Goal: Task Accomplishment & Management: Manage account settings

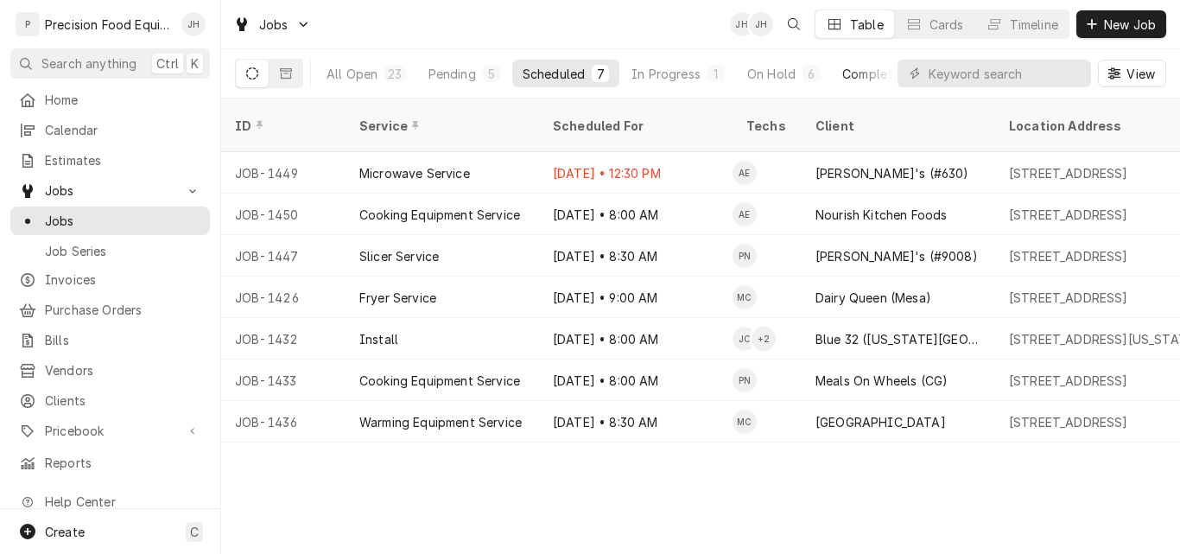
click at [861, 67] on div "Completed" at bounding box center [874, 74] width 65 height 18
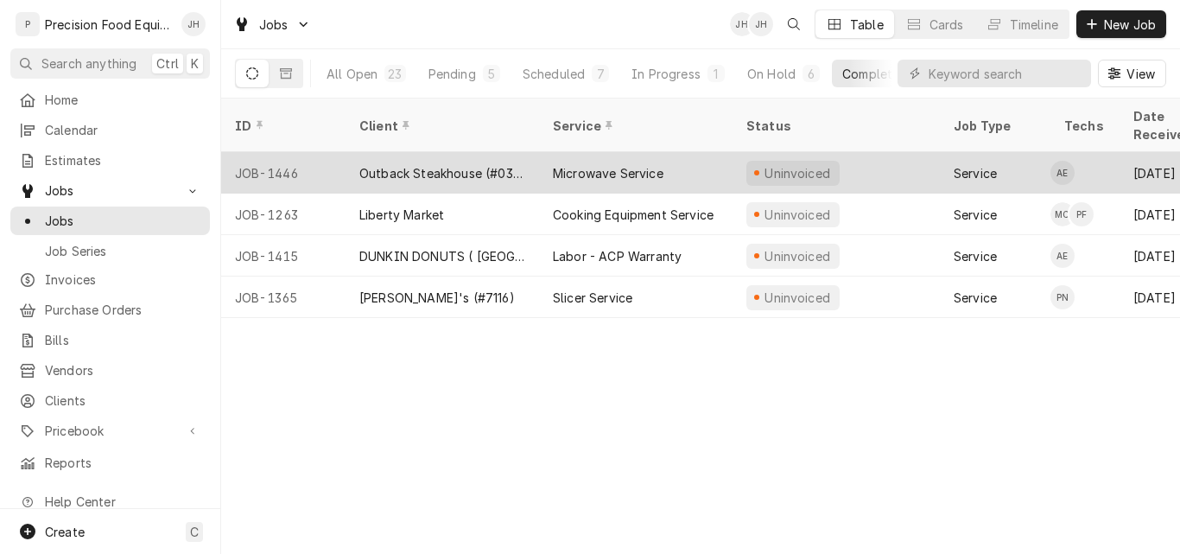
click at [426, 164] on div "Outback Steakhouse (#0316)" at bounding box center [442, 173] width 166 height 18
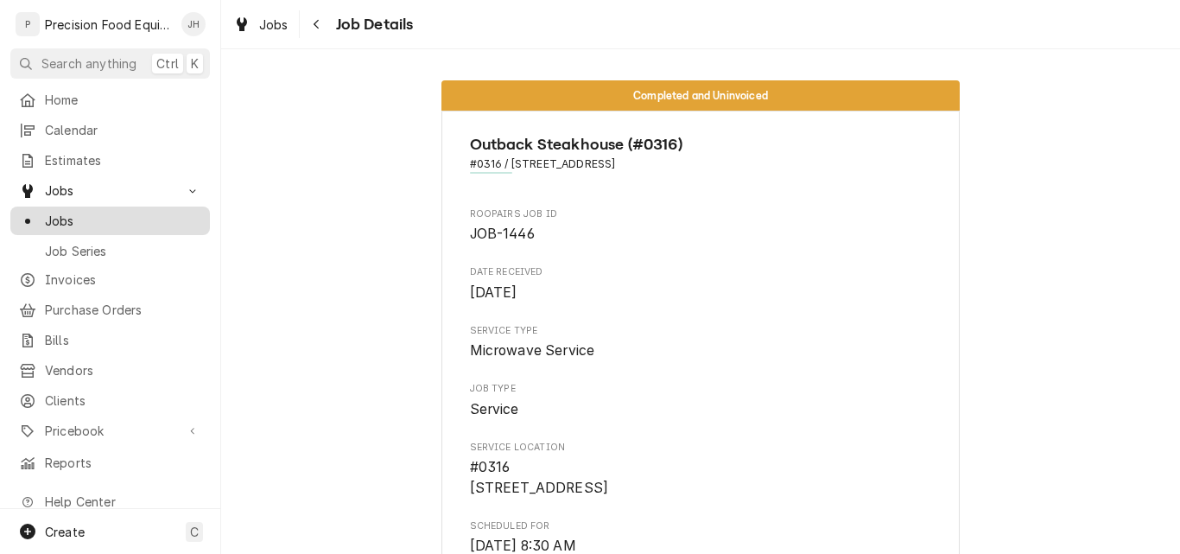
click at [61, 217] on span "Jobs" at bounding box center [123, 221] width 156 height 18
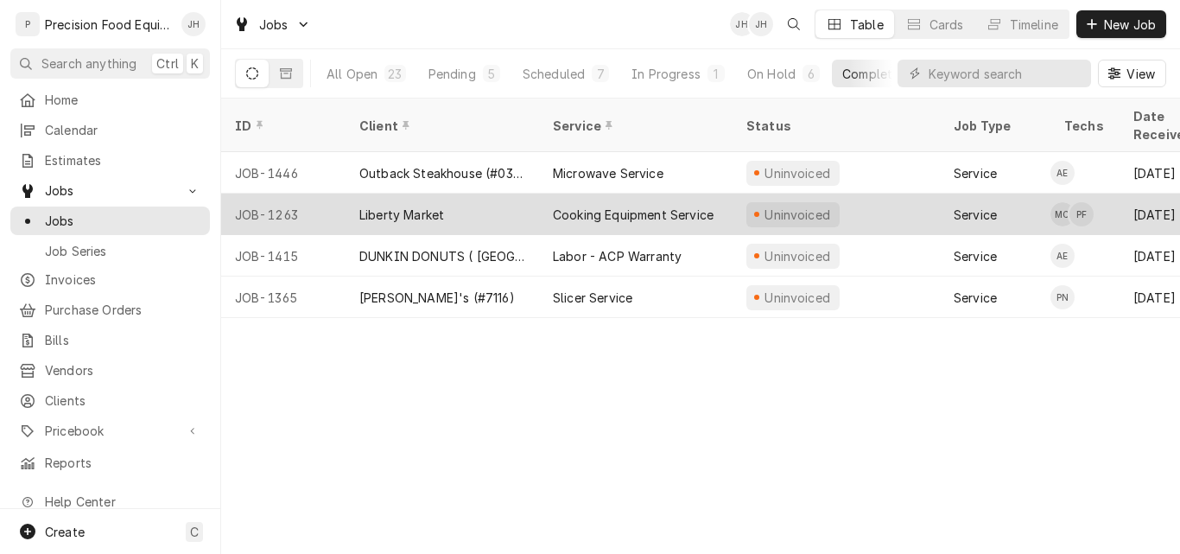
click at [472, 198] on div "Liberty Market" at bounding box center [441, 213] width 193 height 41
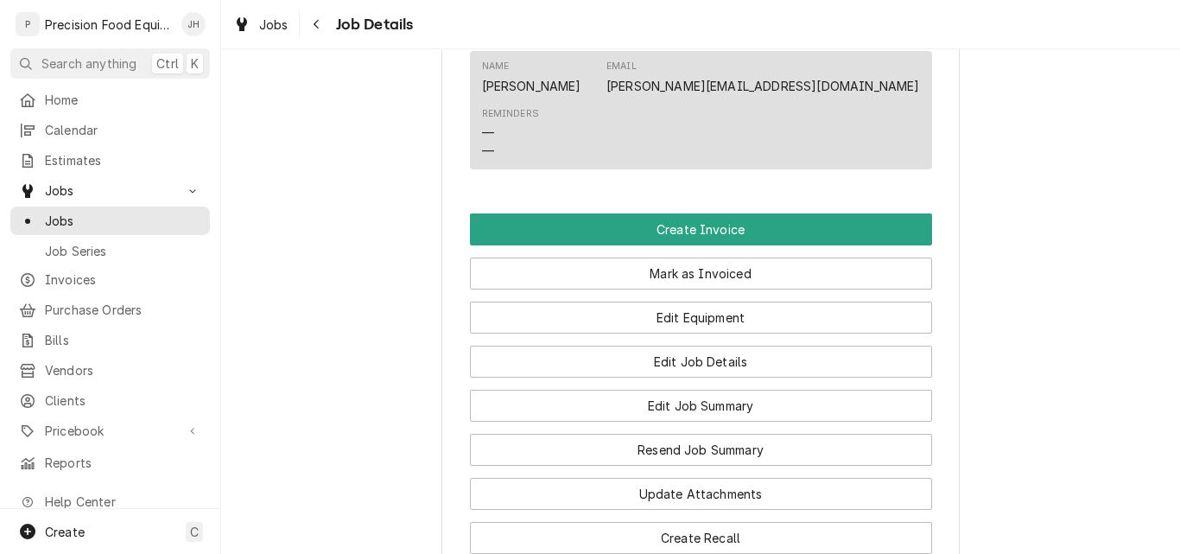
scroll to position [1296, 0]
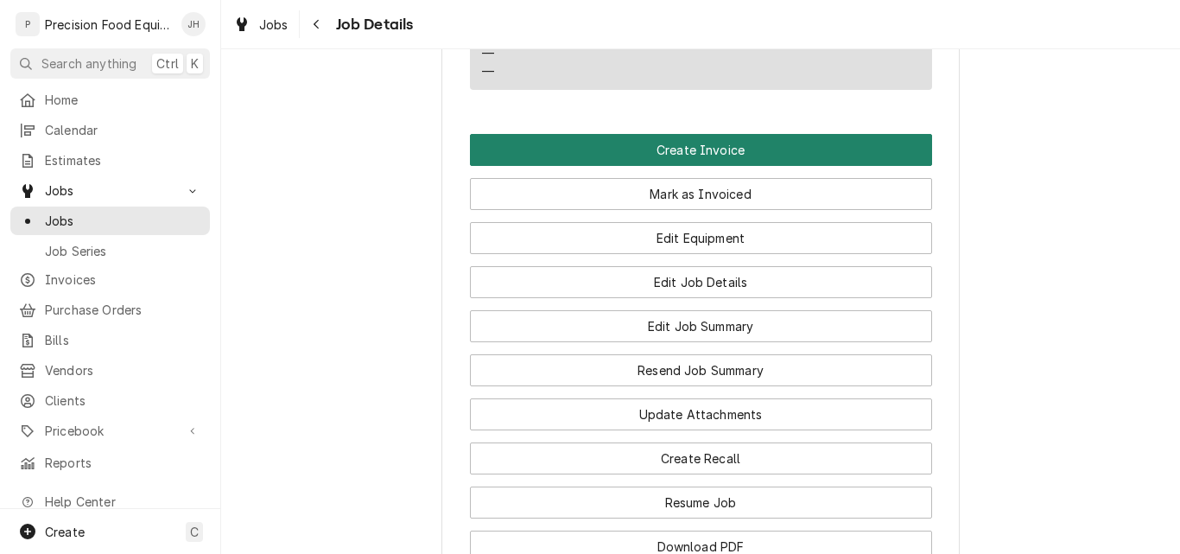
click at [706, 134] on button "Create Invoice" at bounding box center [701, 150] width 462 height 32
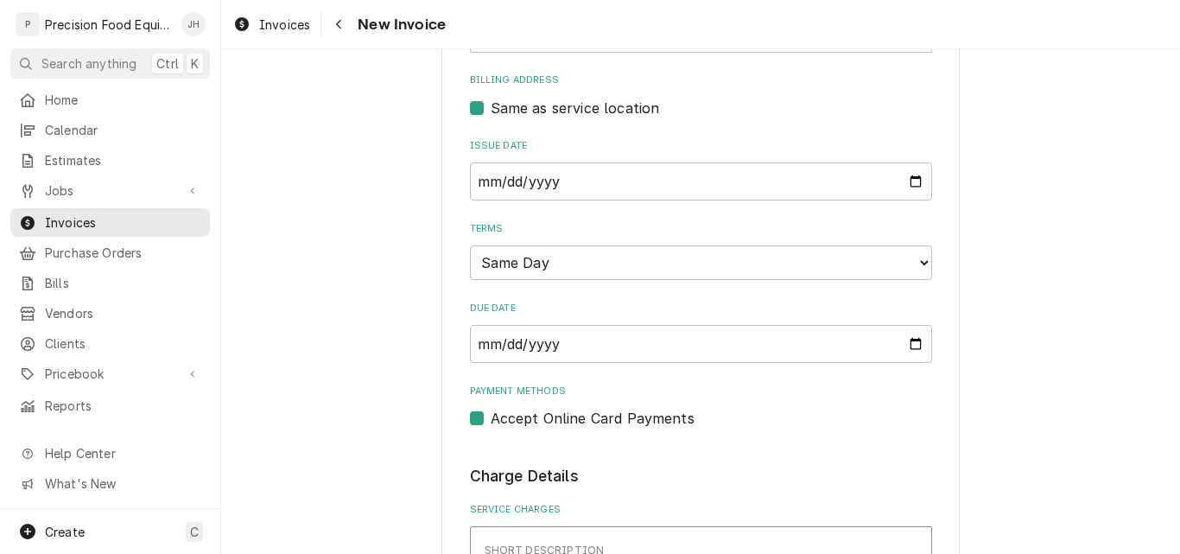
scroll to position [691, 0]
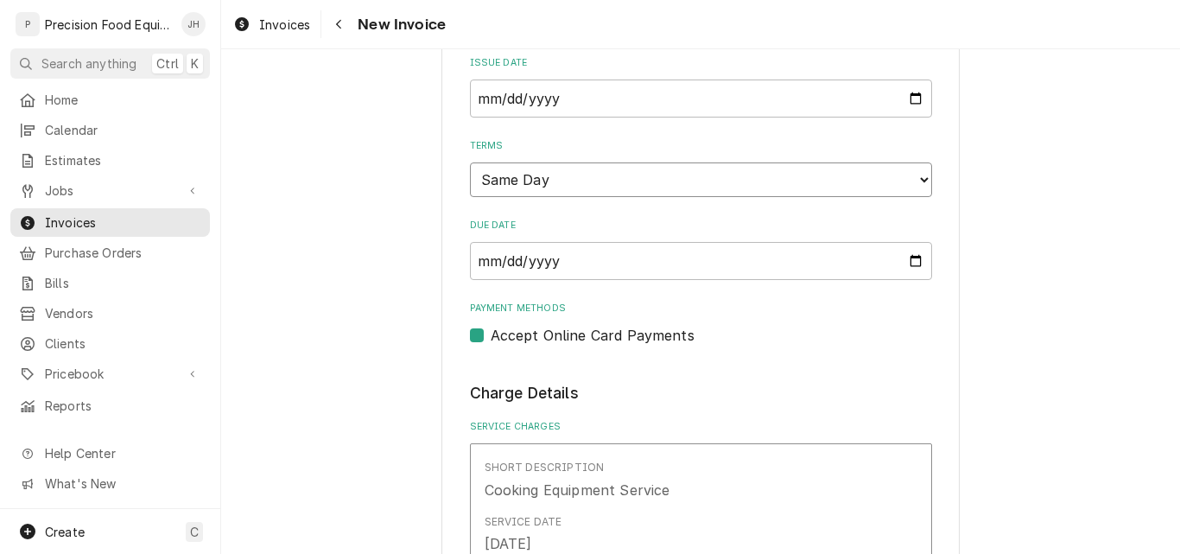
click at [616, 184] on select "Choose payment terms... Same Day Net 7 Net 14 Net 21 Net 30 Net 45 Net 60 Net 90" at bounding box center [701, 179] width 462 height 35
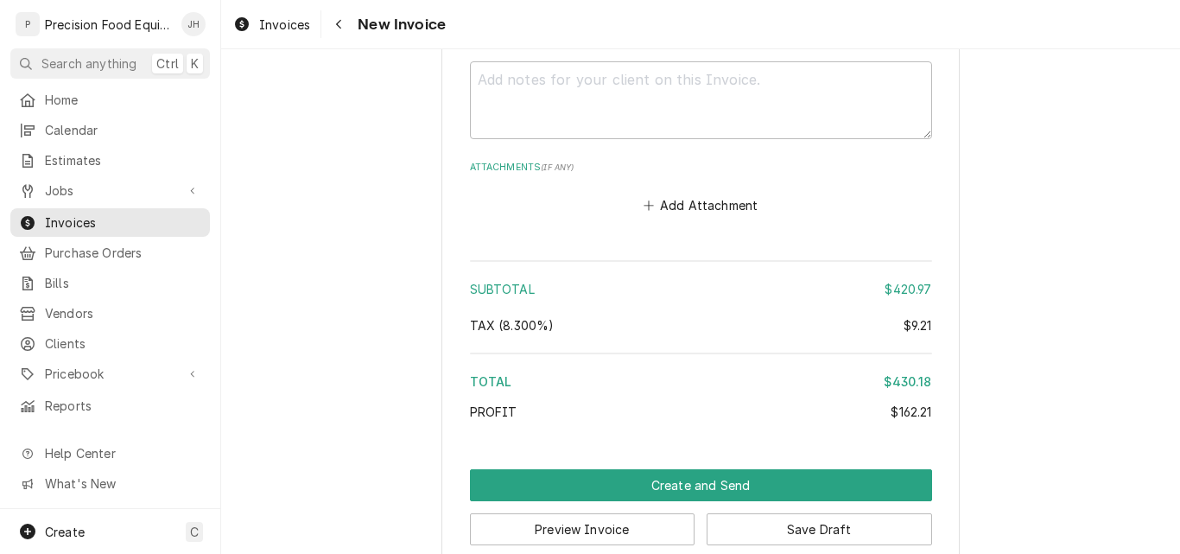
scroll to position [2783, 0]
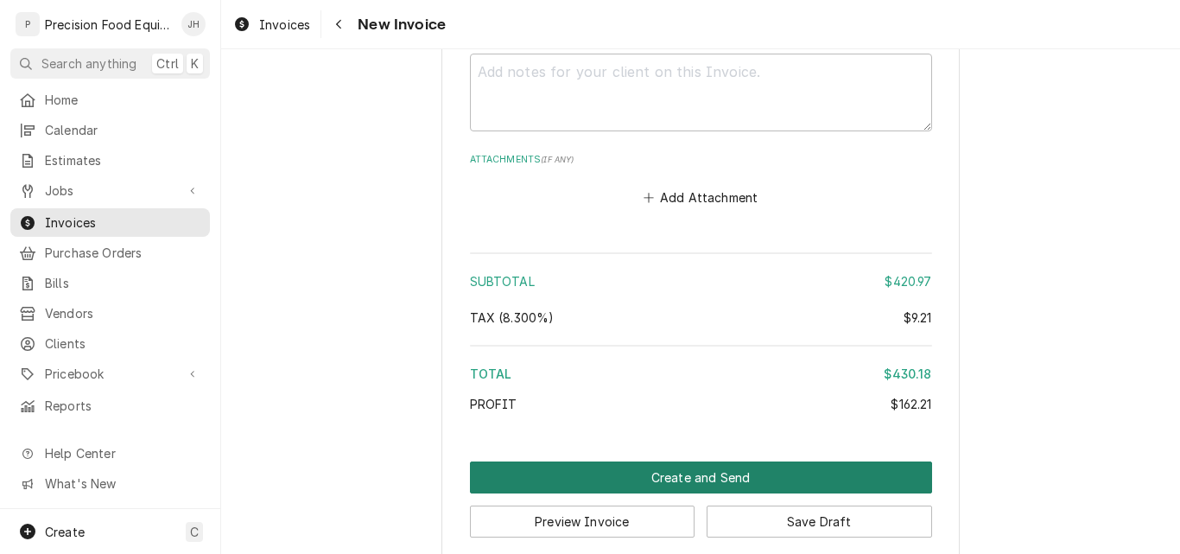
click at [670, 462] on button "Create and Send" at bounding box center [701, 477] width 462 height 32
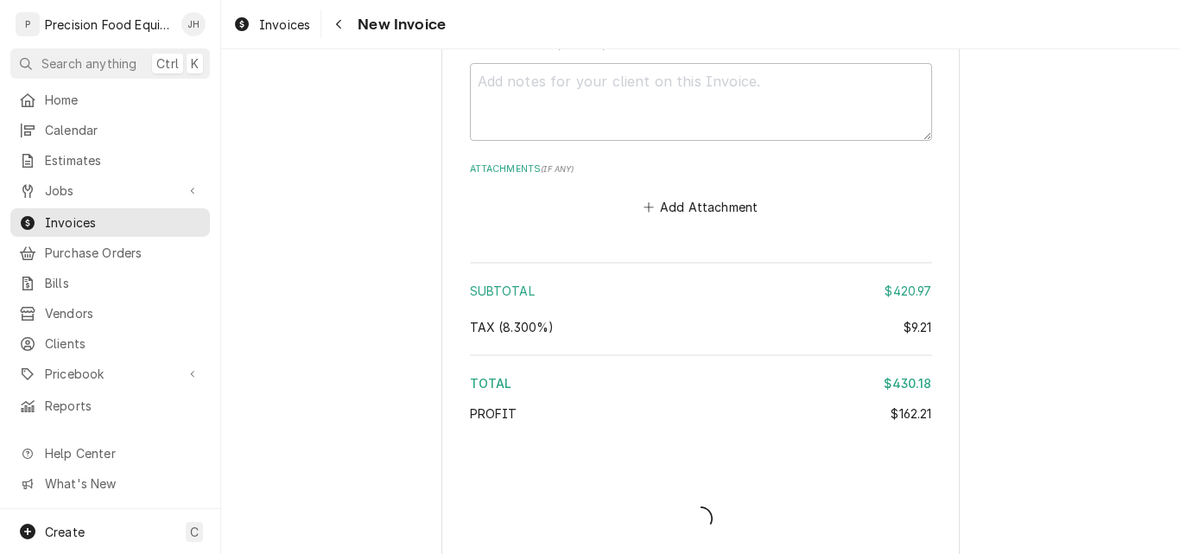
type textarea "x"
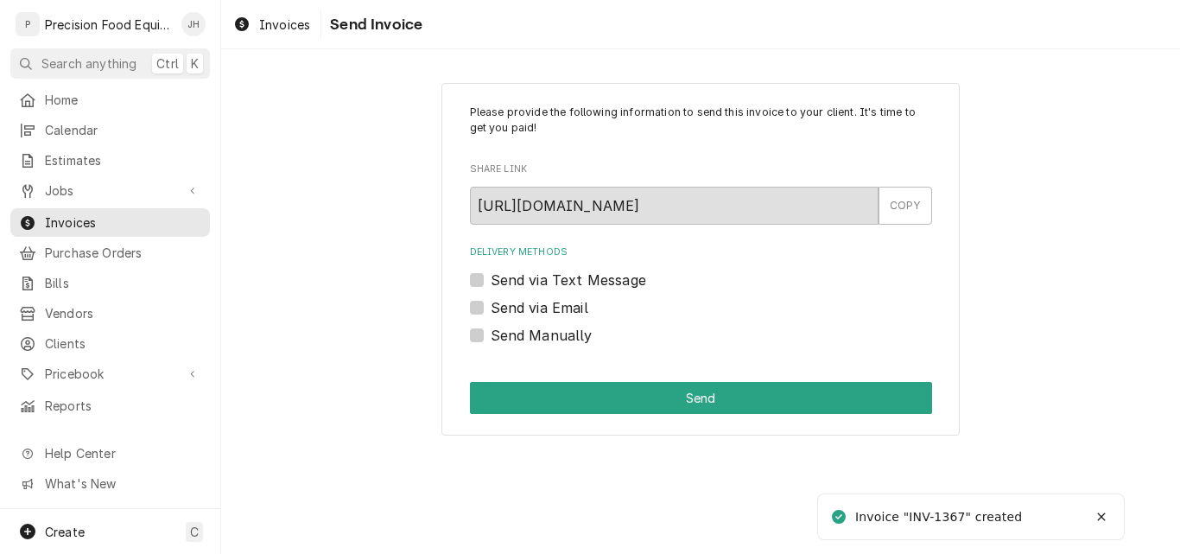
click at [526, 304] on label "Send via Email" at bounding box center [540, 307] width 98 height 21
click at [526, 304] on input "Send via Email" at bounding box center [722, 316] width 462 height 38
checkbox input "true"
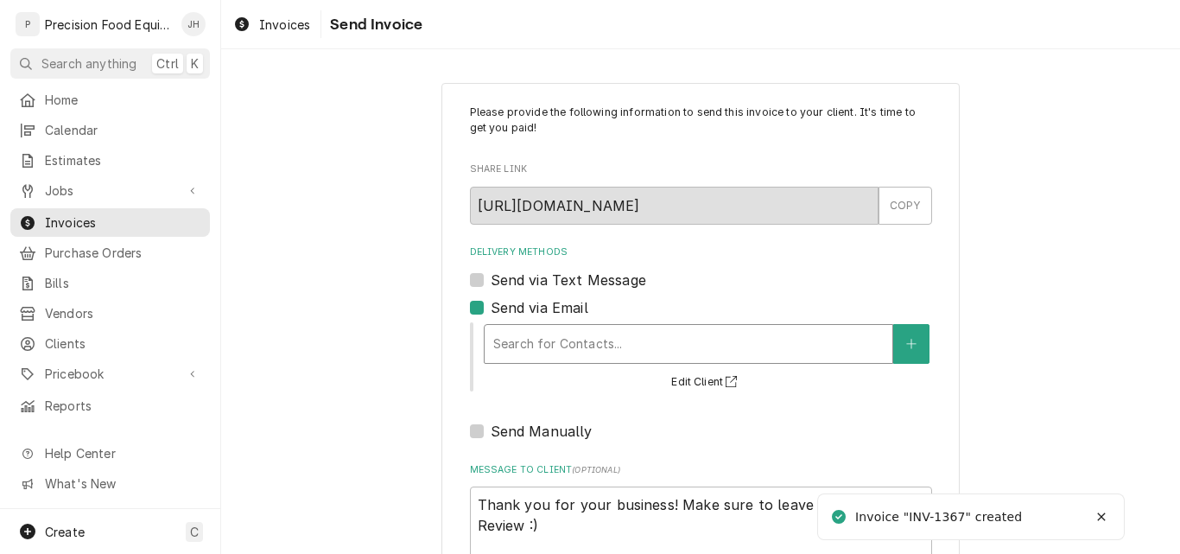
click at [504, 339] on div "Delivery Methods" at bounding box center [688, 343] width 390 height 31
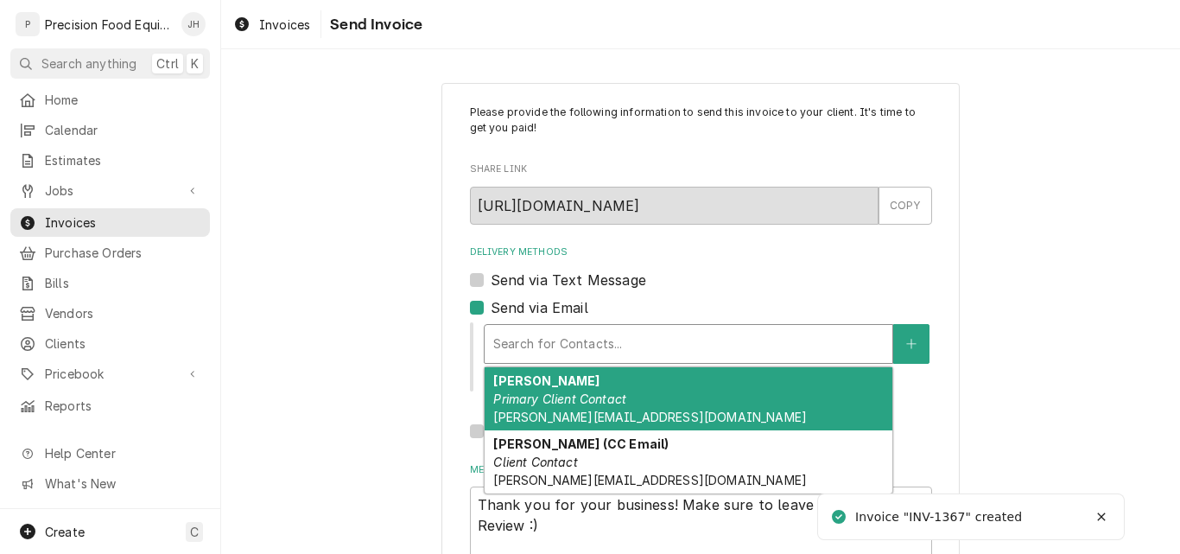
click at [515, 394] on em "Primary Client Contact" at bounding box center [559, 398] width 133 height 15
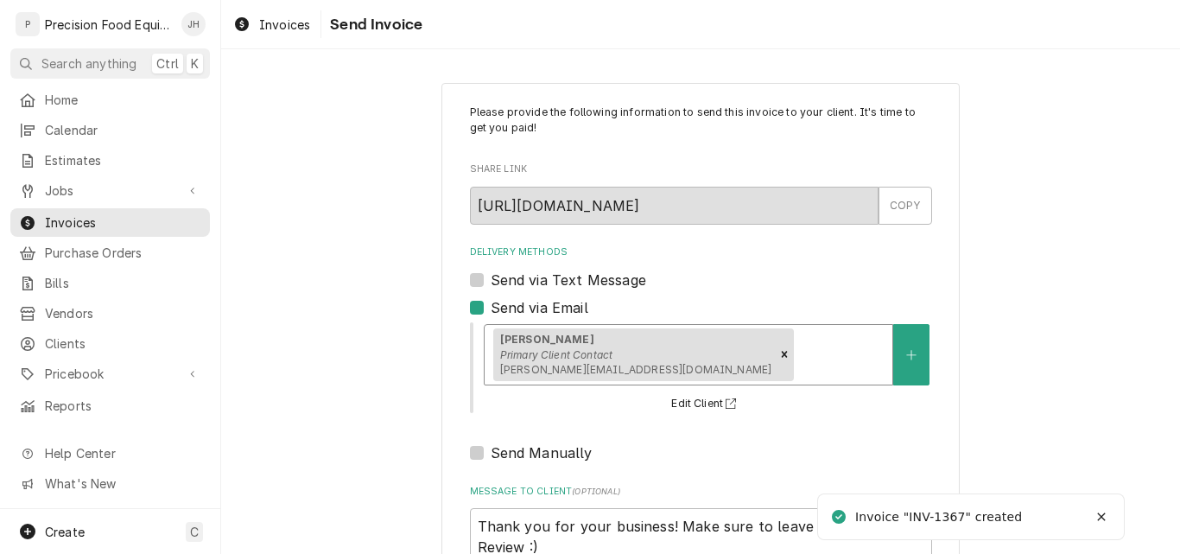
click at [590, 351] on em "Primary Client Contact" at bounding box center [556, 354] width 113 height 13
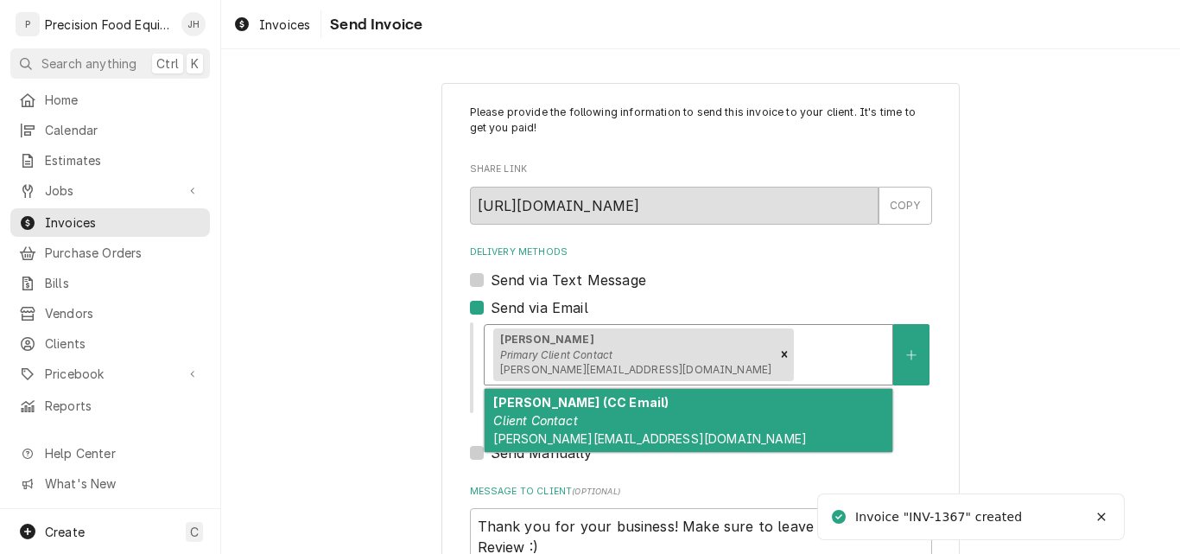
click at [582, 424] on div "[PERSON_NAME] (CC Email) Client Contact [PERSON_NAME][EMAIL_ADDRESS][DOMAIN_NAM…" at bounding box center [689, 420] width 408 height 63
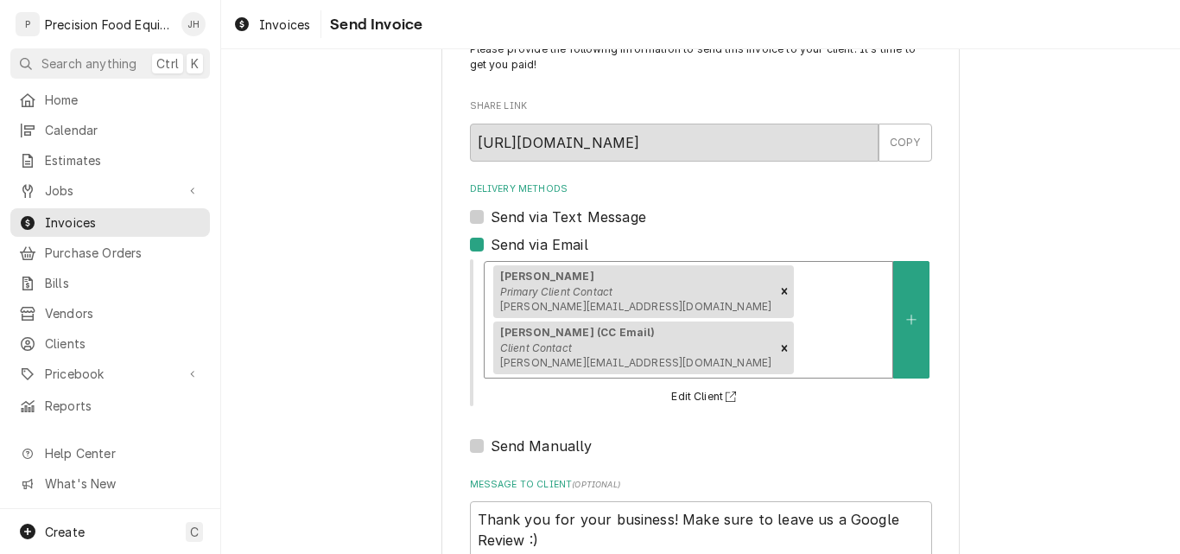
scroll to position [137, 0]
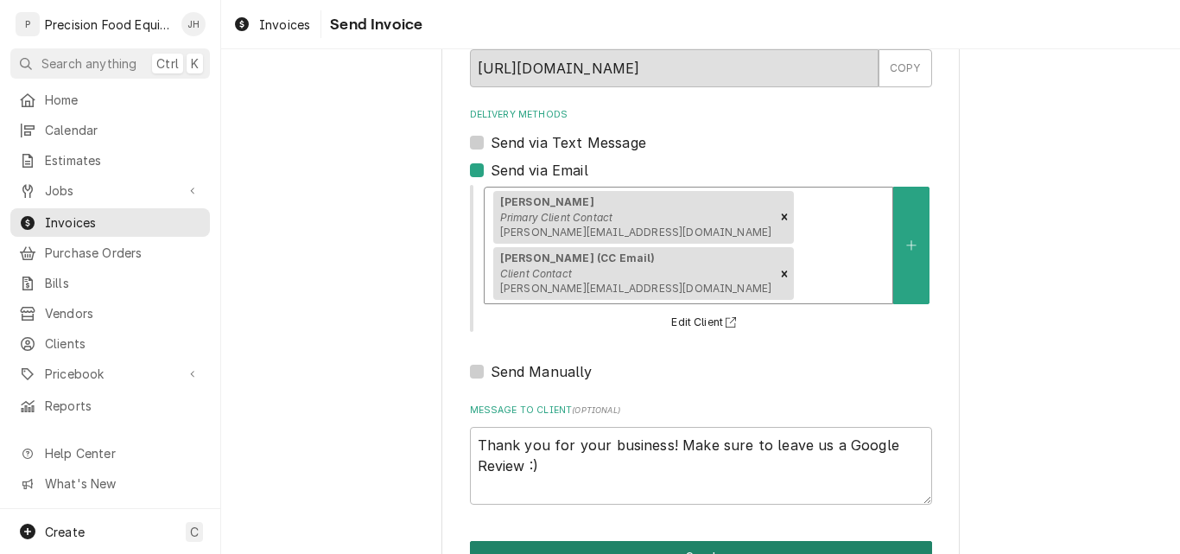
click at [685, 541] on button "Send" at bounding box center [701, 557] width 462 height 32
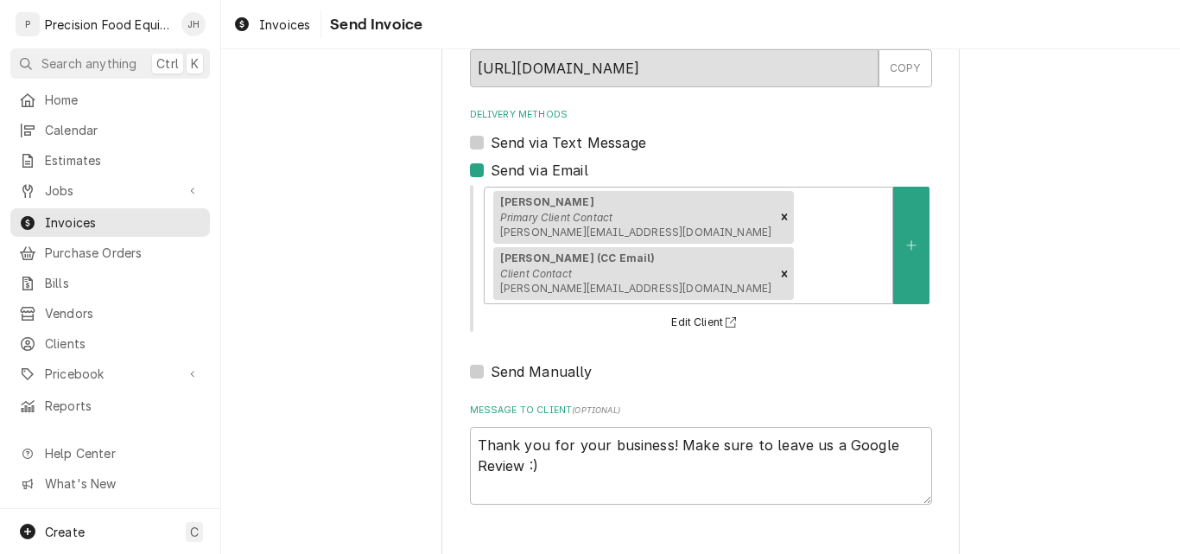
type textarea "x"
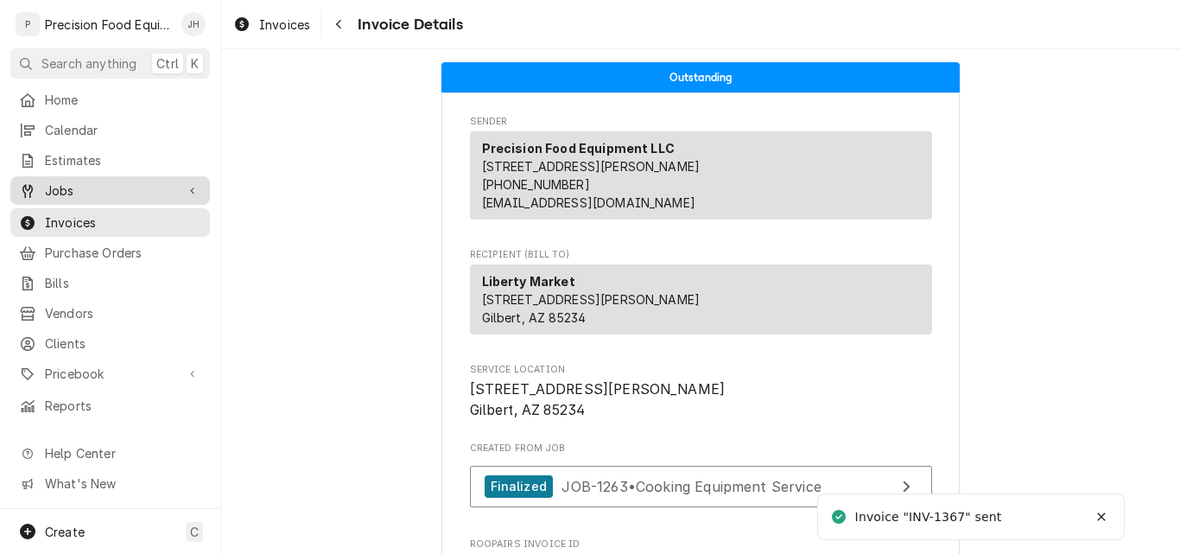
click at [85, 185] on span "Jobs" at bounding box center [110, 190] width 130 height 18
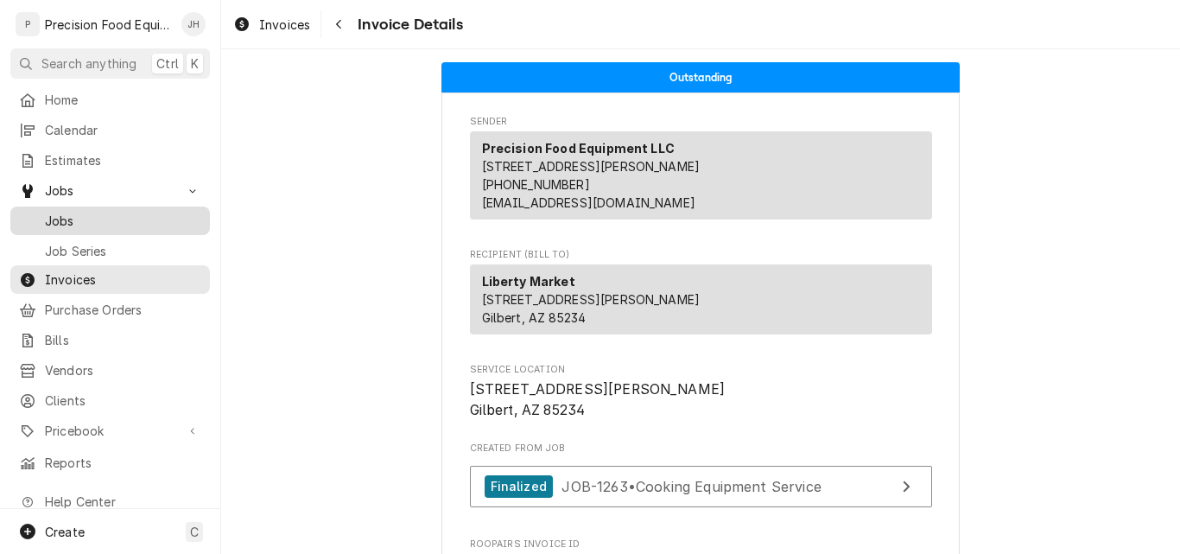
click at [99, 212] on span "Jobs" at bounding box center [123, 221] width 156 height 18
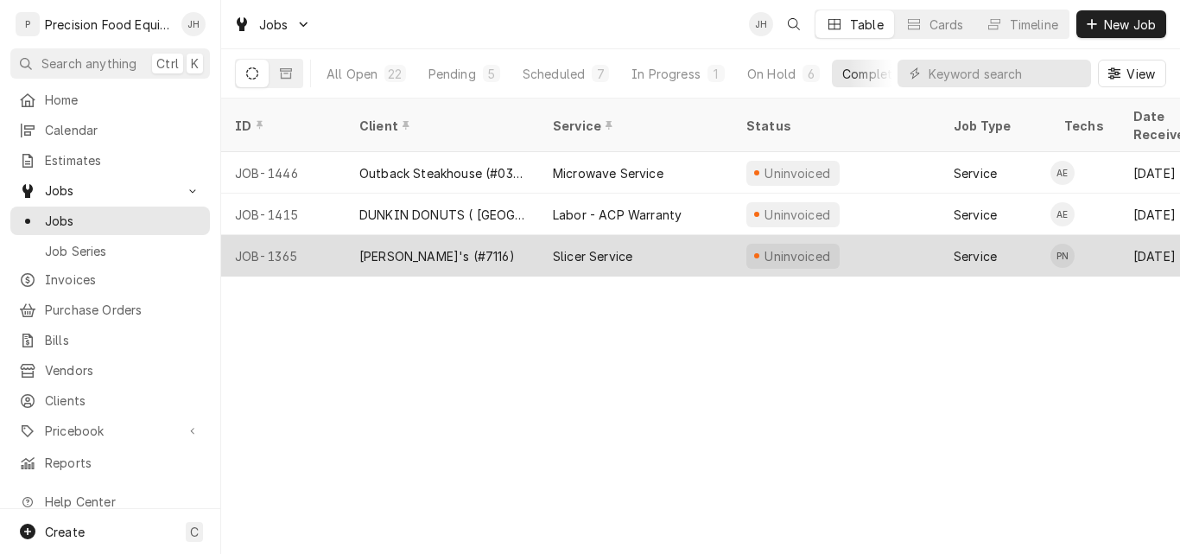
click at [611, 247] on div "Slicer Service" at bounding box center [592, 256] width 79 height 18
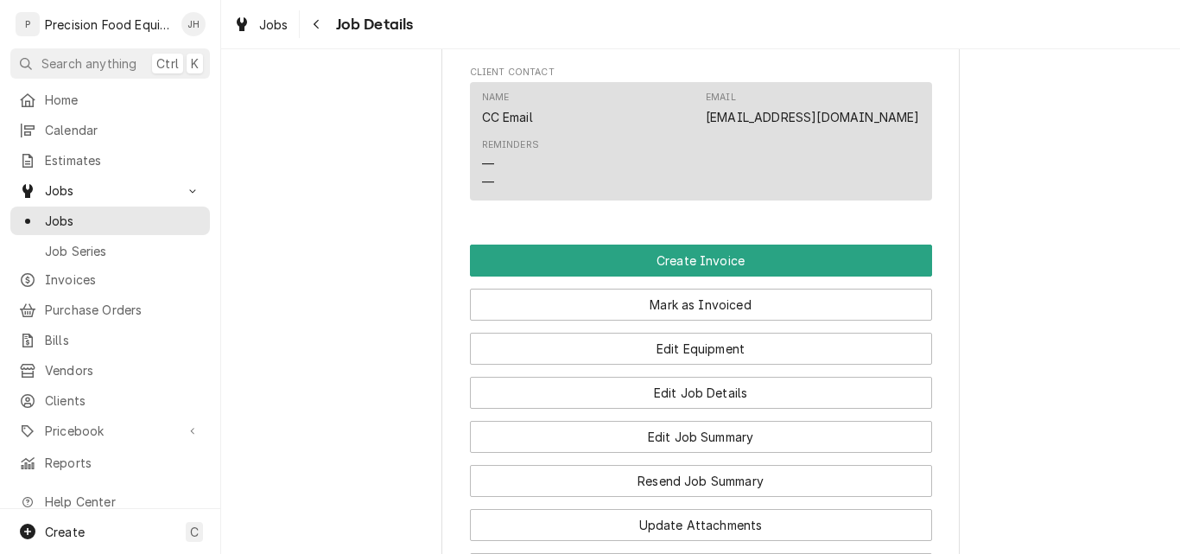
scroll to position [1123, 0]
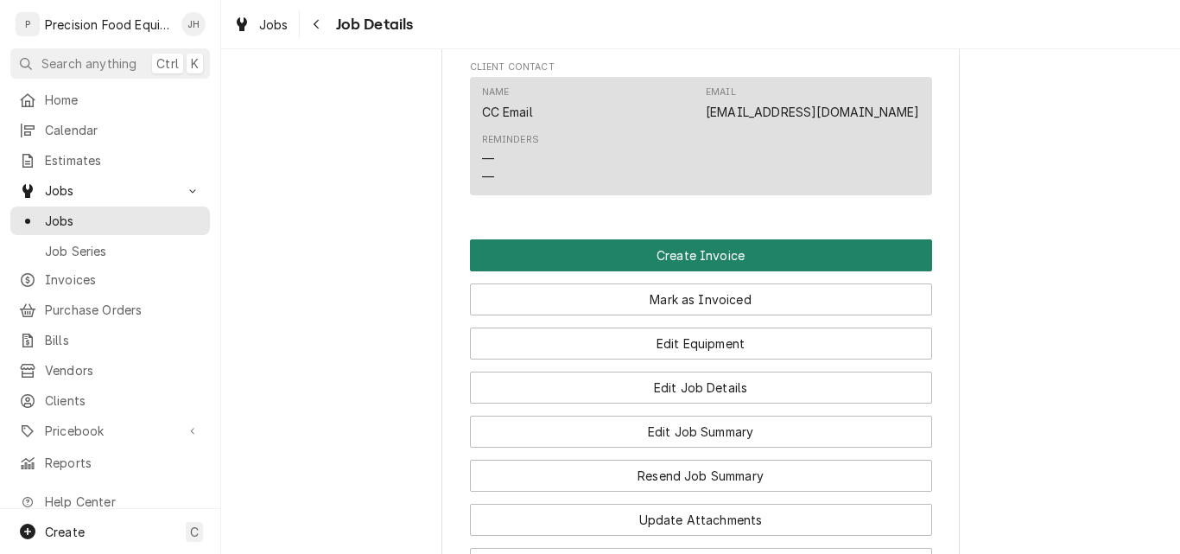
click at [742, 271] on button "Create Invoice" at bounding box center [701, 255] width 462 height 32
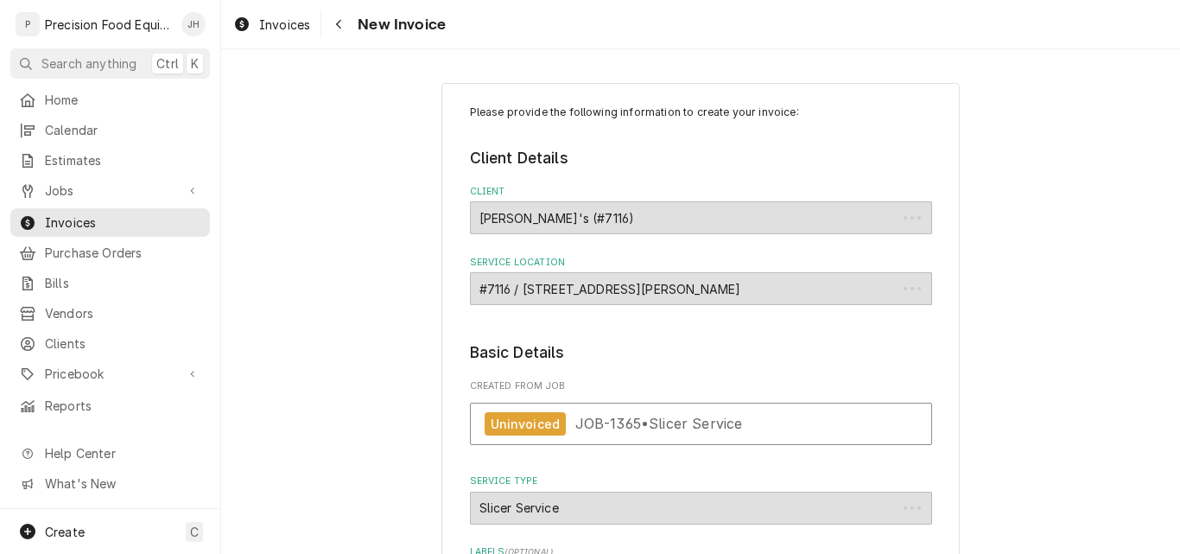
type textarea "x"
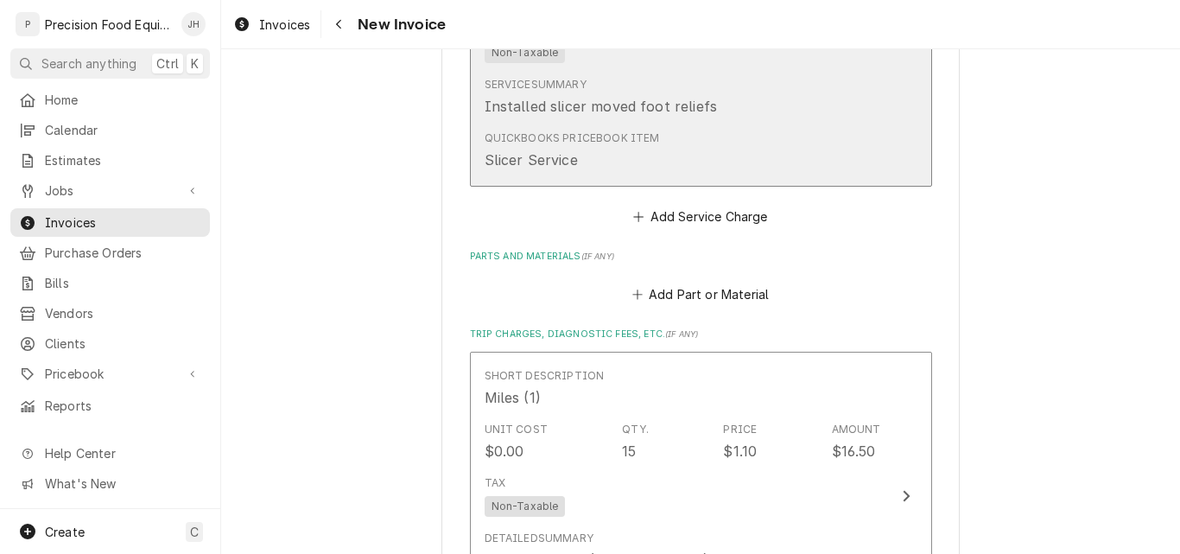
scroll to position [1555, 0]
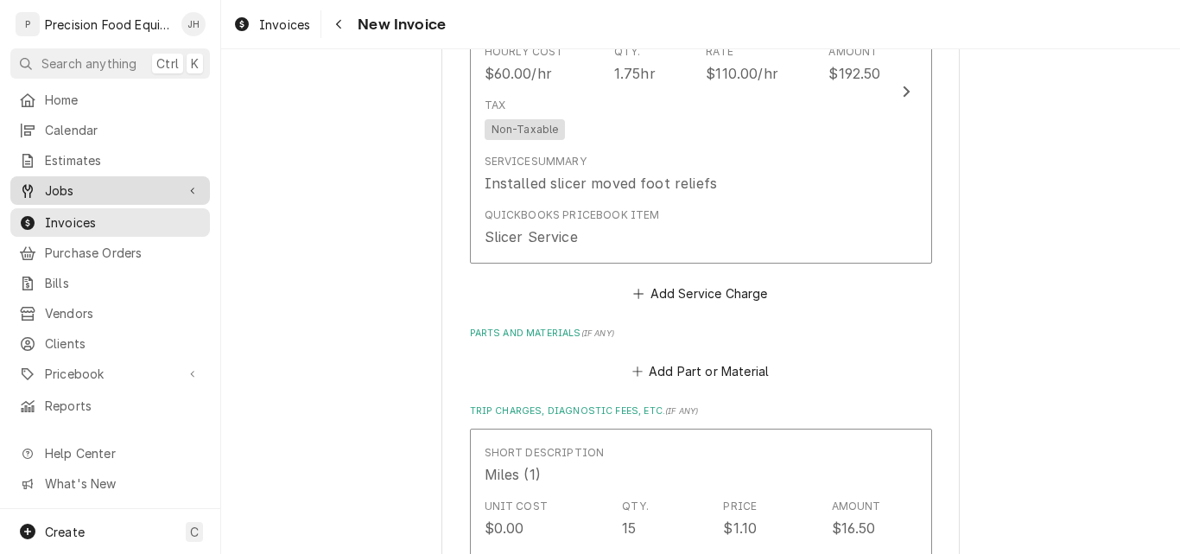
click at [79, 188] on span "Jobs" at bounding box center [110, 190] width 130 height 18
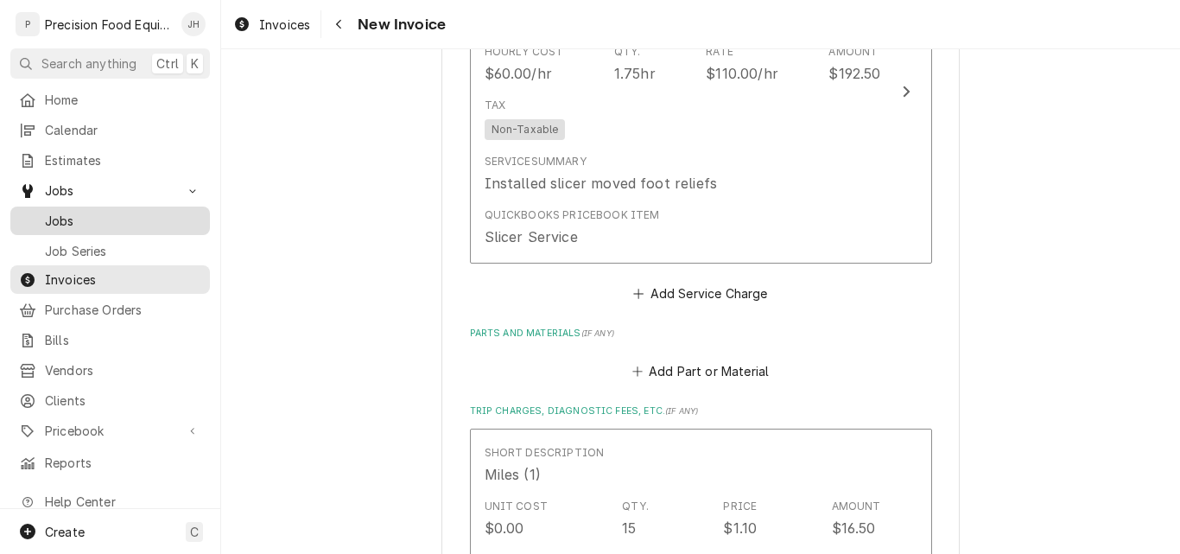
click at [82, 214] on span "Jobs" at bounding box center [123, 221] width 156 height 18
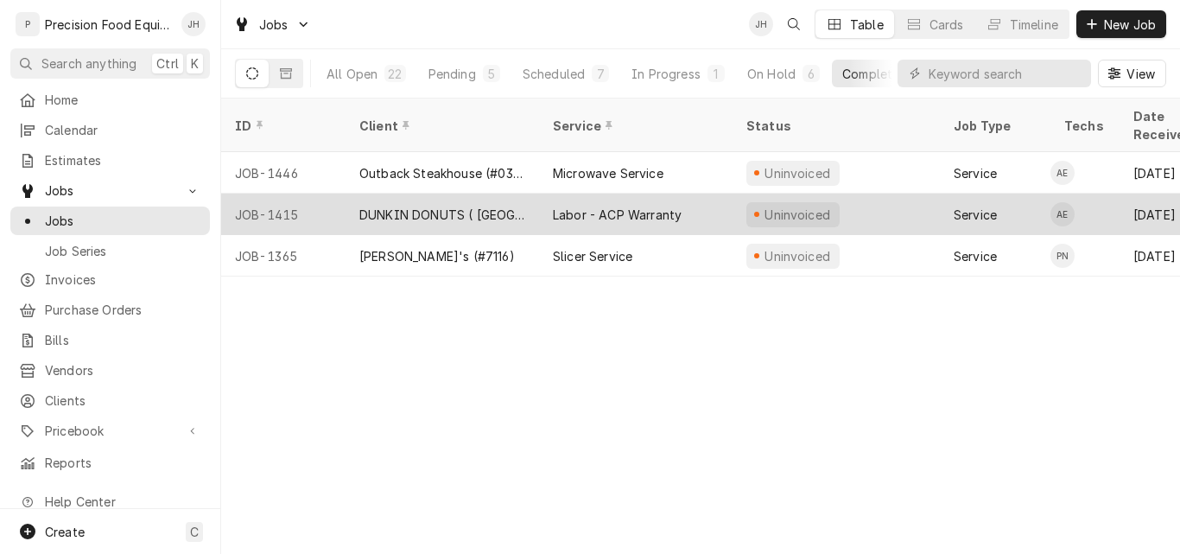
click at [633, 202] on div "Labor - ACP Warranty" at bounding box center [635, 213] width 193 height 41
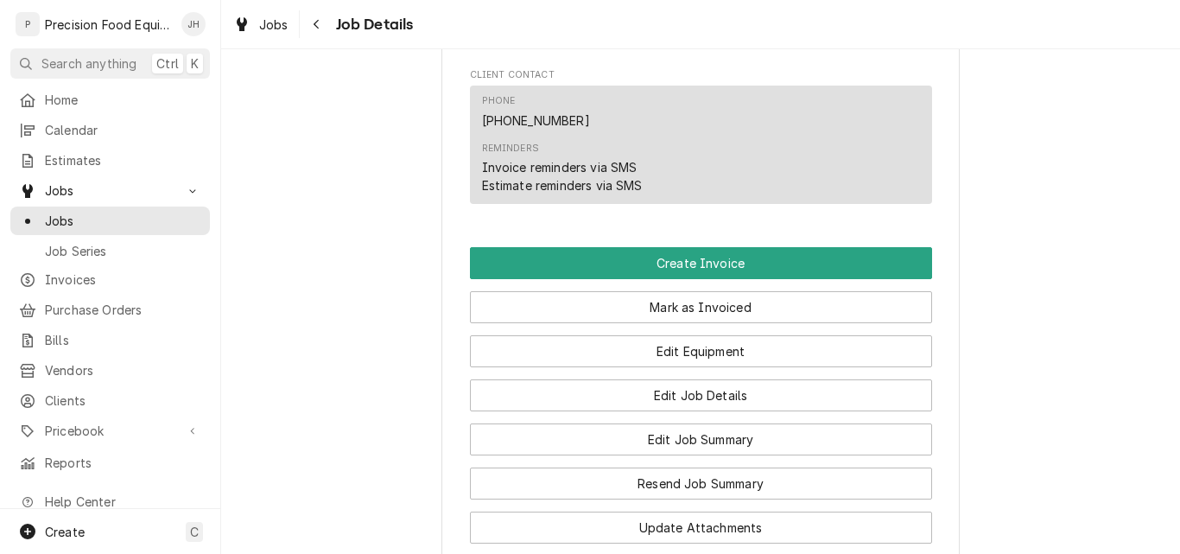
scroll to position [1123, 0]
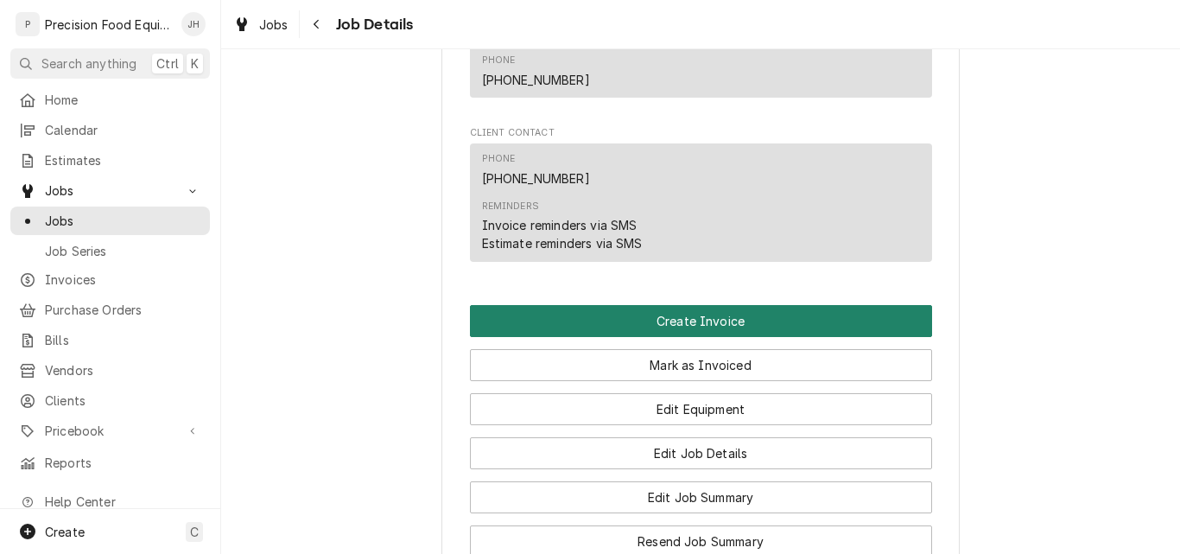
click at [715, 337] on button "Create Invoice" at bounding box center [701, 321] width 462 height 32
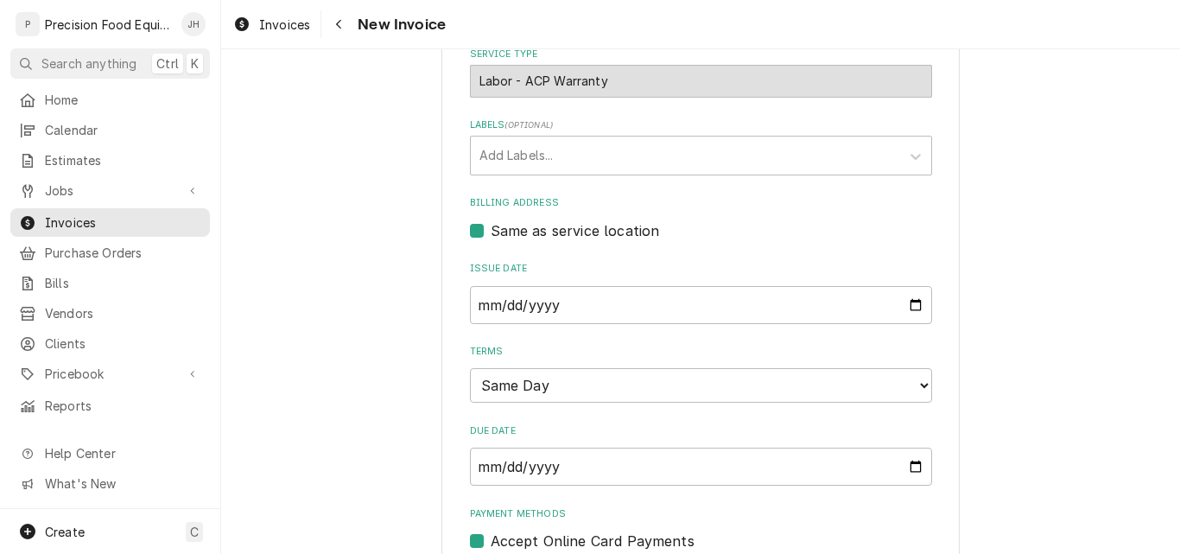
scroll to position [605, 0]
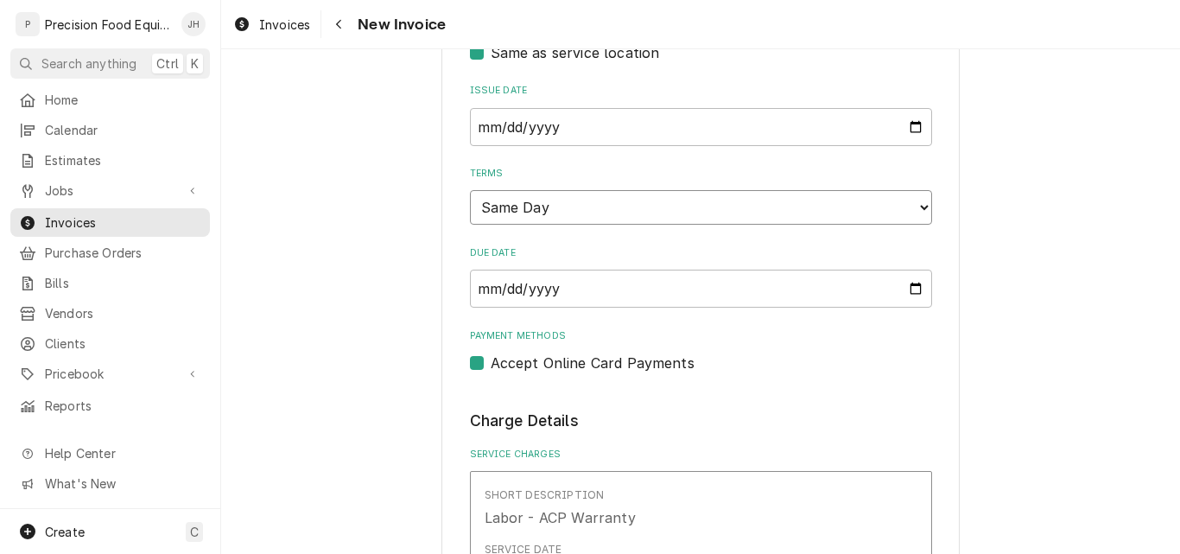
click at [615, 204] on select "Choose payment terms... Same Day Net 7 Net 14 Net 21 Net 30 Net 45 Net 60 Net 90" at bounding box center [701, 207] width 462 height 35
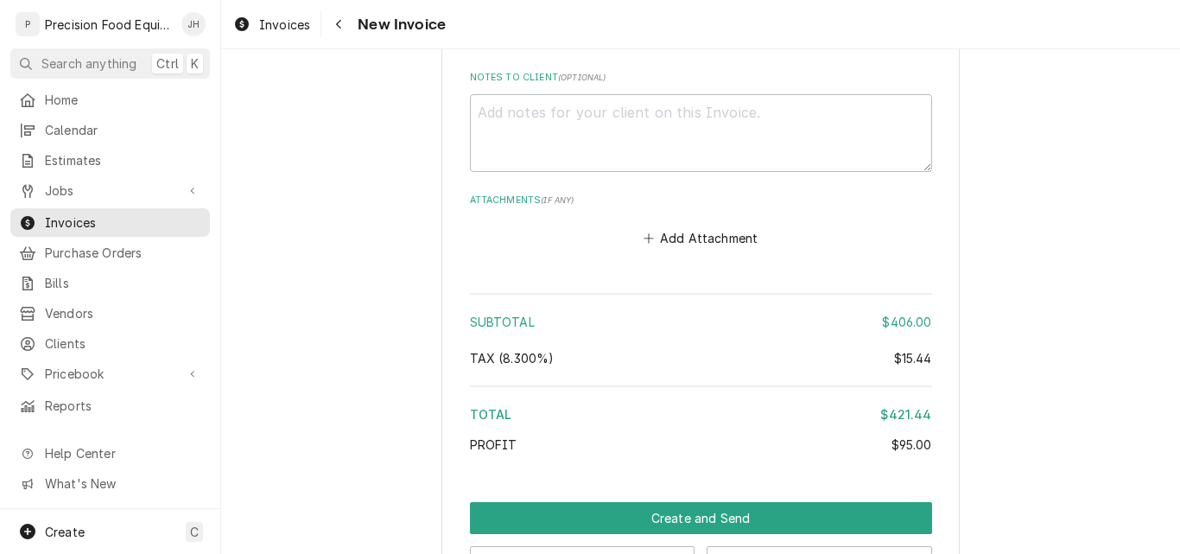
scroll to position [2678, 0]
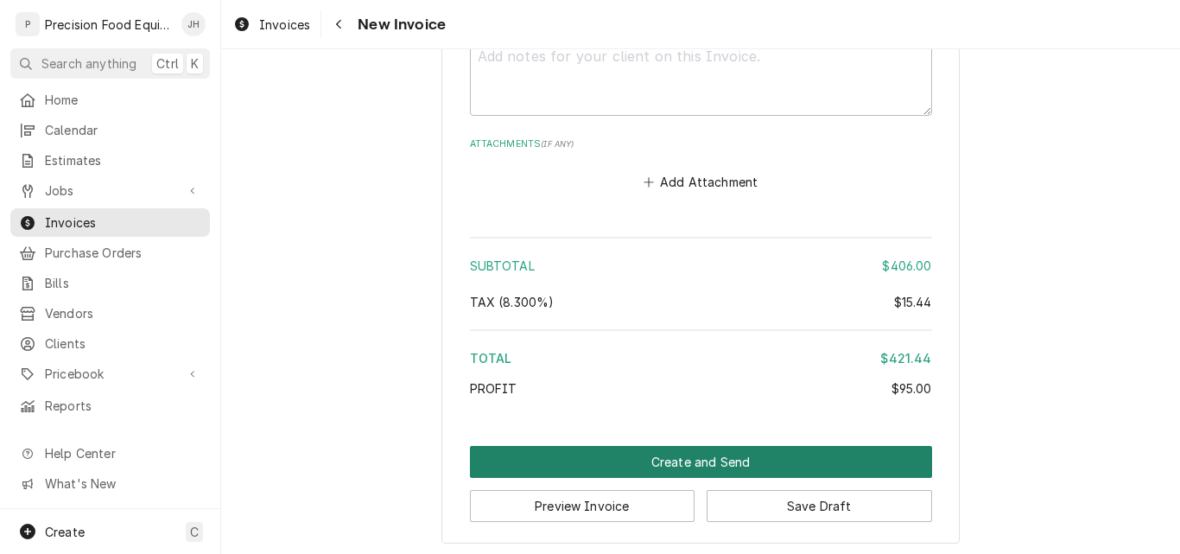
click at [693, 462] on button "Create and Send" at bounding box center [701, 462] width 462 height 32
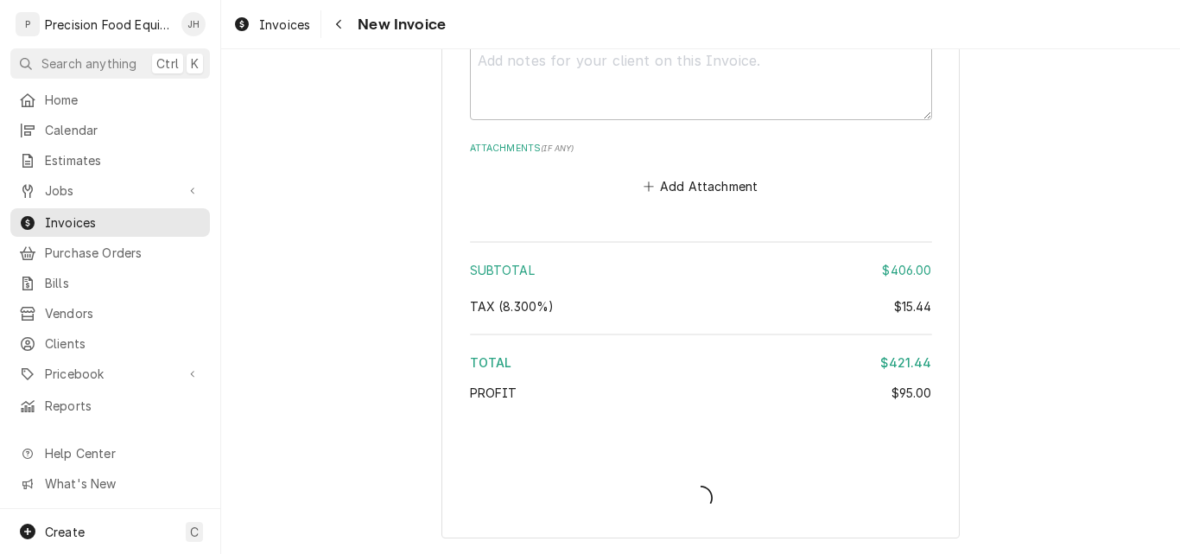
scroll to position [2673, 0]
type textarea "x"
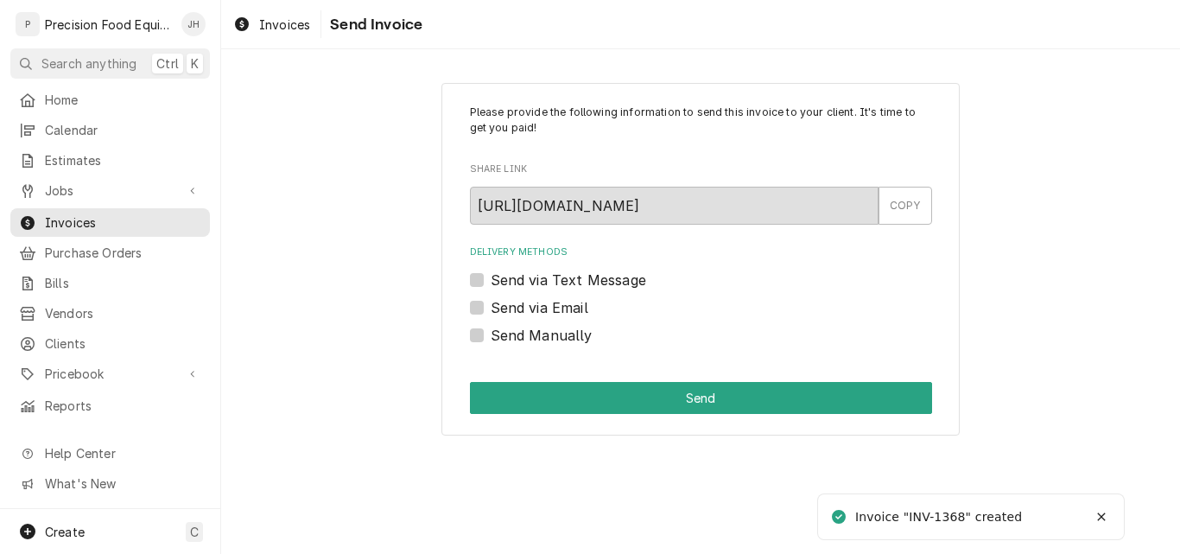
click at [536, 333] on label "Send Manually" at bounding box center [542, 335] width 102 height 21
click at [536, 333] on input "Send Manually" at bounding box center [722, 344] width 462 height 38
checkbox input "true"
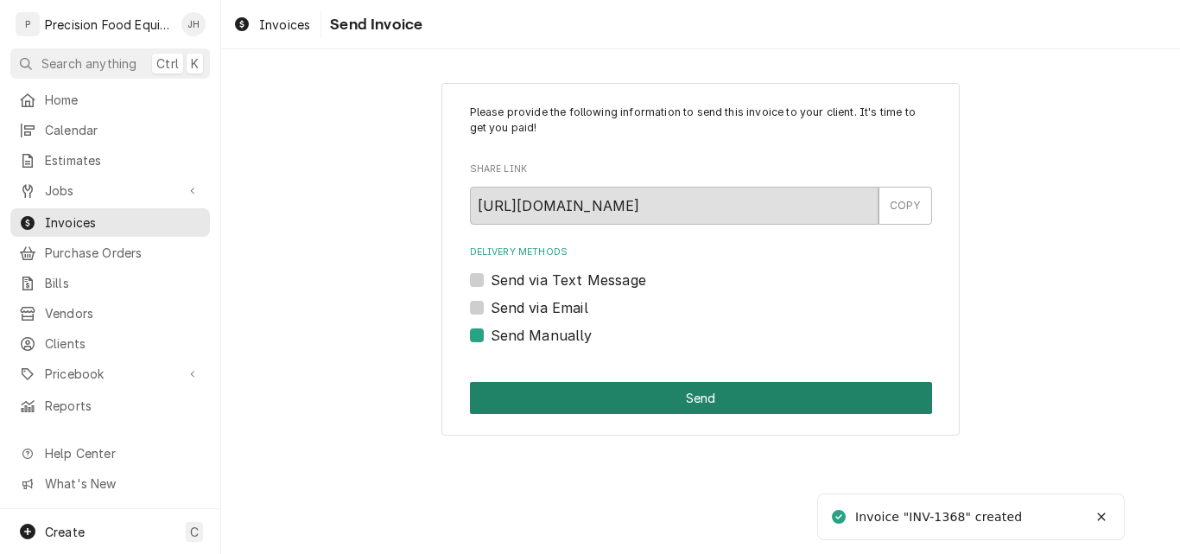
click at [579, 404] on button "Send" at bounding box center [701, 398] width 462 height 32
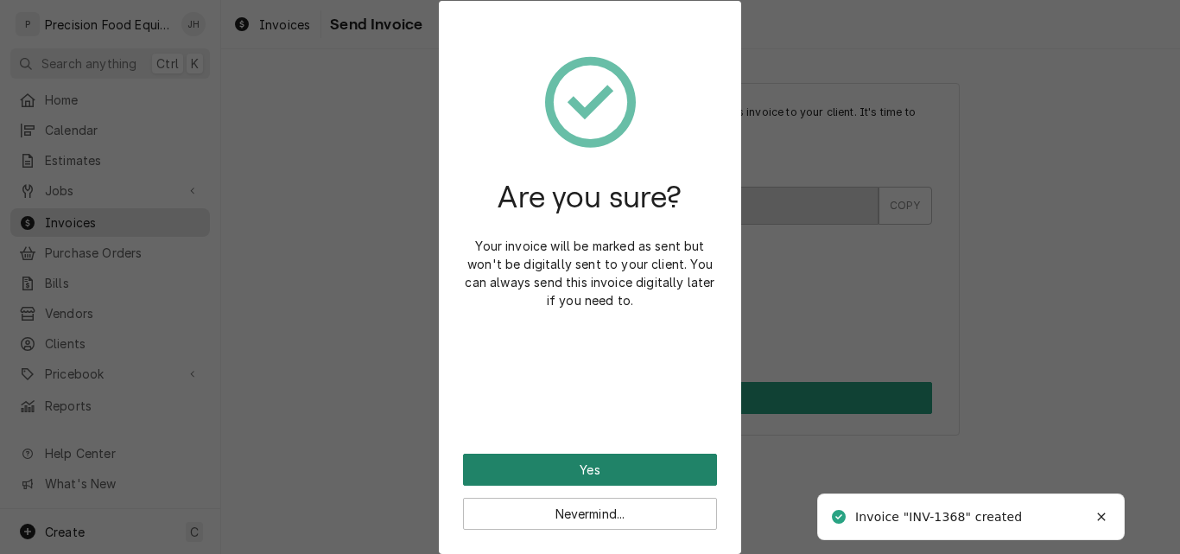
click at [568, 468] on button "Yes" at bounding box center [590, 469] width 254 height 32
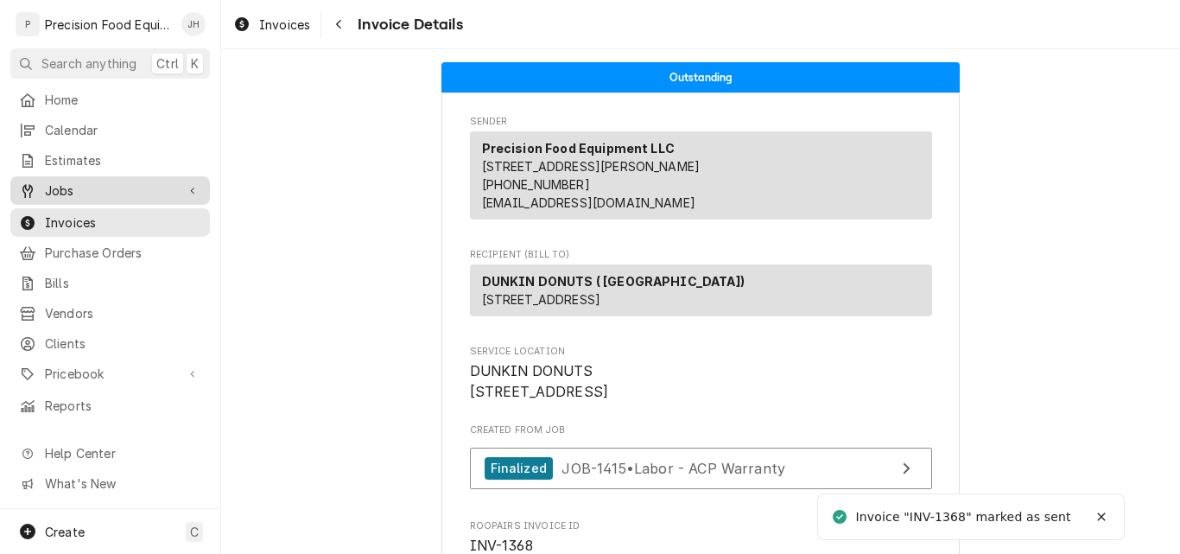
click at [86, 187] on span "Jobs" at bounding box center [110, 190] width 130 height 18
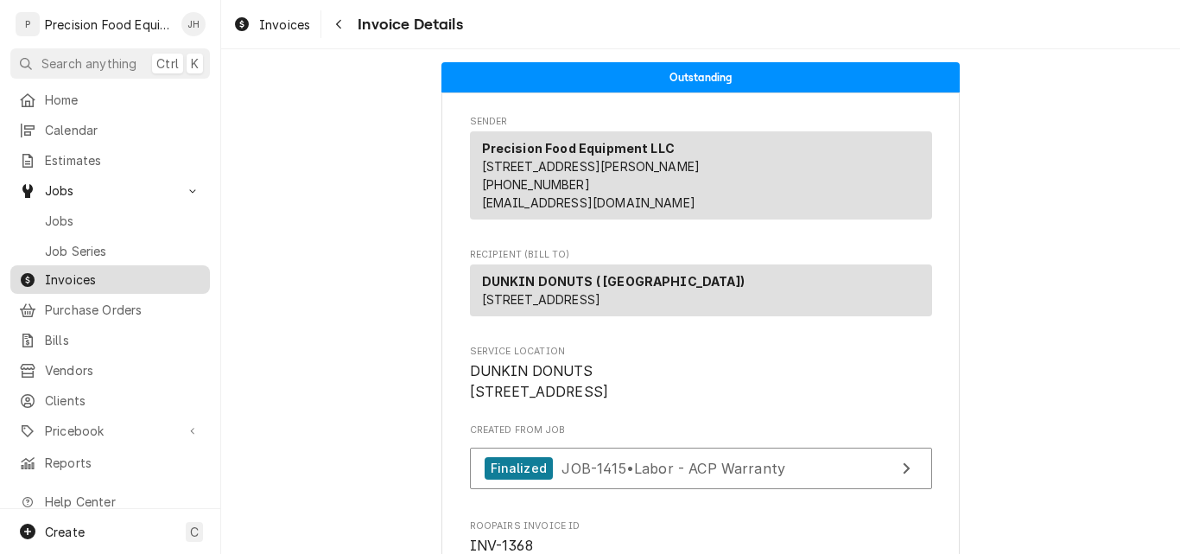
click at [85, 274] on span "Invoices" at bounding box center [123, 279] width 156 height 18
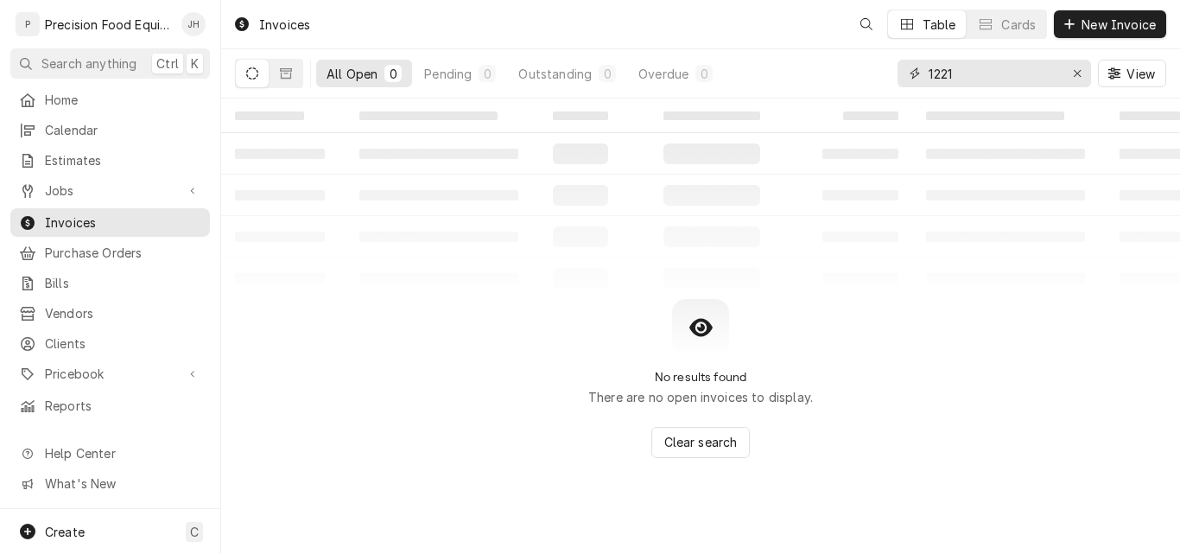
click at [969, 79] on input "1221" at bounding box center [994, 74] width 130 height 28
type input "1272"
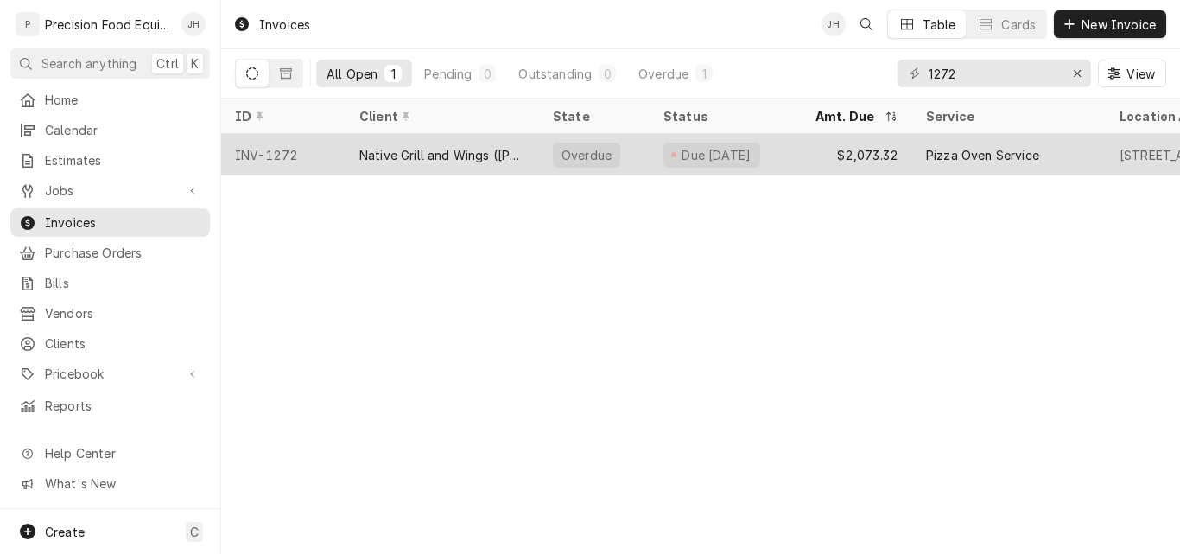
click at [478, 150] on div "Native Grill and Wings ([PERSON_NAME])" at bounding box center [442, 155] width 166 height 18
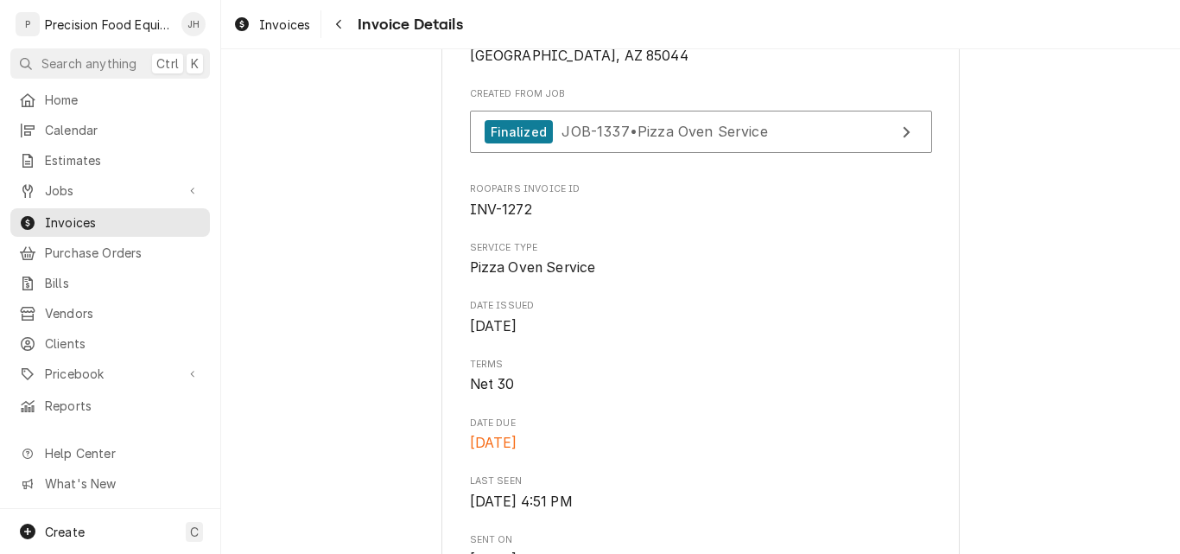
scroll to position [345, 0]
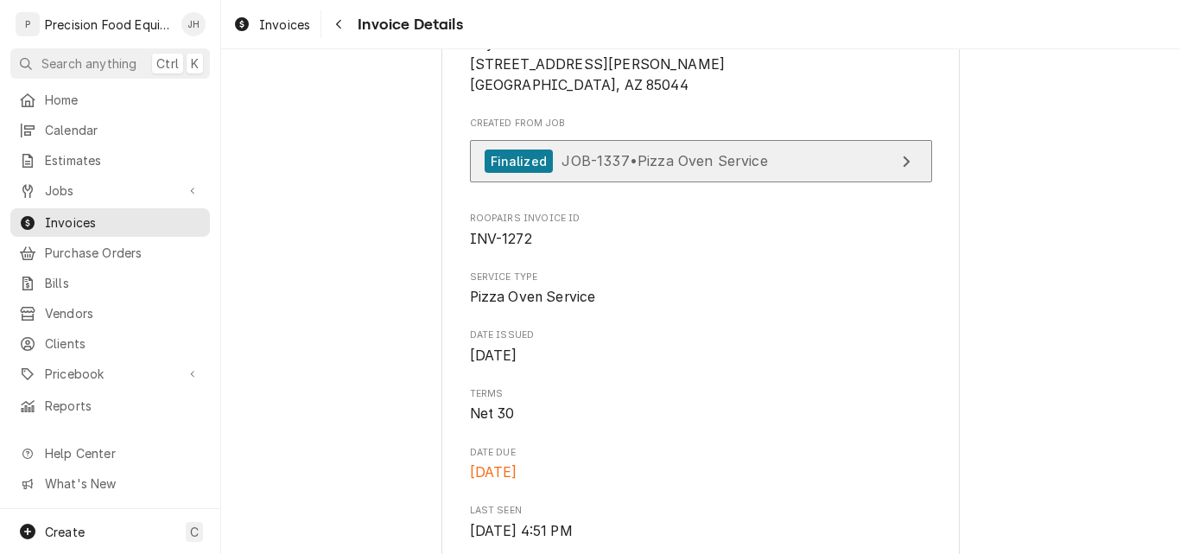
click at [713, 169] on span "JOB-1337 • Pizza Oven Service" at bounding box center [664, 160] width 206 height 17
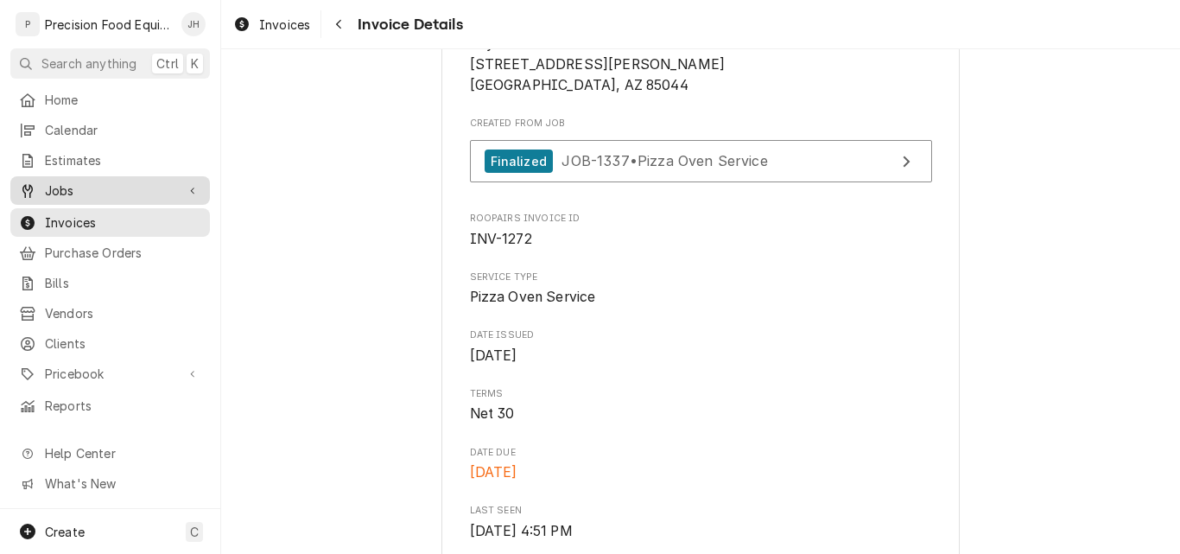
click at [71, 181] on span "Jobs" at bounding box center [110, 190] width 130 height 18
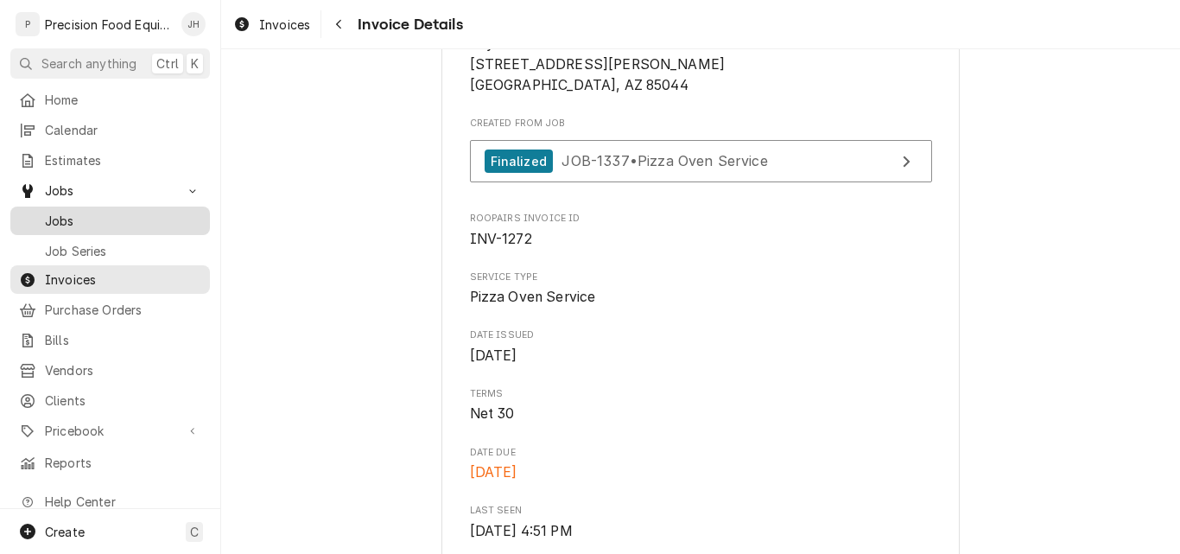
click at [81, 216] on span "Jobs" at bounding box center [123, 221] width 156 height 18
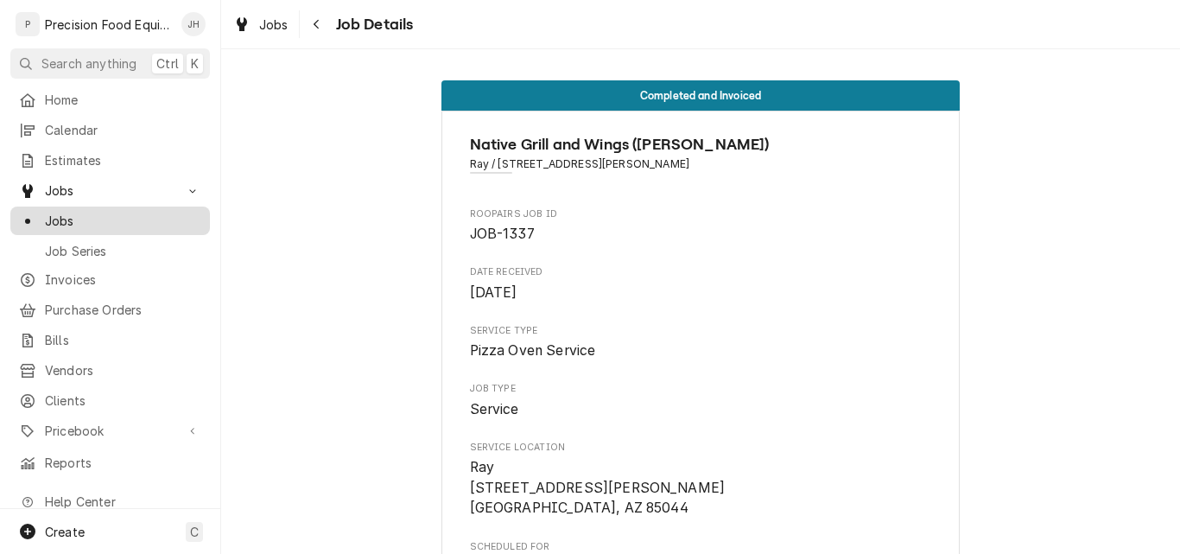
click at [72, 212] on span "Jobs" at bounding box center [123, 221] width 156 height 18
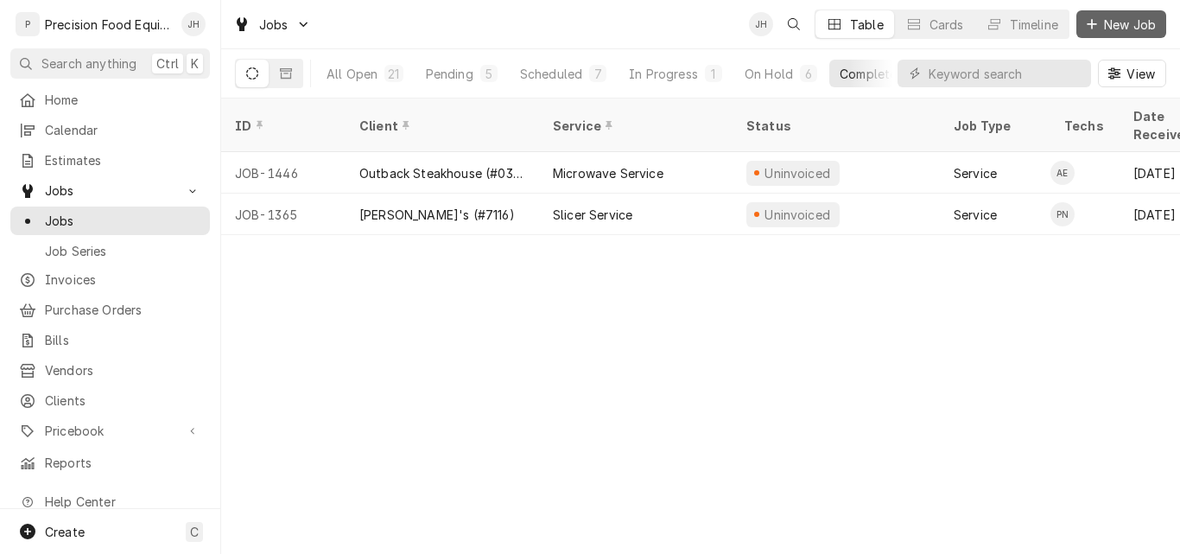
click at [1129, 18] on span "New Job" at bounding box center [1129, 25] width 59 height 18
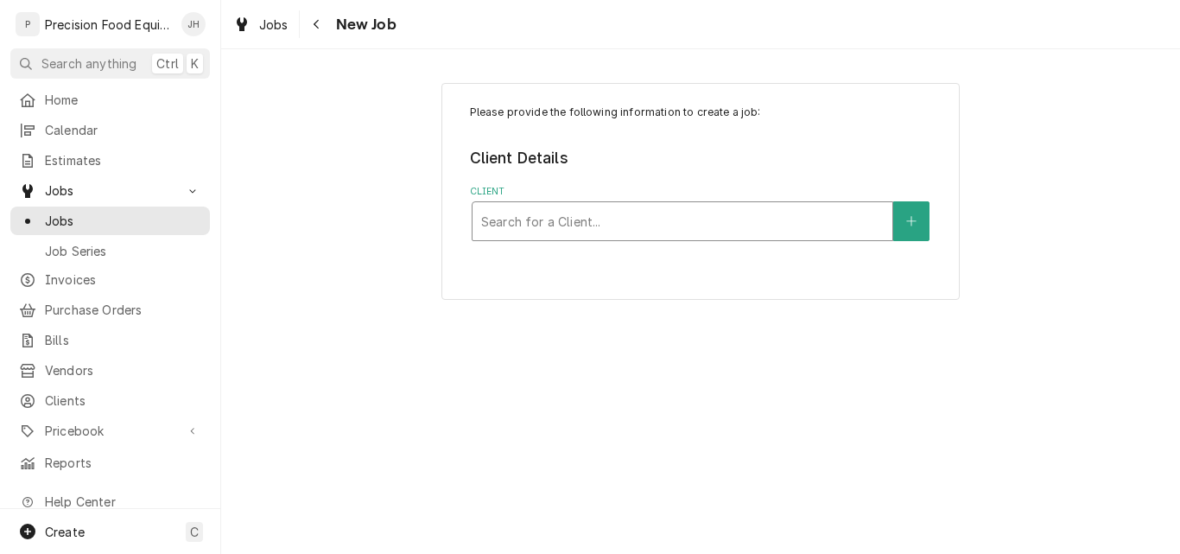
click at [615, 209] on div "Client" at bounding box center [682, 221] width 402 height 31
type input "native"
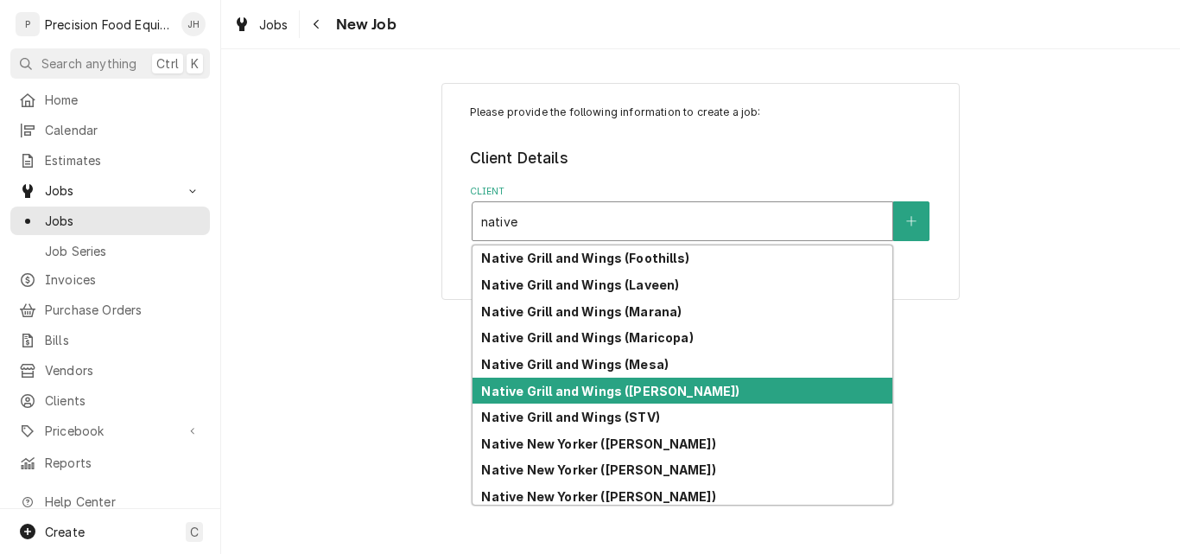
click at [624, 399] on div "Native Grill and Wings (Ray)" at bounding box center [682, 390] width 420 height 27
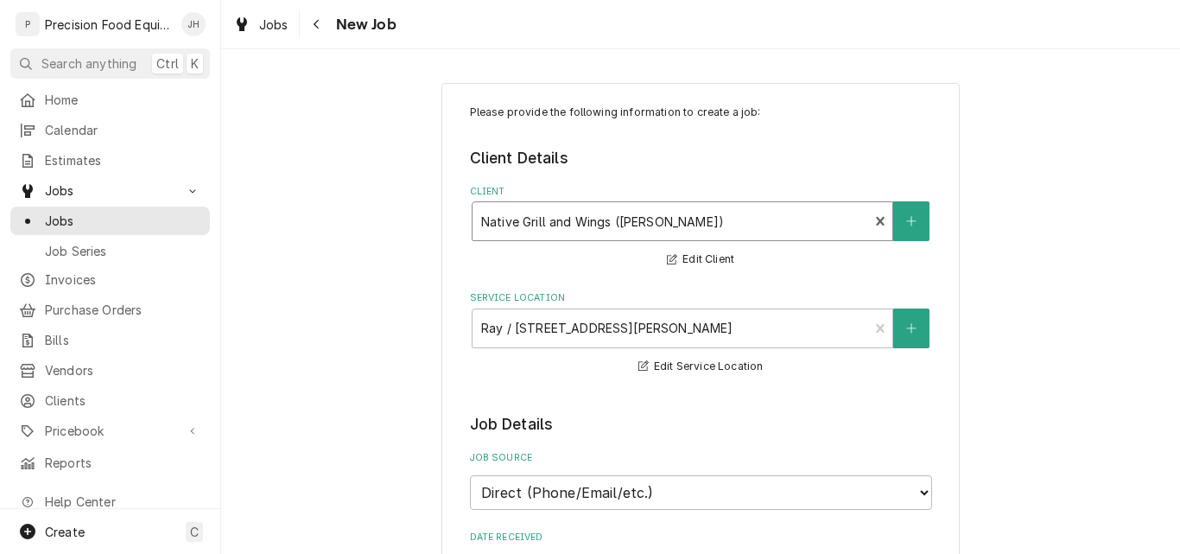
scroll to position [432, 0]
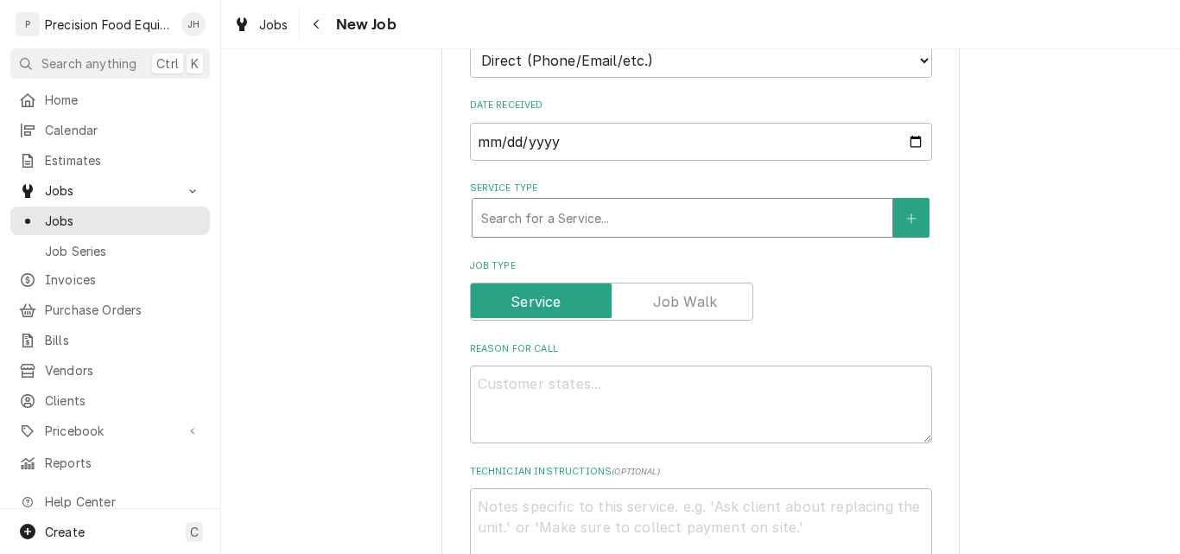
click at [574, 226] on div "Service Type" at bounding box center [682, 217] width 402 height 31
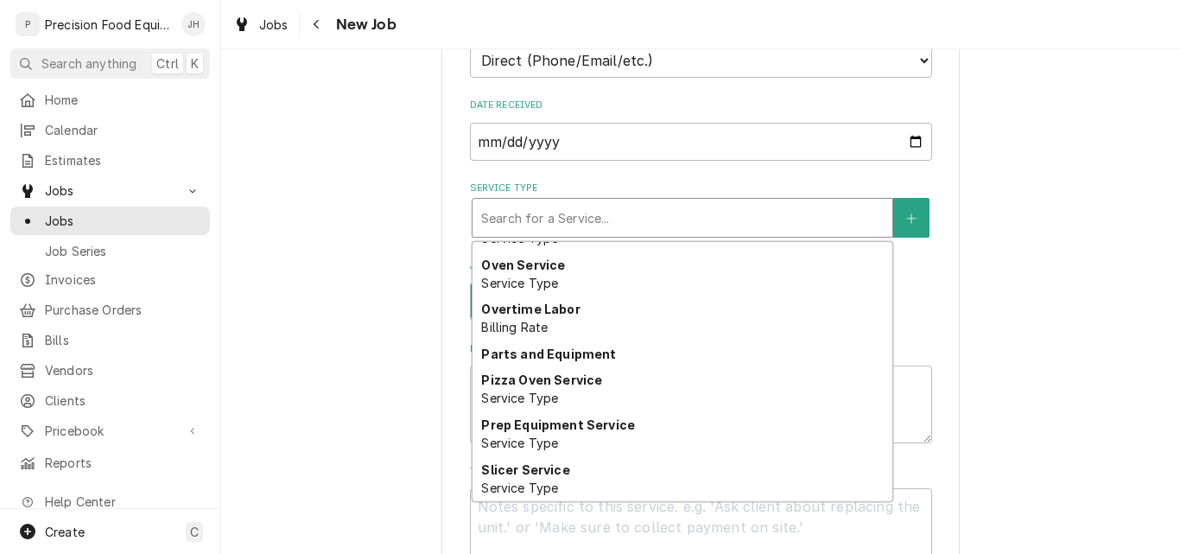
scroll to position [941, 0]
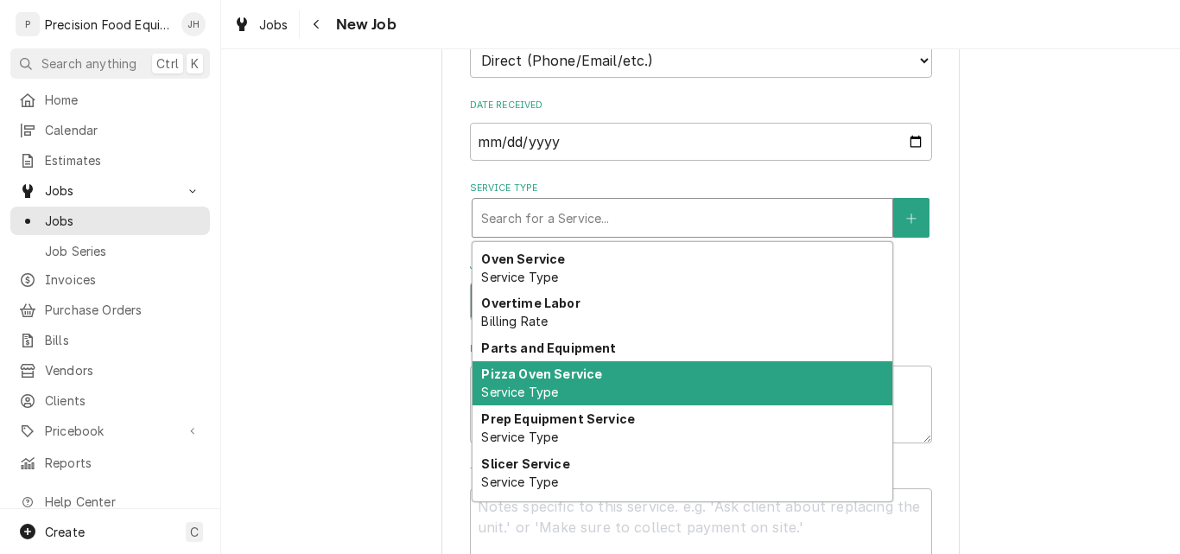
click at [575, 383] on div "Pizza Oven Service Service Type" at bounding box center [682, 383] width 420 height 45
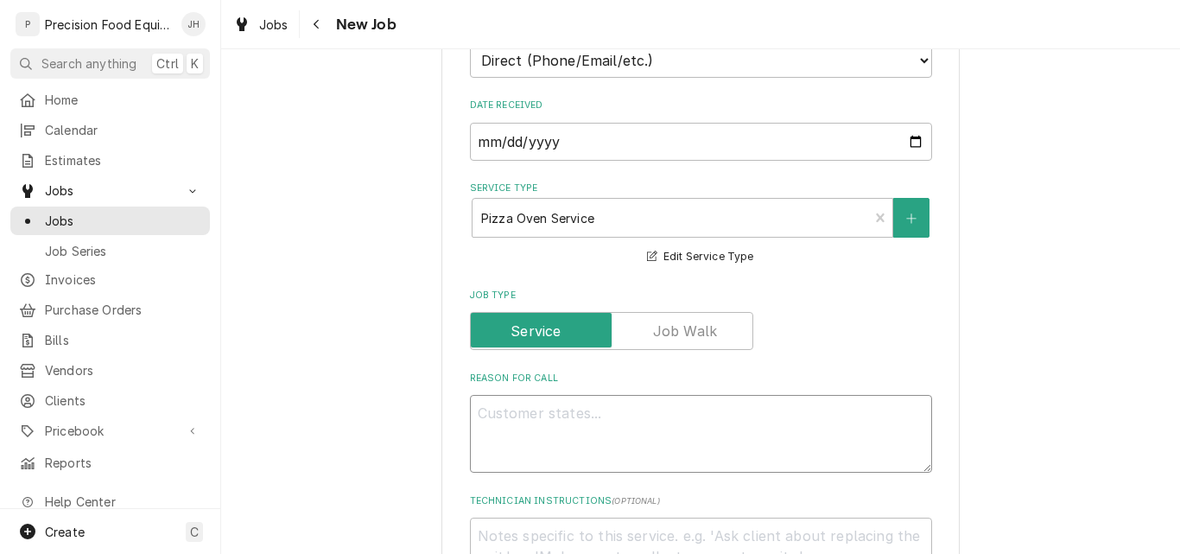
click at [527, 430] on textarea "Reason For Call" at bounding box center [701, 434] width 462 height 78
type textarea "x"
type textarea "B"
type textarea "x"
type textarea "Bo"
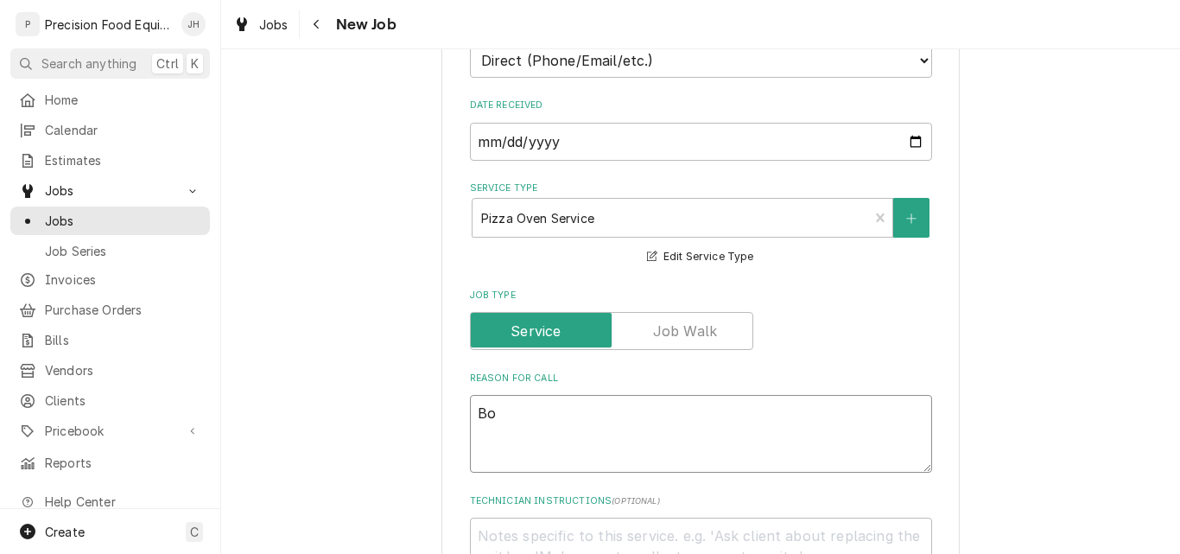
type textarea "x"
type textarea "Bot"
type textarea "x"
type textarea "Bott"
type textarea "x"
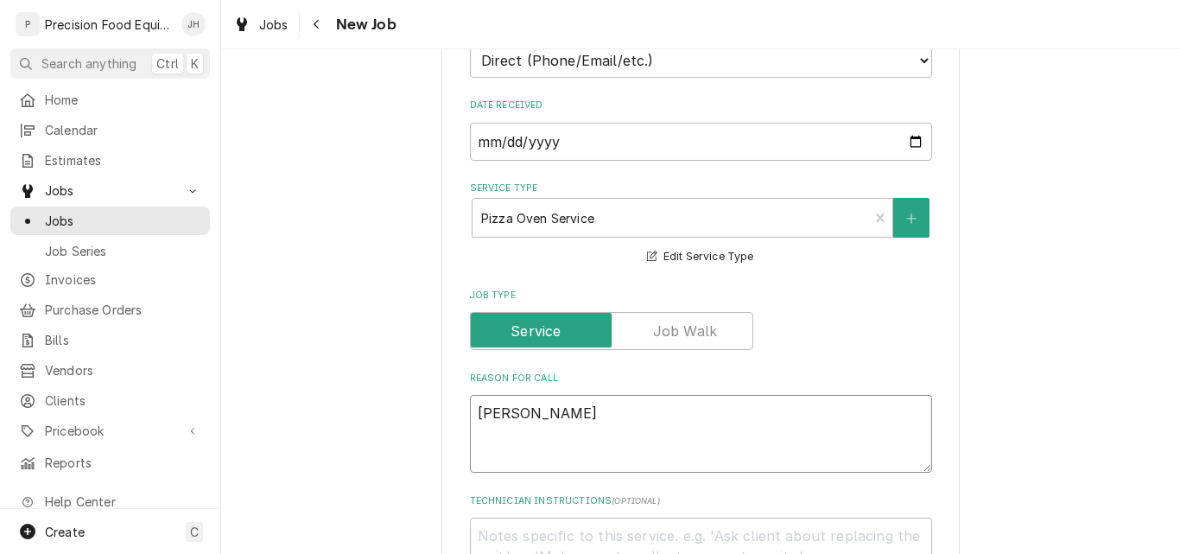
type textarea "Botto"
type textarea "x"
type textarea "Bottom"
type textarea "x"
type textarea "Bottom"
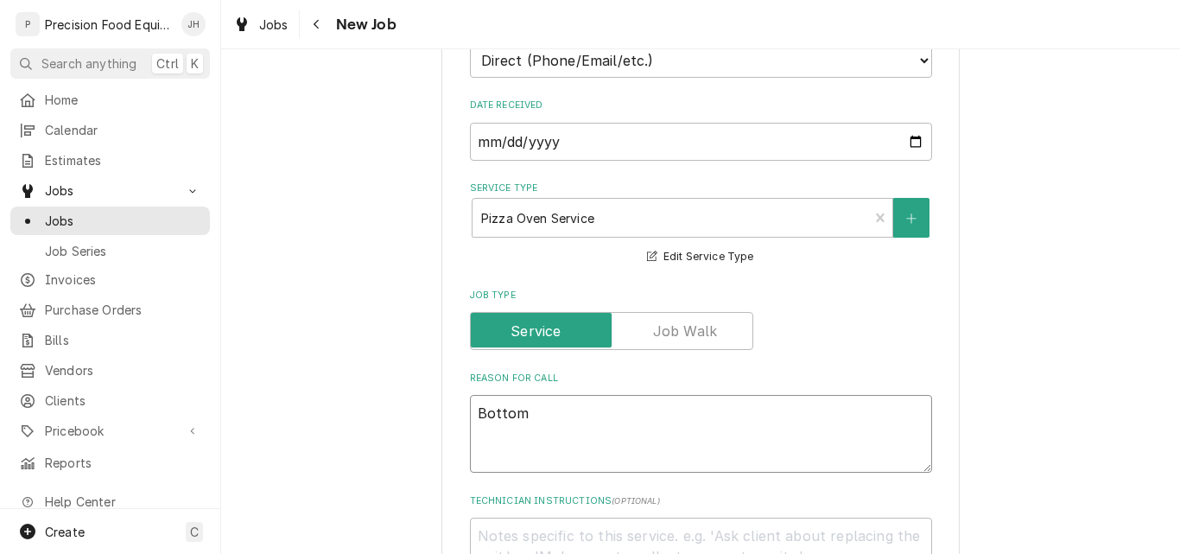
type textarea "x"
type textarea "Bottom p"
type textarea "x"
type textarea "Bottom pi"
type textarea "x"
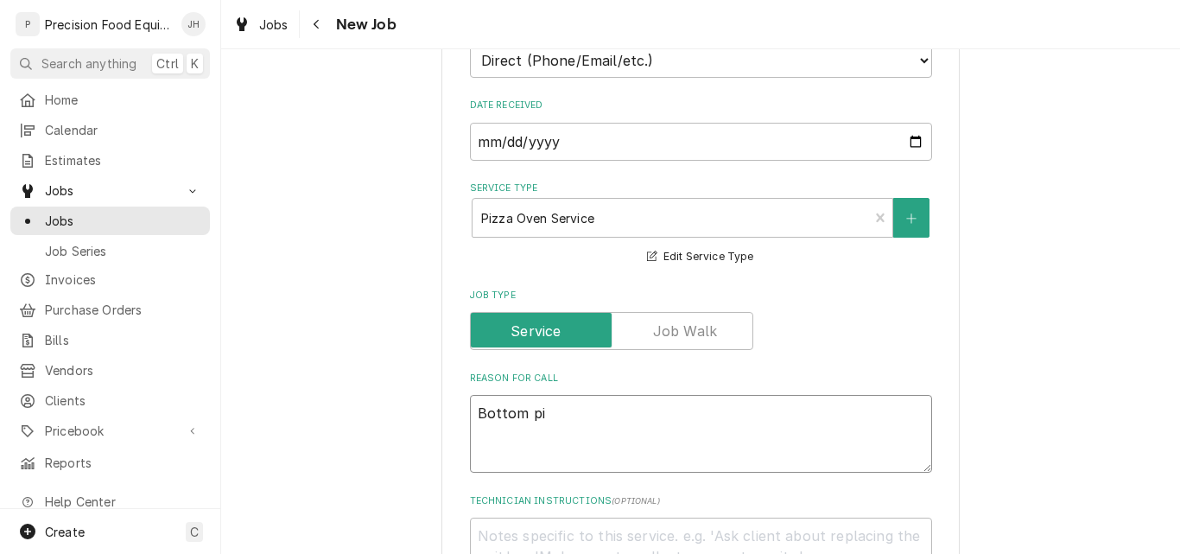
type textarea "Bottom piz"
type textarea "x"
type textarea "Bottom pizz"
type textarea "x"
type textarea "Bottom pizza"
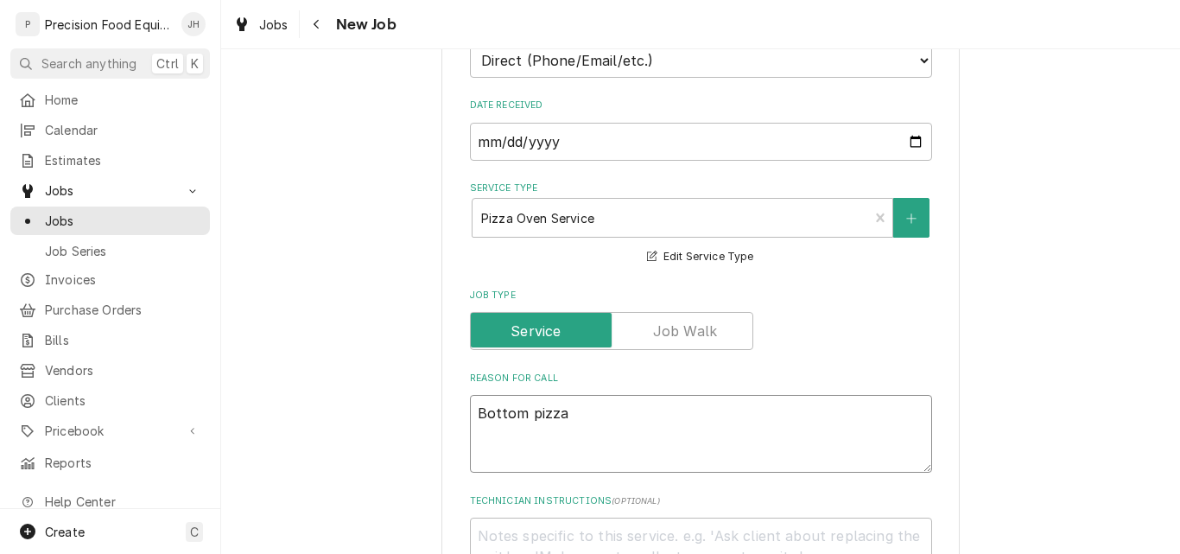
type textarea "x"
type textarea "Bottom pizza"
type textarea "x"
type textarea "Bottom pizza o"
type textarea "x"
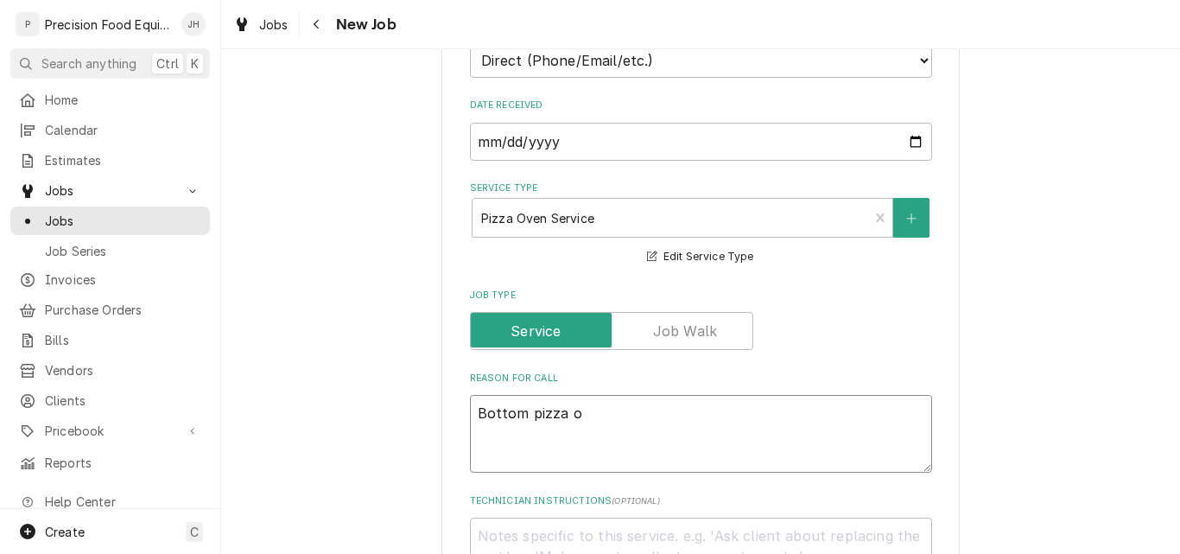
type textarea "Bottom pizza ov"
type textarea "x"
type textarea "Bottom pizza ove"
type textarea "x"
type textarea "Bottom pizza oven"
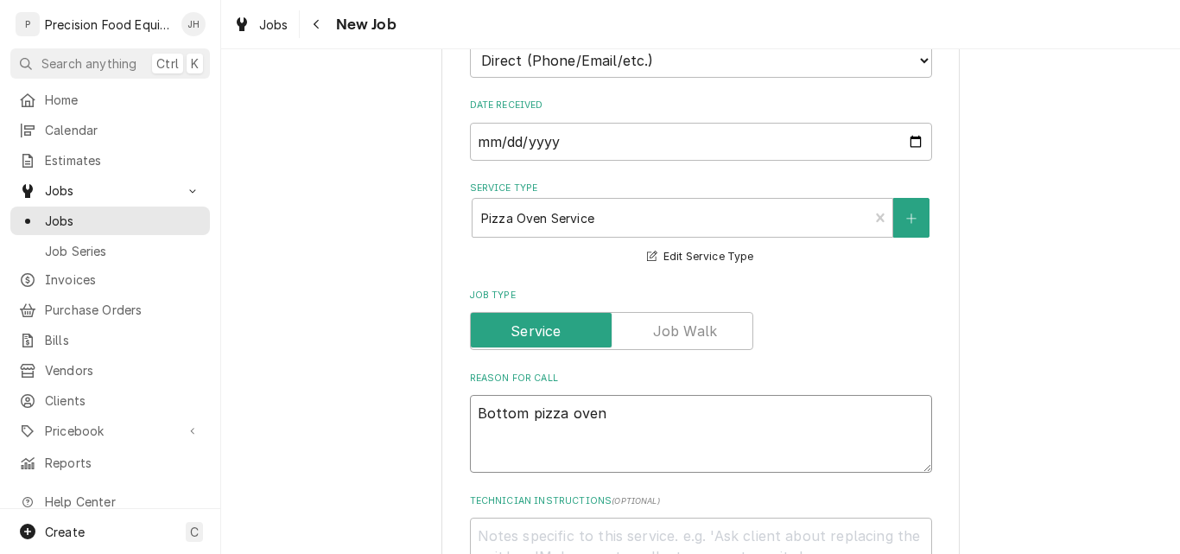
type textarea "x"
type textarea "Bottom pizza oven"
type textarea "x"
type textarea "Bottom pizza oven i"
type textarea "x"
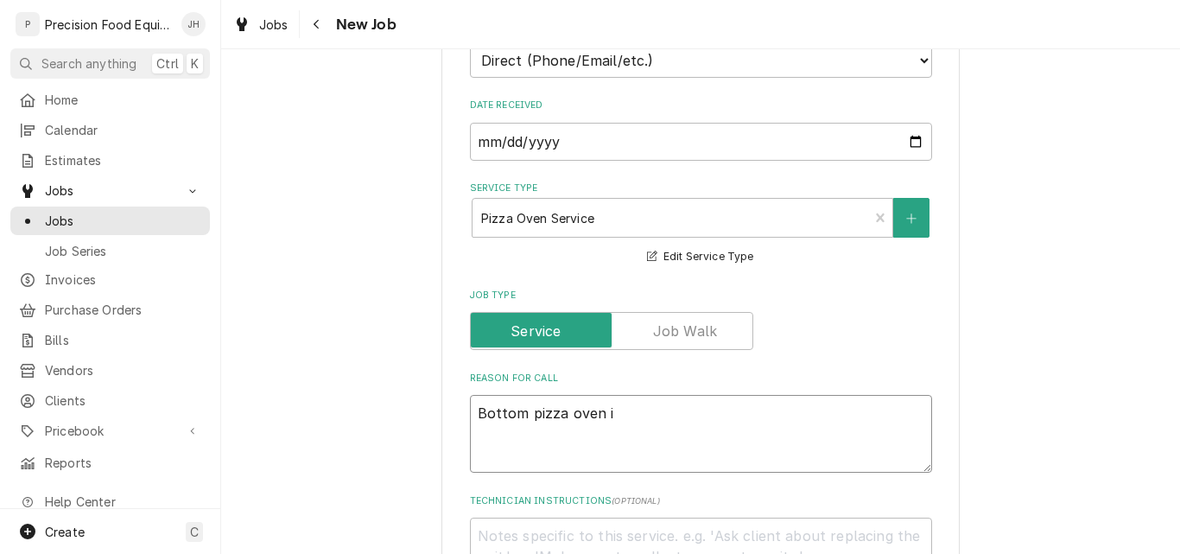
type textarea "Bottom pizza oven is"
type textarea "x"
type textarea "Bottom pizza oven is"
type textarea "x"
type textarea "Bottom pizza oven is t"
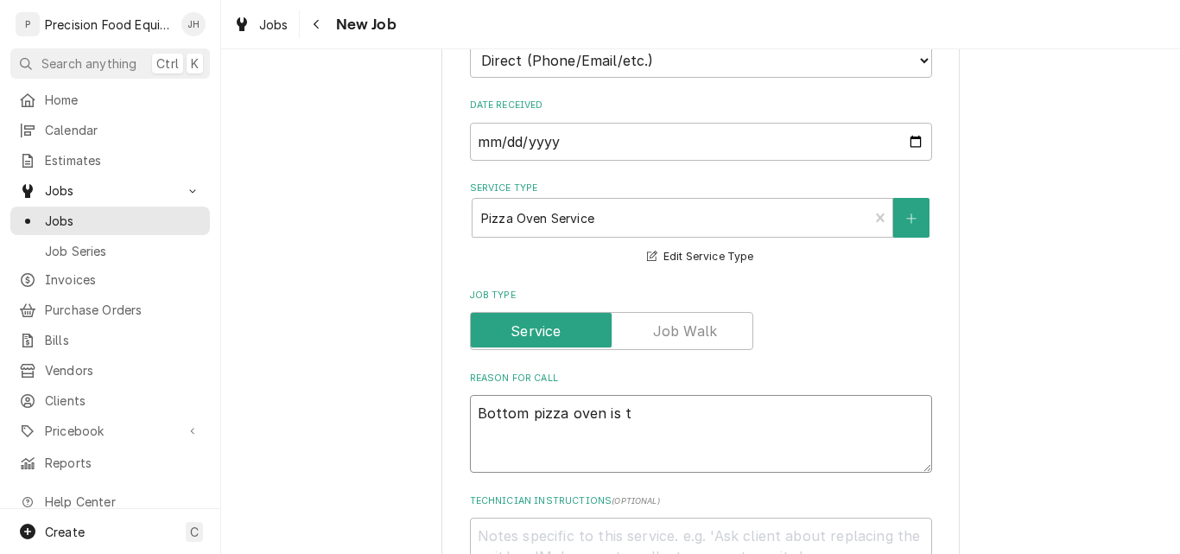
type textarea "x"
type textarea "Bottom pizza oven is ta"
type textarea "x"
type textarea "Bottom pizza oven is tak"
type textarea "x"
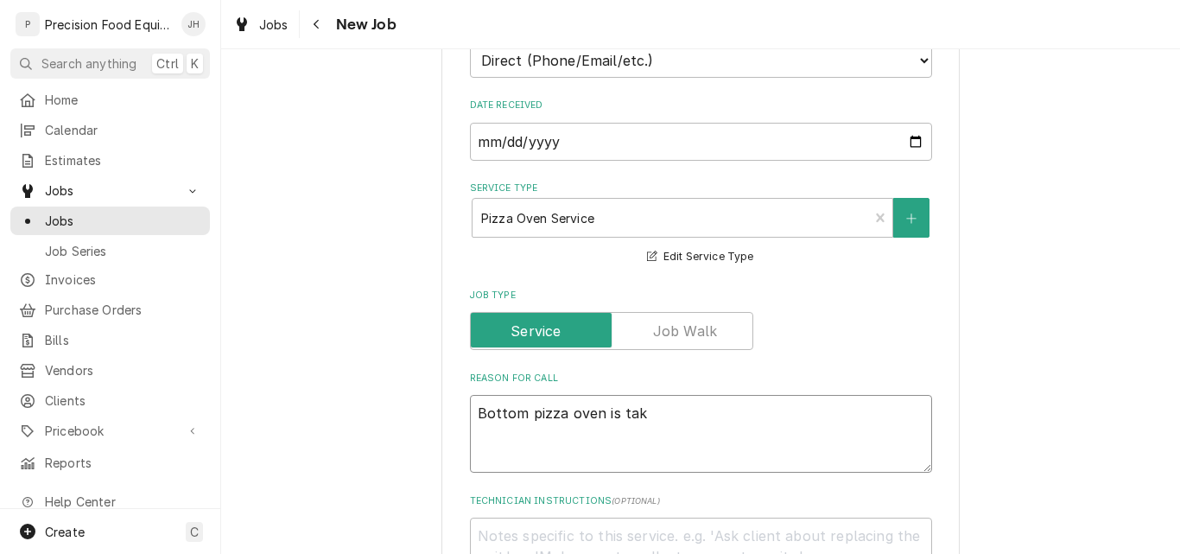
type textarea "Bottom pizza oven is taki"
type textarea "x"
type textarea "Bottom pizza oven is takin"
type textarea "x"
type textarea "Bottom pizza oven is taking"
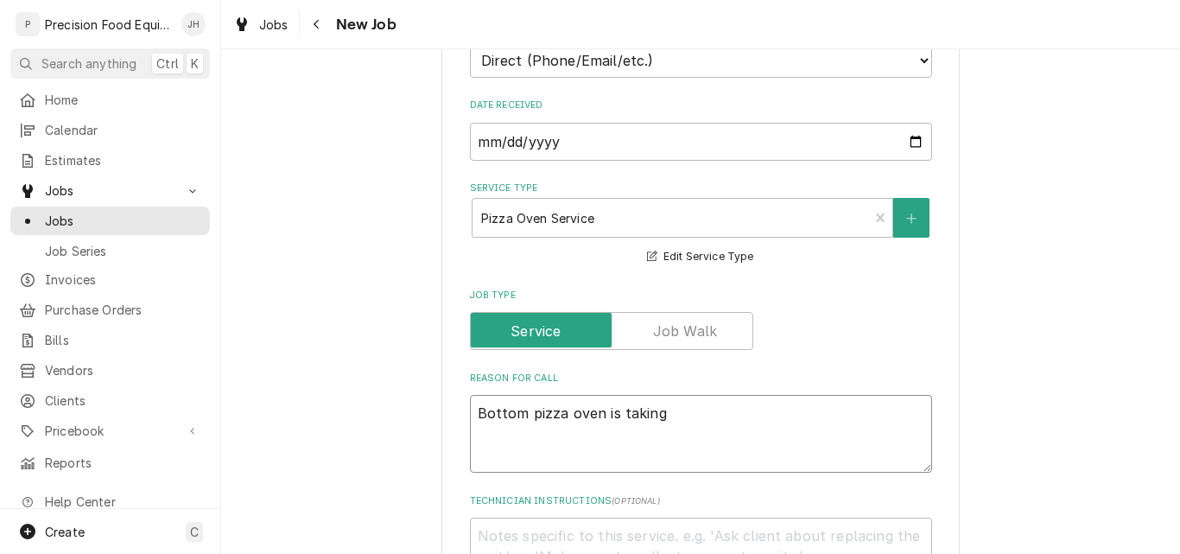
type textarea "x"
type textarea "Bottom pizza oven is taking"
type textarea "x"
type textarea "Bottom pizza oven is taking a"
type textarea "x"
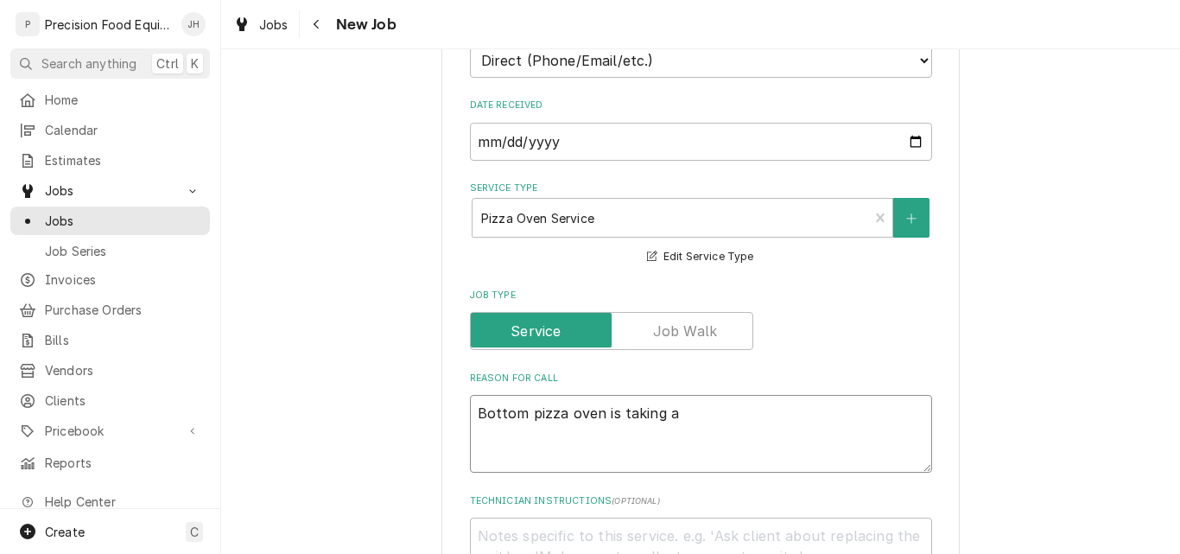
type textarea "Bottom pizza oven is taking a"
type textarea "x"
type textarea "Bottom pizza oven is taking a l"
type textarea "x"
type textarea "Bottom pizza oven is taking a lo"
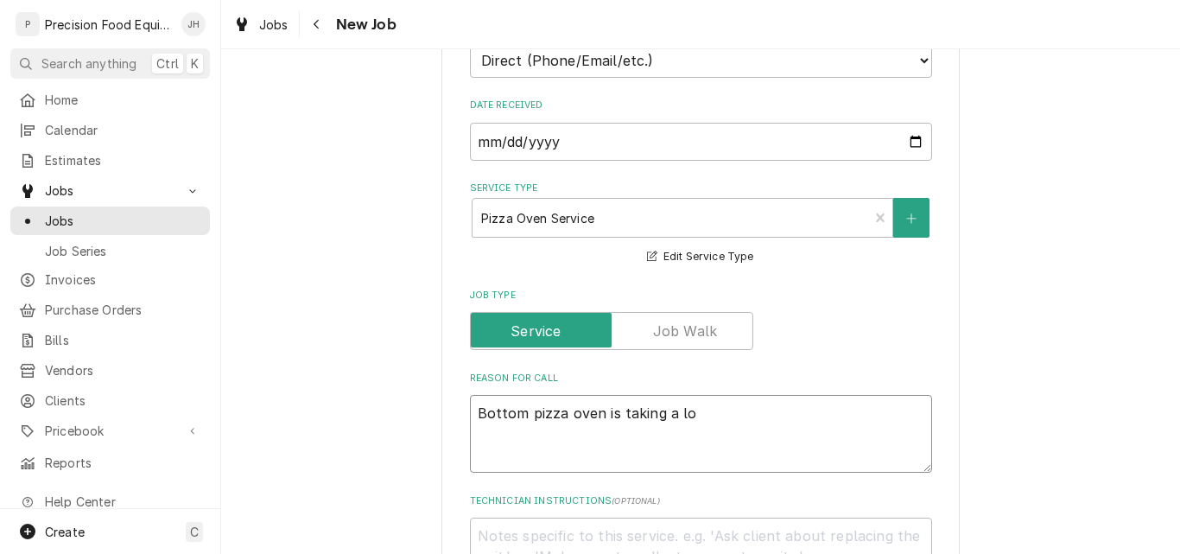
type textarea "x"
type textarea "Bottom pizza oven is taking a lon"
type textarea "x"
type textarea "Bottom pizza oven is taking a long"
type textarea "x"
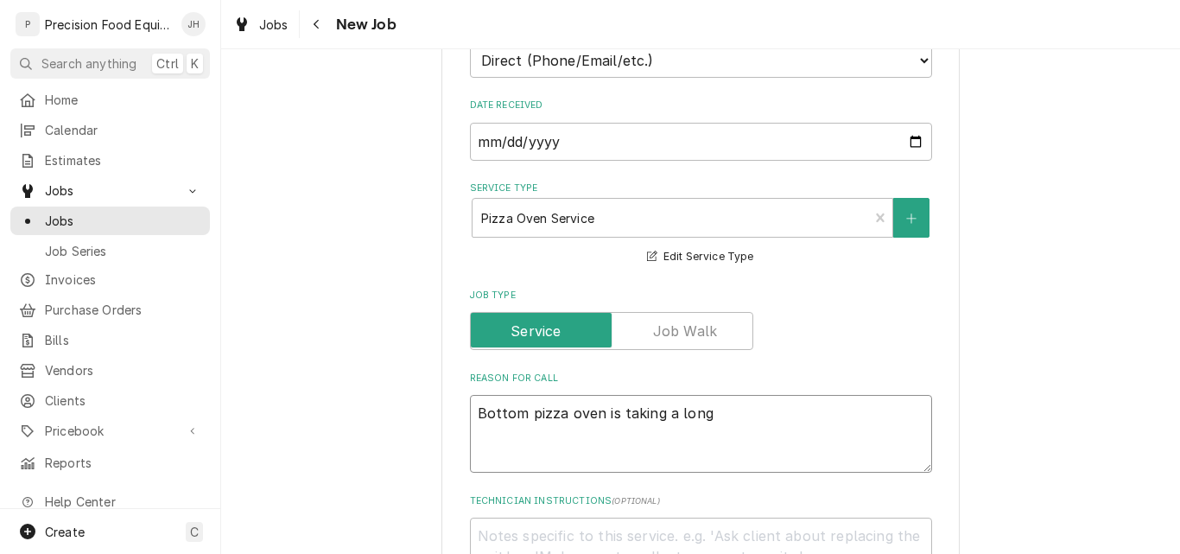
type textarea "Bottom pizza oven is taking a long"
type textarea "x"
type textarea "Bottom pizza oven is taking a long t"
type textarea "x"
type textarea "Bottom pizza oven is taking a long ti"
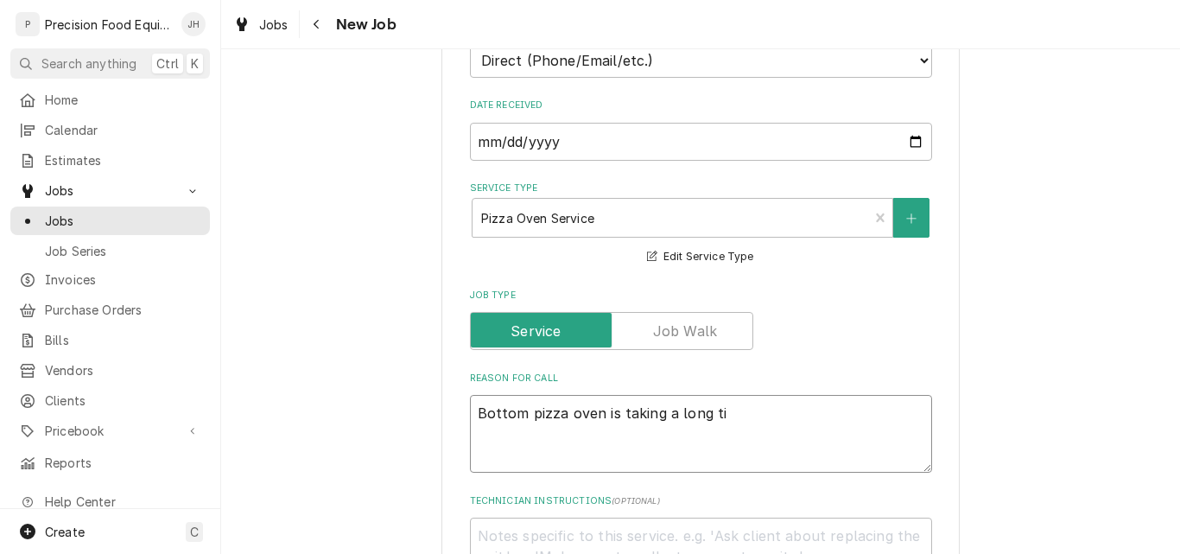
type textarea "x"
type textarea "Bottom pizza oven is taking a long tim"
type textarea "x"
type textarea "Bottom pizza oven is taking a long time"
type textarea "x"
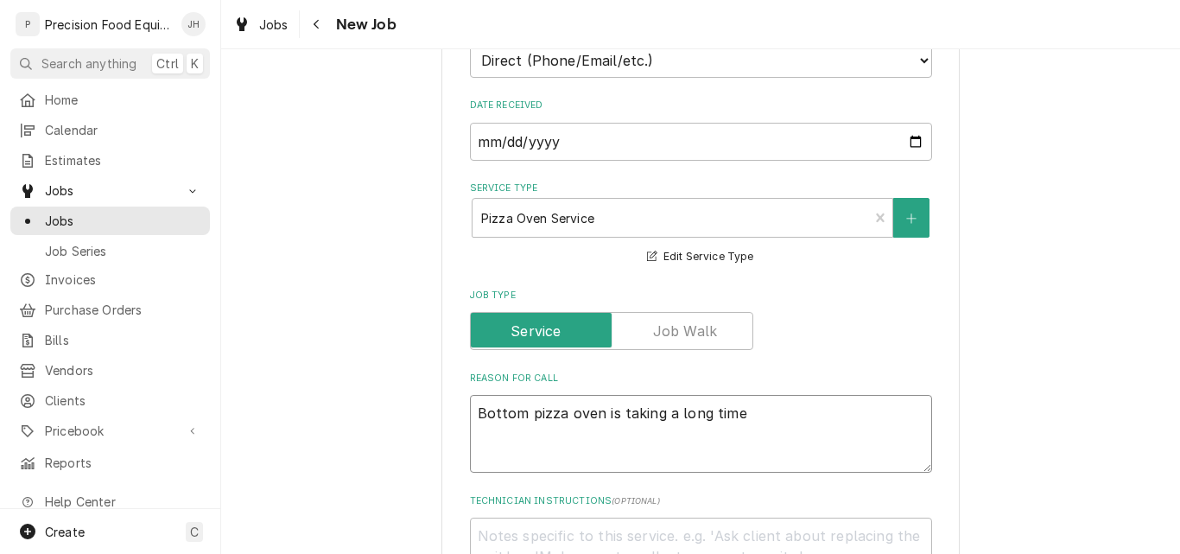
type textarea "Bottom pizza oven is taking a long time"
type textarea "x"
type textarea "Bottom pizza oven is taking a long time t"
type textarea "x"
type textarea "Bottom pizza oven is taking a long time to"
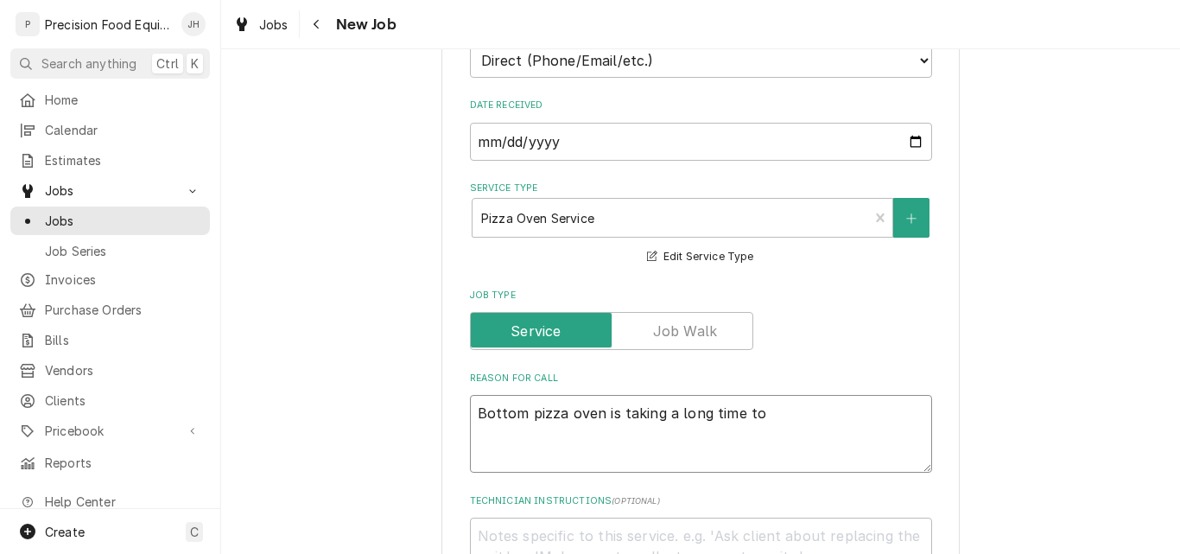
type textarea "x"
type textarea "Bottom pizza oven is taking a long time to"
type textarea "x"
type textarea "Bottom pizza oven is taking a long time to h"
type textarea "x"
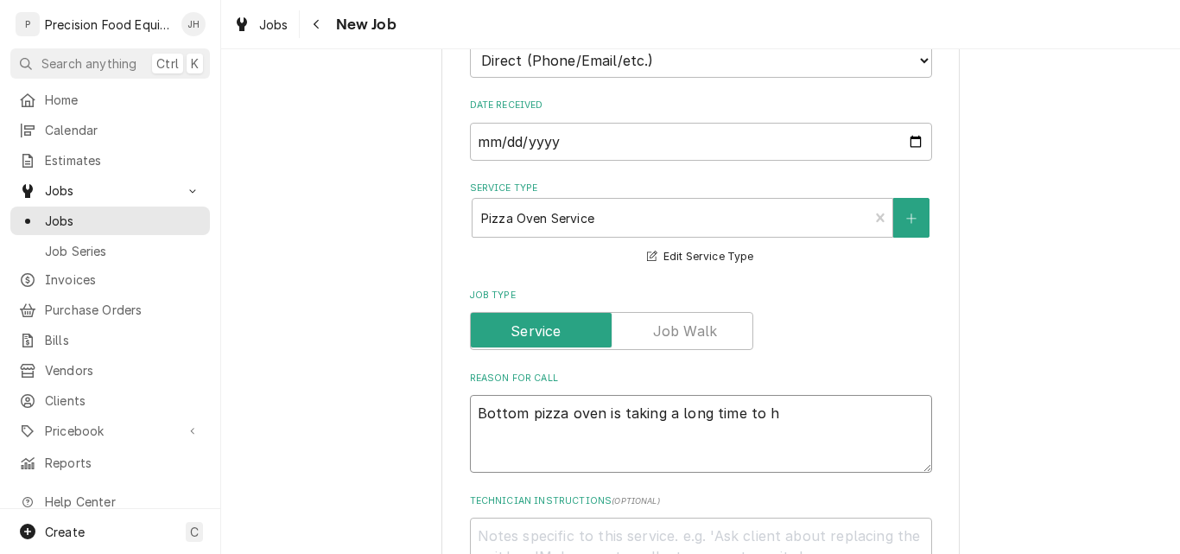
type textarea "Bottom pizza oven is taking a long time to he"
type textarea "x"
type textarea "Bottom pizza oven is taking a long time to hea"
type textarea "x"
type textarea "Bottom pizza oven is taking a long time to heat"
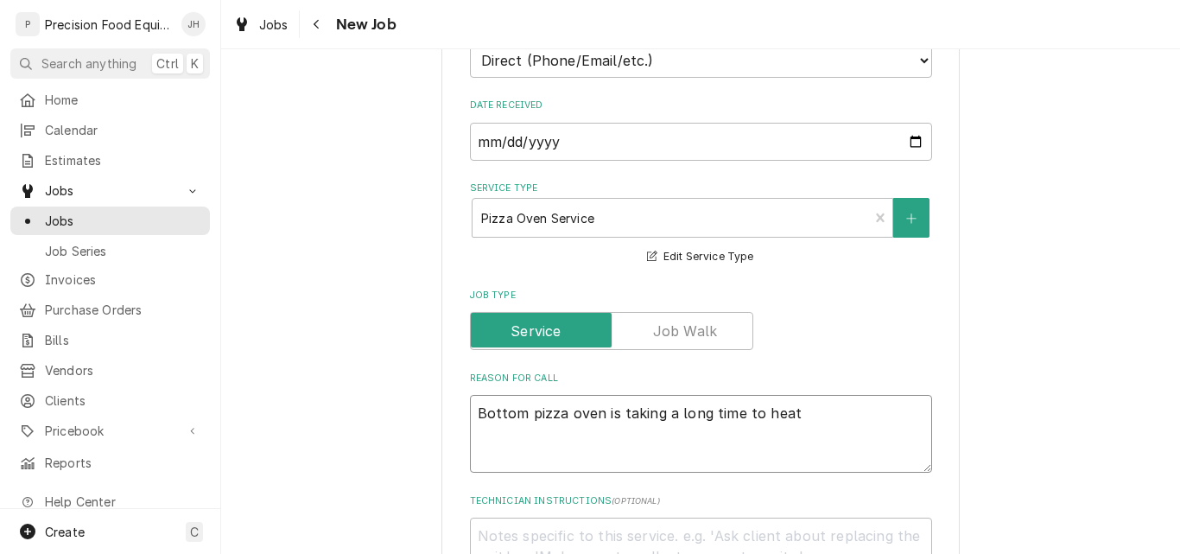
type textarea "x"
type textarea "Bottom pizza oven is taking a long time to heat"
type textarea "x"
type textarea "Bottom pizza oven is taking a long time to heat u"
type textarea "x"
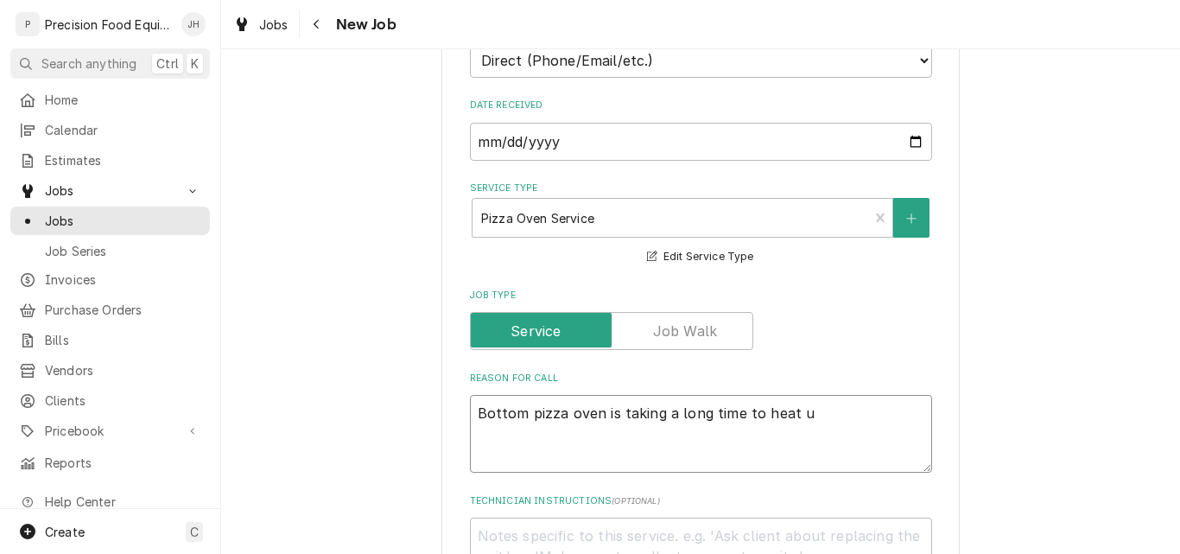
type textarea "Bottom pizza oven is taking a long time to heat up"
type textarea "x"
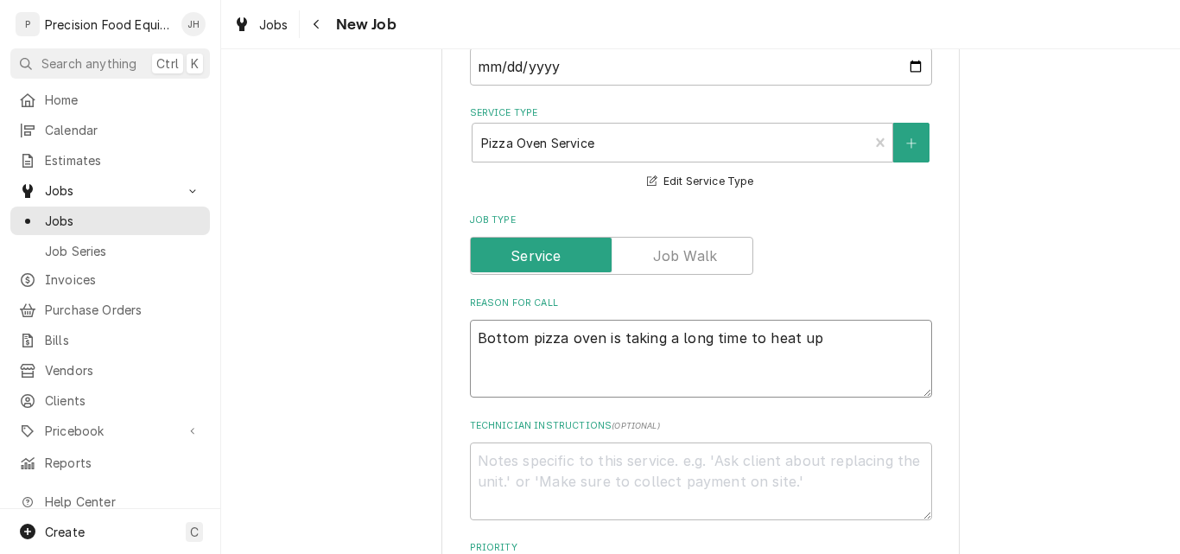
scroll to position [691, 0]
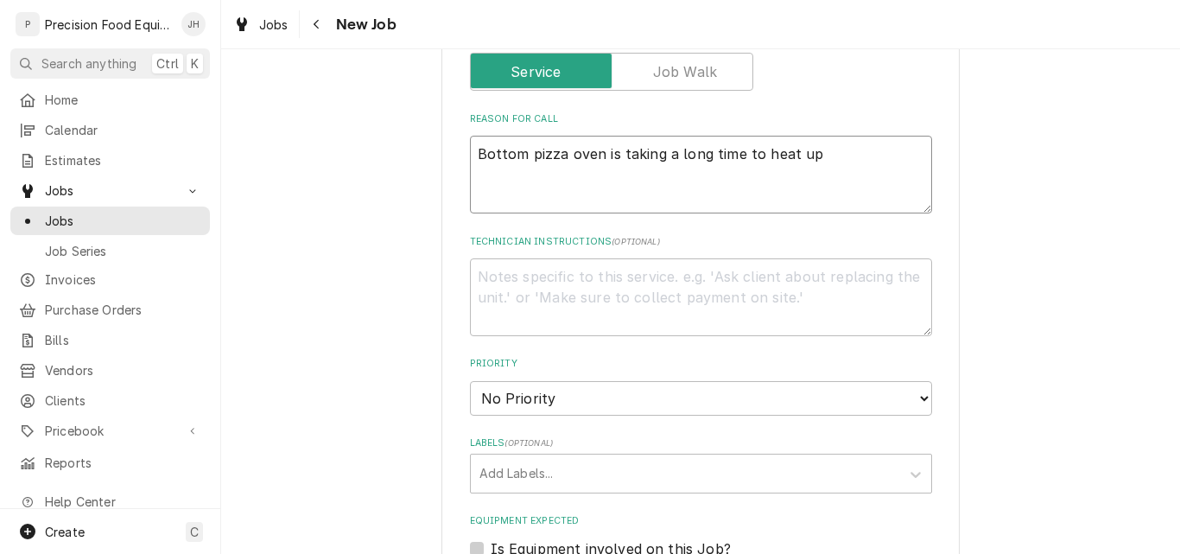
type textarea "Bottom pizza oven is taking a long time to heat up."
type textarea "x"
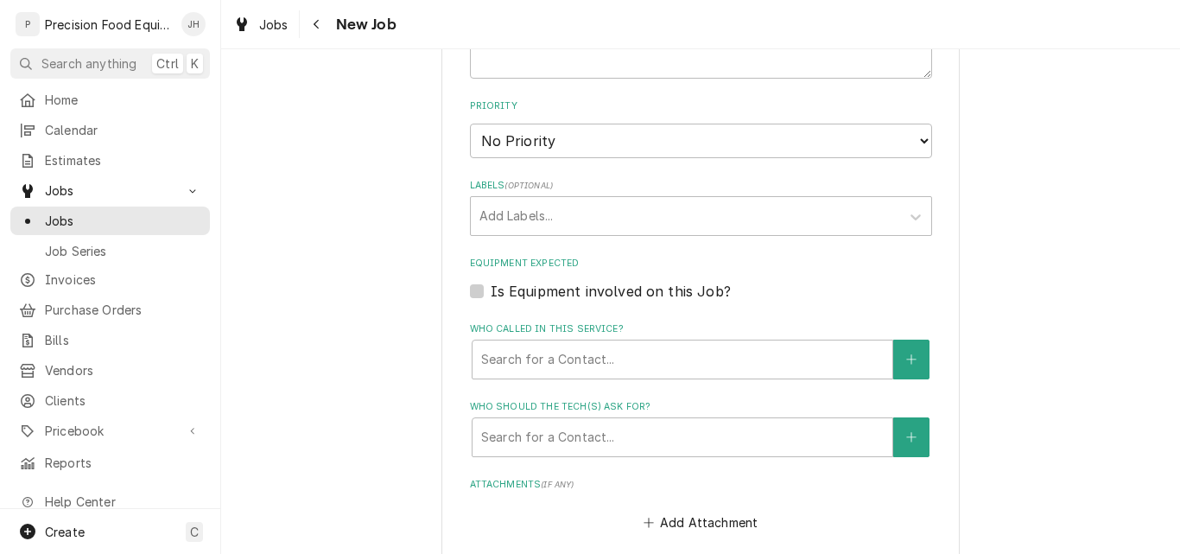
scroll to position [950, 0]
type textarea "Bottom pizza oven is taking a long time to heat up."
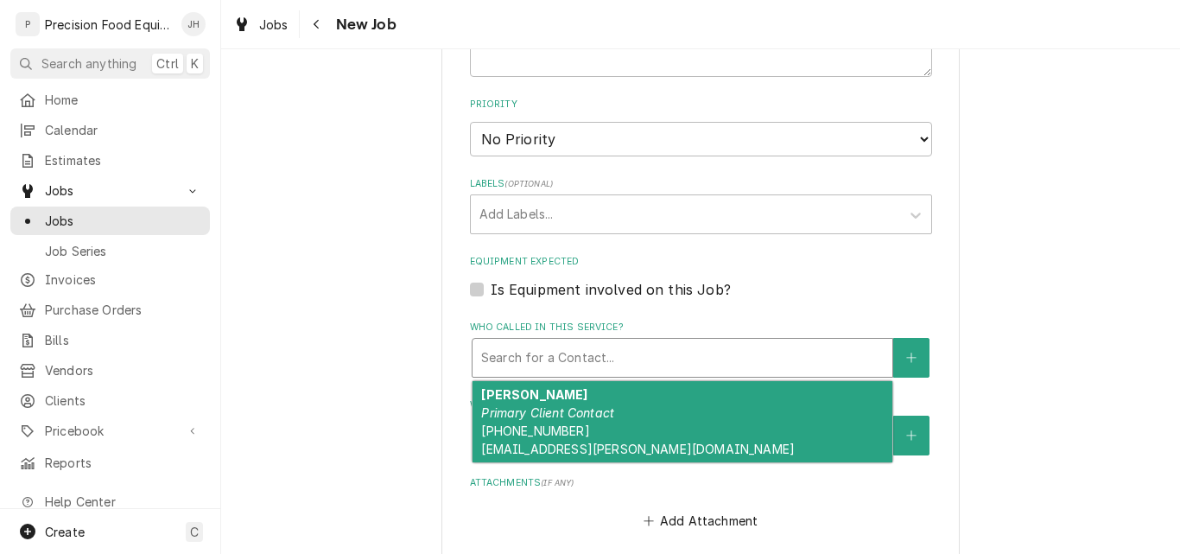
click at [601, 358] on div "Who called in this service?" at bounding box center [682, 357] width 402 height 31
click at [731, 421] on div "Matt Thiara Primary Client Contact (913) 220-5515 matt.thiara@gmail.com" at bounding box center [682, 421] width 420 height 81
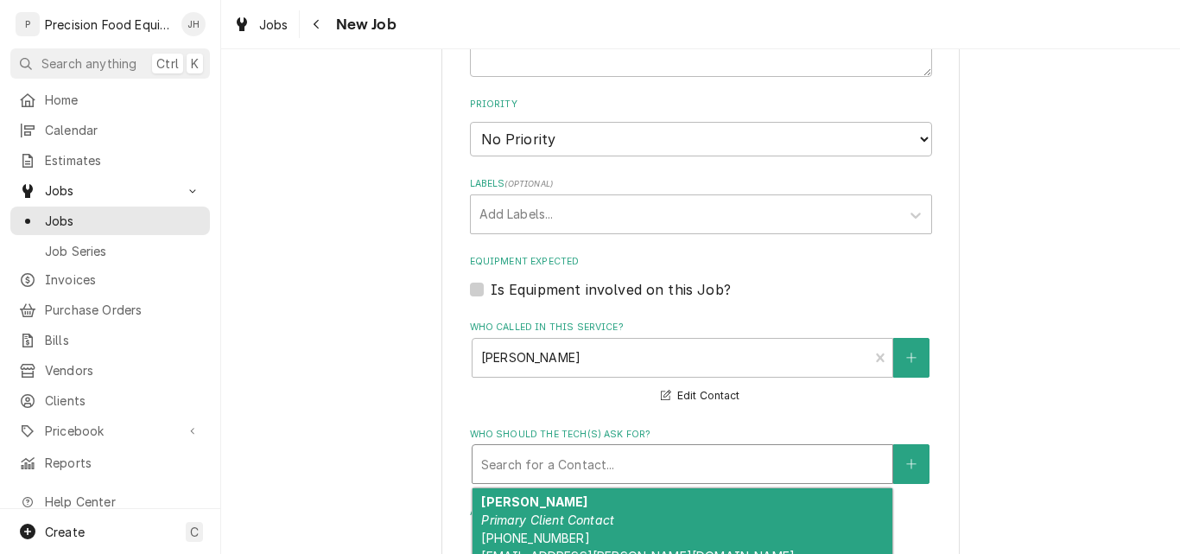
click at [687, 462] on div "Who should the tech(s) ask for?" at bounding box center [682, 463] width 402 height 31
click at [648, 504] on div "Matt Thiara Primary Client Contact (913) 220-5515 matt.thiara@gmail.com" at bounding box center [682, 528] width 420 height 81
type textarea "x"
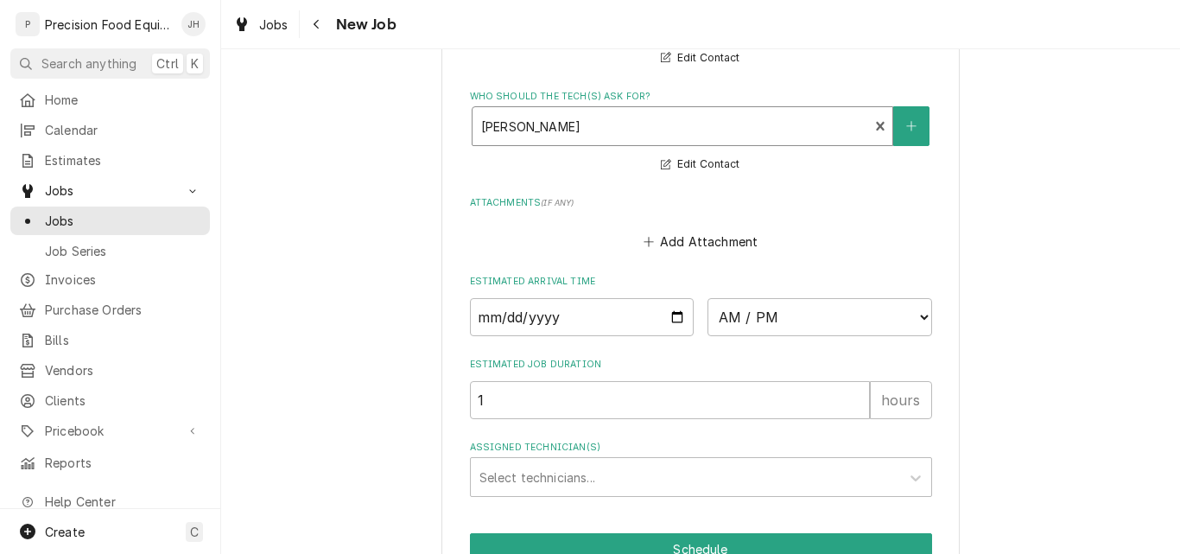
scroll to position [1296, 0]
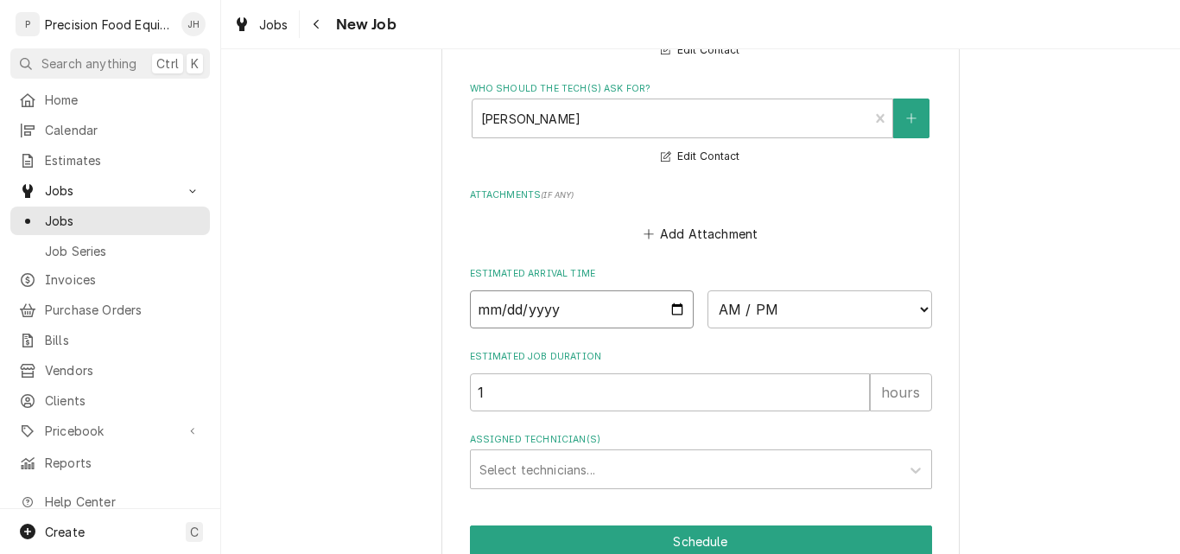
click at [672, 307] on input "Date" at bounding box center [582, 309] width 225 height 38
type input "2025-09-10"
click at [814, 305] on select "AM / PM 6:00 AM 6:15 AM 6:30 AM 6:45 AM 7:00 AM 7:15 AM 7:30 AM 7:45 AM 8:00 AM…" at bounding box center [819, 309] width 225 height 38
type textarea "x"
click at [752, 312] on select "AM / PM 6:00 AM 6:15 AM 6:30 AM 6:45 AM 7:00 AM 7:15 AM 7:30 AM 7:45 AM 8:00 AM…" at bounding box center [819, 309] width 225 height 38
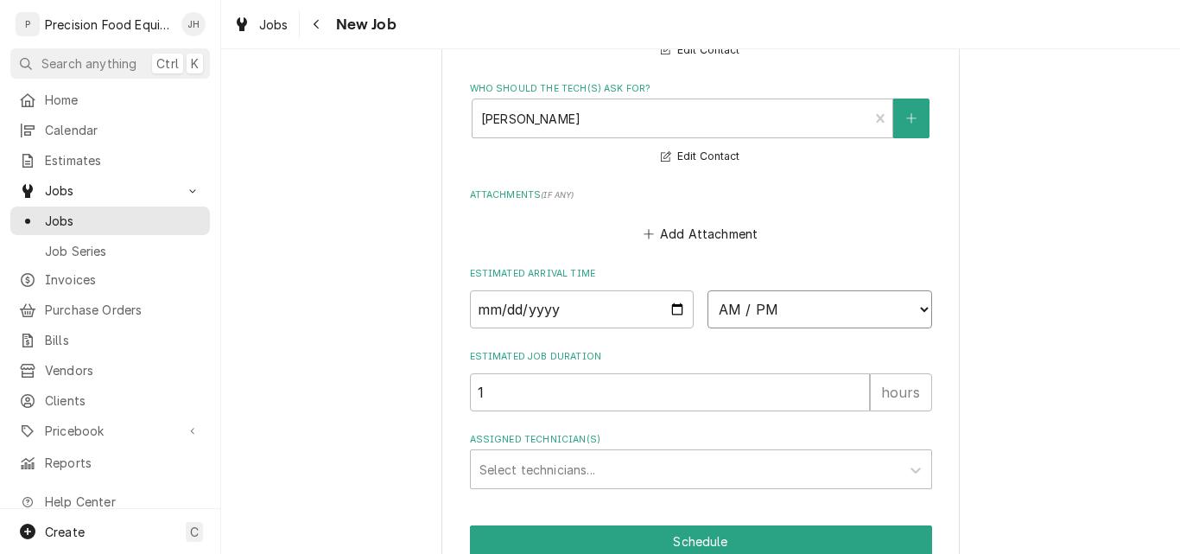
select select "08:00:00"
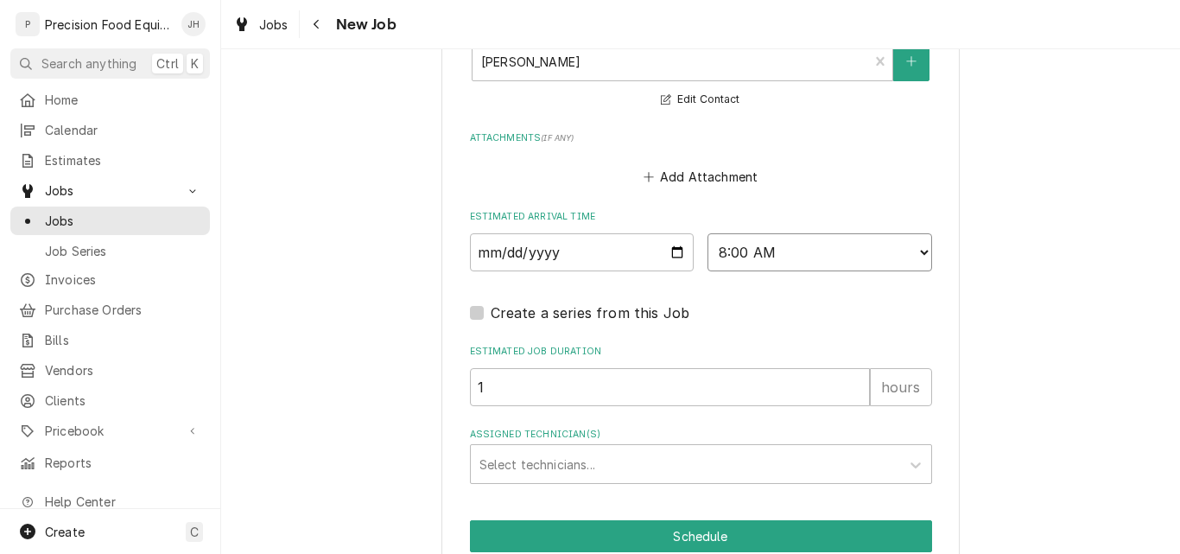
scroll to position [1432, 0]
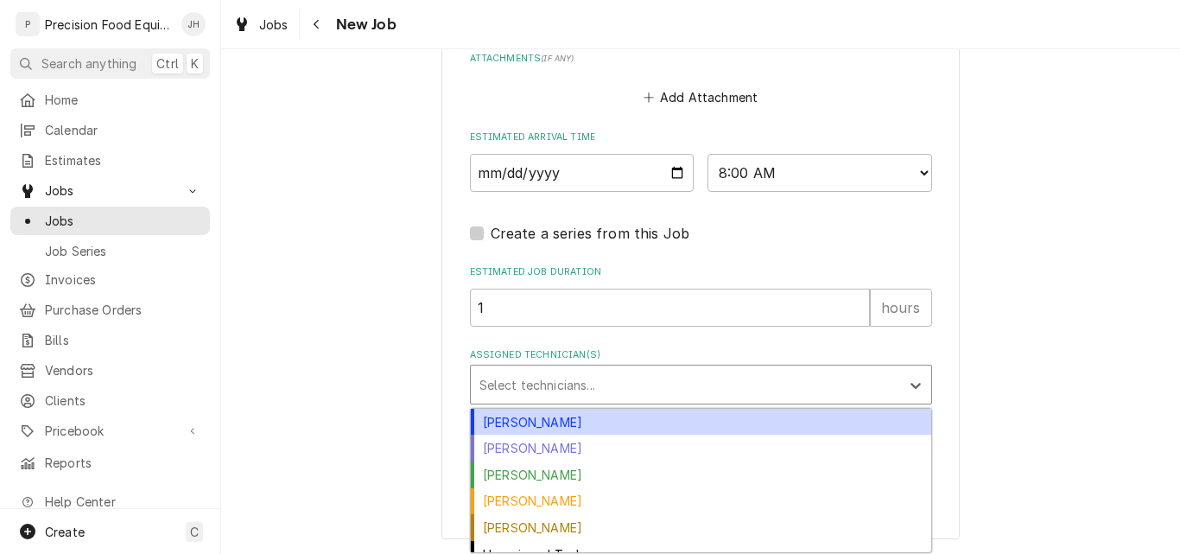
click at [587, 395] on div "Assigned Technician(s)" at bounding box center [685, 384] width 412 height 31
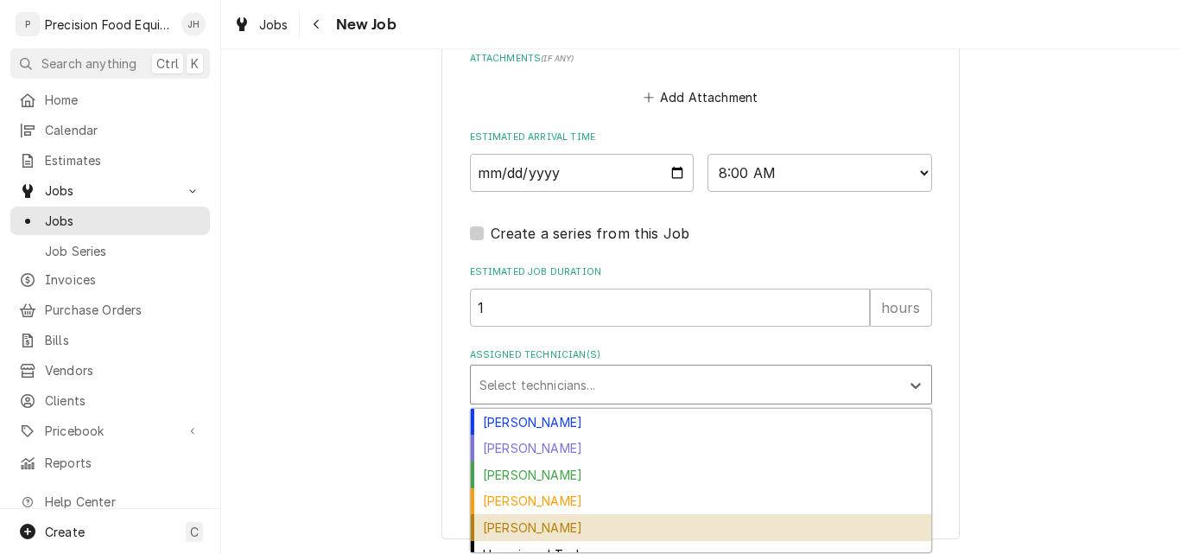
click at [522, 523] on div "Pete Nielson" at bounding box center [701, 527] width 460 height 27
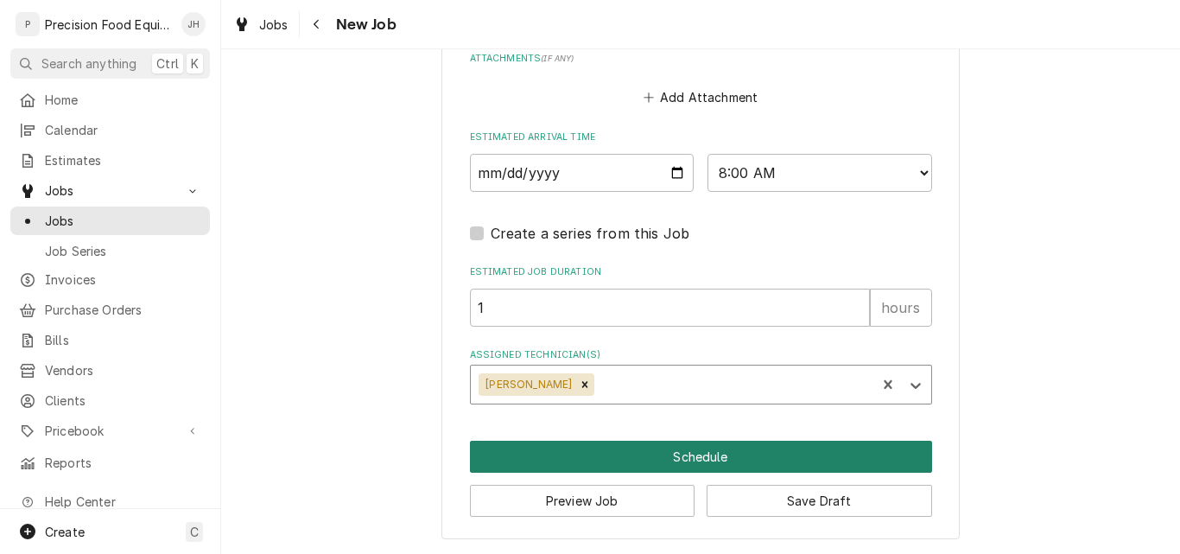
click at [672, 456] on button "Schedule" at bounding box center [701, 457] width 462 height 32
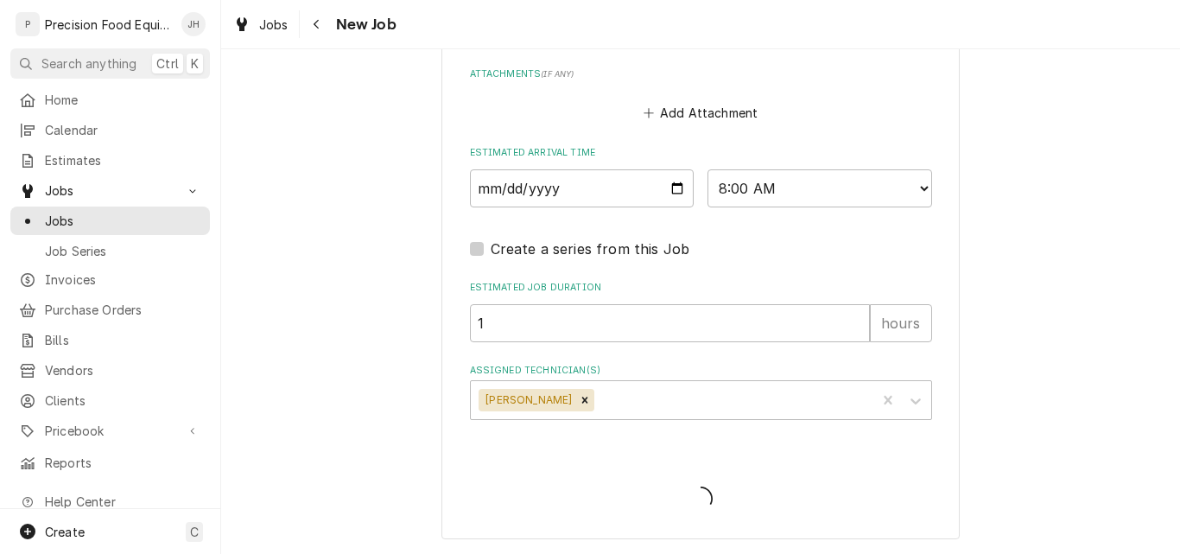
scroll to position [1417, 0]
type textarea "x"
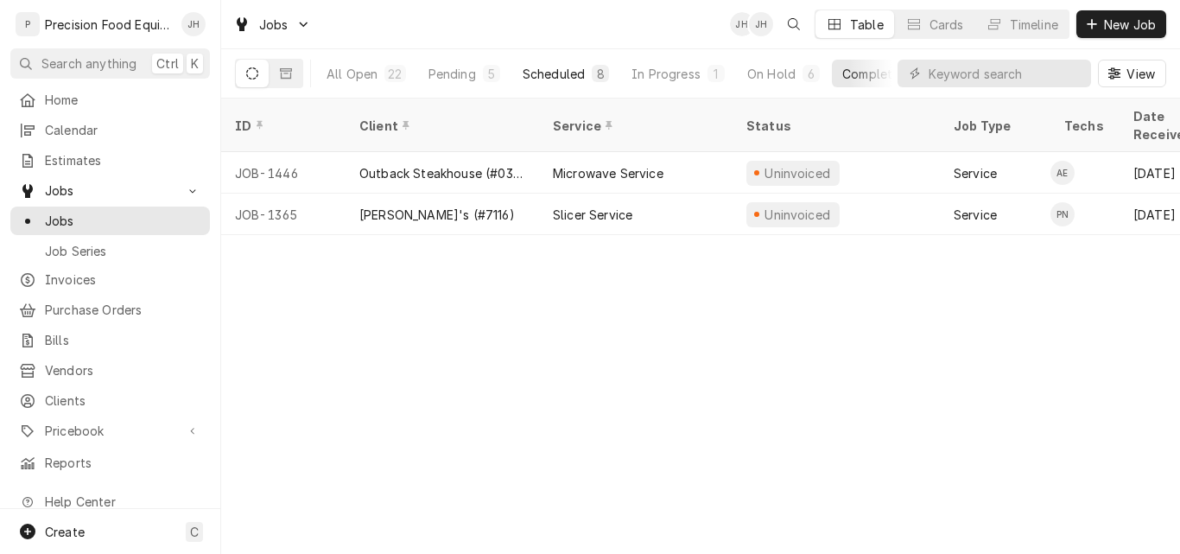
click at [575, 76] on div "Scheduled" at bounding box center [554, 74] width 62 height 18
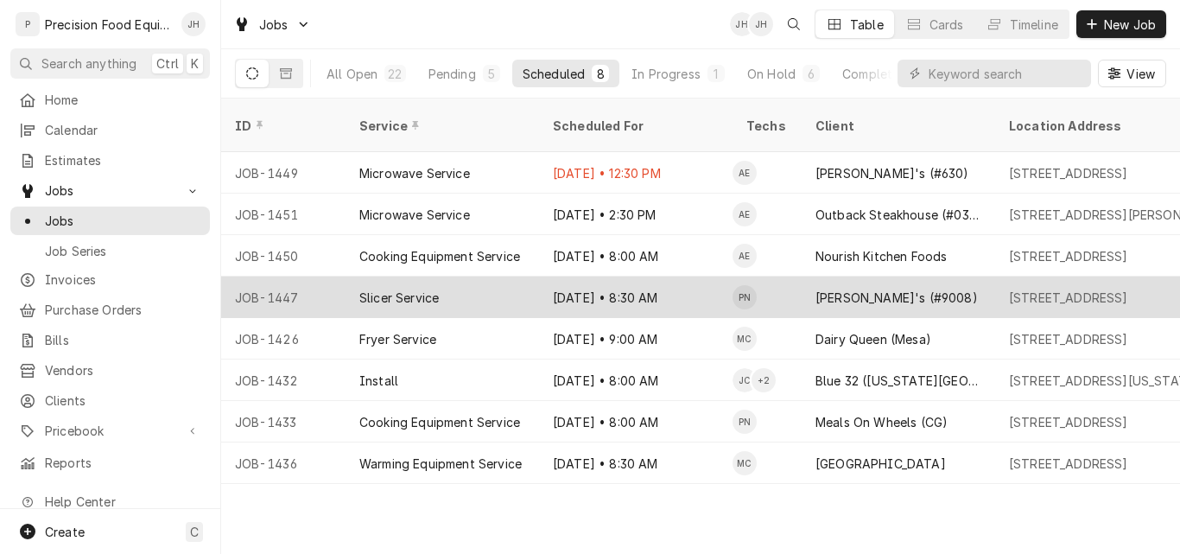
click at [614, 276] on div "Sep 10 • 8:30 AM" at bounding box center [635, 296] width 193 height 41
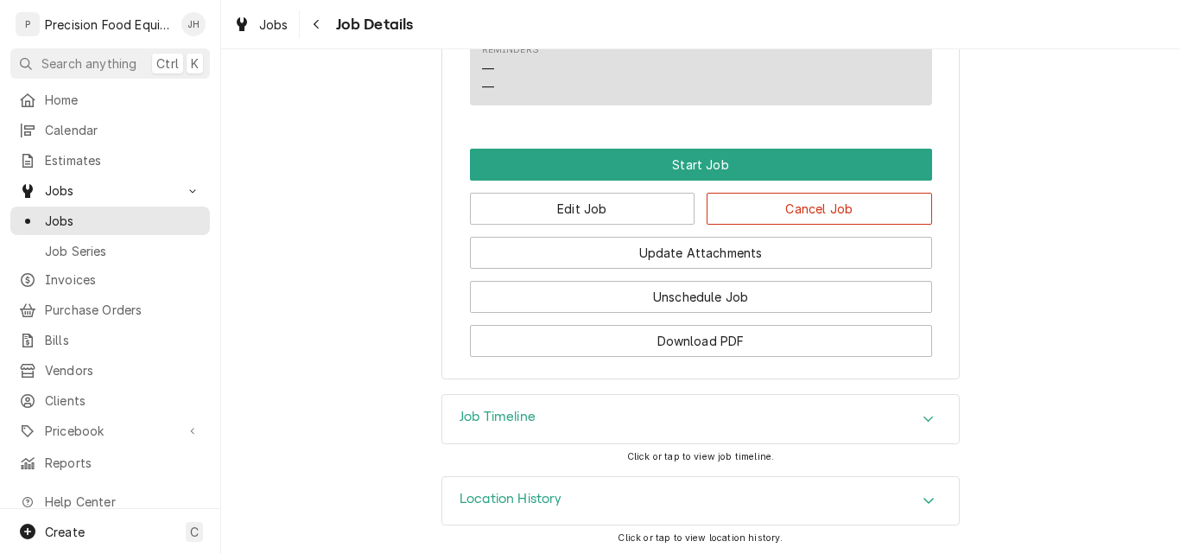
scroll to position [981, 0]
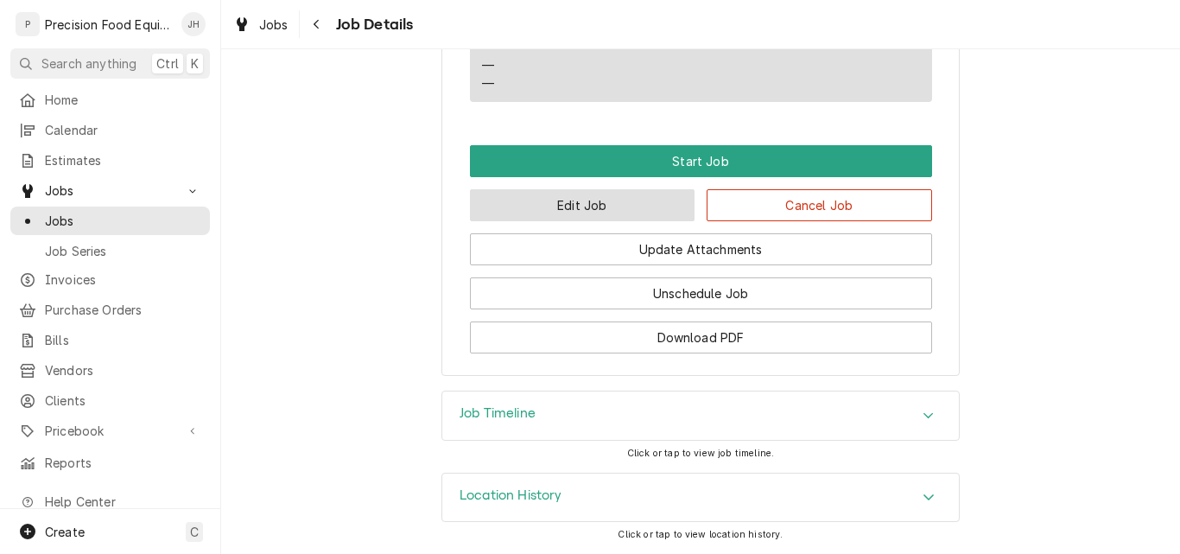
click at [637, 201] on button "Edit Job" at bounding box center [582, 205] width 225 height 32
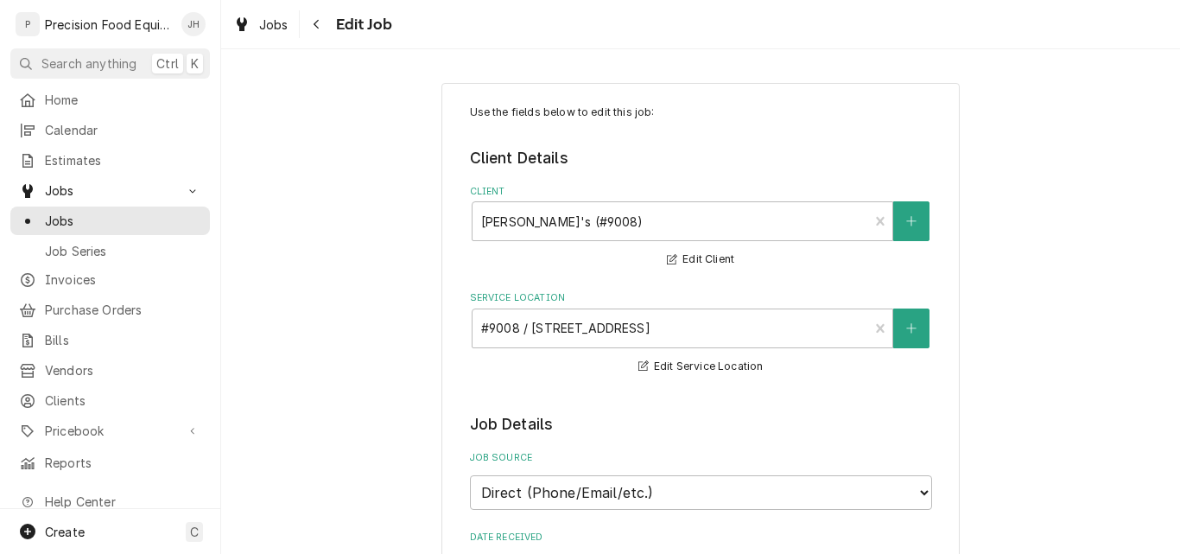
type textarea "x"
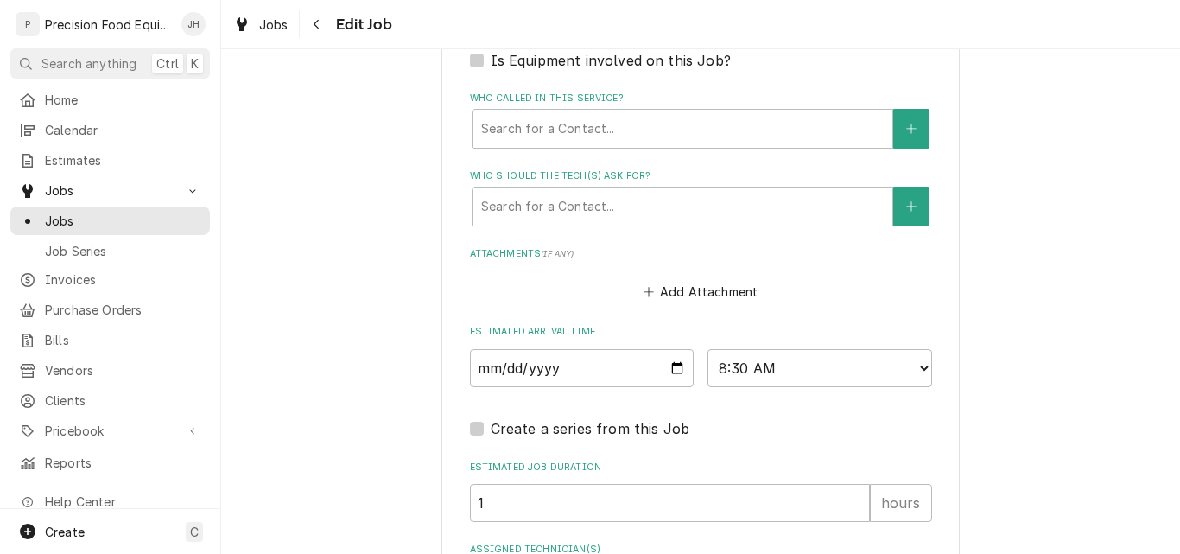
scroll to position [1330, 0]
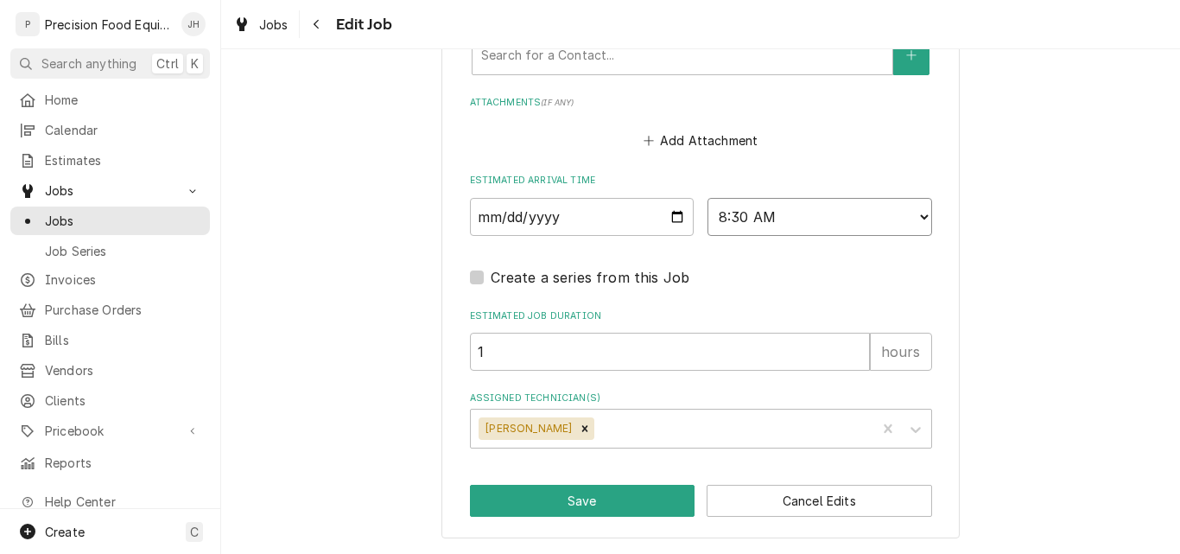
click at [789, 213] on select "AM / PM 6:00 AM 6:15 AM 6:30 AM 6:45 AM 7:00 AM 7:15 AM 7:30 AM 7:45 AM 8:00 AM…" at bounding box center [819, 217] width 225 height 38
select select "10:30:00"
click at [707, 198] on select "AM / PM 6:00 AM 6:15 AM 6:30 AM 6:45 AM 7:00 AM 7:15 AM 7:30 AM 7:45 AM 8:00 AM…" at bounding box center [819, 217] width 225 height 38
click at [551, 505] on button "Save" at bounding box center [582, 501] width 225 height 32
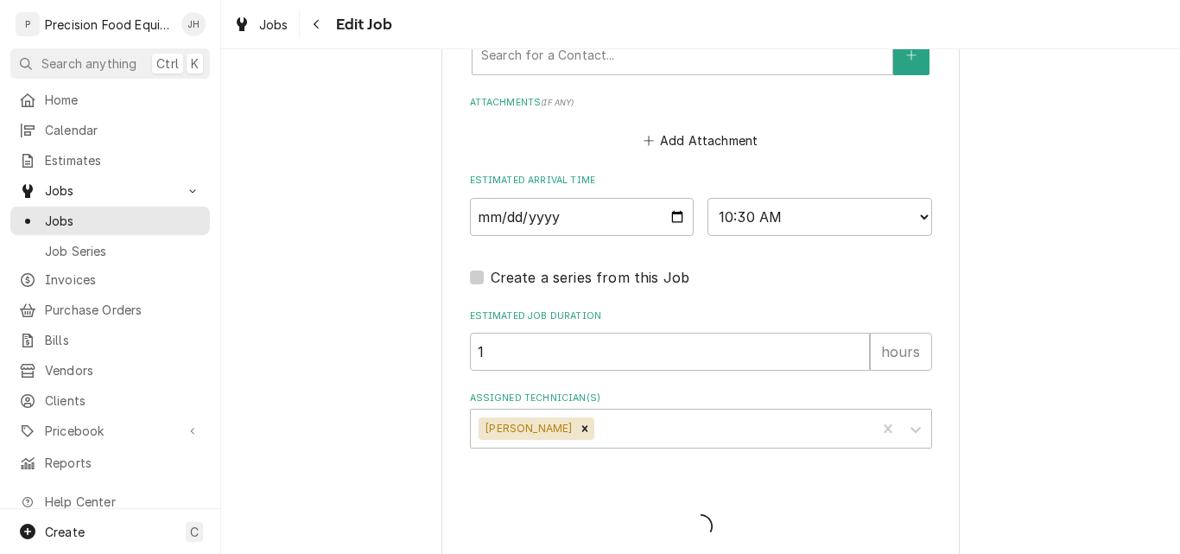
type textarea "x"
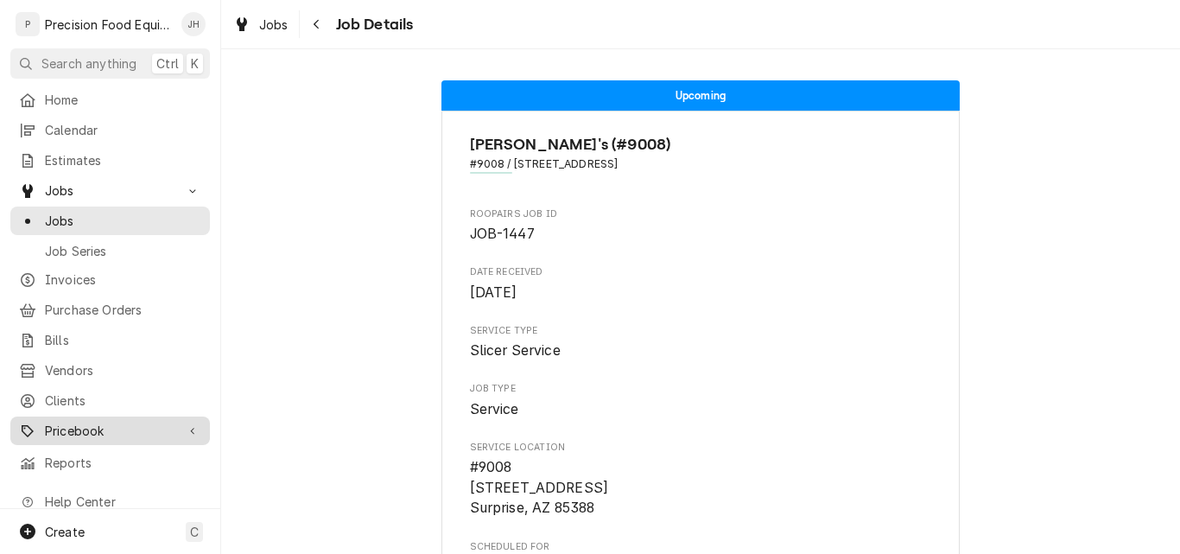
click at [82, 426] on span "Pricebook" at bounding box center [110, 430] width 130 height 18
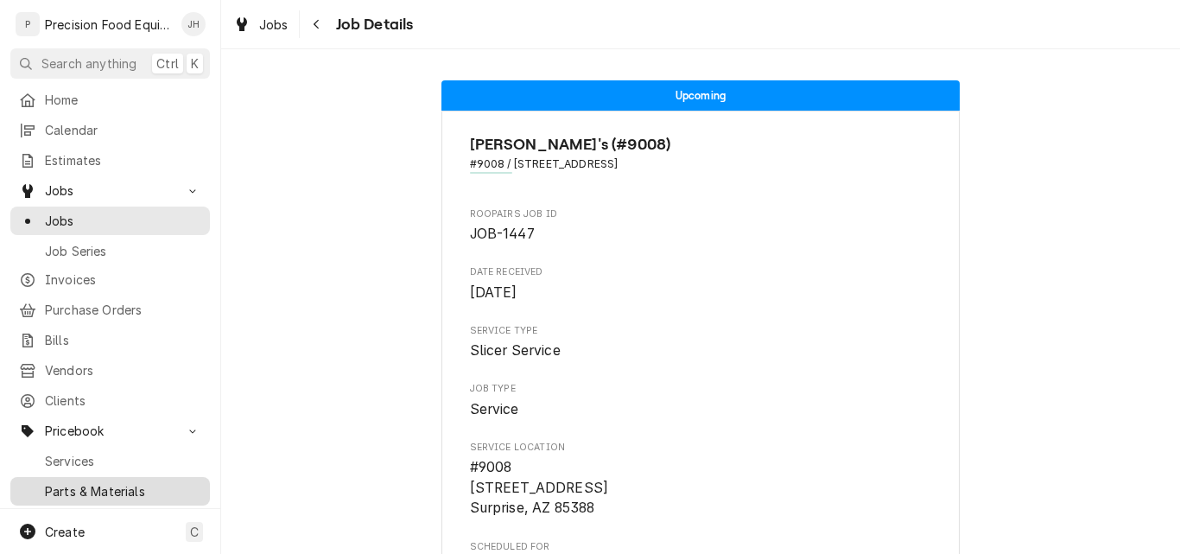
click at [94, 482] on span "Parts & Materials" at bounding box center [123, 491] width 156 height 18
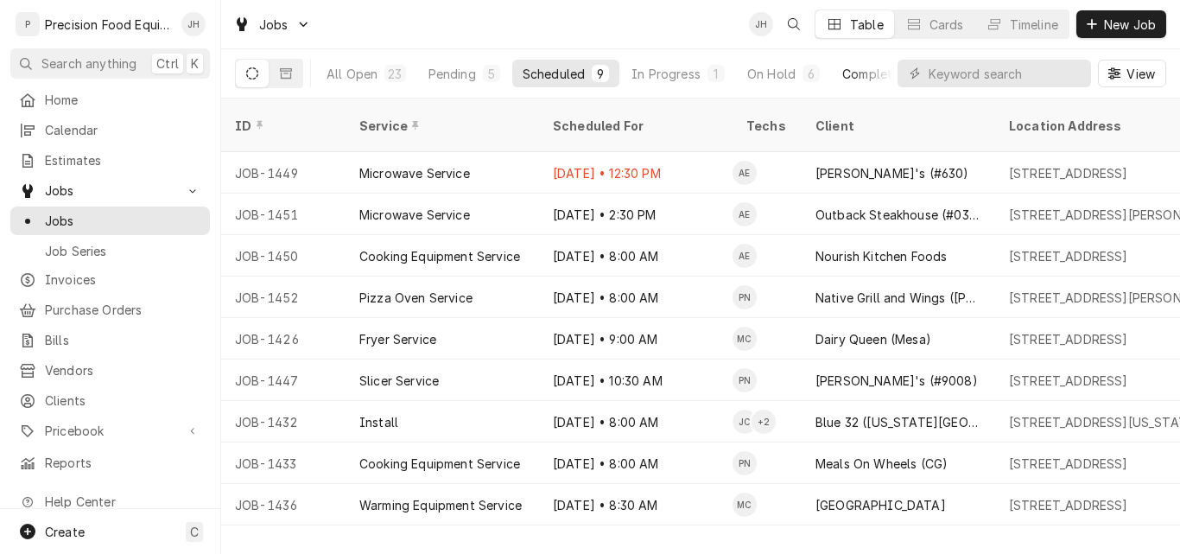
click at [848, 78] on div "Completed" at bounding box center [874, 74] width 65 height 18
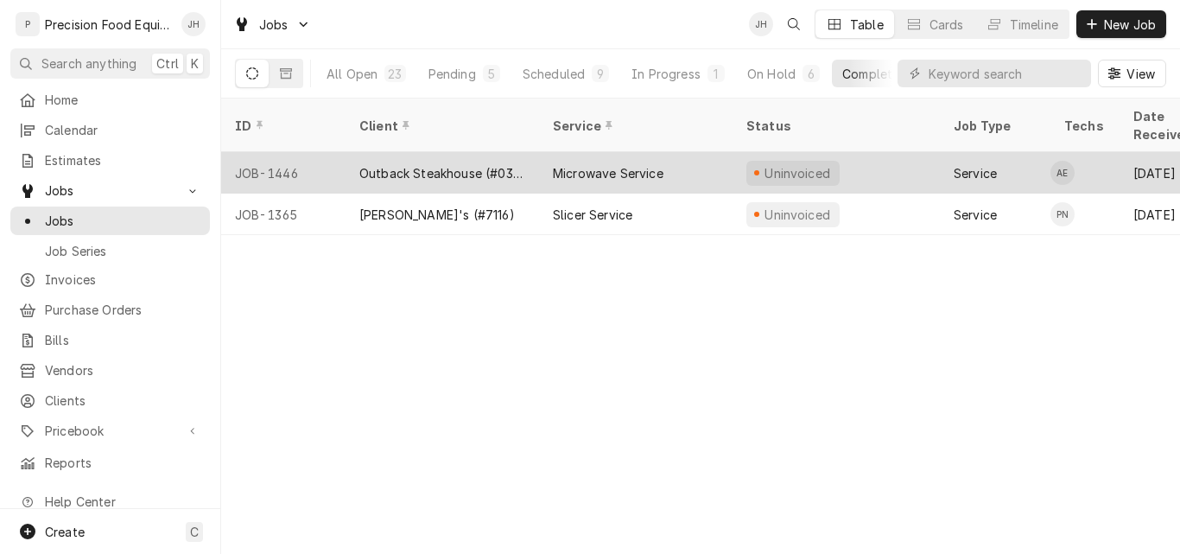
click at [473, 164] on div "Outback Steakhouse (#0316)" at bounding box center [442, 173] width 166 height 18
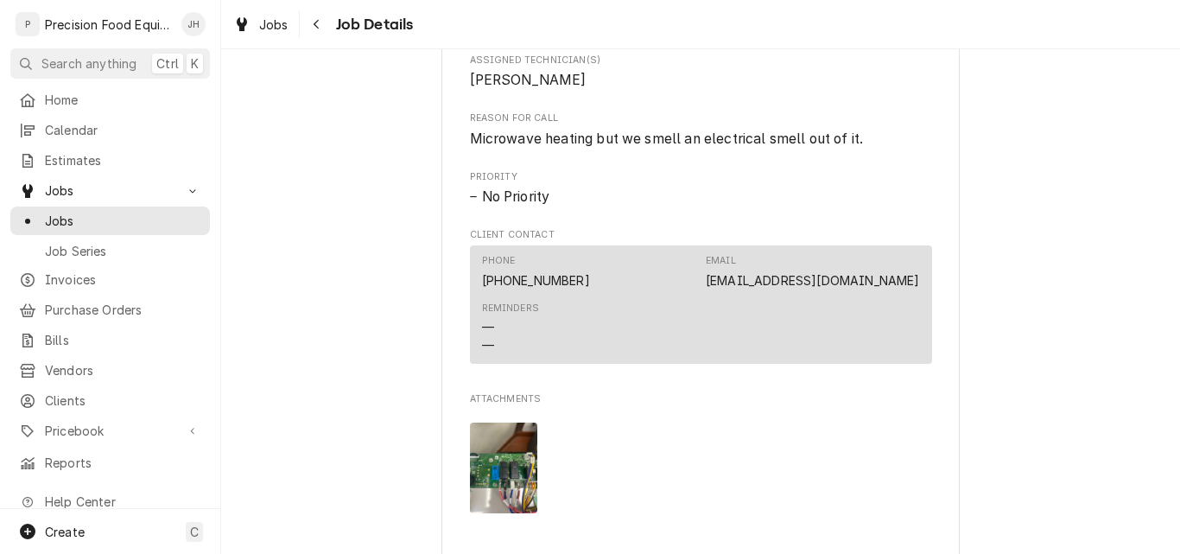
scroll to position [950, 0]
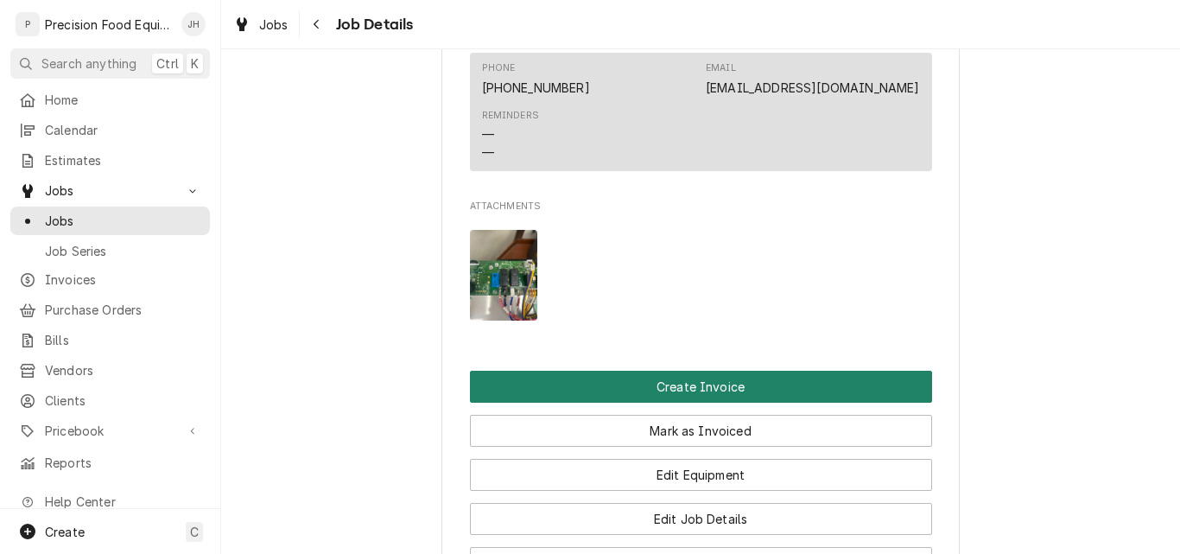
click at [704, 402] on button "Create Invoice" at bounding box center [701, 387] width 462 height 32
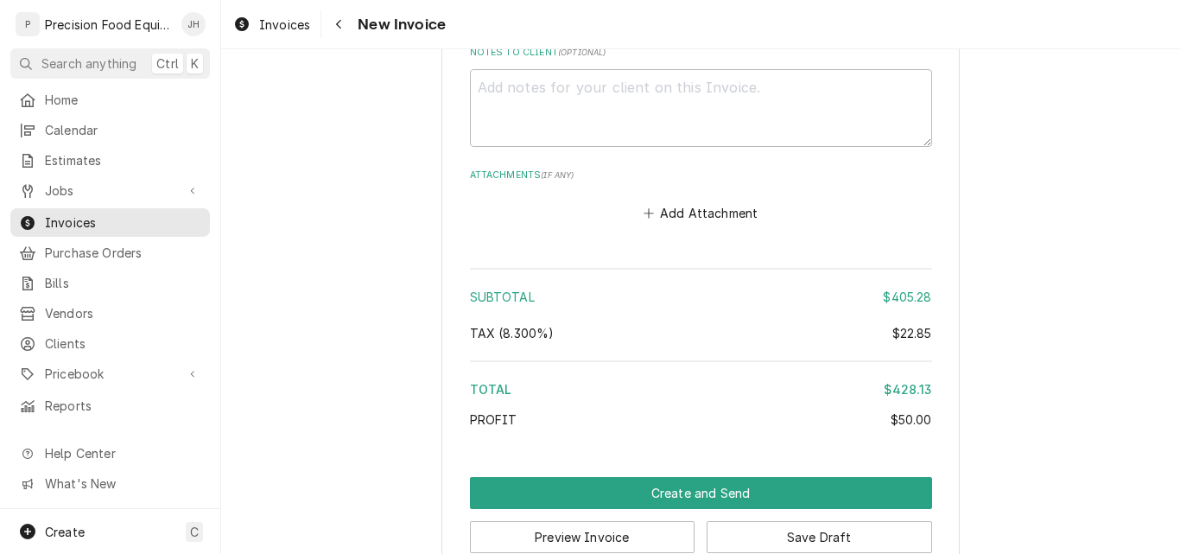
scroll to position [2973, 0]
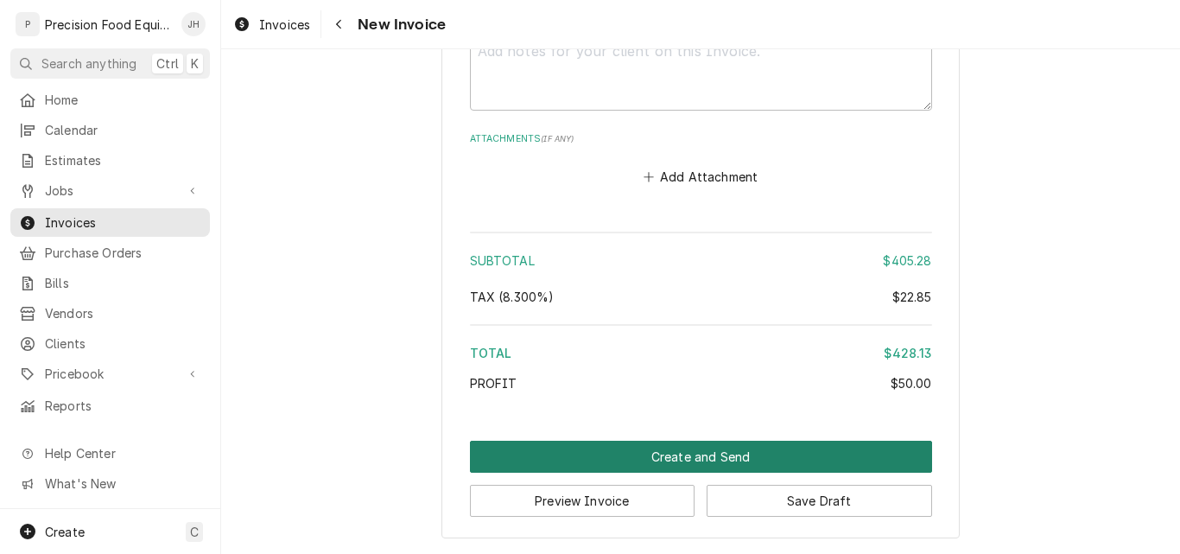
click at [712, 456] on button "Create and Send" at bounding box center [701, 457] width 462 height 32
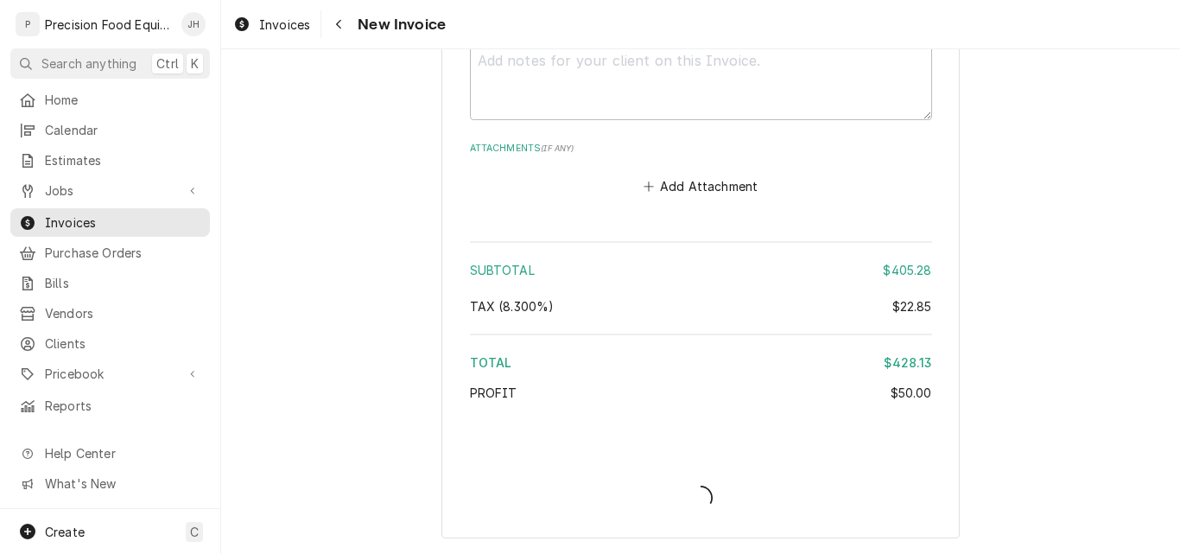
scroll to position [2963, 0]
type textarea "x"
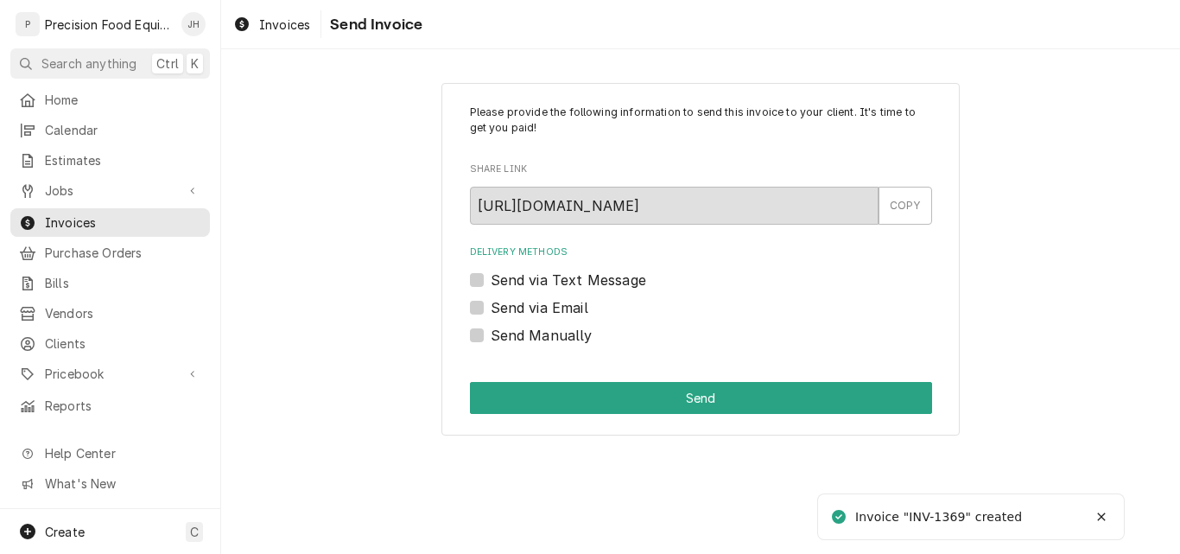
click at [555, 339] on label "Send Manually" at bounding box center [542, 335] width 102 height 21
click at [555, 339] on input "Send Manually" at bounding box center [722, 344] width 462 height 38
checkbox input "true"
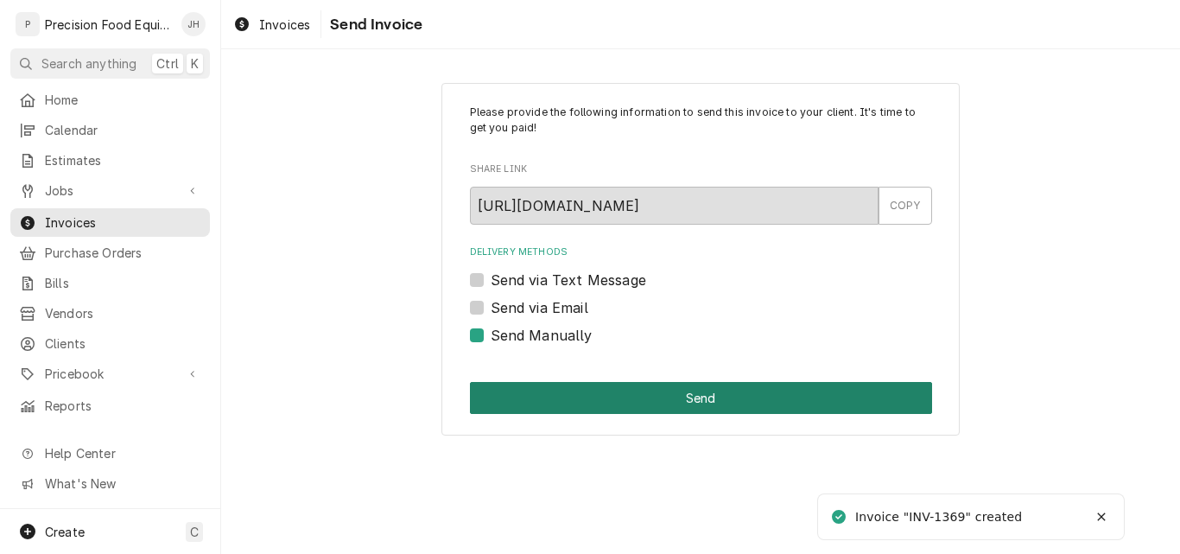
click at [624, 396] on button "Send" at bounding box center [701, 398] width 462 height 32
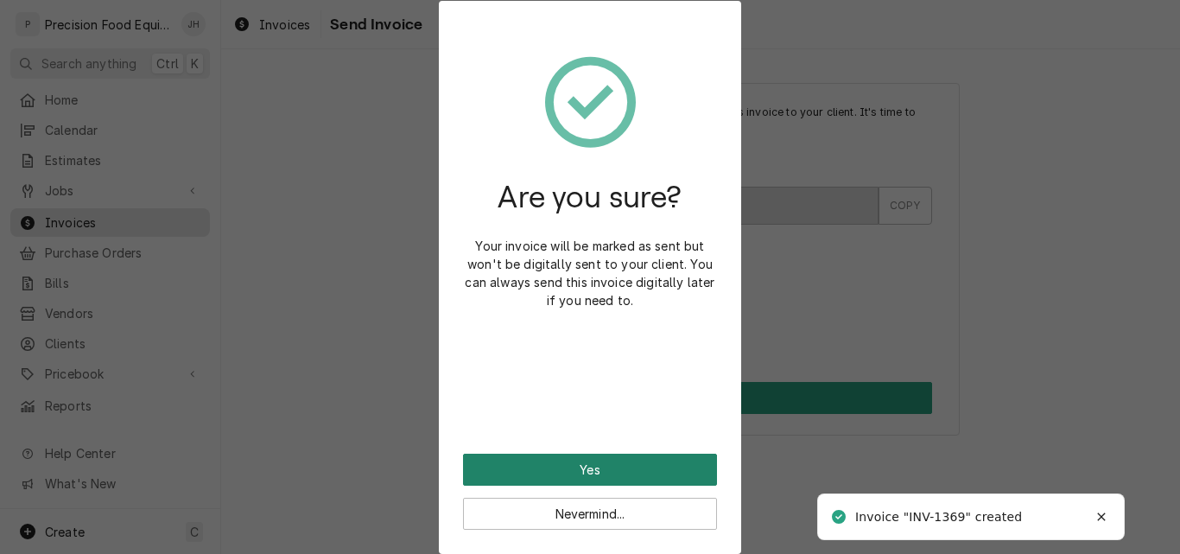
click at [561, 466] on button "Yes" at bounding box center [590, 469] width 254 height 32
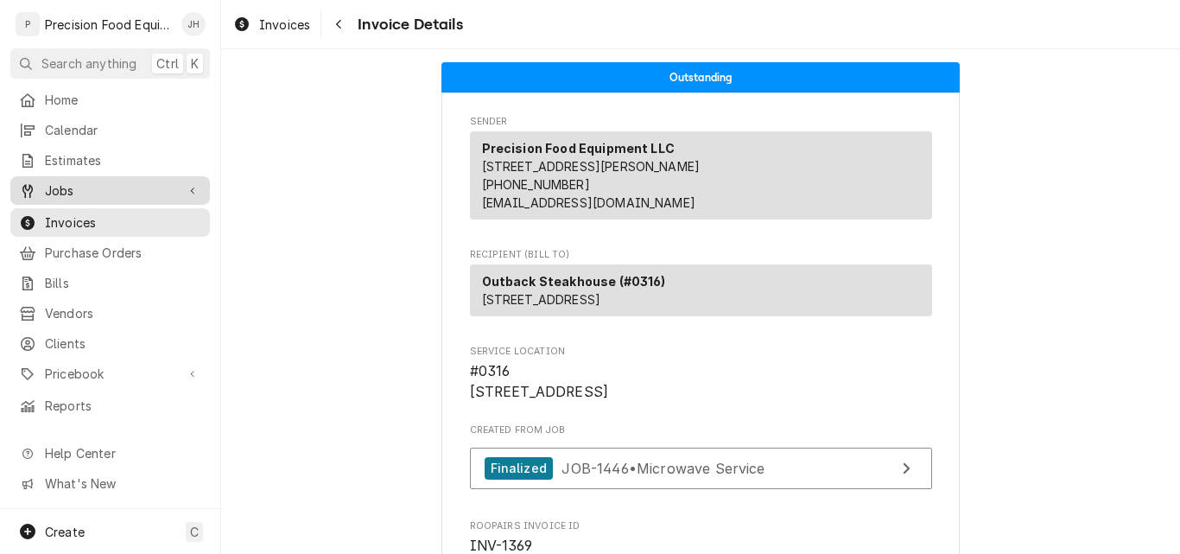
click at [54, 185] on span "Jobs" at bounding box center [110, 190] width 130 height 18
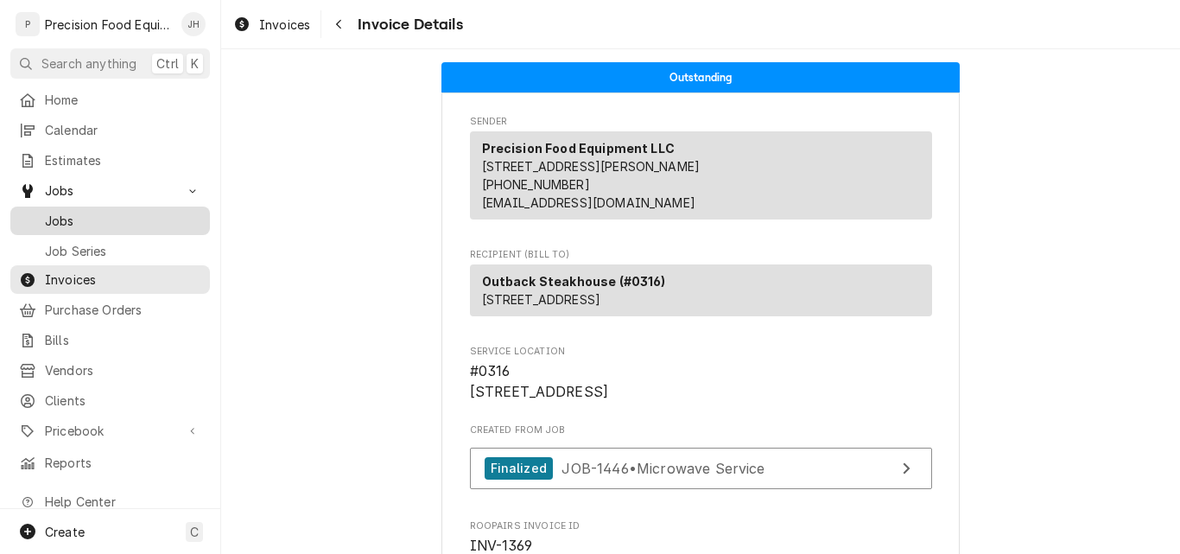
click at [58, 212] on span "Jobs" at bounding box center [123, 221] width 156 height 18
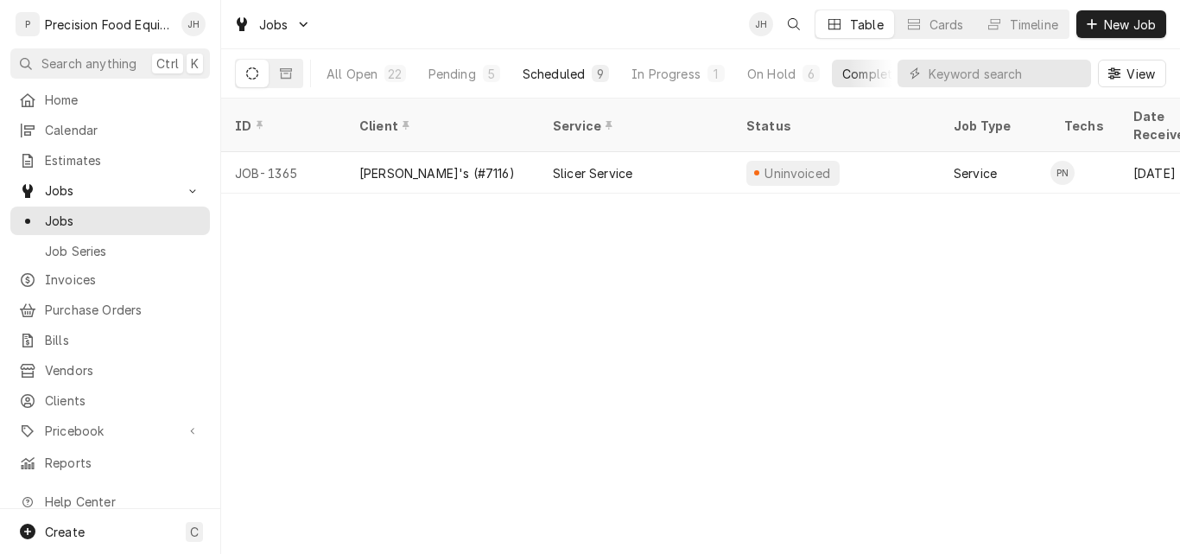
click at [546, 75] on div "Scheduled" at bounding box center [554, 74] width 62 height 18
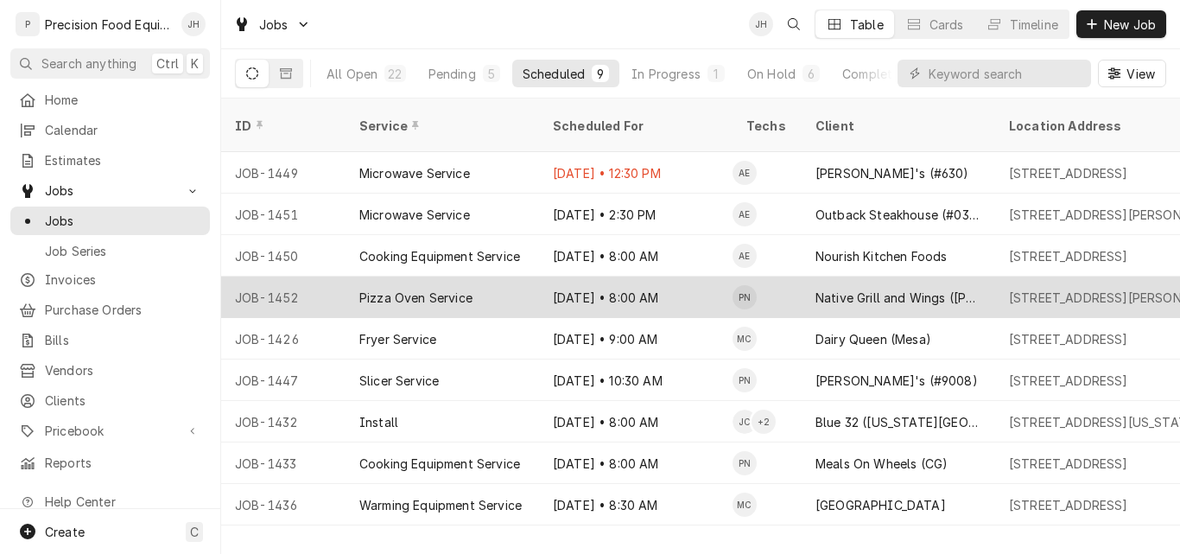
click at [847, 288] on div "Native Grill and Wings ([PERSON_NAME])" at bounding box center [898, 297] width 166 height 18
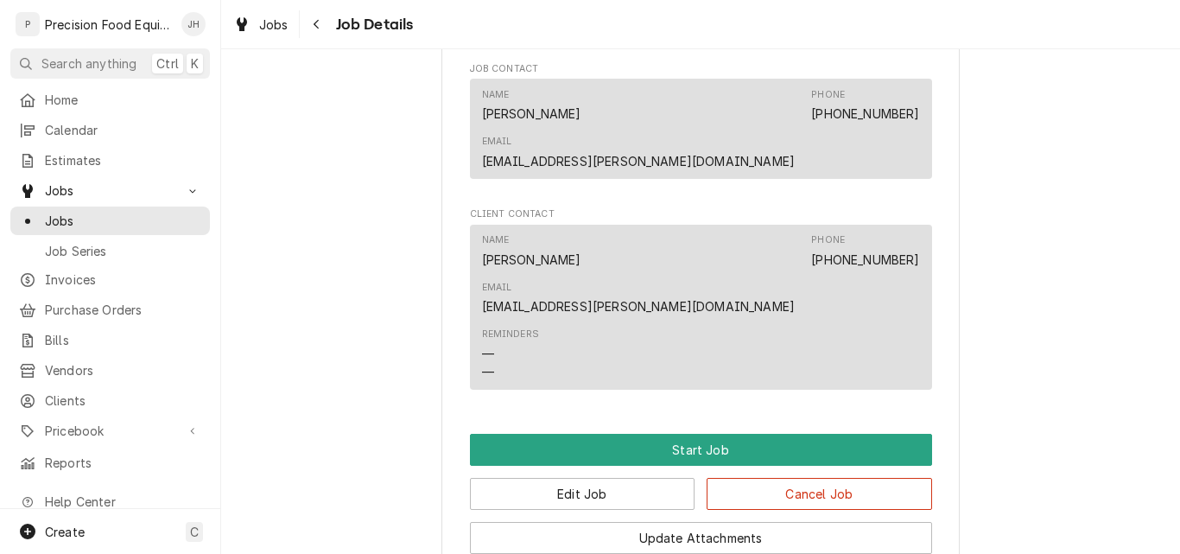
scroll to position [1036, 0]
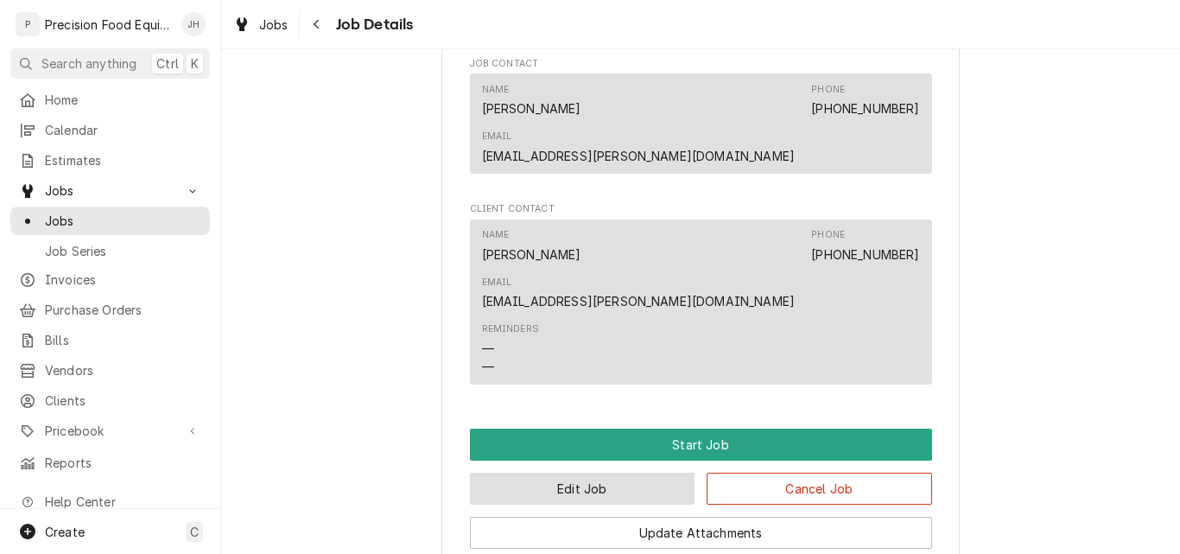
click at [571, 472] on button "Edit Job" at bounding box center [582, 488] width 225 height 32
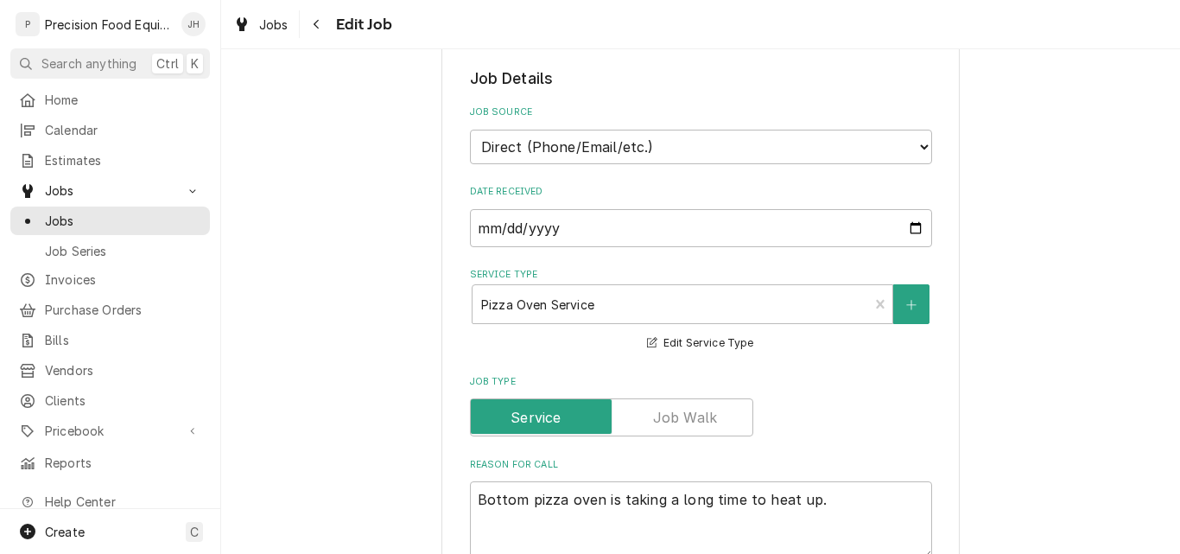
scroll to position [605, 0]
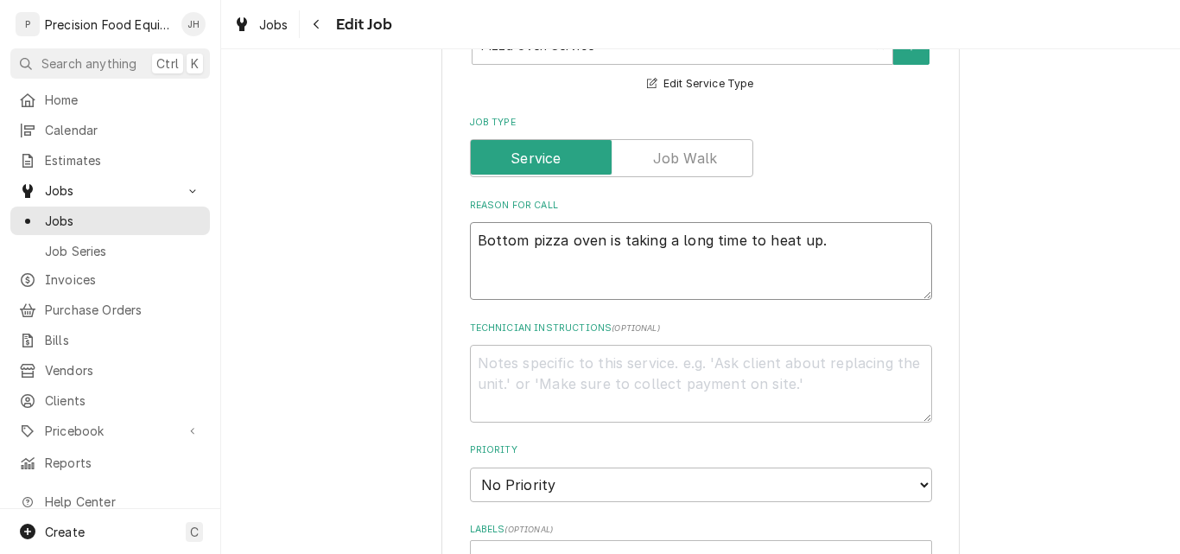
click at [839, 236] on textarea "Bottom pizza oven is taking a long time to heat up." at bounding box center [701, 261] width 462 height 78
click at [593, 394] on textarea "Technician Instructions ( optional )" at bounding box center [701, 384] width 462 height 78
type textarea "x"
type textarea "S"
type textarea "x"
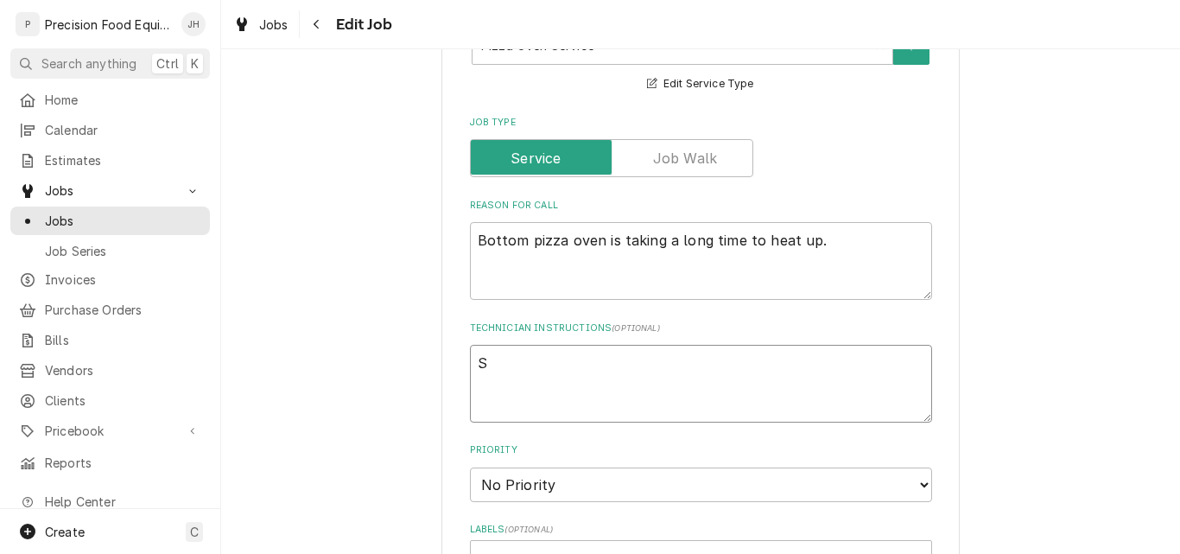
type textarea "Sa"
type textarea "x"
type textarea "Sam"
type textarea "x"
type textarea "Same"
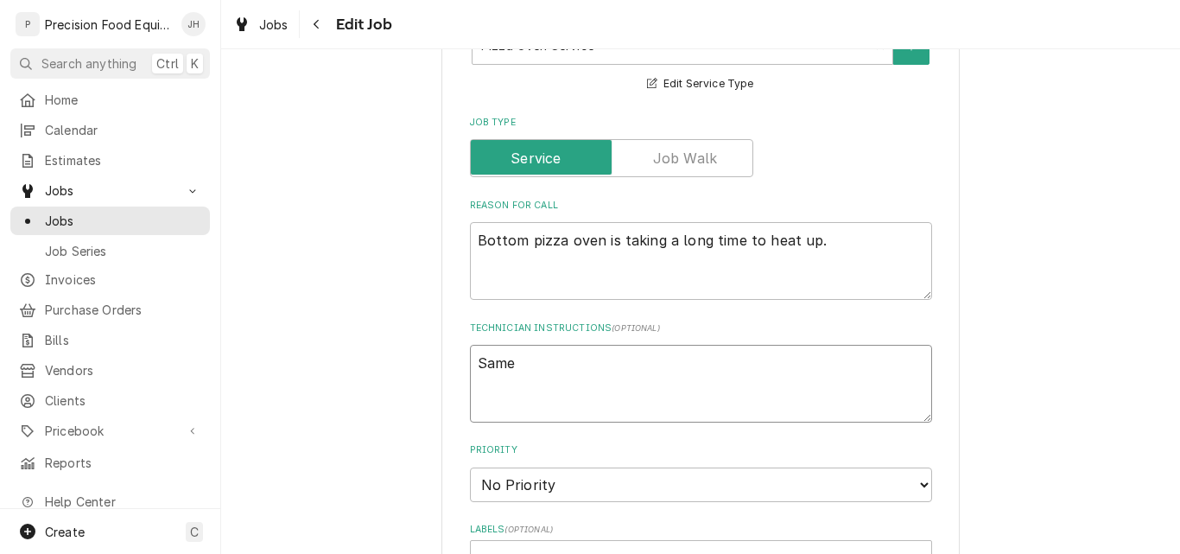
type textarea "x"
type textarea "Same"
type textarea "x"
type textarea "Same i"
type textarea "x"
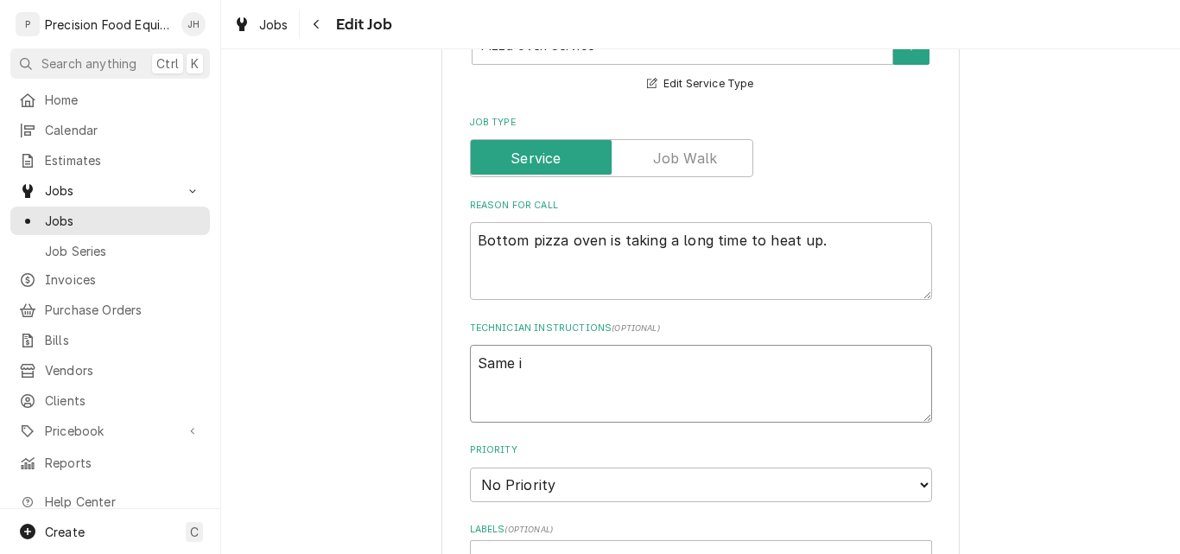
type textarea "Same is"
type textarea "x"
type textarea "Same iss"
type textarea "x"
type textarea "Same issu"
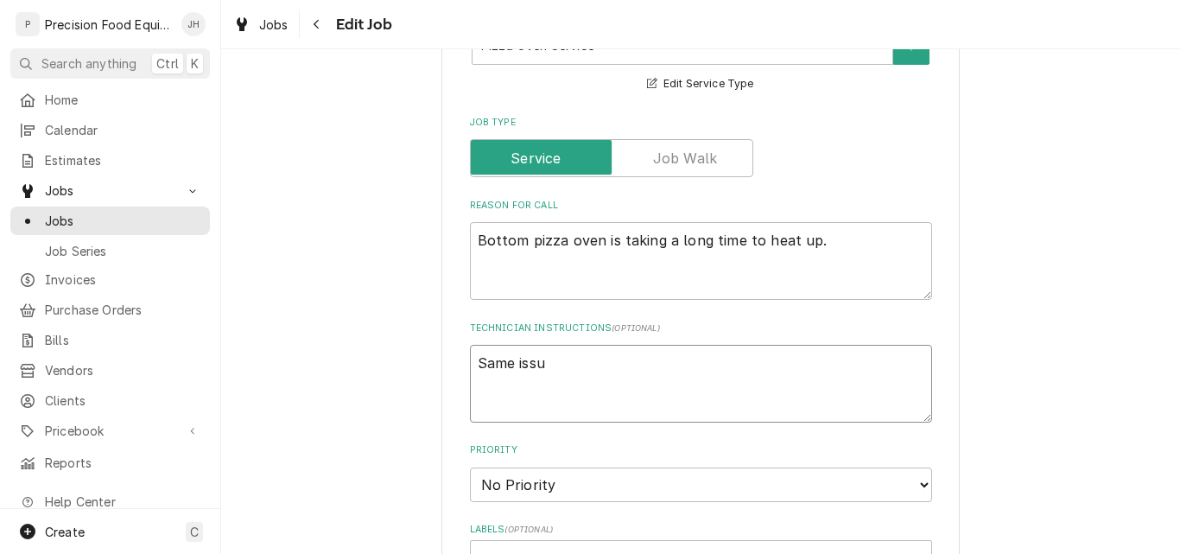
type textarea "x"
type textarea "Same issue"
type textarea "x"
type textarea "Same issue"
type textarea "x"
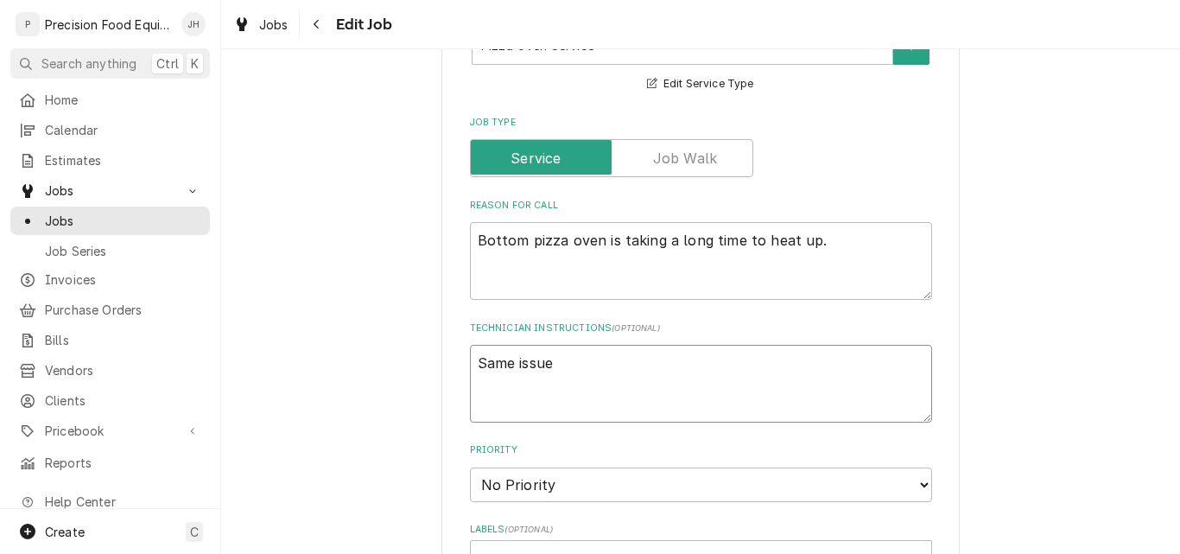
type textarea "Same issue a"
type textarea "x"
type textarea "Same issue as"
type textarea "x"
type textarea "Same issue as"
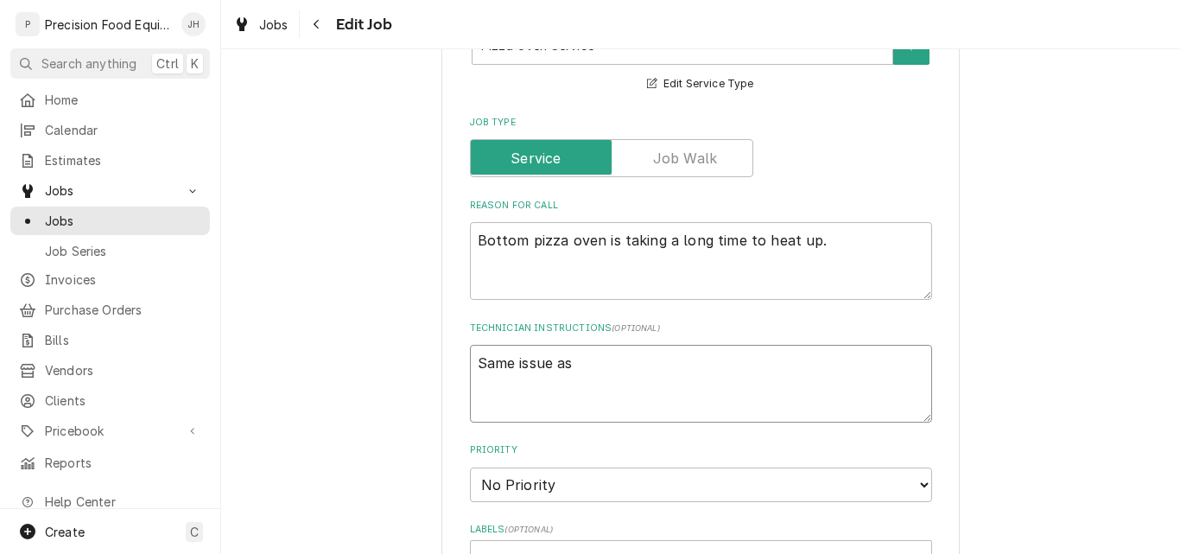
type textarea "x"
type textarea "Same issue as b"
type textarea "x"
type textarea "Same issue as be"
type textarea "x"
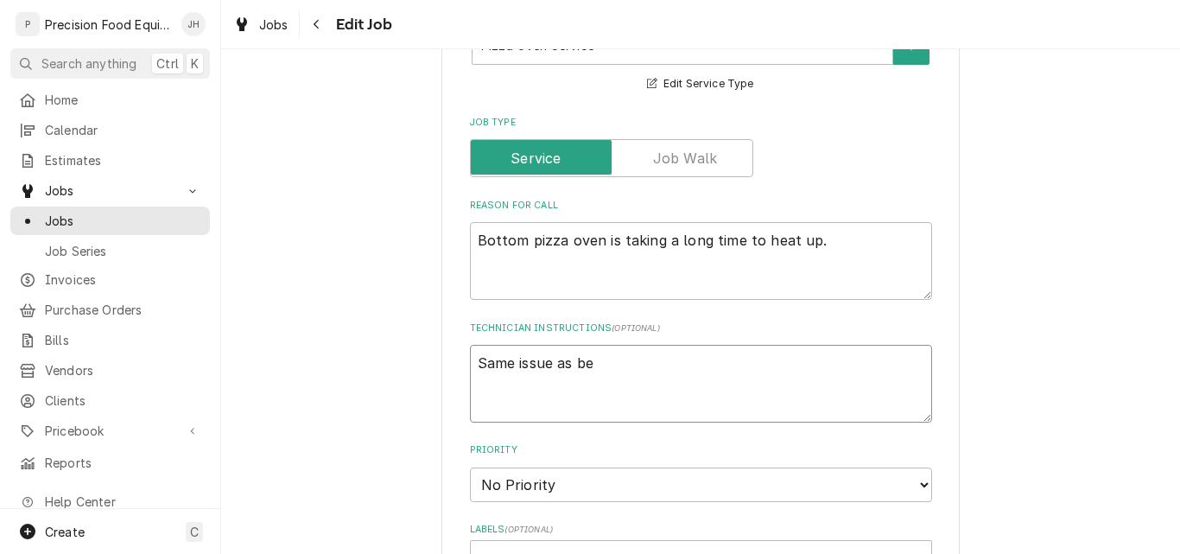
type textarea "Same issue as bef"
type textarea "x"
type textarea "Same issue as befo"
type textarea "x"
type textarea "Same issue as befor"
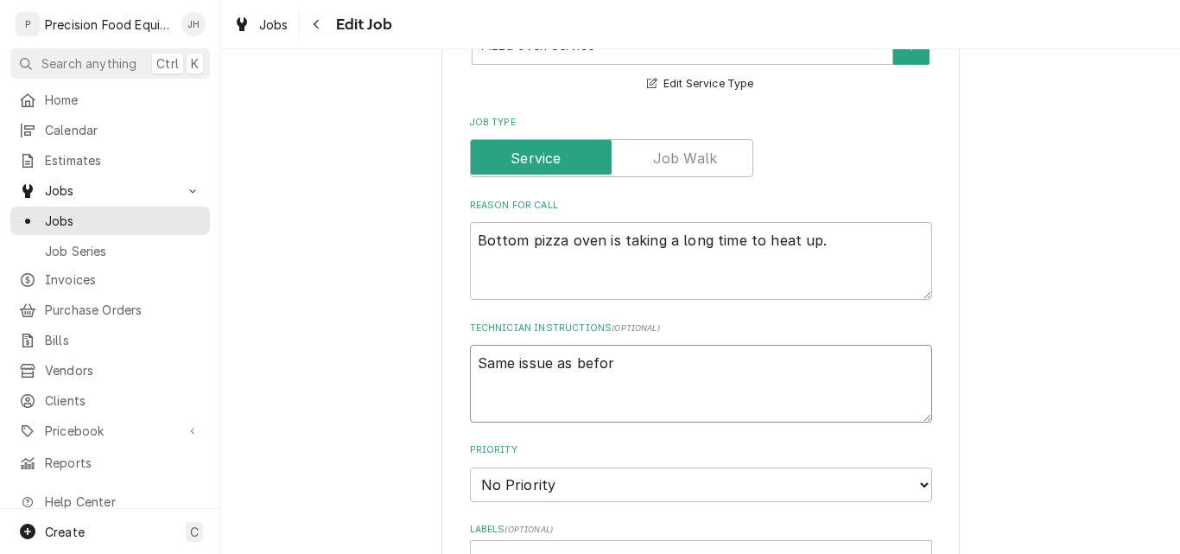
type textarea "x"
type textarea "Same issue as before"
type textarea "x"
type textarea "Same issue as before."
type textarea "x"
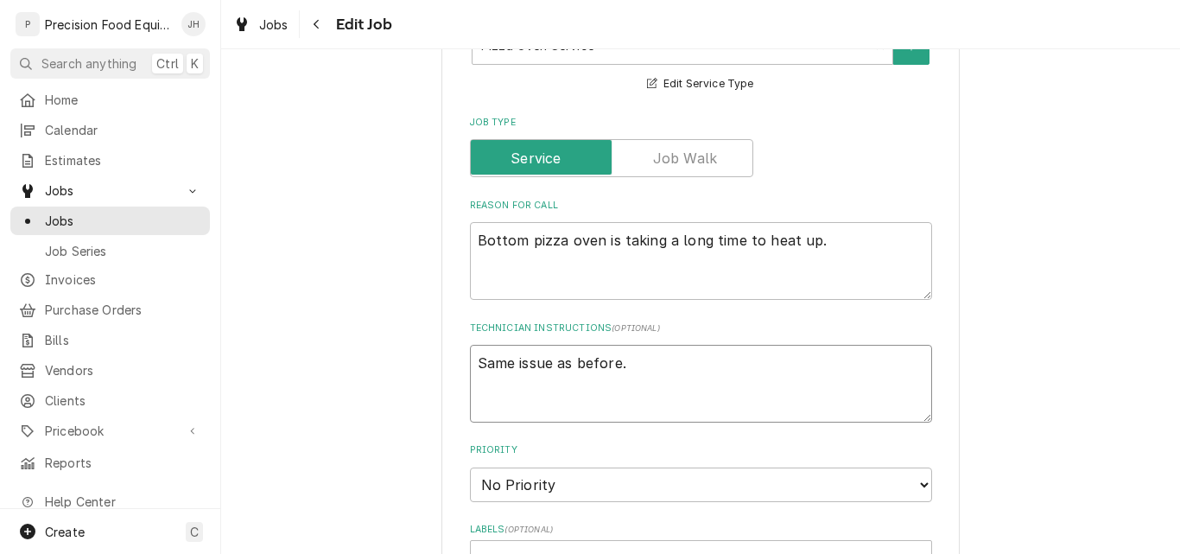
type textarea "Same issue as before."
type textarea "x"
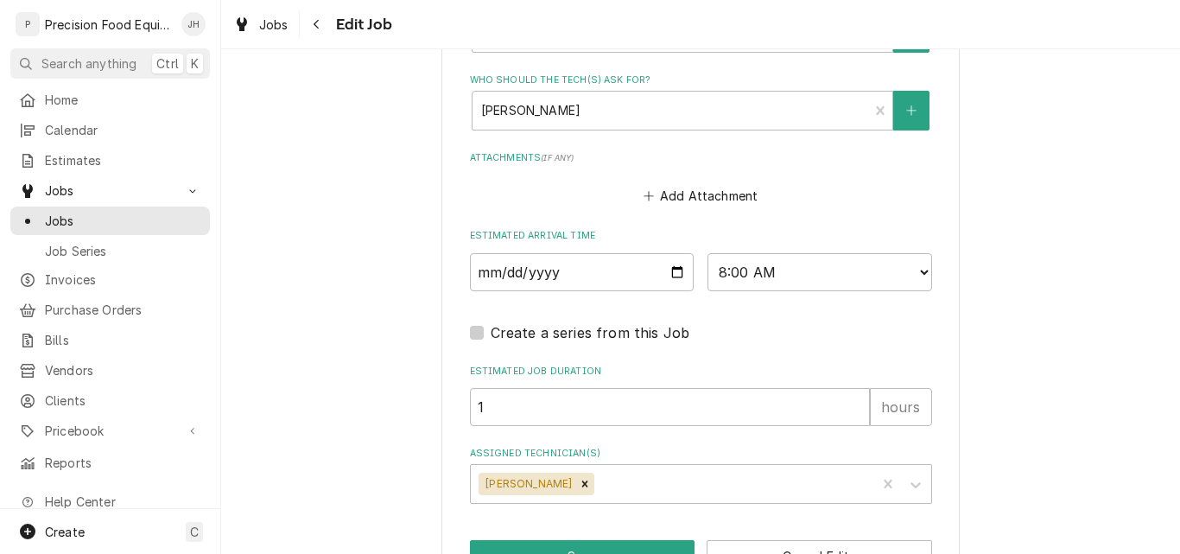
scroll to position [1296, 0]
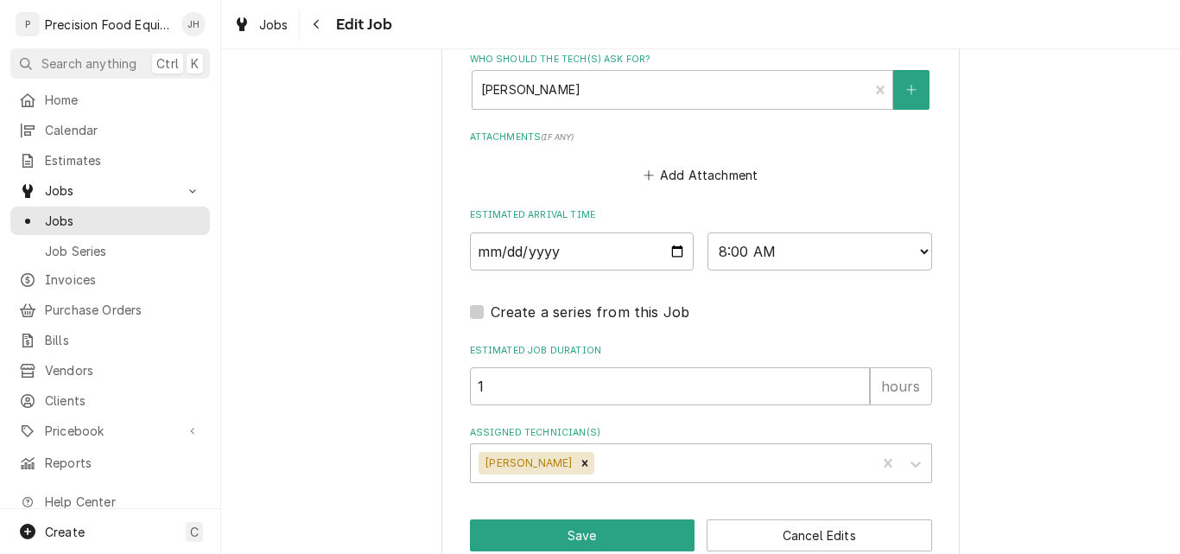
type textarea "Same issue as before."
click at [778, 251] on select "AM / PM 6:00 AM 6:15 AM 6:30 AM 6:45 AM 7:00 AM 7:15 AM 7:30 AM 7:45 AM 8:00 AM…" at bounding box center [819, 251] width 225 height 38
select select "08:45:00"
click at [707, 232] on select "AM / PM 6:00 AM 6:15 AM 6:30 AM 6:45 AM 7:00 AM 7:15 AM 7:30 AM 7:45 AM 8:00 AM…" at bounding box center [819, 251] width 225 height 38
type textarea "x"
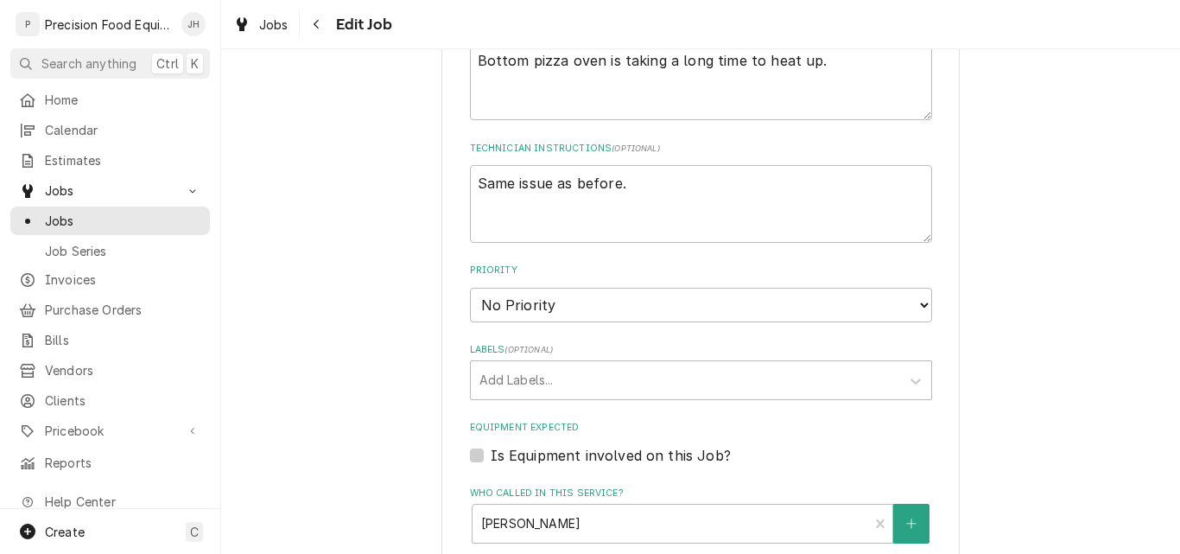
scroll to position [777, 0]
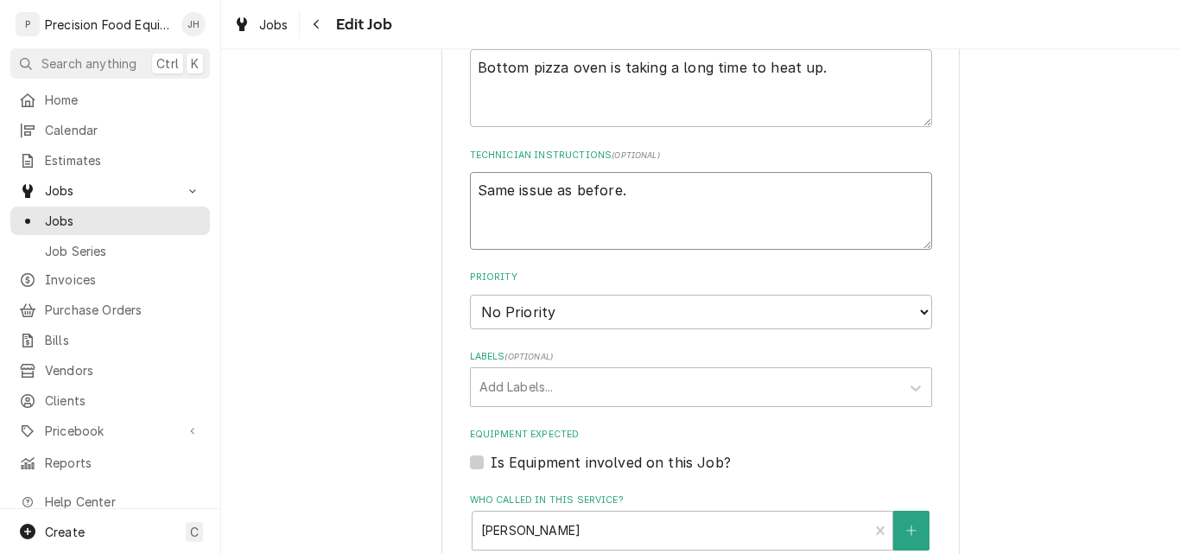
click at [632, 193] on textarea "Same issue as before." at bounding box center [701, 211] width 462 height 78
type textarea "Same issue as before."
type textarea "x"
type textarea "Same issue as before. S"
type textarea "x"
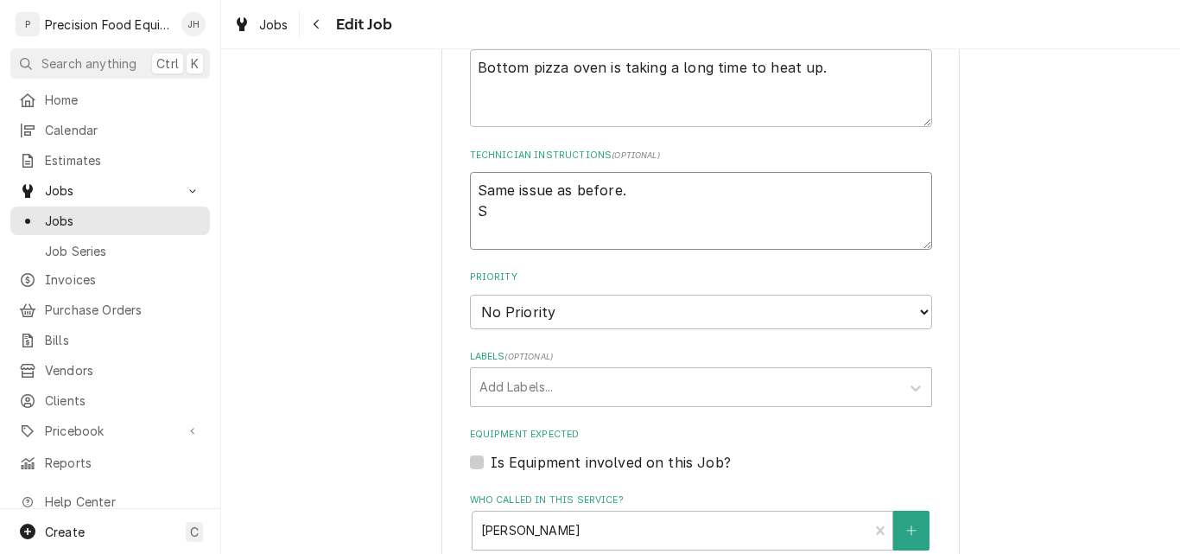
type textarea "Same issue as before. So"
type textarea "x"
type textarea "Same issue as before. Som"
type textarea "x"
type textarea "Same issue as before. Some"
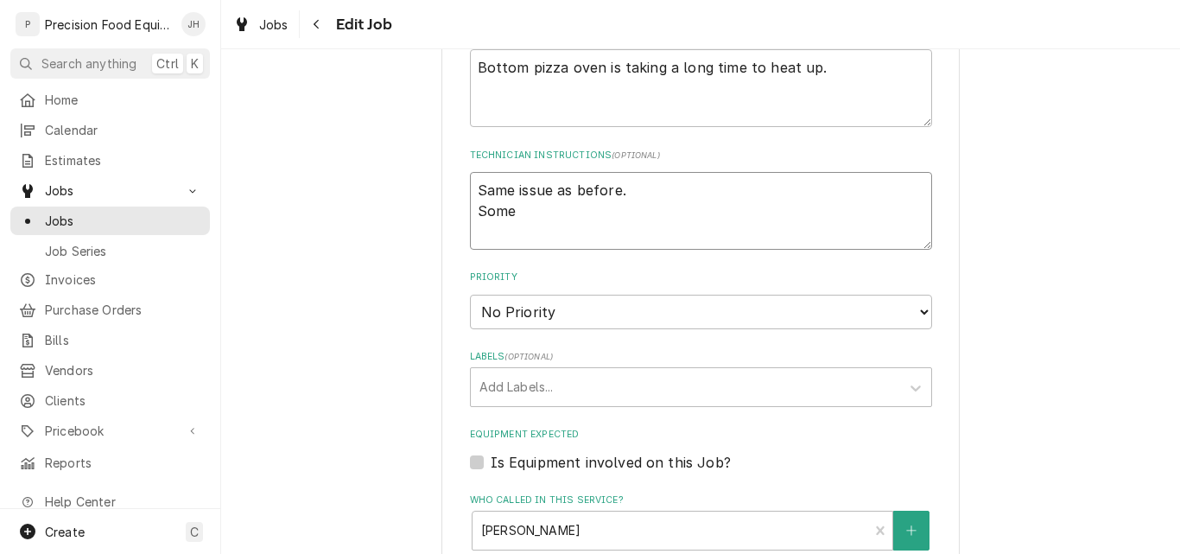
type textarea "x"
type textarea "Same issue as before. Someo"
type textarea "x"
type textarea "Same issue as before. Someon"
type textarea "x"
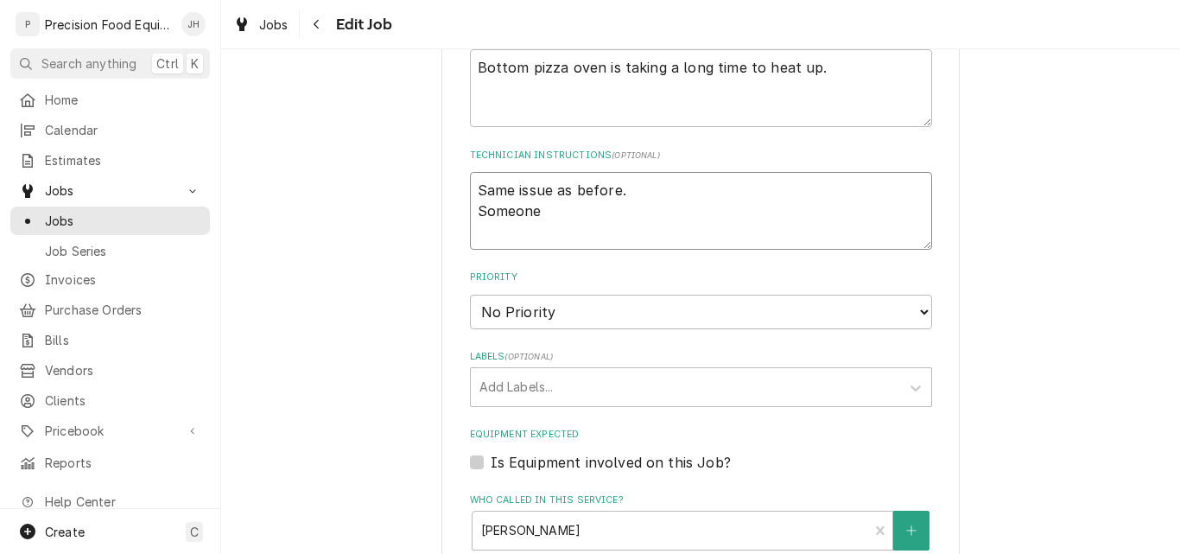
type textarea "Same issue as before. Someone"
type textarea "x"
type textarea "Same issue as before. Someone w"
type textarea "x"
type textarea "Same issue as before. Someone wi"
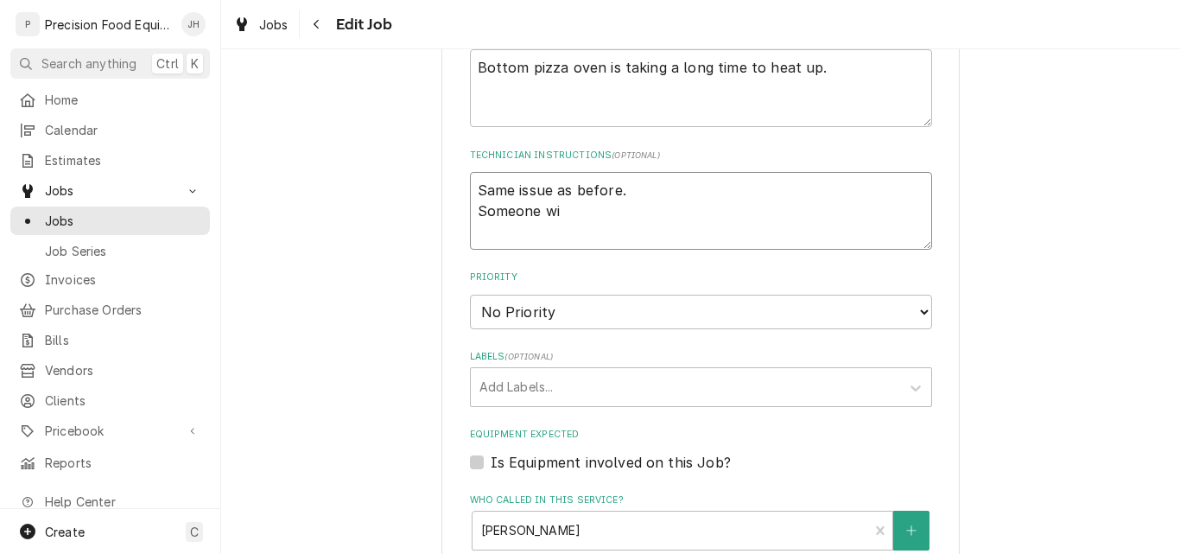
type textarea "x"
type textarea "Same issue as before. Someone wil"
type textarea "x"
type textarea "Same issue as before. Someone will"
type textarea "x"
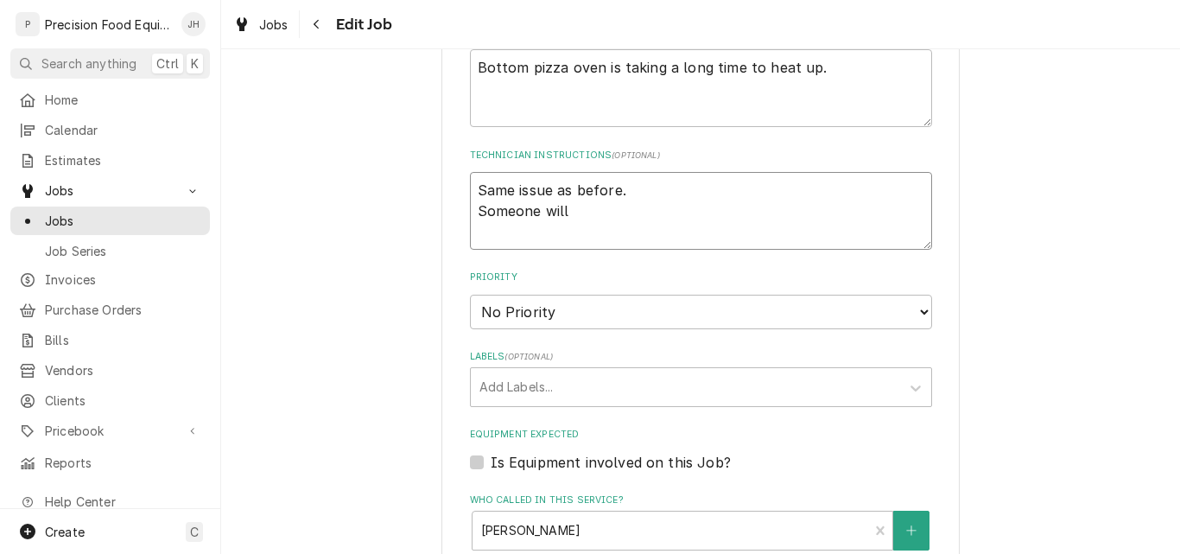
type textarea "Same issue as before. Someone will"
type textarea "x"
type textarea "Same issue as before. Someone will b"
type textarea "x"
type textarea "Same issue as before. Someone will be"
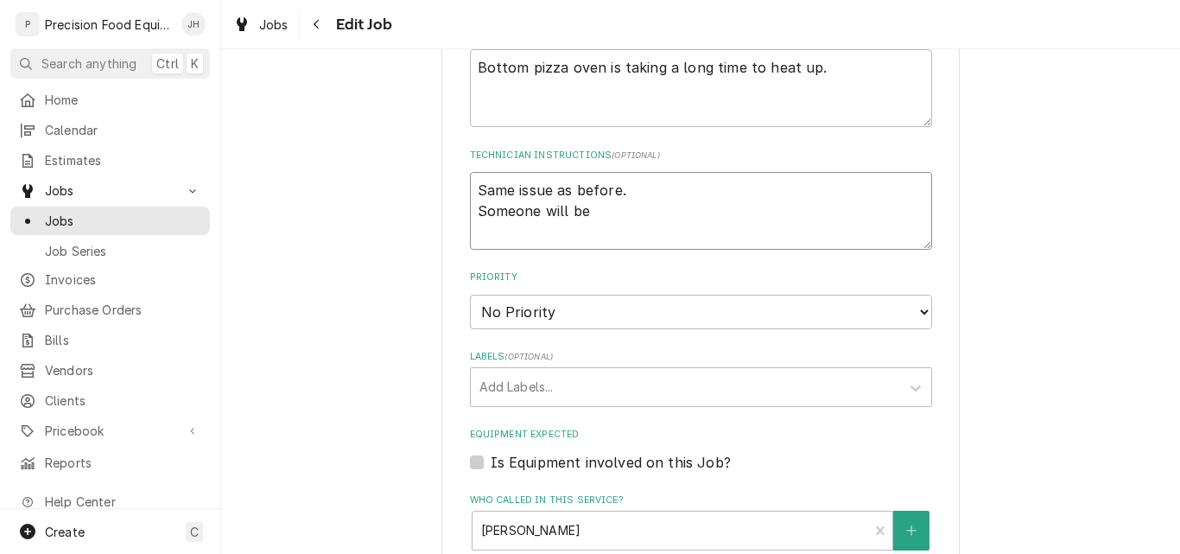
type textarea "x"
type textarea "Same issue as before. Someone will be"
type textarea "x"
type textarea "Same issue as before. Someone will be t"
type textarea "x"
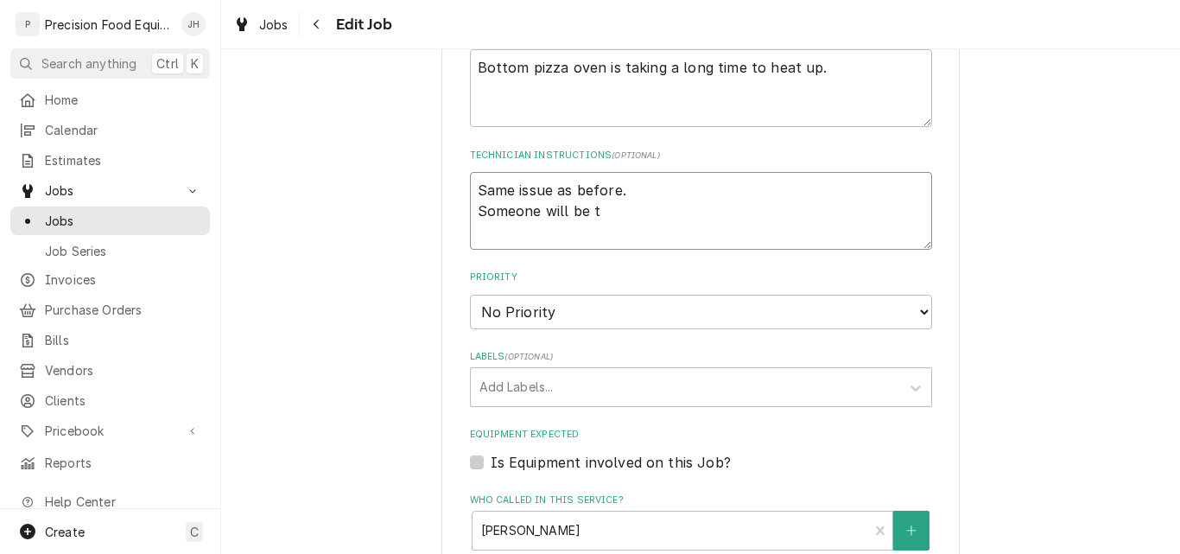
type textarea "Same issue as before. Someone will be to"
type textarea "x"
type textarea "Same issue as before. Someone will be to"
type textarea "x"
type textarea "Same issue as before. Someone will be to t"
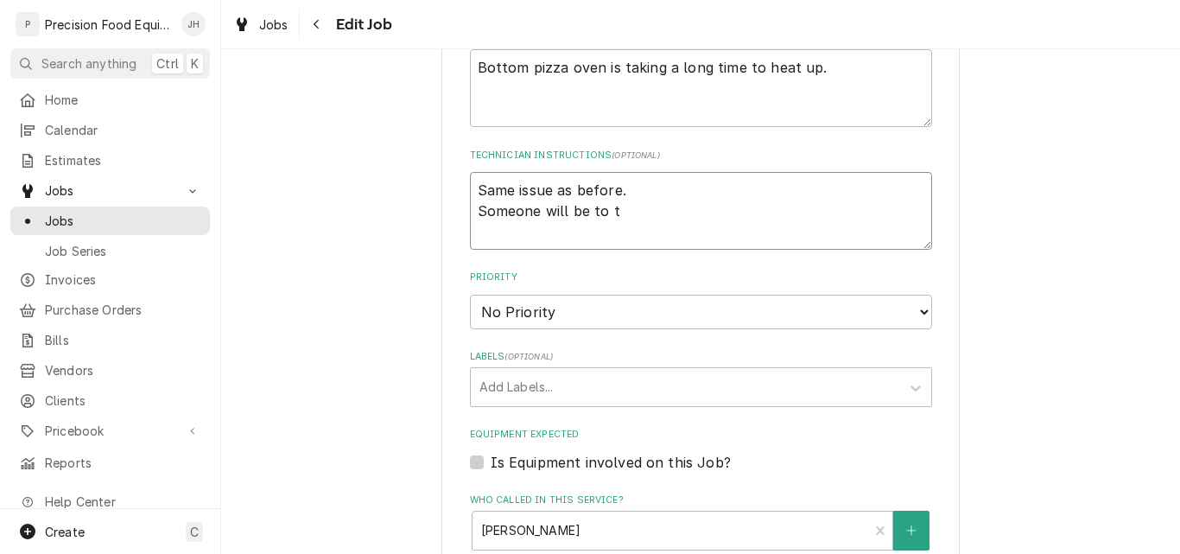
type textarea "x"
type textarea "Same issue as before. Someone will be to th"
type textarea "x"
type textarea "Same issue as before. Someone will be to the"
type textarea "x"
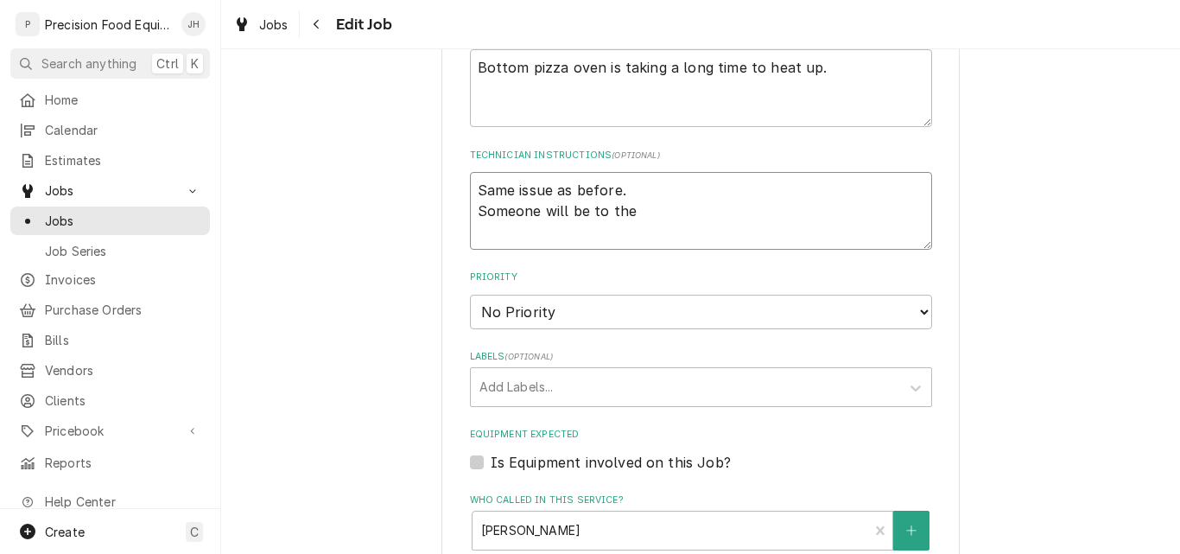
type textarea "Same issue as before. Someone will be to the"
type textarea "x"
type textarea "Same issue as before. Someone will be to the l"
type textarea "x"
type textarea "Same issue as before. Someone will be to the lo"
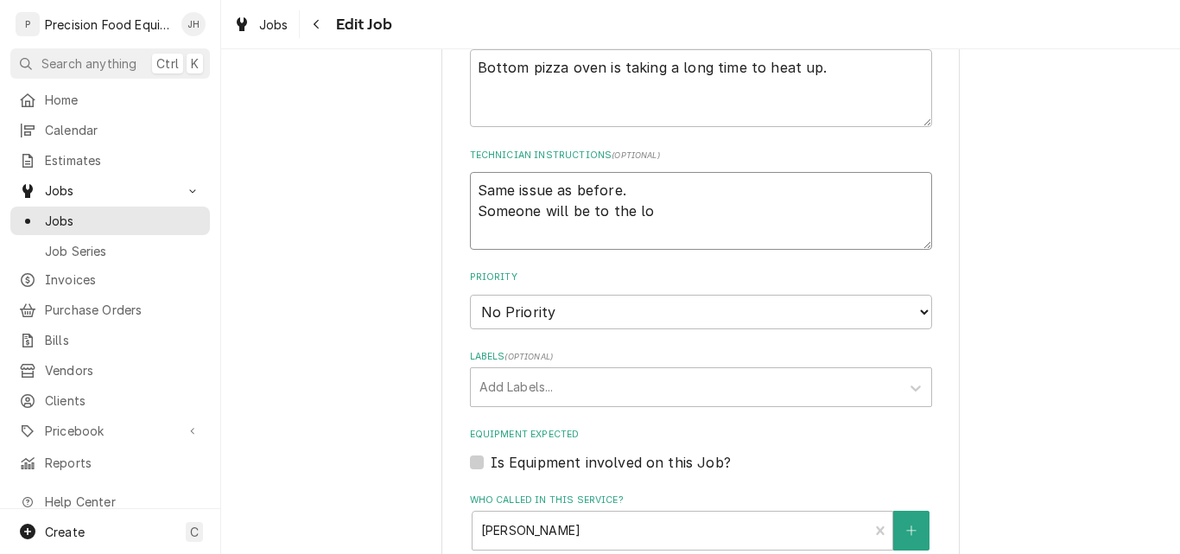
type textarea "x"
type textarea "Same issue as before. Someone will be to the loc"
type textarea "x"
type textarea "Same issue as before. Someone will be to the loca"
type textarea "x"
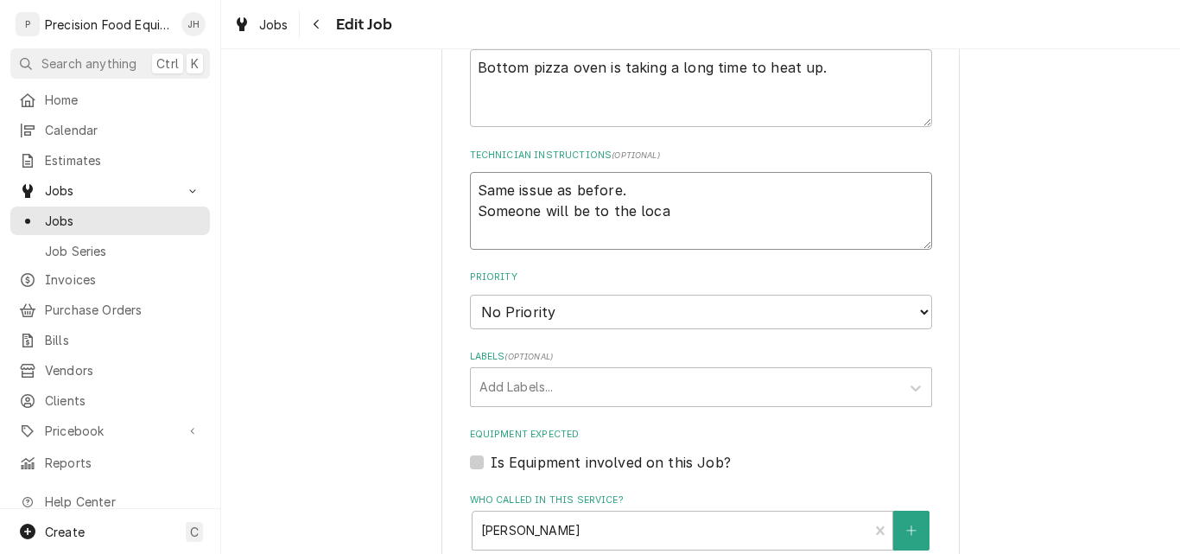
type textarea "Same issue as before. Someone will be to the locat"
type textarea "x"
type textarea "Same issue as before. Someone will be to the locati"
type textarea "x"
type textarea "Same issue as before. Someone will be to the locatio"
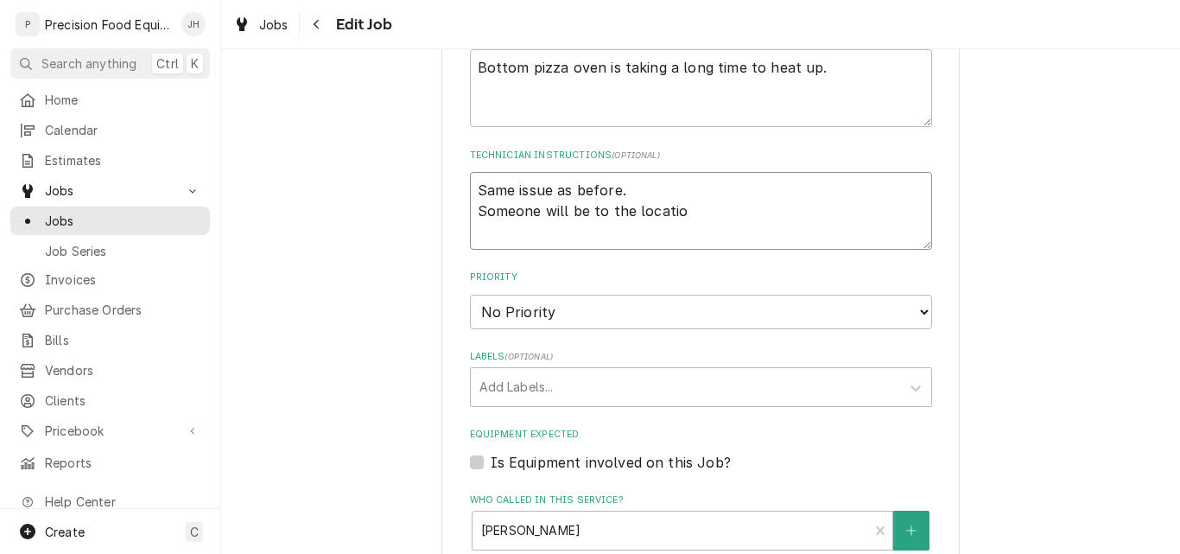
type textarea "x"
type textarea "Same issue as before. Someone will be to the location"
type textarea "x"
type textarea "Same issue as before. Someone will be to the location"
type textarea "x"
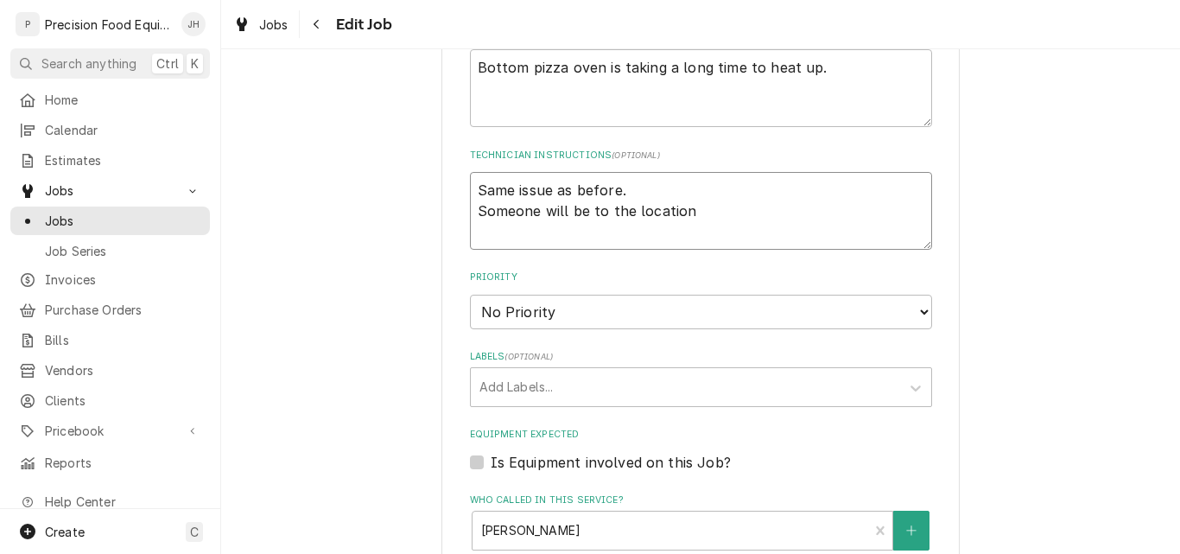
type textarea "Same issue as before. Someone will be to the location a"
type textarea "x"
type textarea "Same issue as before. Someone will be to the location at"
type textarea "x"
type textarea "Same issue as before. Someone will be to the location at"
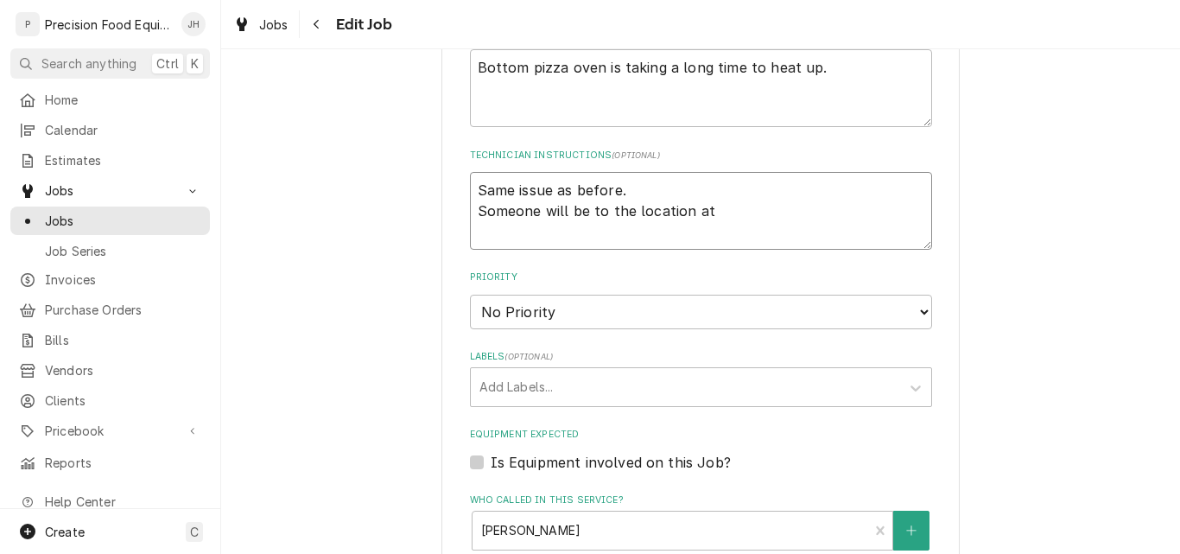
type textarea "x"
type textarea "Same issue as before. Someone will be to the location at 8"
type textarea "x"
type textarea "Same issue as before. Someone will be to the location at 8:"
type textarea "x"
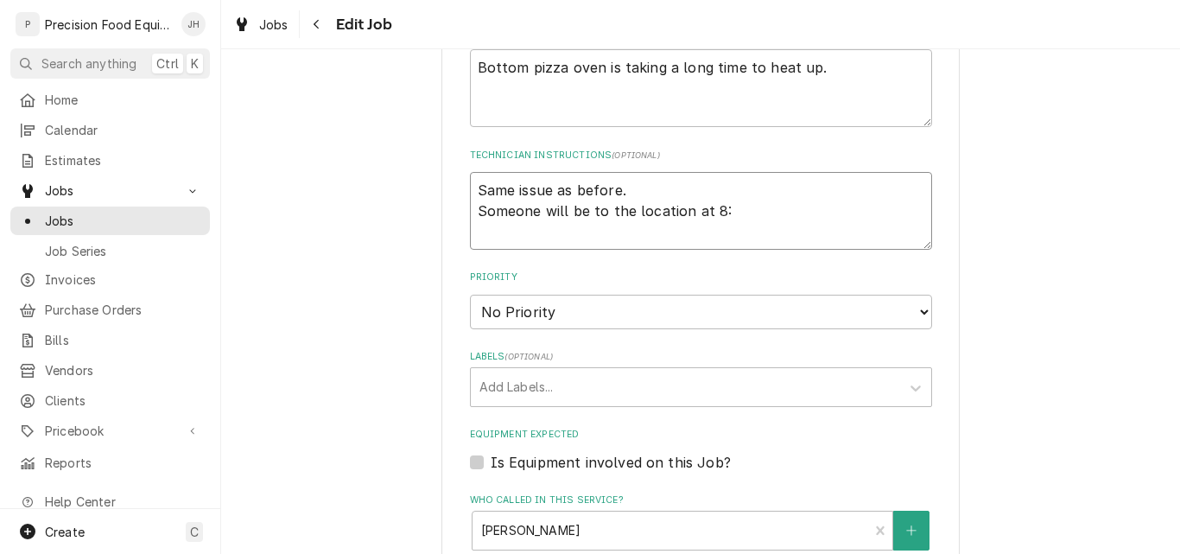
type textarea "Same issue as before. Someone will be to the location at 8:4"
type textarea "x"
type textarea "Same issue as before. Someone will be to the location at 8:45"
type textarea "x"
type textarea "Same issue as before. Someone will be to the location at 8:45."
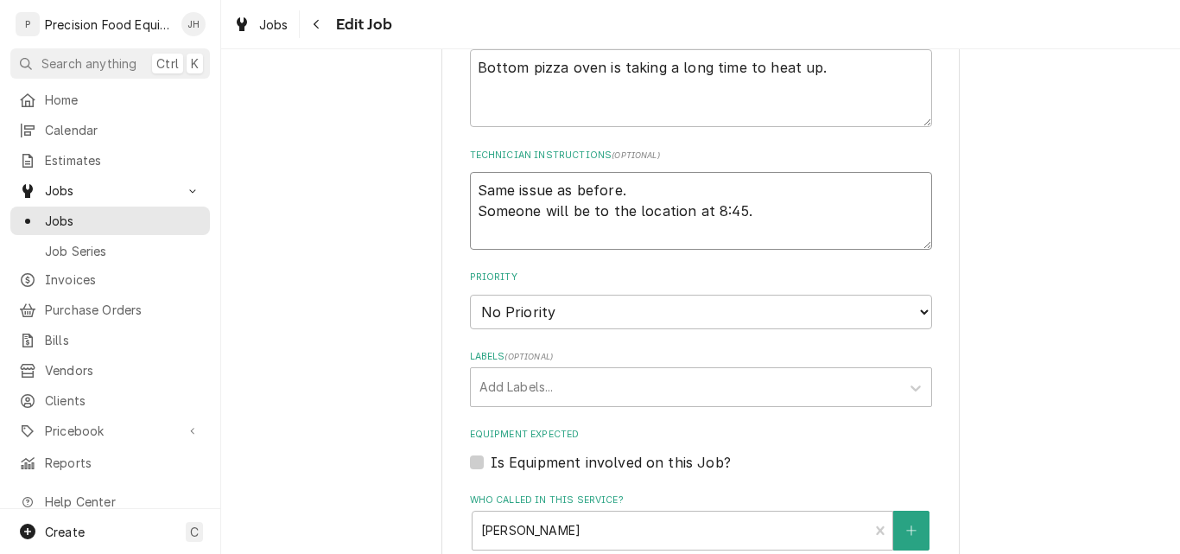
type textarea "x"
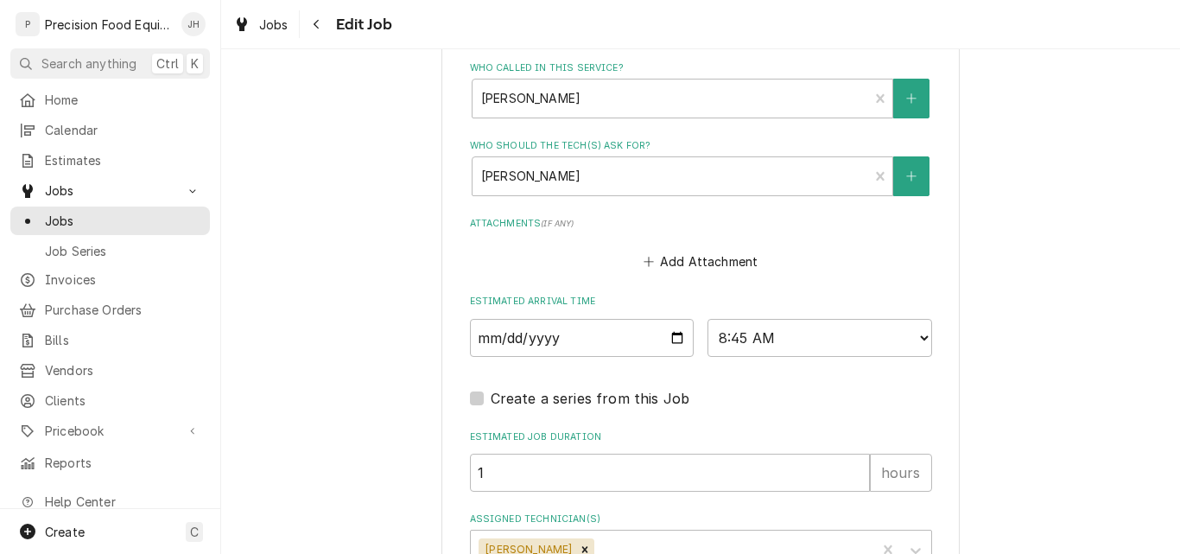
scroll to position [1330, 0]
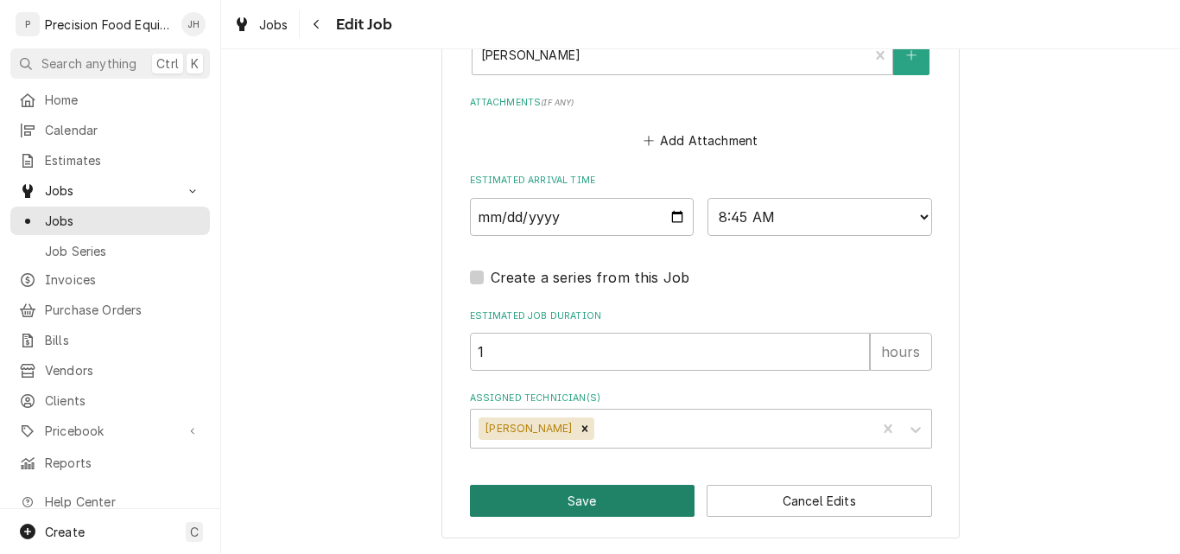
type textarea "Same issue as before. Someone will be to the location at 8:45."
click at [550, 493] on button "Save" at bounding box center [582, 501] width 225 height 32
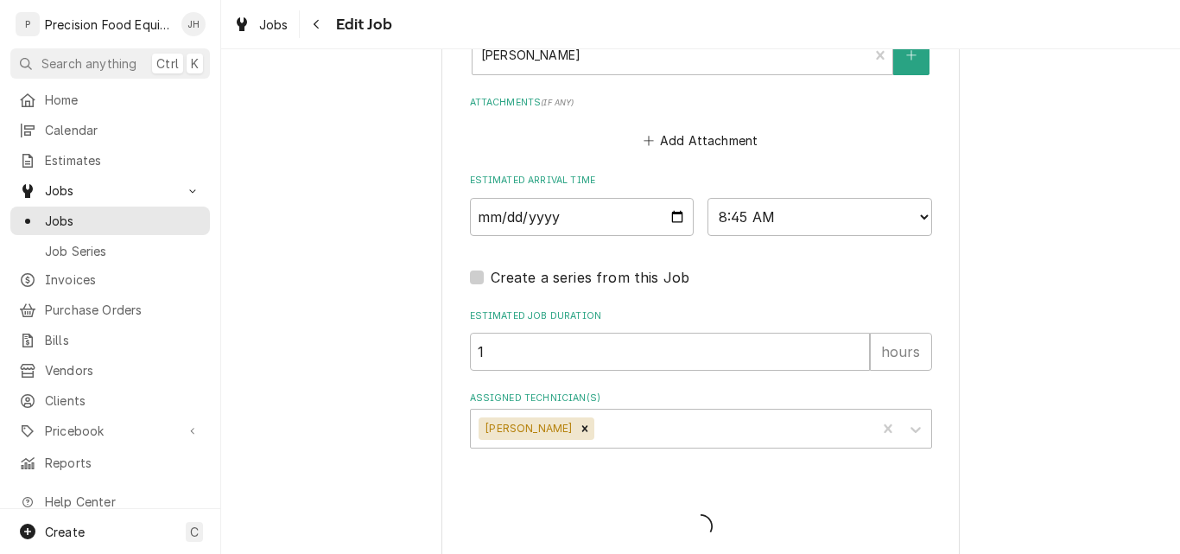
type textarea "x"
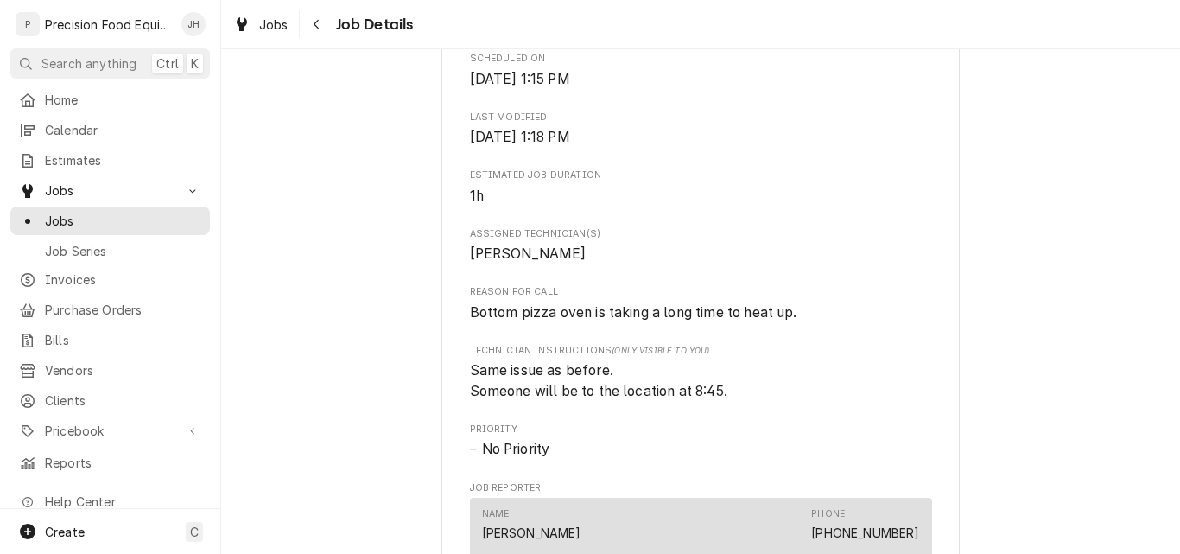
scroll to position [605, 0]
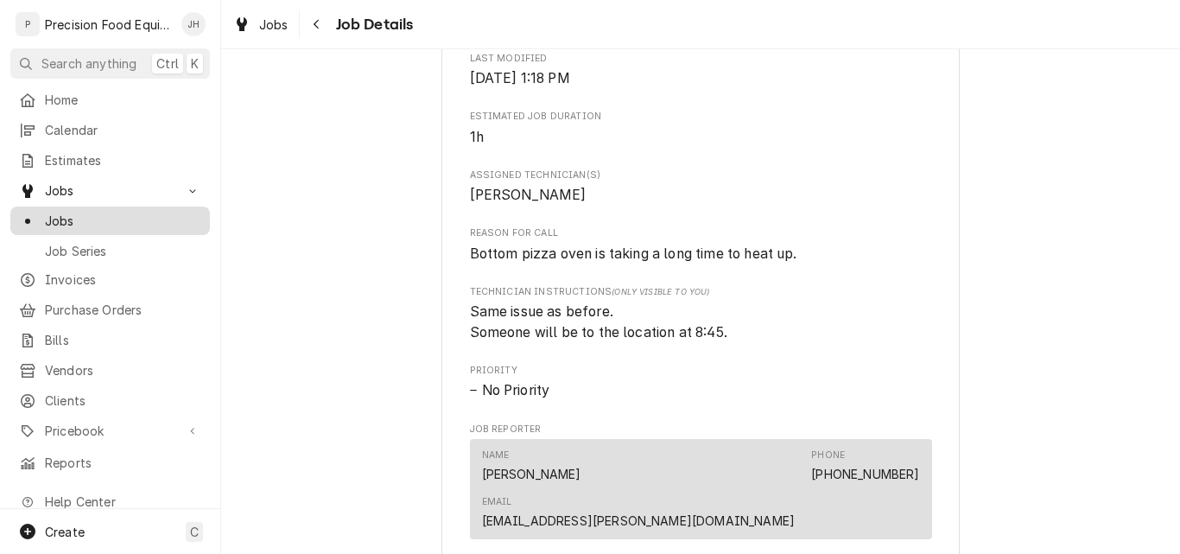
click at [70, 212] on span "Jobs" at bounding box center [123, 221] width 156 height 18
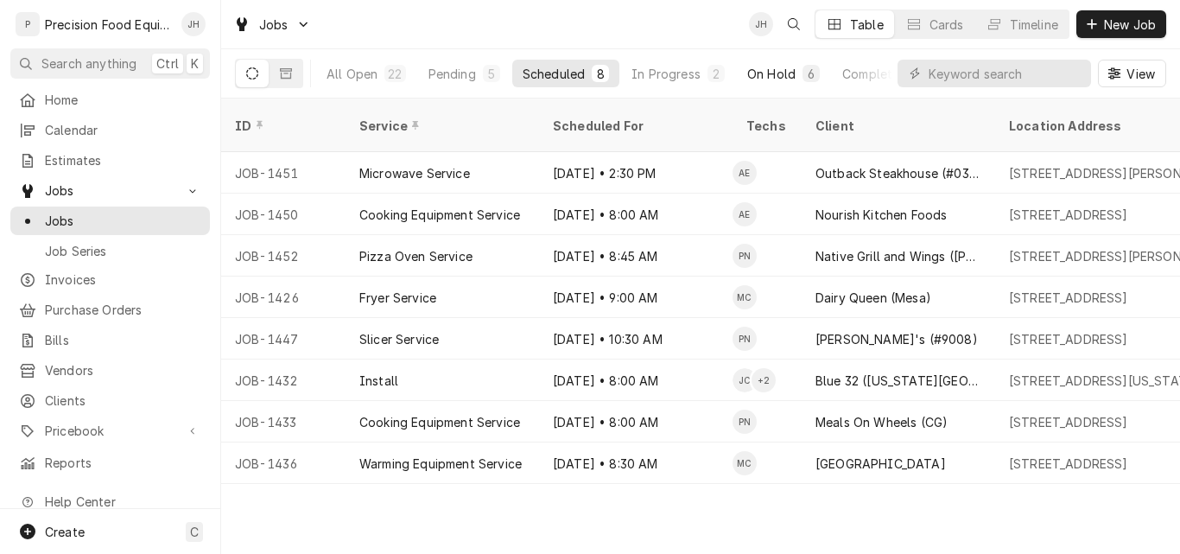
click at [774, 73] on div "On Hold" at bounding box center [771, 74] width 48 height 18
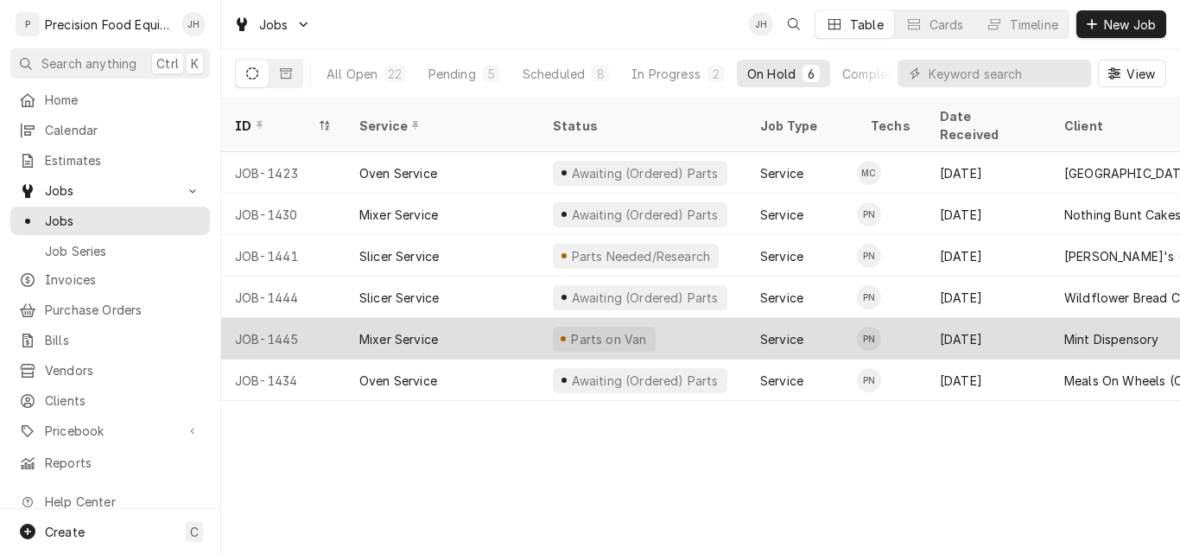
click at [624, 330] on div "Parts on Van" at bounding box center [608, 339] width 79 height 18
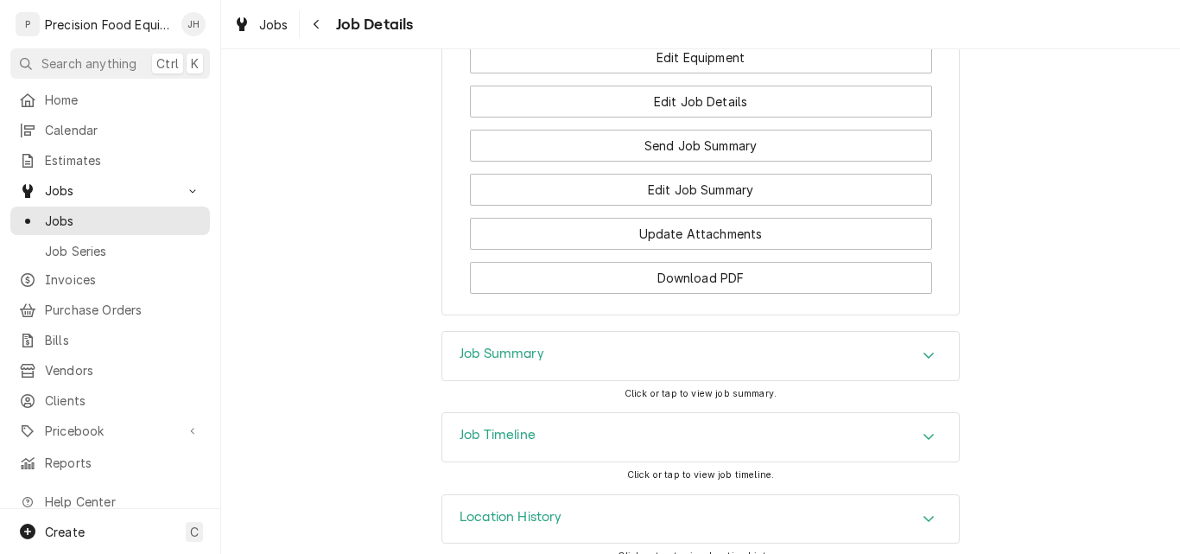
scroll to position [1837, 0]
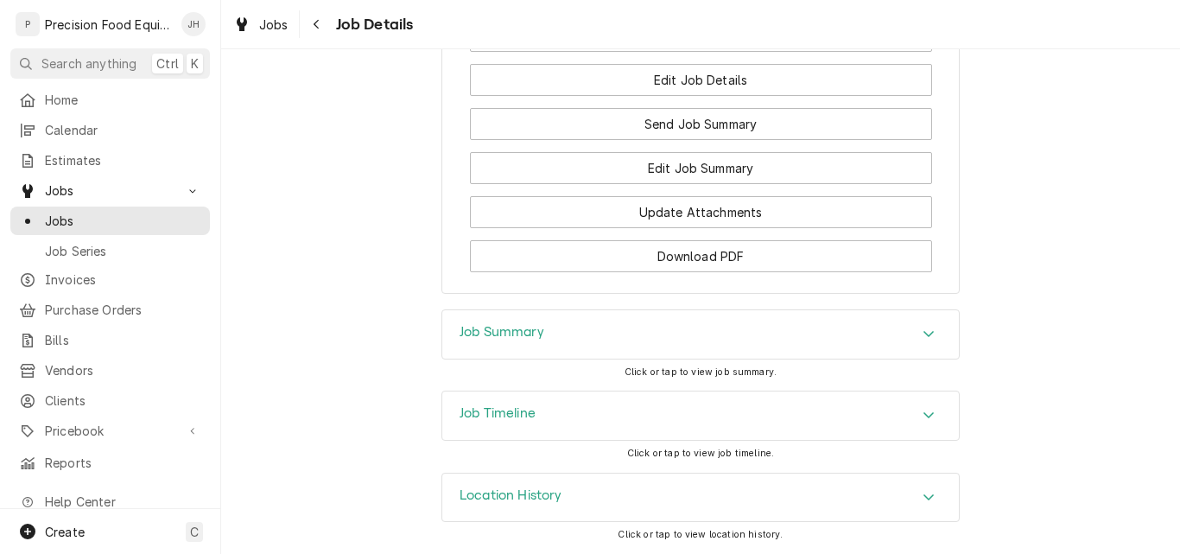
click at [634, 423] on div "Job Timeline" at bounding box center [700, 415] width 517 height 48
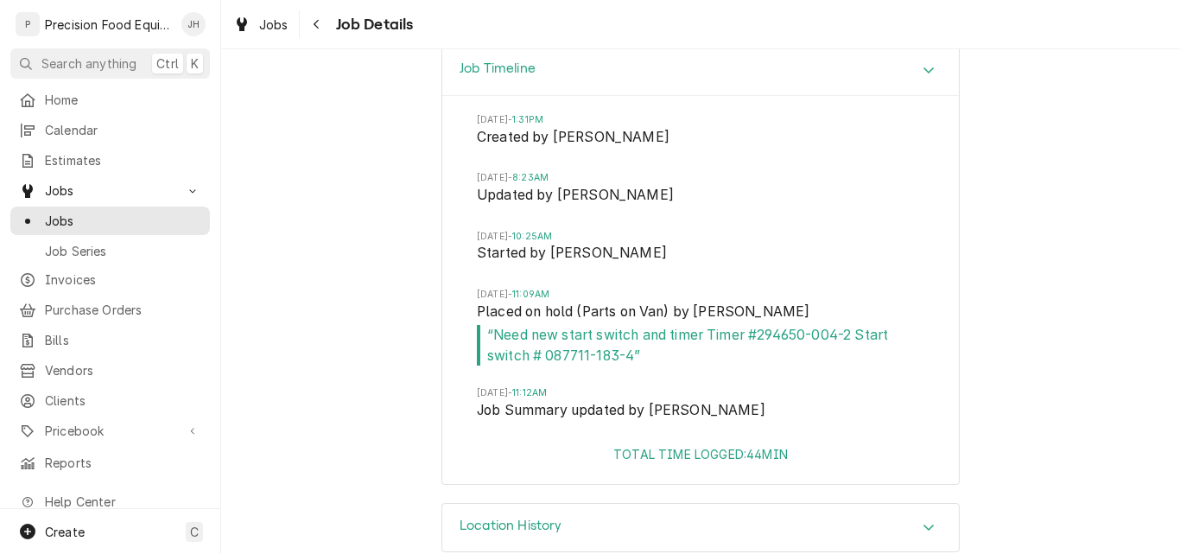
scroll to position [2212, 0]
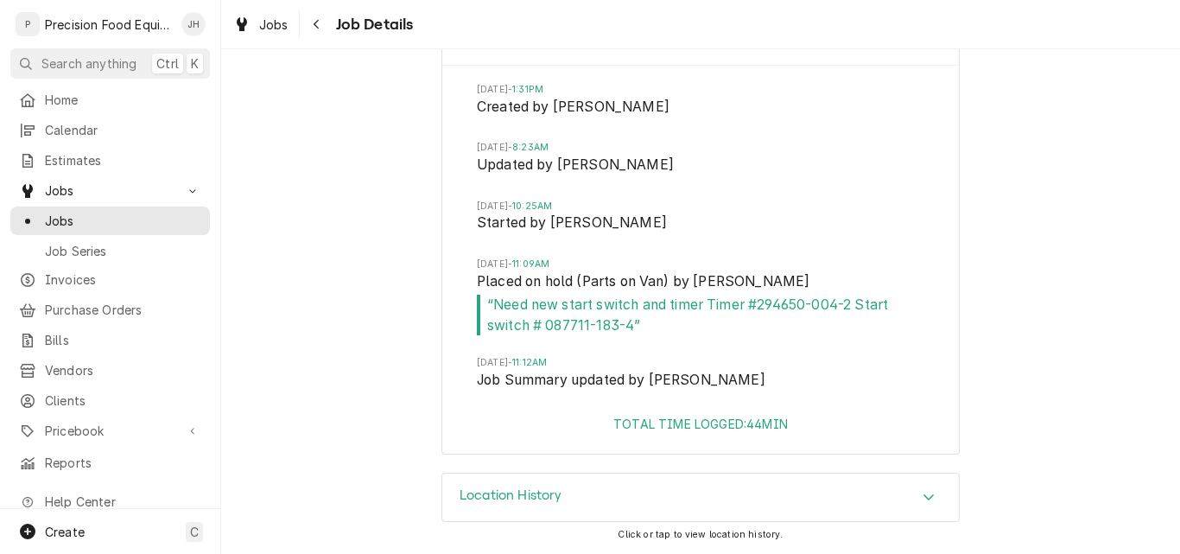
click at [672, 510] on div "Location History" at bounding box center [700, 497] width 517 height 48
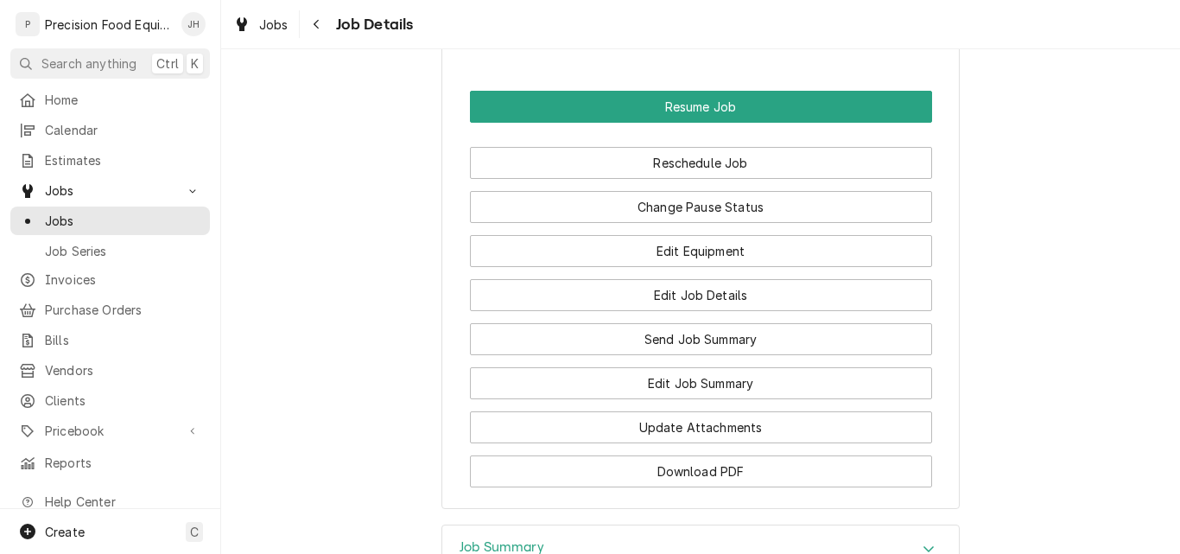
scroll to position [1594, 0]
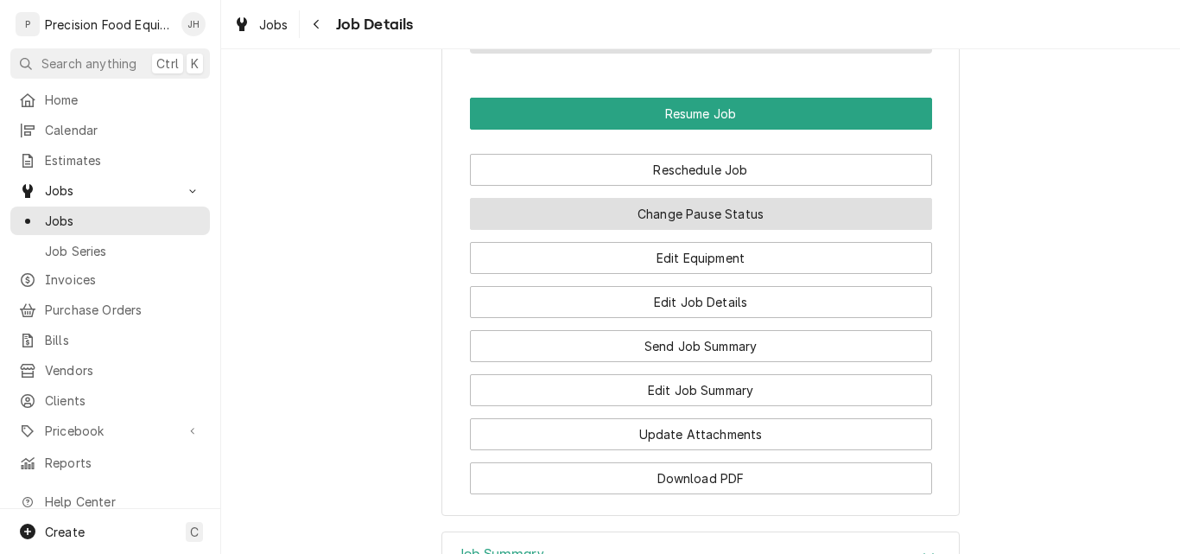
click at [700, 230] on button "Change Pause Status" at bounding box center [701, 214] width 462 height 32
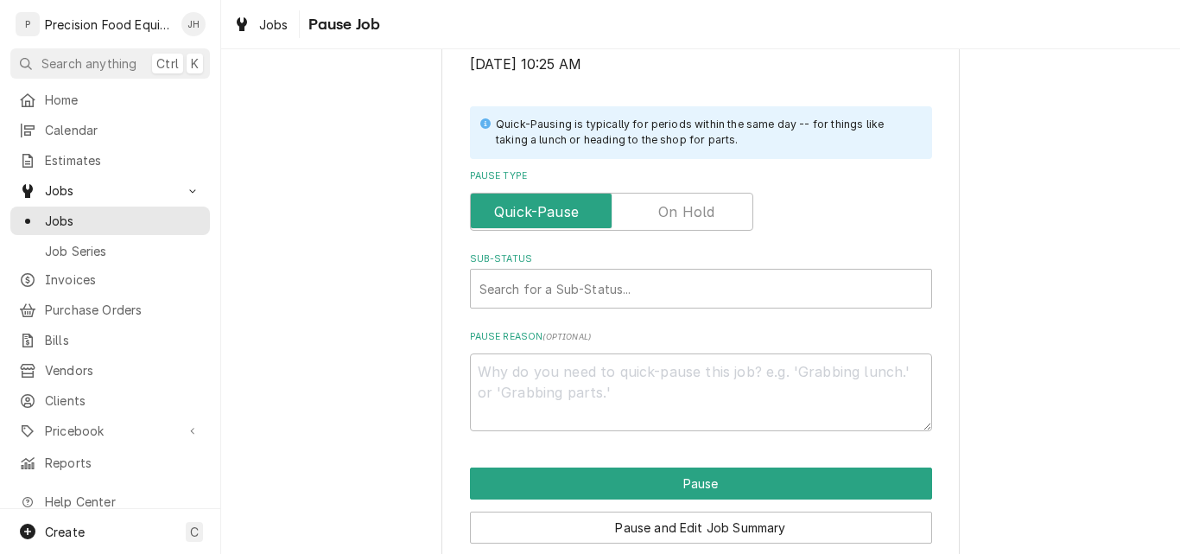
scroll to position [345, 0]
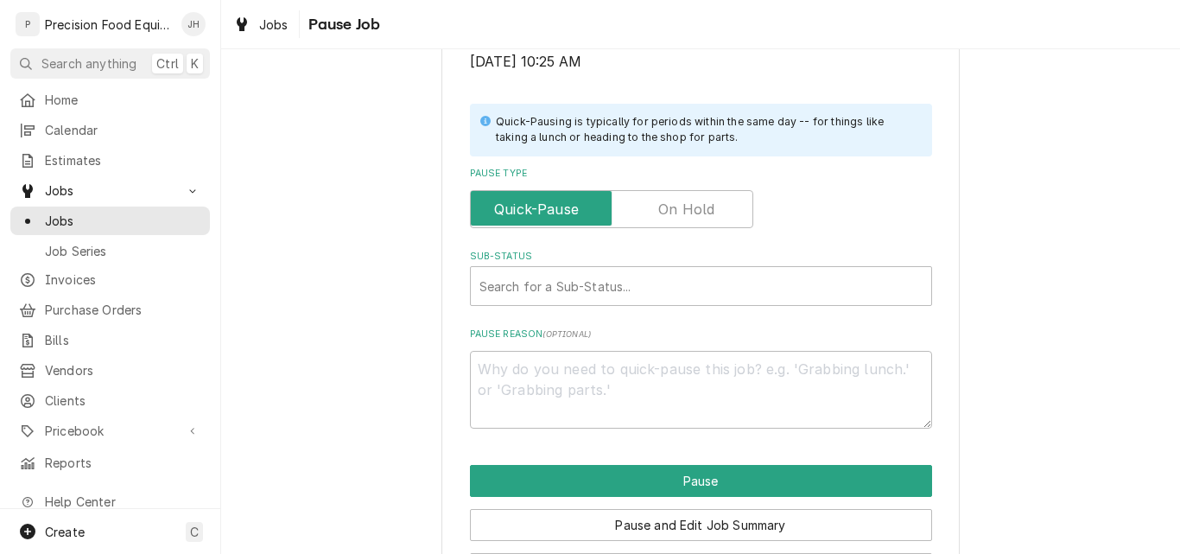
click at [707, 212] on label "Pause Type" at bounding box center [611, 209] width 283 height 38
click at [707, 212] on input "Pause Type" at bounding box center [612, 209] width 268 height 38
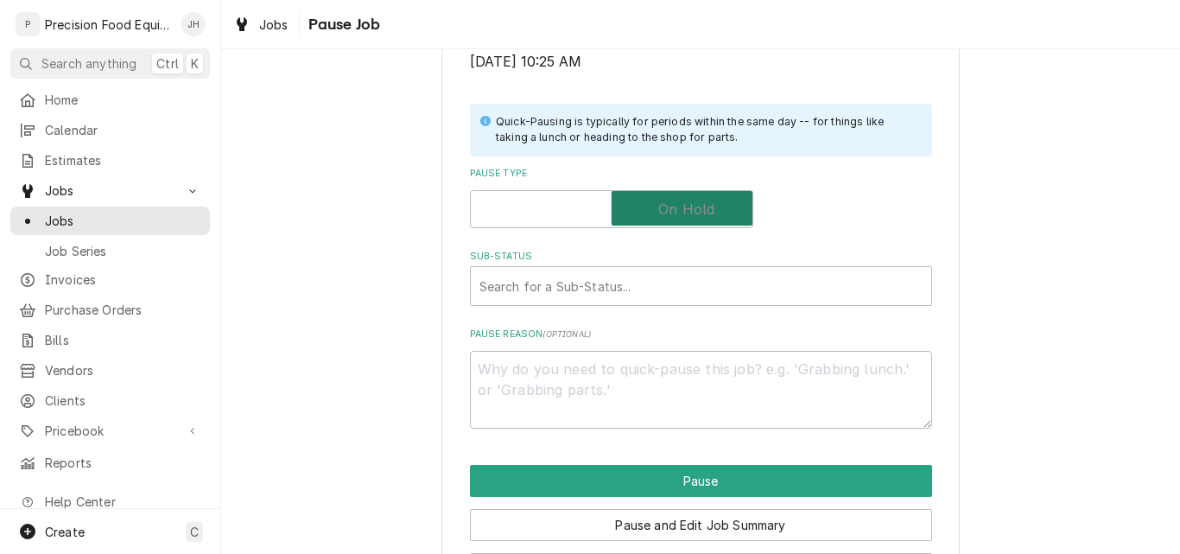
checkbox input "true"
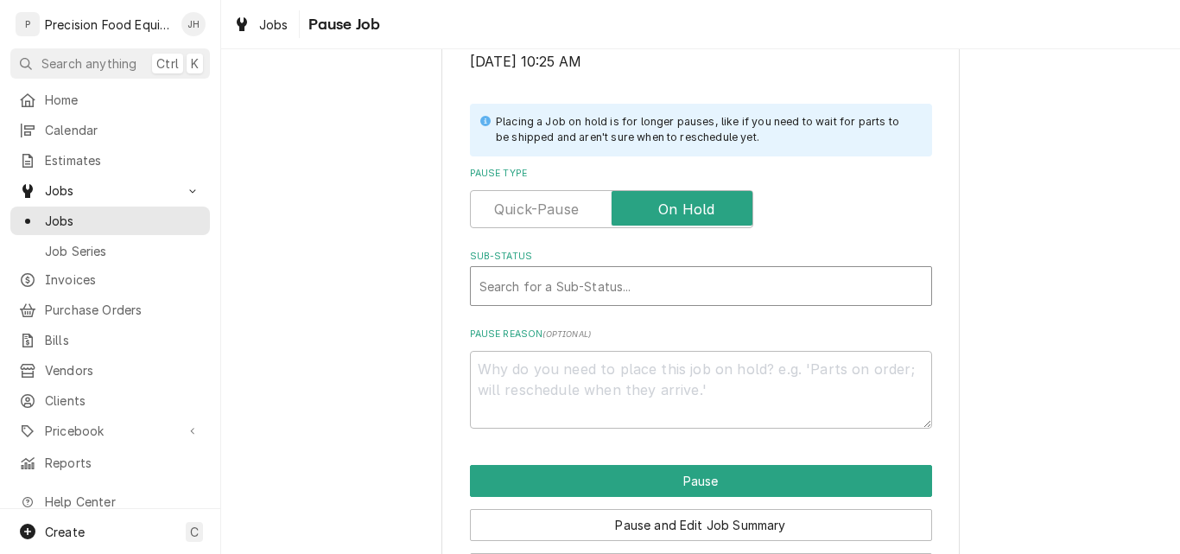
click at [620, 290] on div "Sub-Status" at bounding box center [700, 285] width 443 height 31
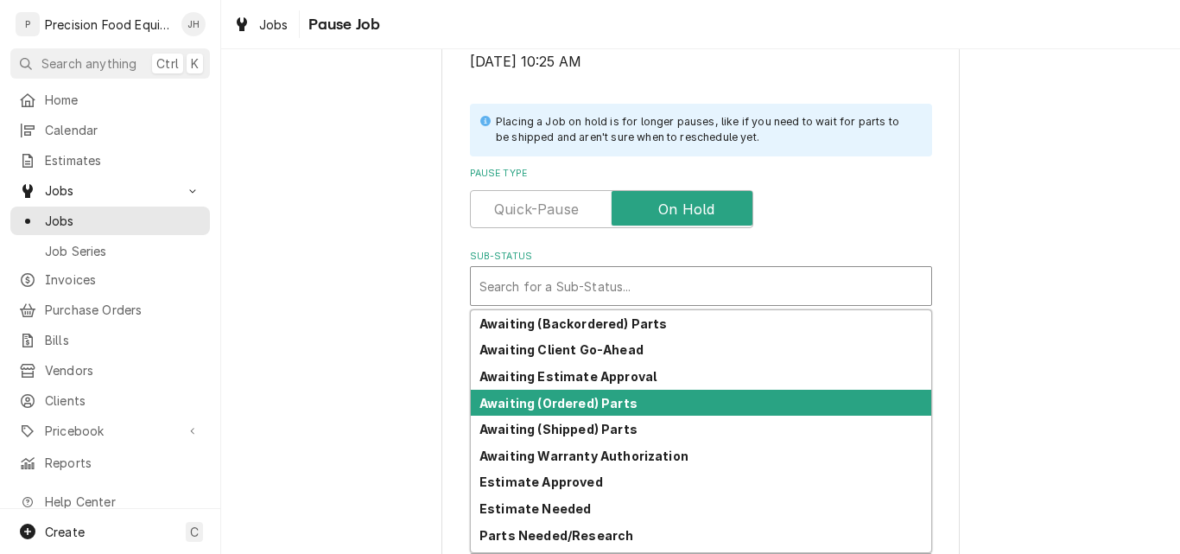
click at [574, 407] on strong "Awaiting (Ordered) Parts" at bounding box center [558, 403] width 158 height 15
type textarea "x"
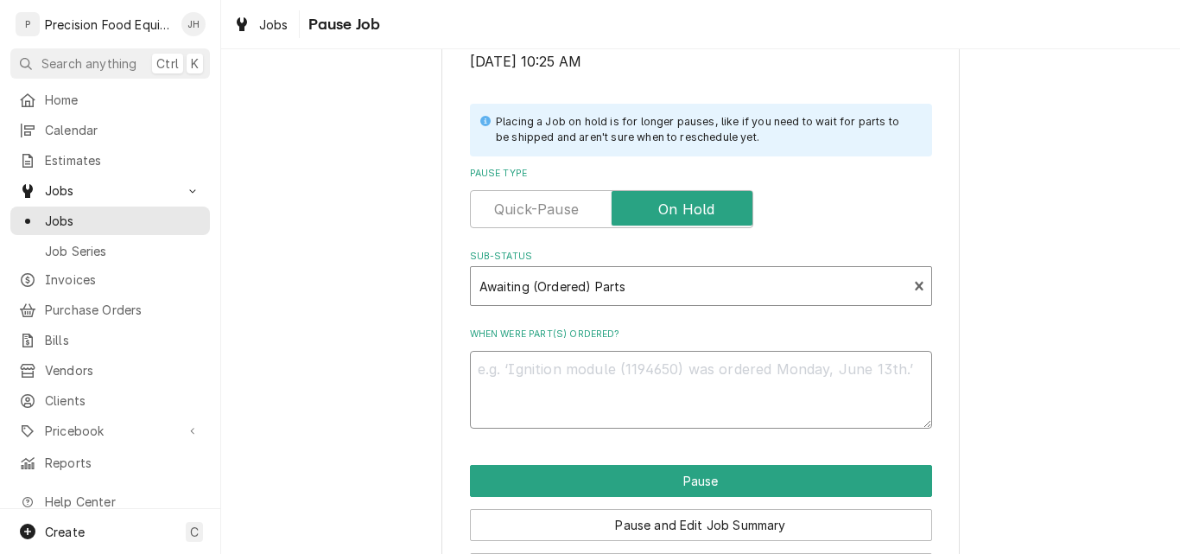
click at [533, 371] on textarea "When were part(s) ordered?" at bounding box center [701, 390] width 462 height 78
type textarea "0"
type textarea "x"
type textarea "09"
type textarea "x"
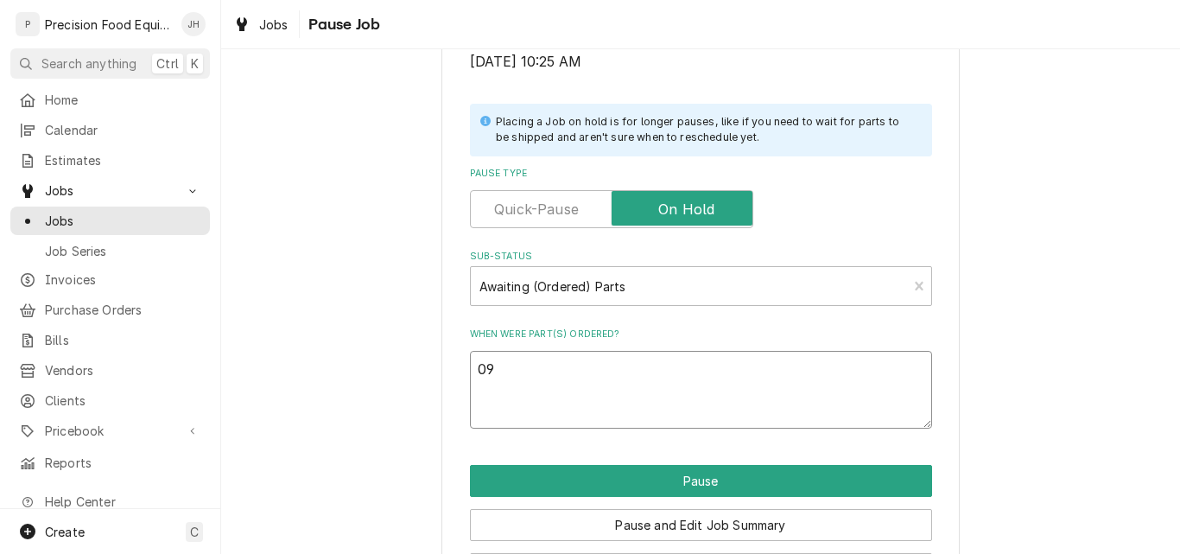
type textarea "09/"
type textarea "x"
type textarea "09/0"
type textarea "x"
type textarea "09/09"
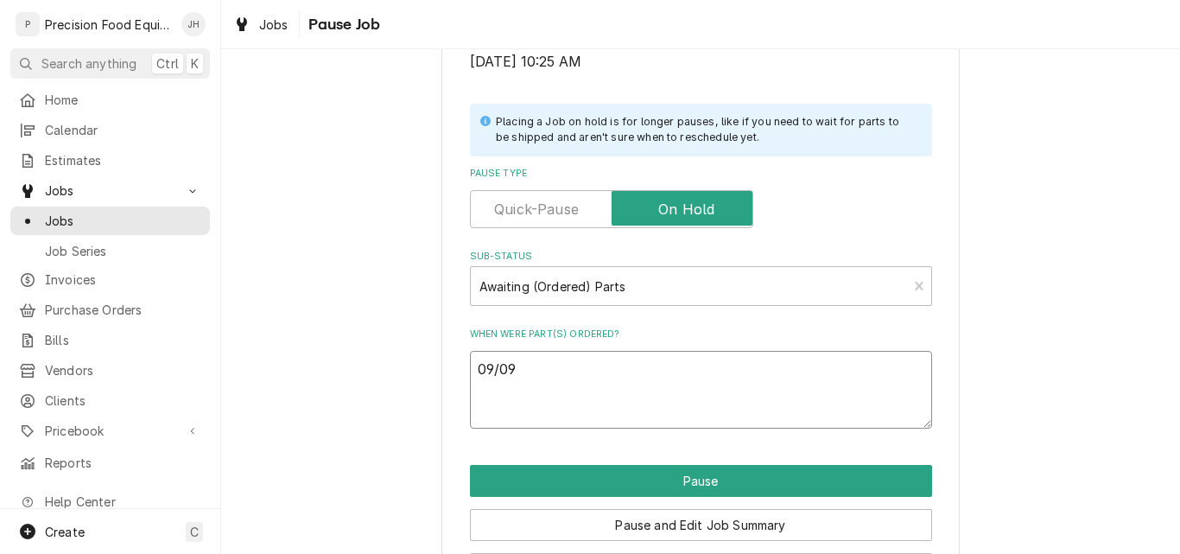
type textarea "x"
type textarea "09/09/"
type textarea "x"
type textarea "09/09/2"
type textarea "x"
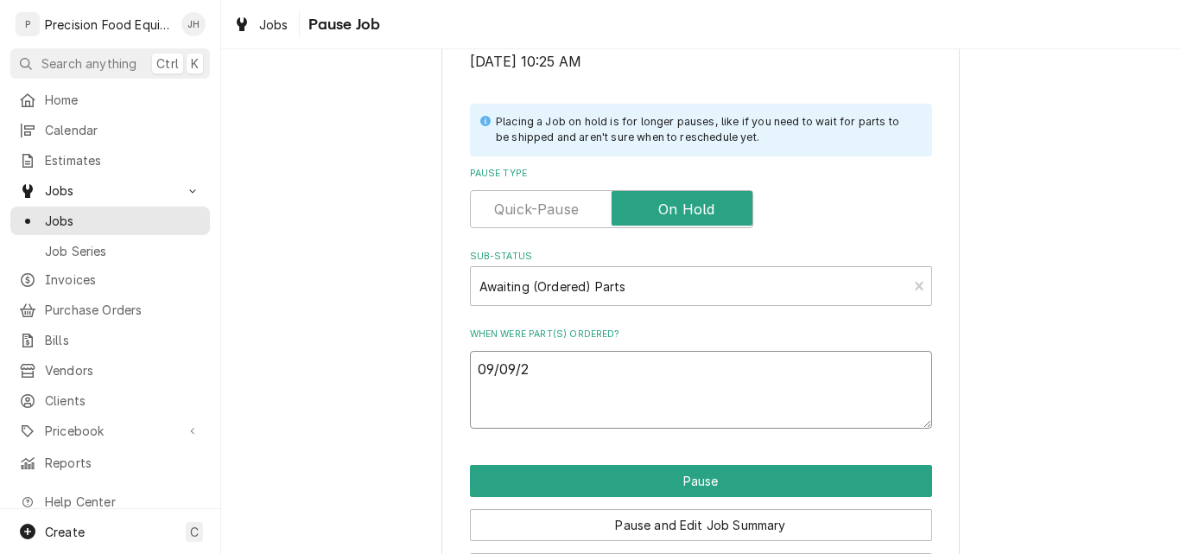
type textarea "[DATE]"
type textarea "x"
type textarea "[DATE]"
type textarea "x"
type textarea "[DATE] E"
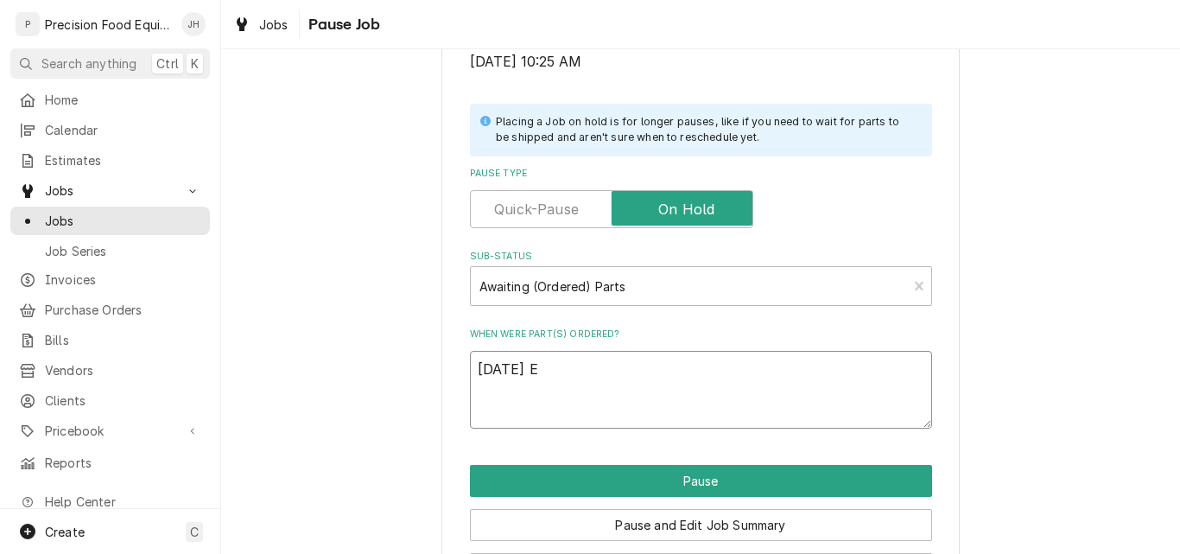
type textarea "x"
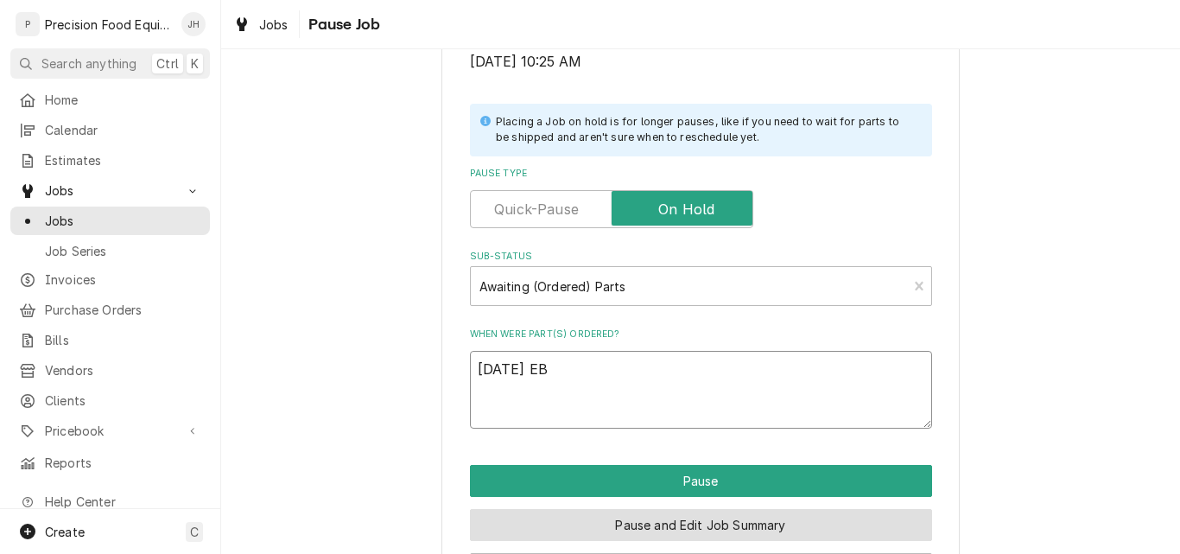
type textarea "[DATE] EB"
click at [719, 523] on button "Pause and Edit Job Summary" at bounding box center [701, 525] width 462 height 32
type textarea "x"
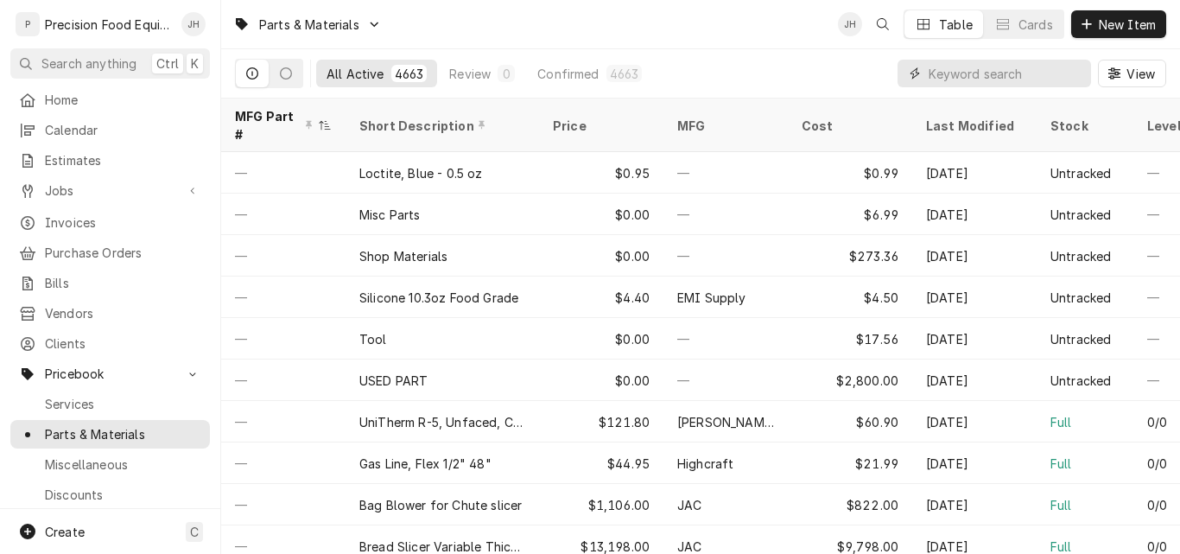
paste input "294650-004-2"
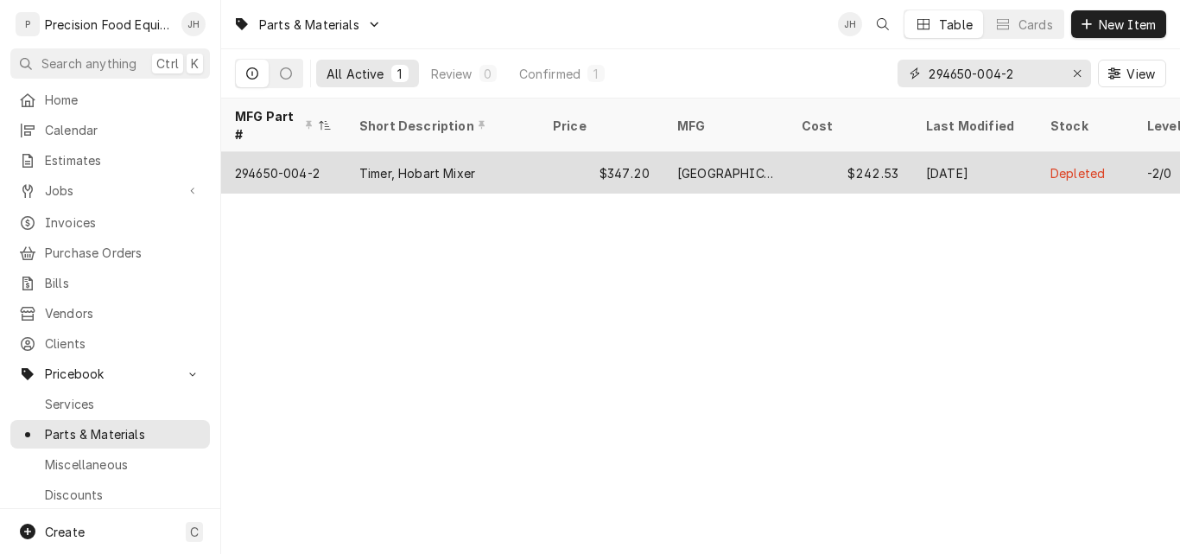
type input "294650-004-2"
click at [599, 161] on div "$347.20" at bounding box center [601, 172] width 124 height 41
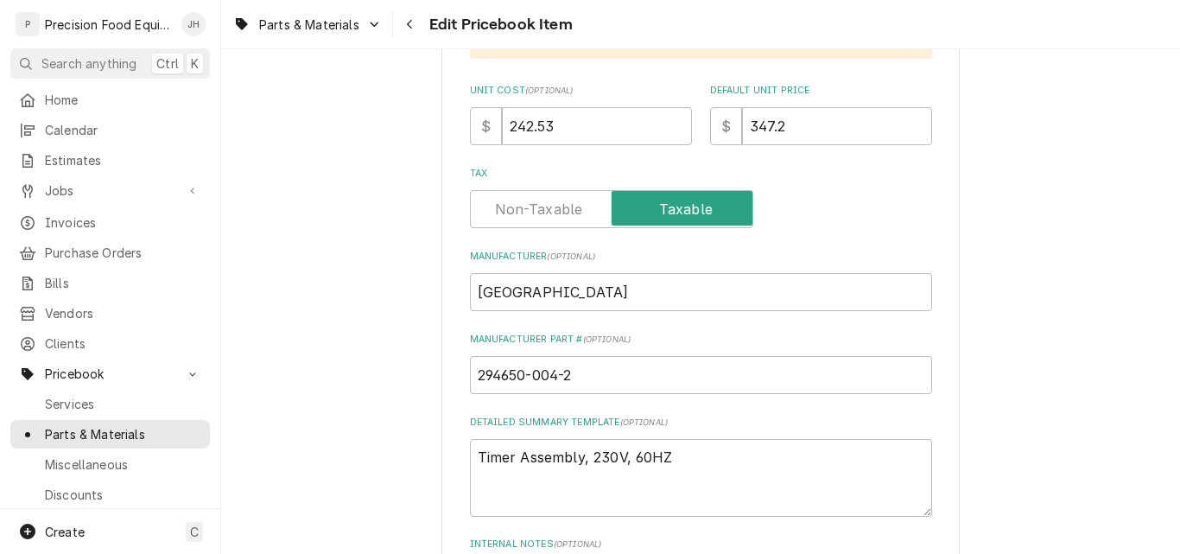
scroll to position [691, 0]
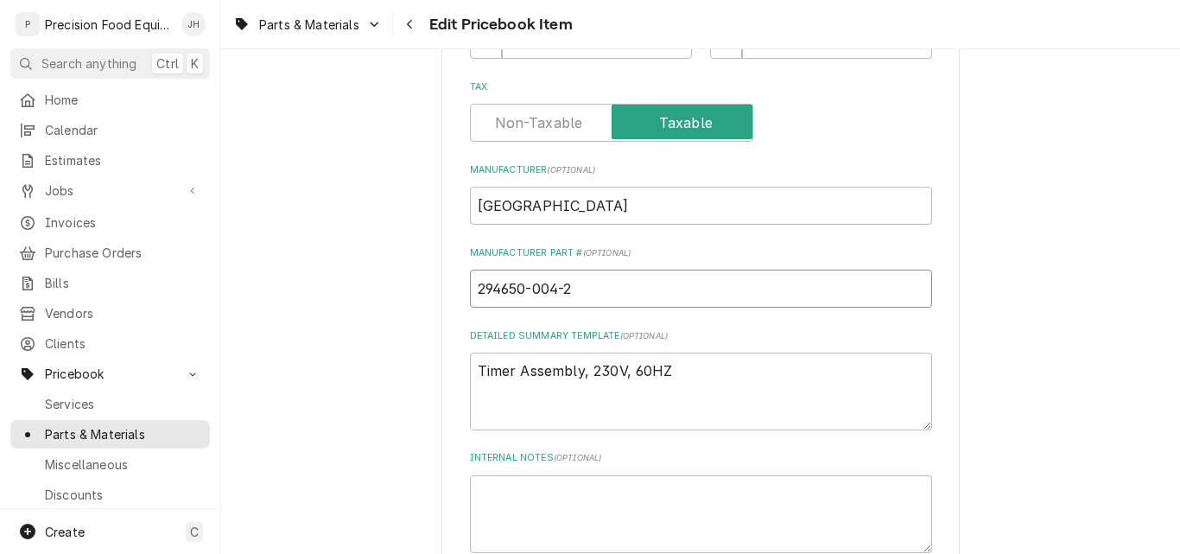
drag, startPoint x: 568, startPoint y: 288, endPoint x: 466, endPoint y: 291, distance: 102.0
click at [470, 291] on input "294650-004-2" at bounding box center [701, 288] width 462 height 38
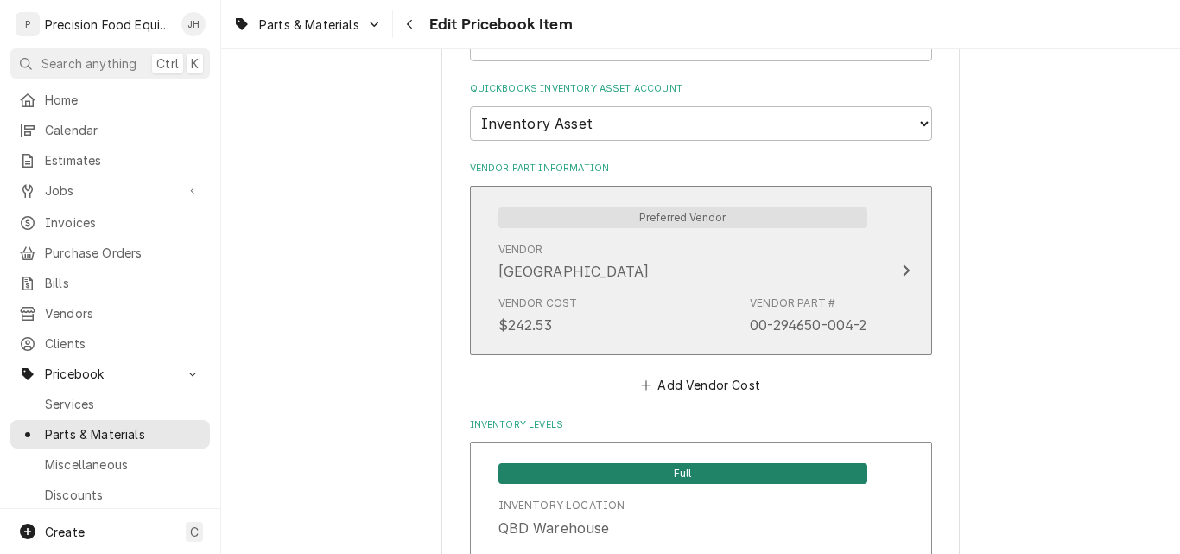
scroll to position [1382, 0]
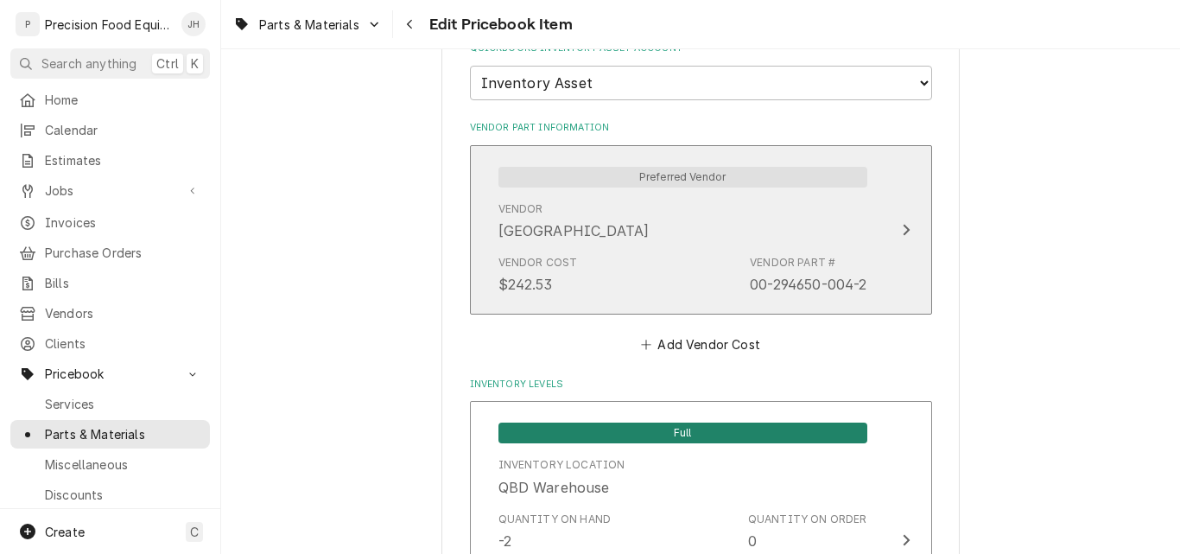
click at [689, 238] on div "Vendor Hobart" at bounding box center [682, 221] width 369 height 54
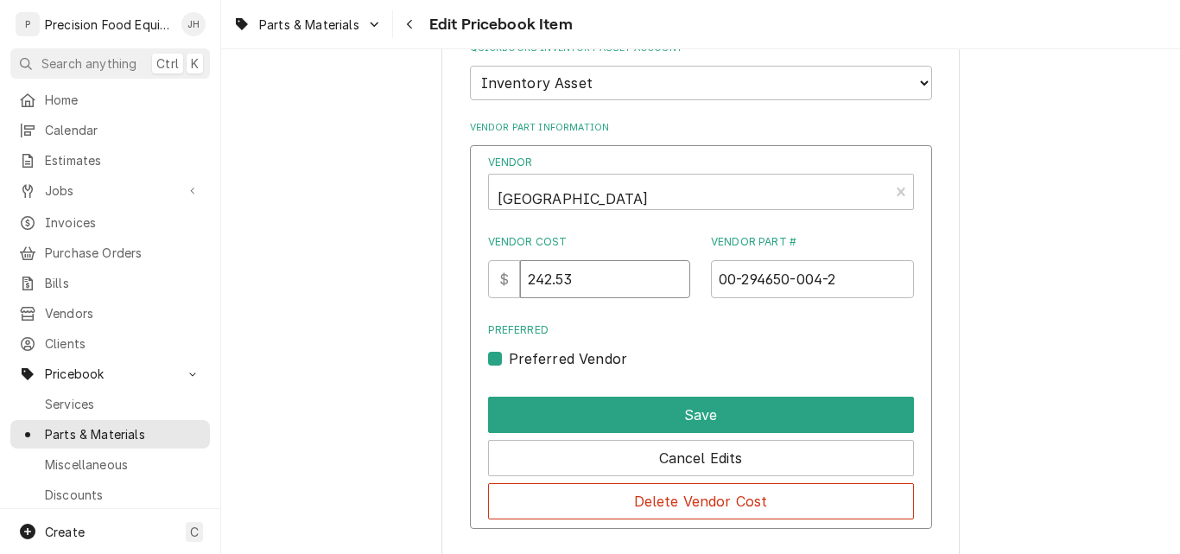
drag, startPoint x: 623, startPoint y: 281, endPoint x: 421, endPoint y: 281, distance: 202.1
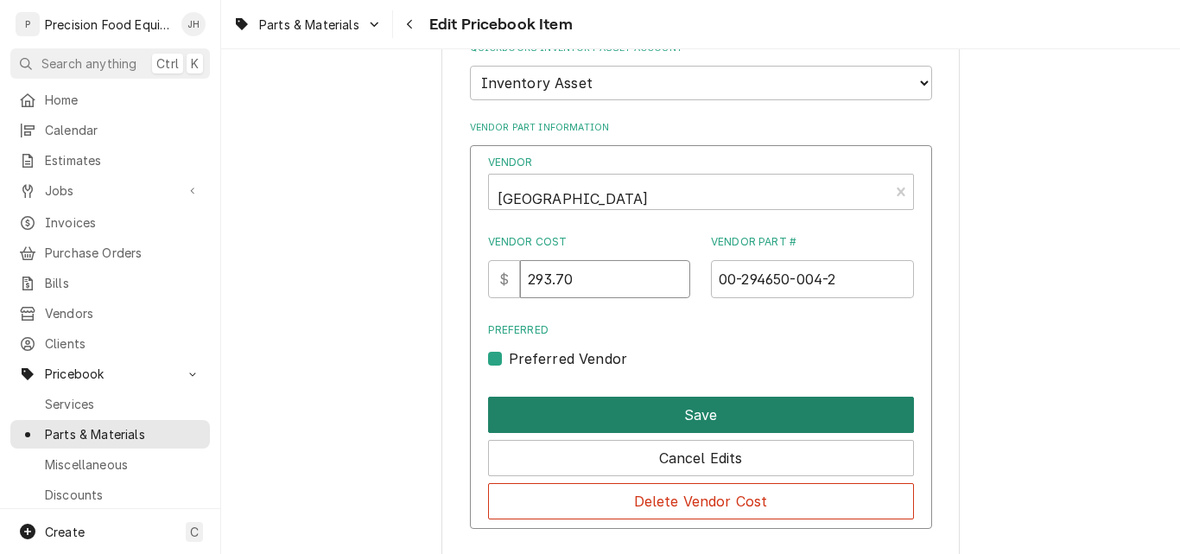
type input "293.70"
click at [683, 406] on button "Save" at bounding box center [701, 414] width 426 height 36
type textarea "x"
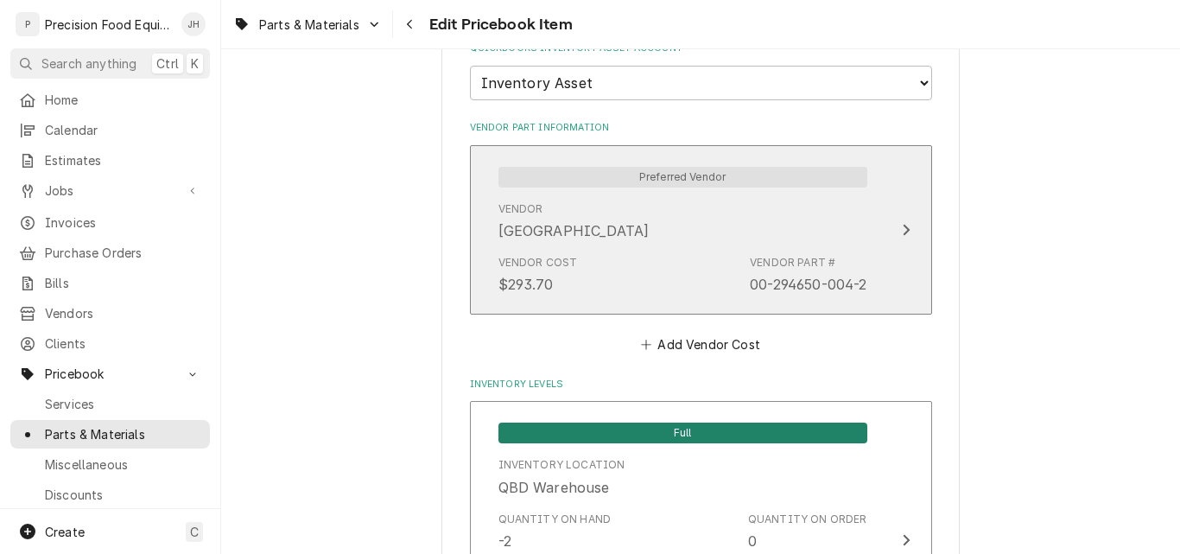
click at [605, 250] on div "Vendor Cost $293.70 Vendor Part # 00-294650-004-2" at bounding box center [682, 275] width 369 height 54
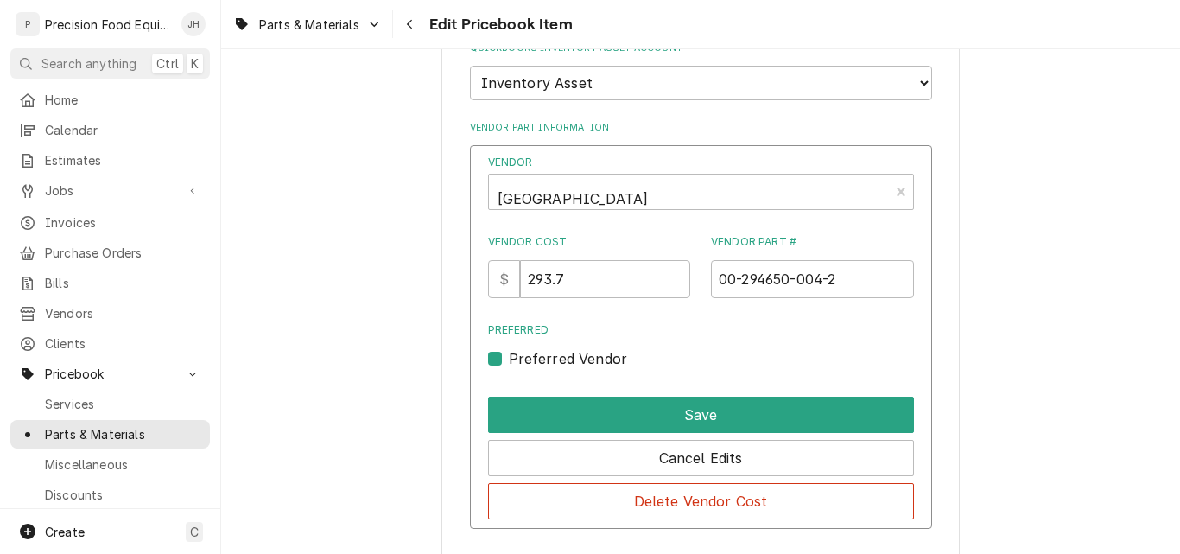
click at [509, 358] on label "Preferred Vendor" at bounding box center [568, 358] width 119 height 21
click at [509, 358] on input "Preferred" at bounding box center [722, 367] width 426 height 38
checkbox input "false"
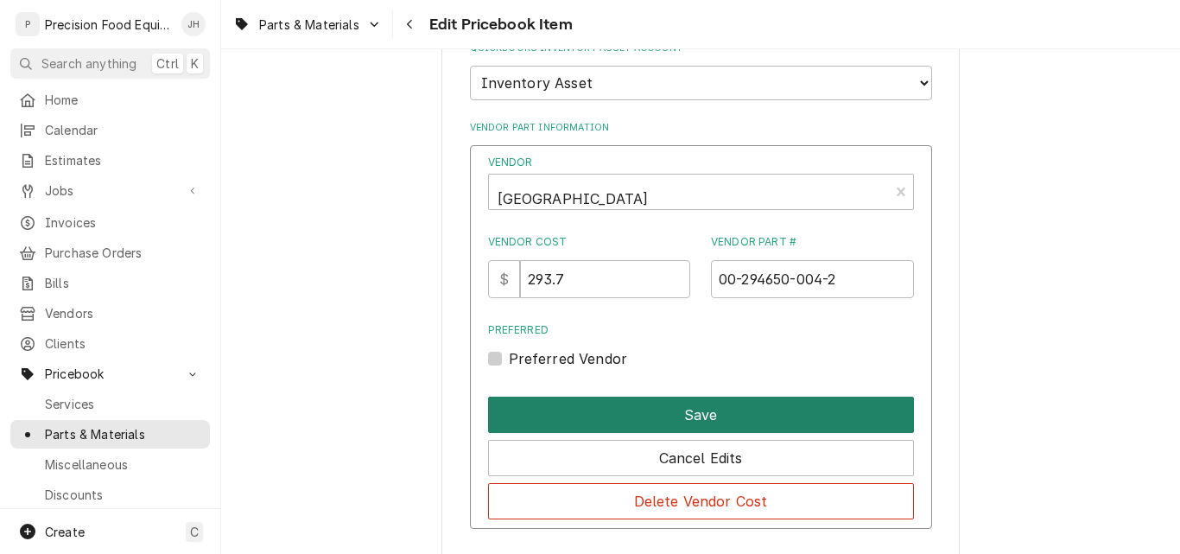
click at [673, 415] on button "Save" at bounding box center [701, 414] width 426 height 36
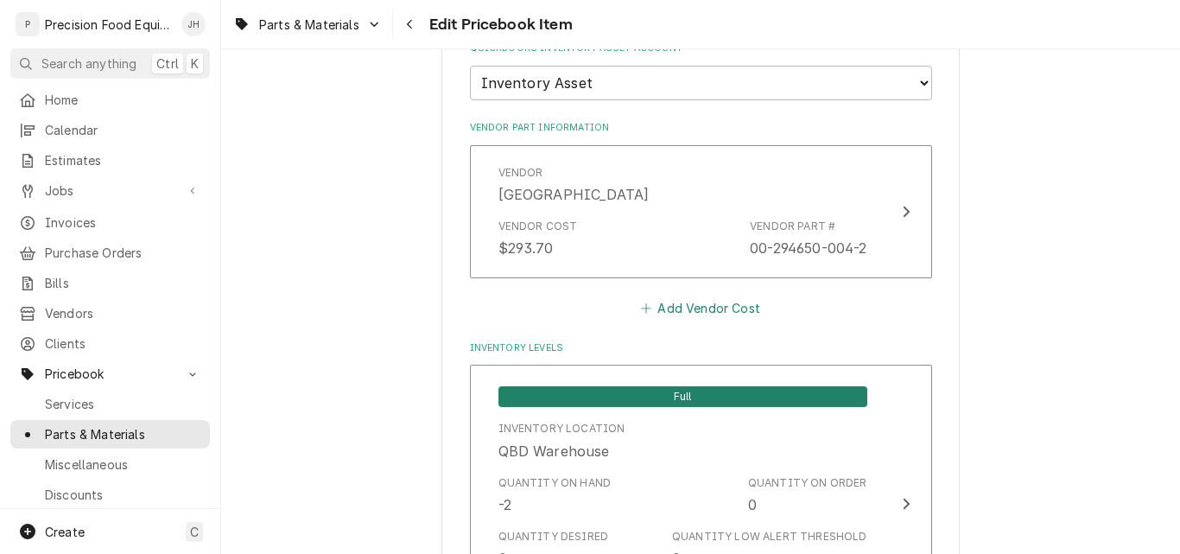
click at [702, 308] on button "Add Vendor Cost" at bounding box center [700, 307] width 125 height 24
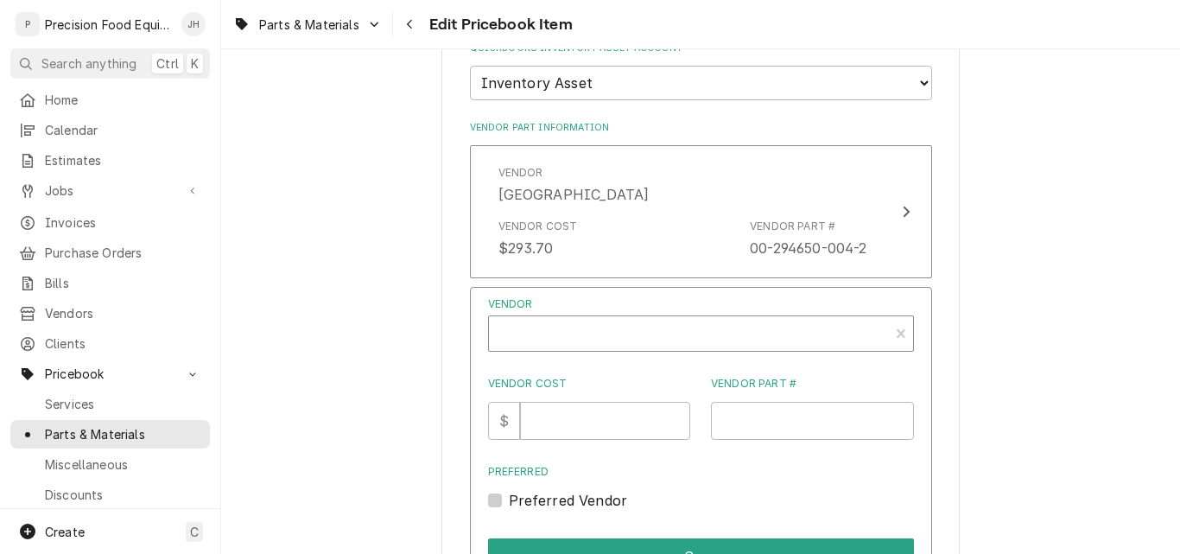
type textarea "x"
click at [543, 333] on div "Vendor" at bounding box center [689, 340] width 383 height 41
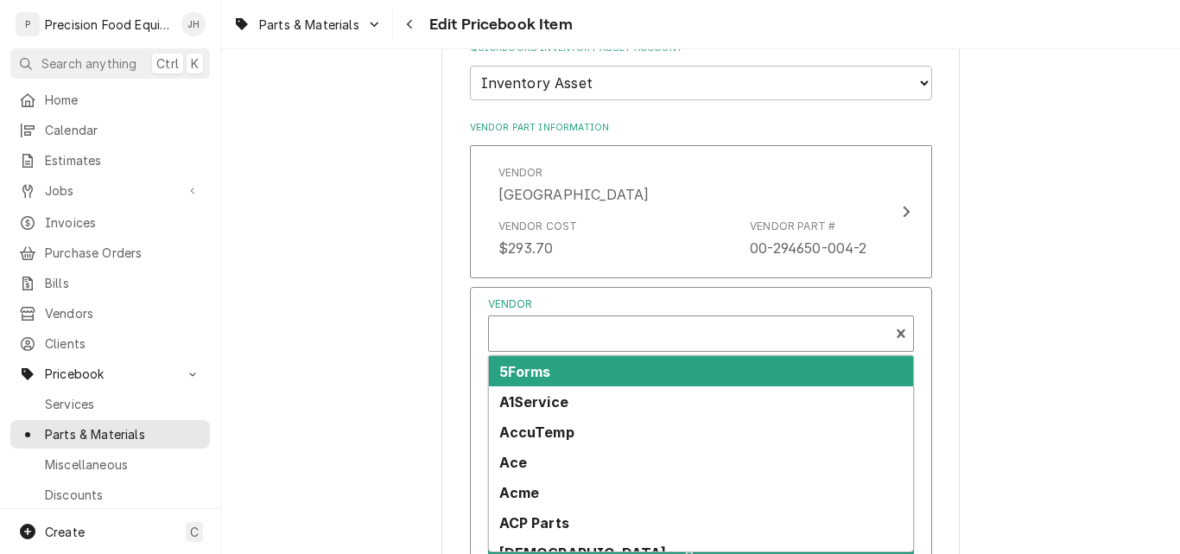
scroll to position [5, 0]
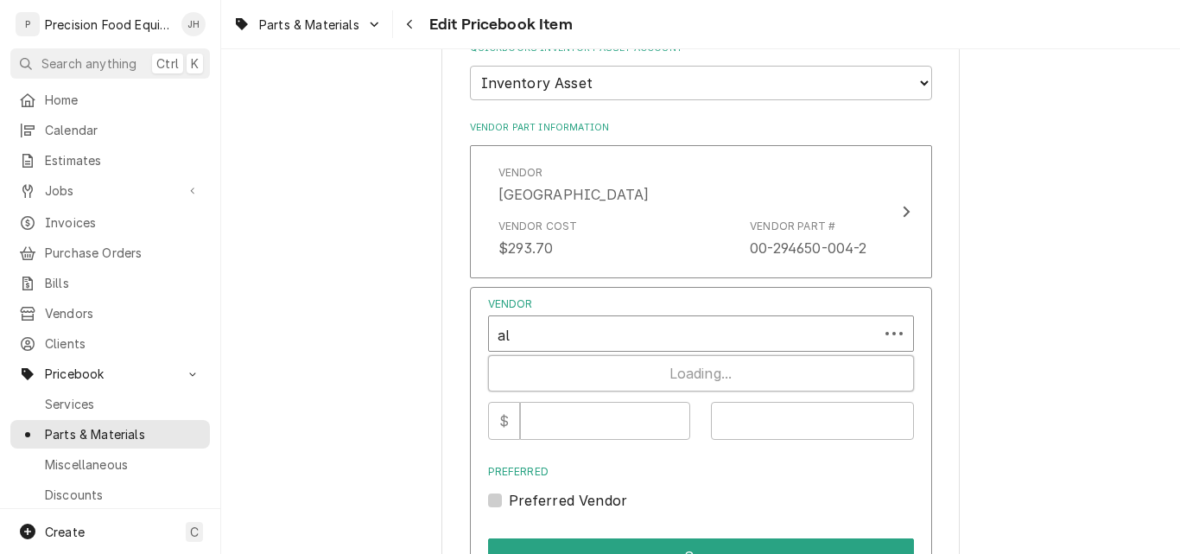
type input "alf"
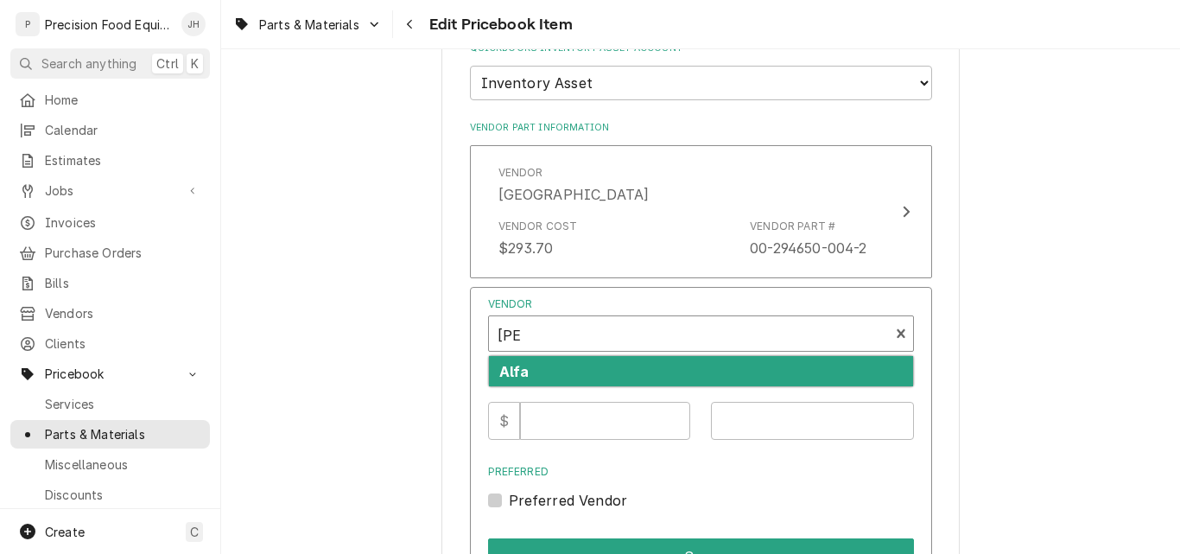
click at [555, 366] on div "Alfa" at bounding box center [701, 371] width 424 height 30
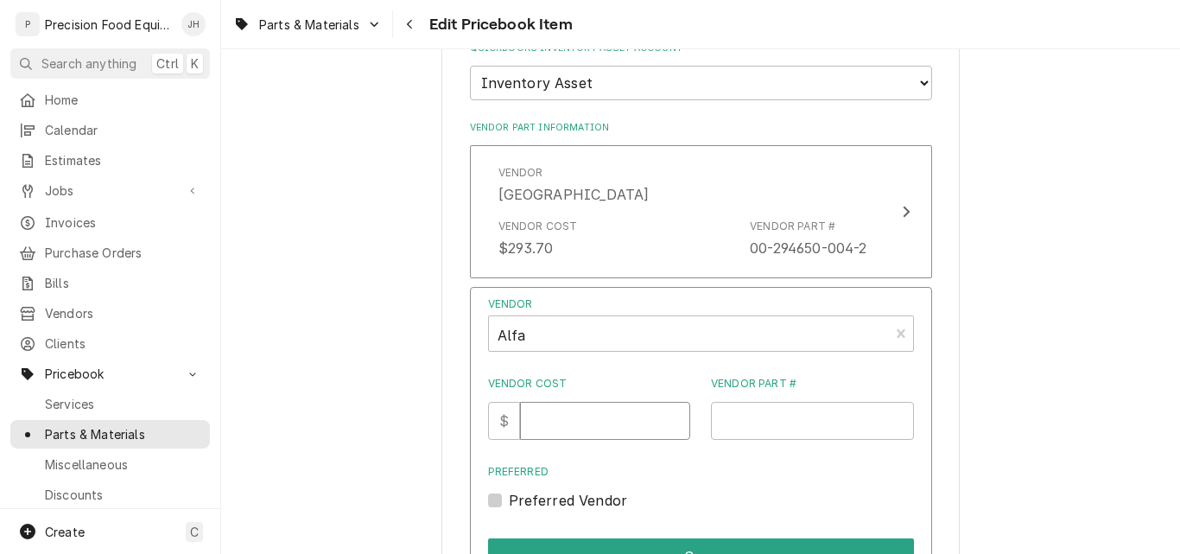
click at [563, 428] on input "Vendor Cost" at bounding box center [605, 421] width 170 height 38
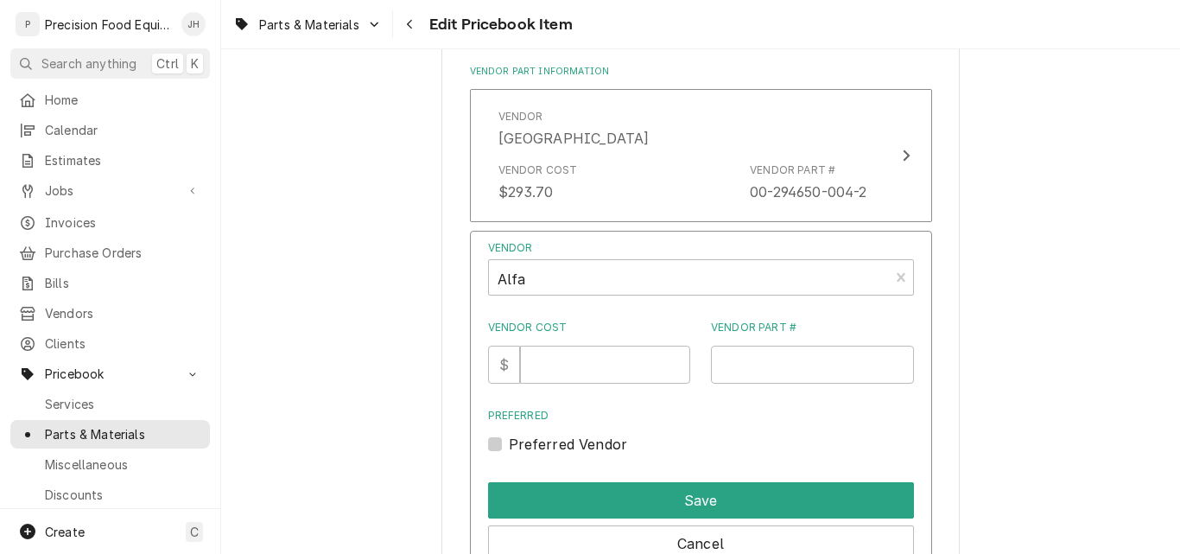
scroll to position [1468, 0]
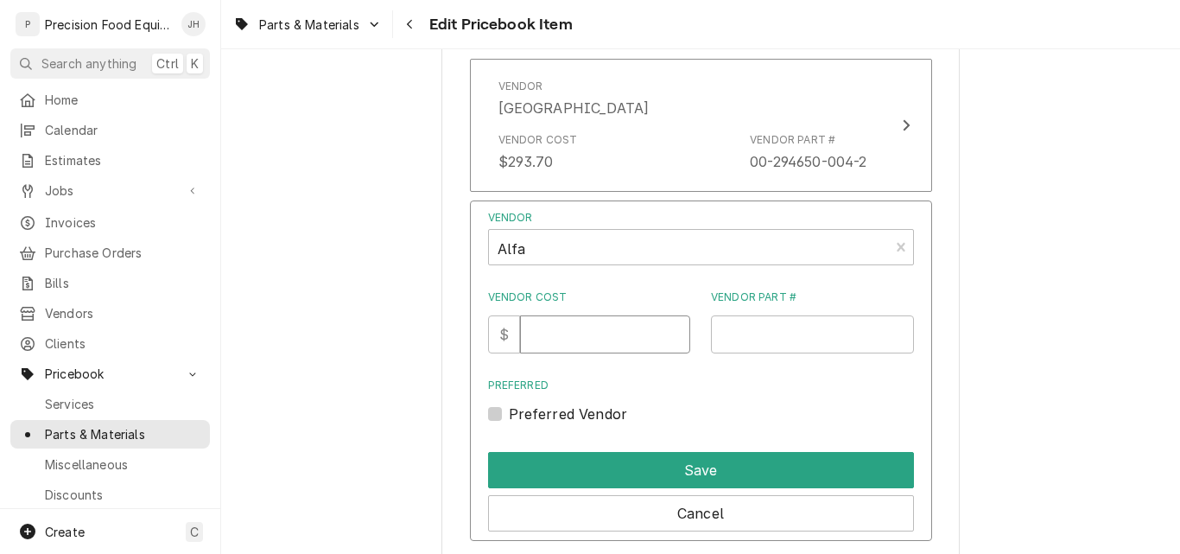
click at [569, 337] on input "Vendor Cost" at bounding box center [605, 334] width 170 height 38
type input "101.85"
click at [730, 332] on input "Vendor Part #" at bounding box center [812, 334] width 203 height 38
paste input "HM6-042"
type input "HM6-042"
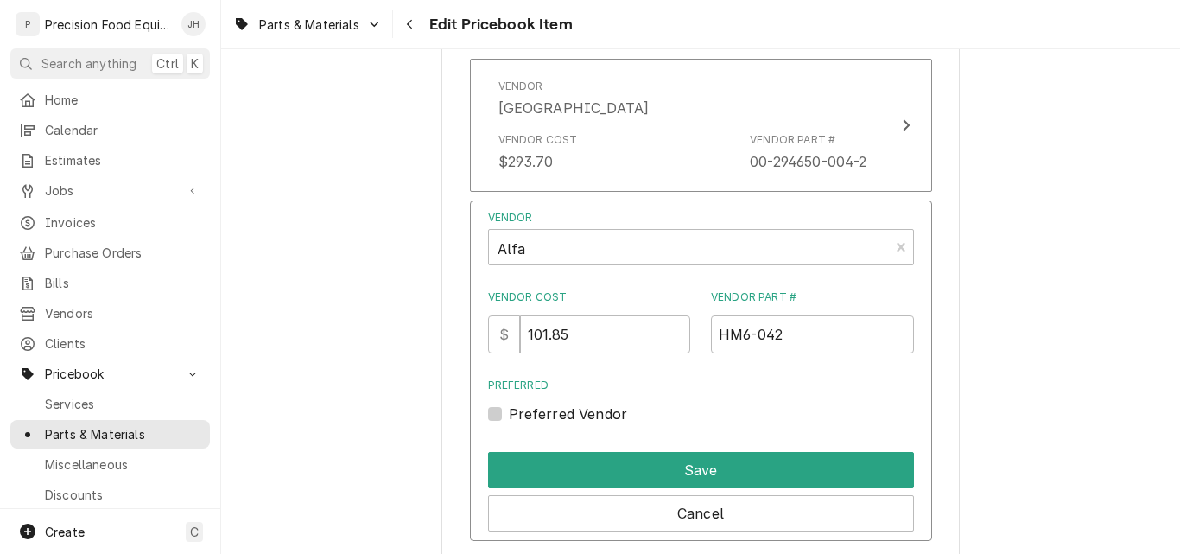
click at [509, 410] on label "Preferred Vendor" at bounding box center [568, 413] width 119 height 21
click at [509, 410] on input "Preferred" at bounding box center [722, 422] width 426 height 38
checkbox input "true"
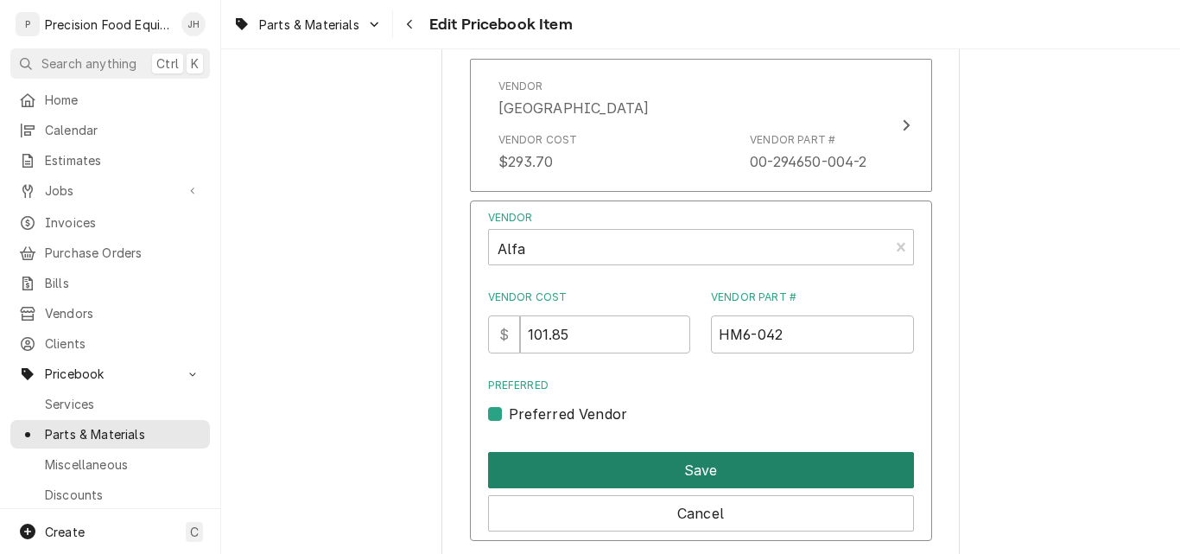
click at [682, 465] on button "Save" at bounding box center [701, 470] width 426 height 36
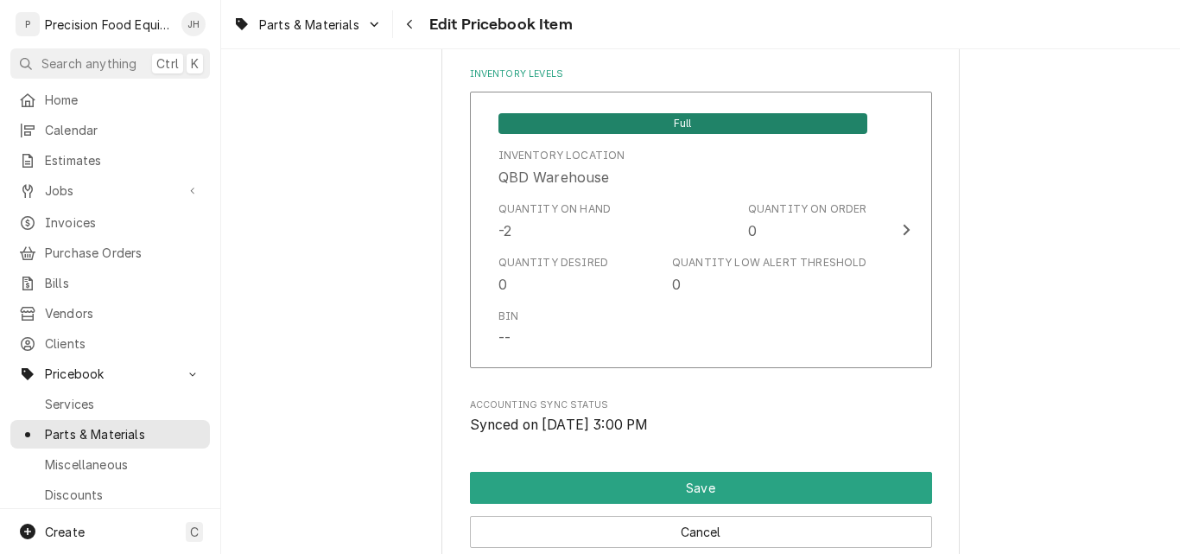
scroll to position [1900, 0]
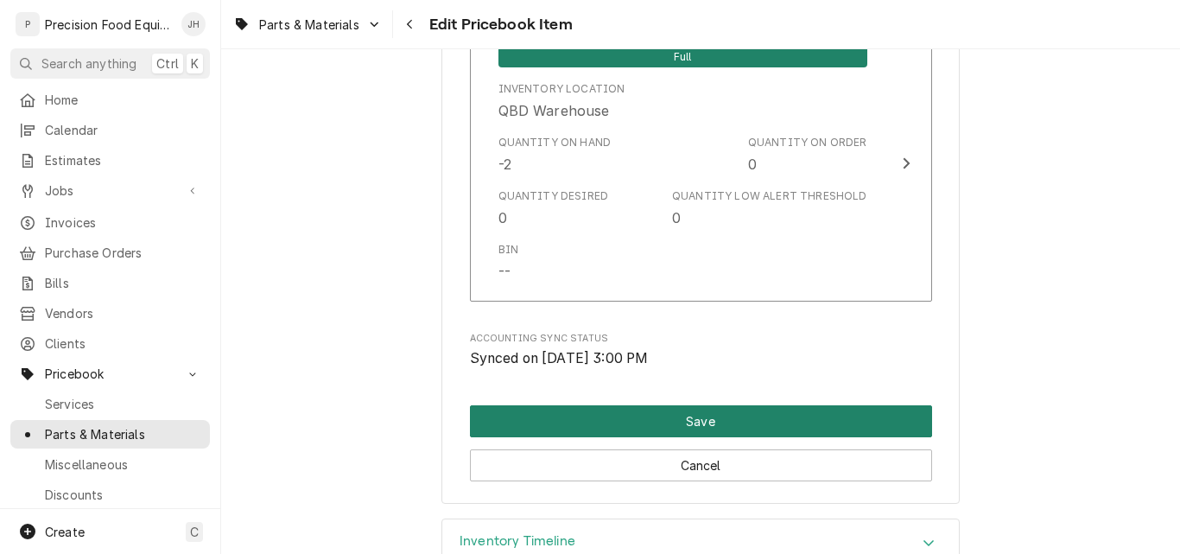
click at [689, 421] on button "Save" at bounding box center [701, 421] width 462 height 32
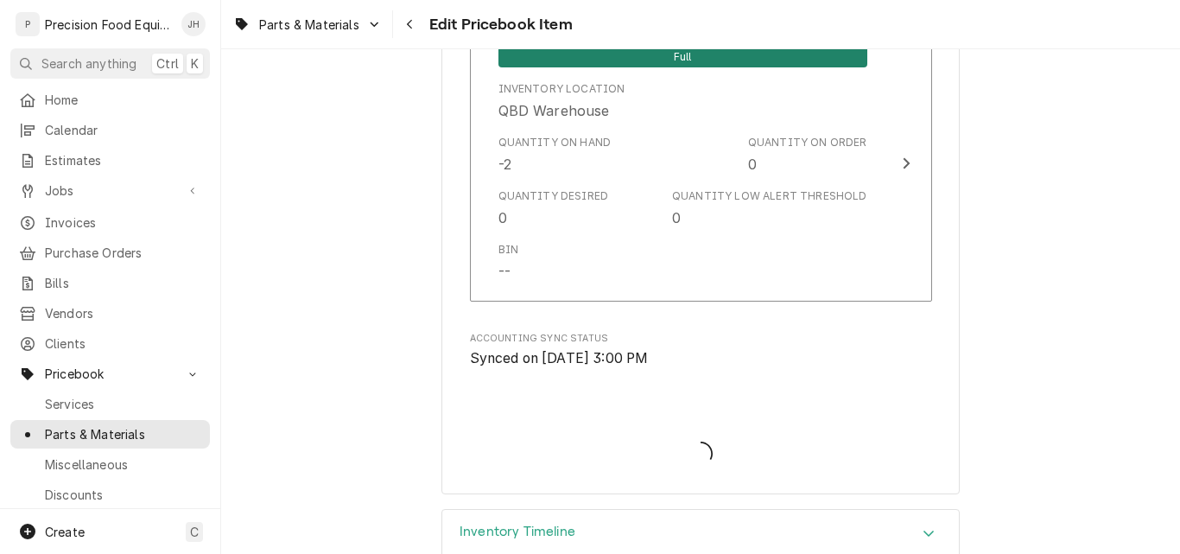
type textarea "x"
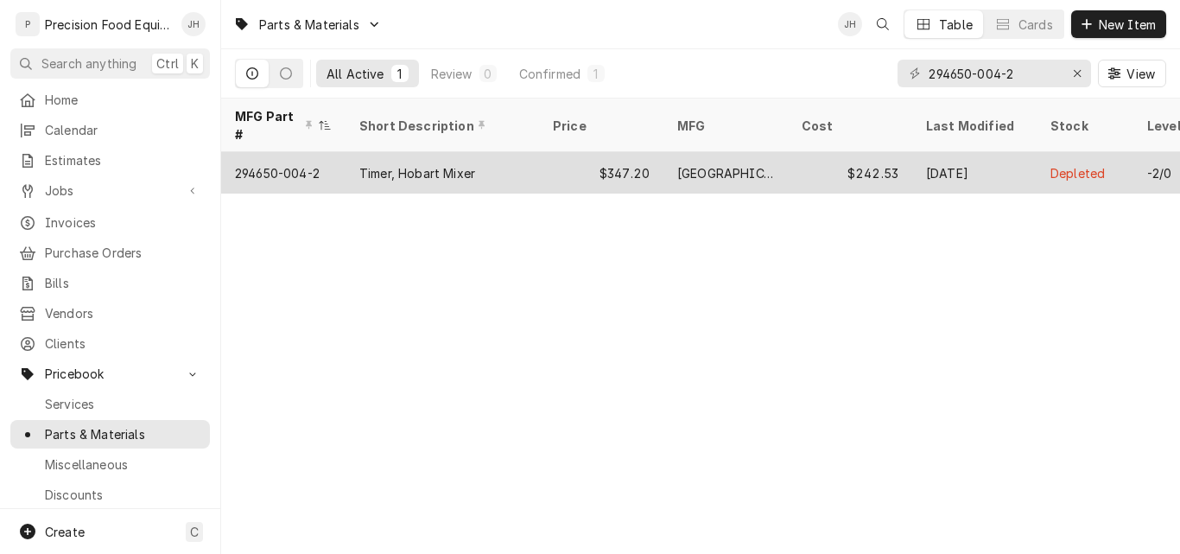
click at [430, 152] on div "Timer, Hobart Mixer" at bounding box center [441, 172] width 193 height 41
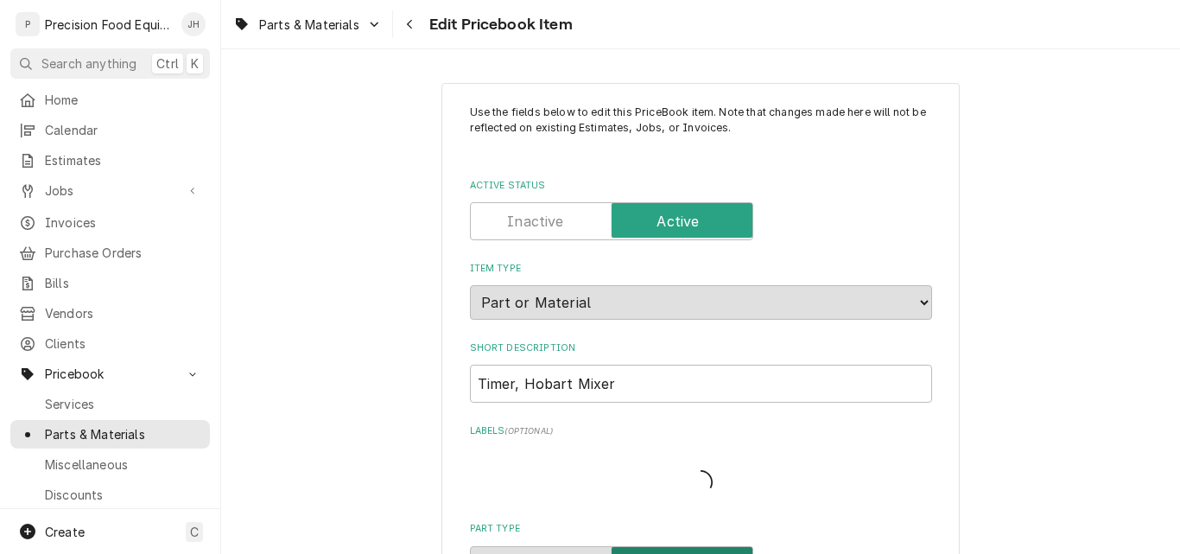
type textarea "x"
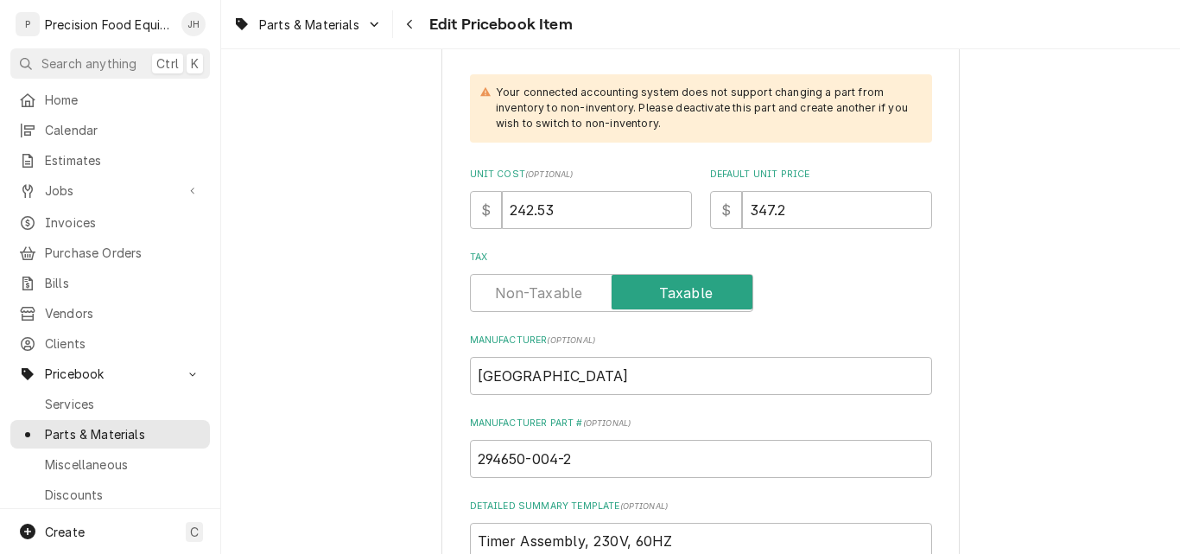
scroll to position [518, 0]
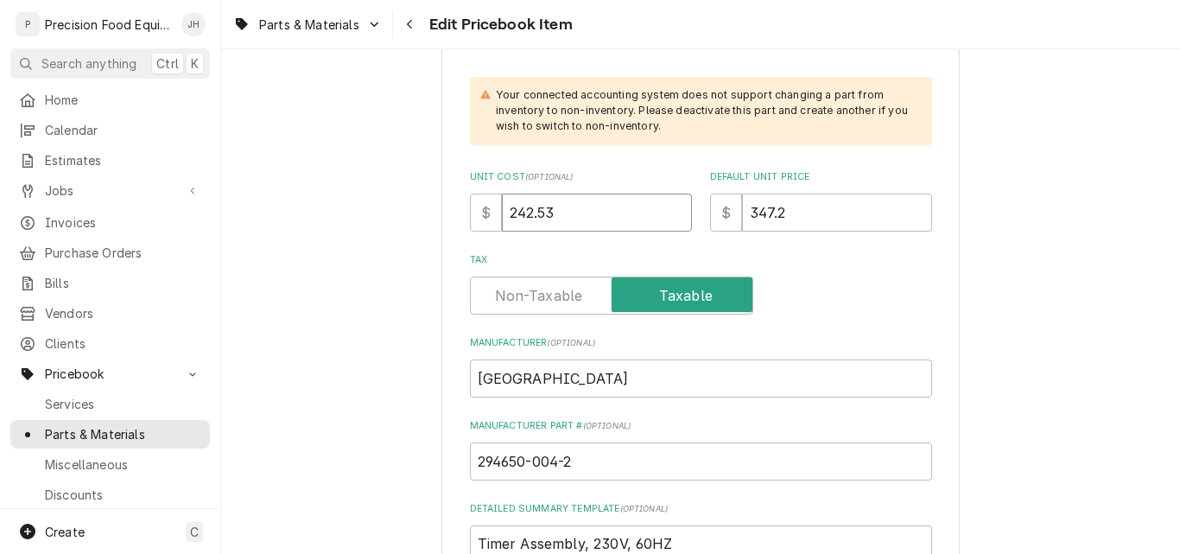
drag, startPoint x: 571, startPoint y: 220, endPoint x: 420, endPoint y: 231, distance: 151.6
type input "5"
type textarea "x"
type input "52"
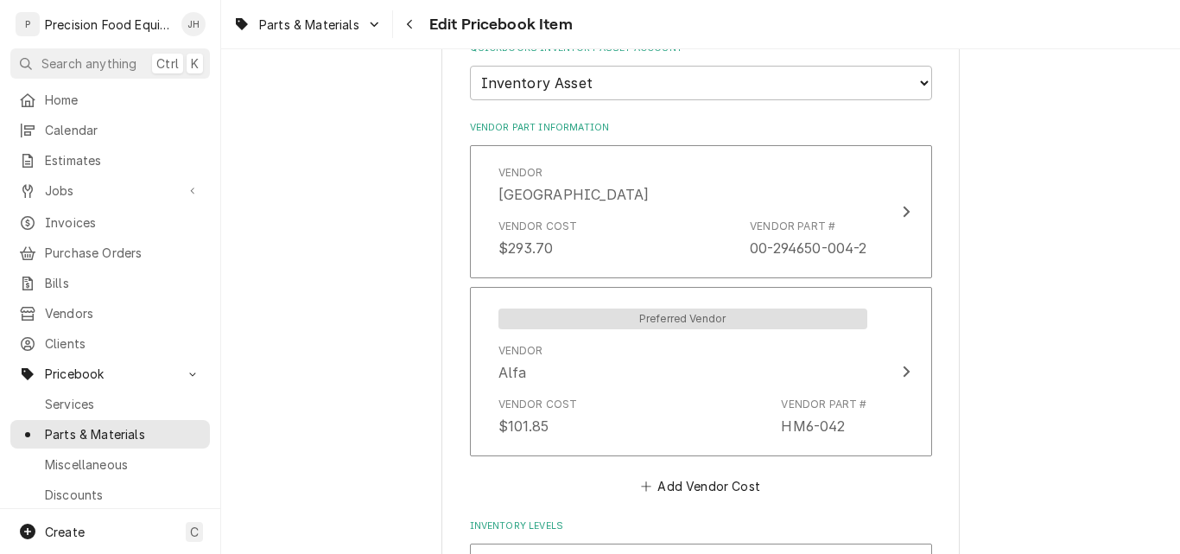
scroll to position [1555, 0]
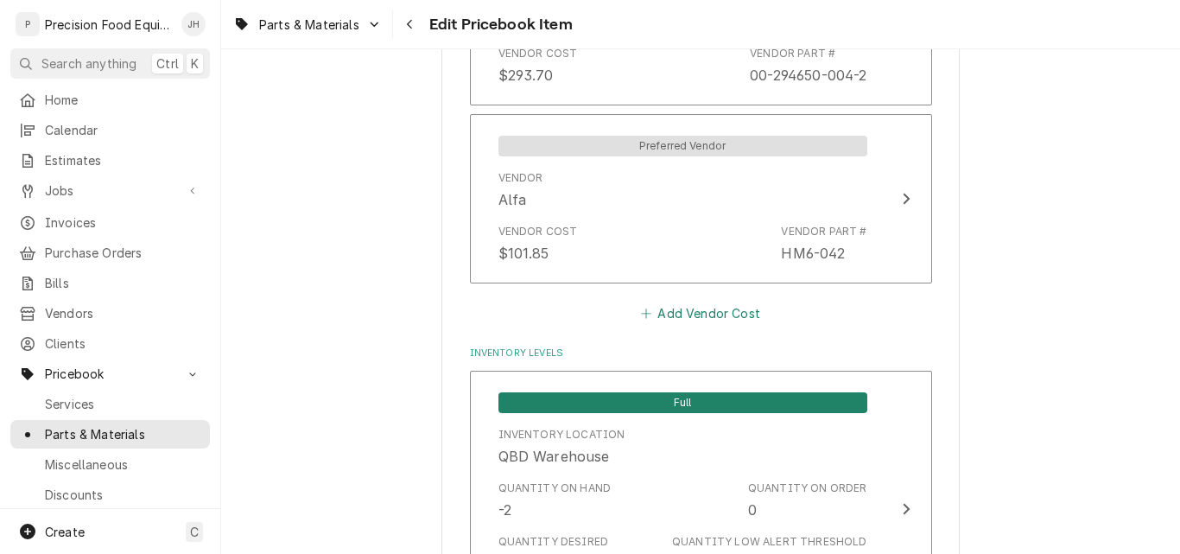
click at [683, 314] on button "Add Vendor Cost" at bounding box center [700, 313] width 125 height 24
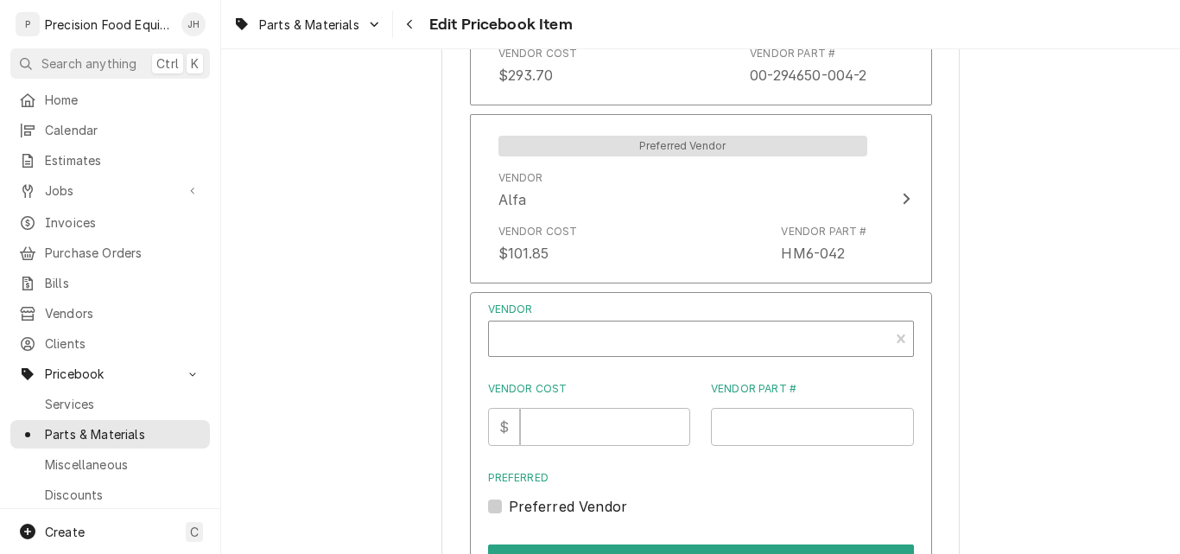
type textarea "x"
click at [618, 337] on div "Vendor" at bounding box center [689, 340] width 383 height 41
type input "eba"
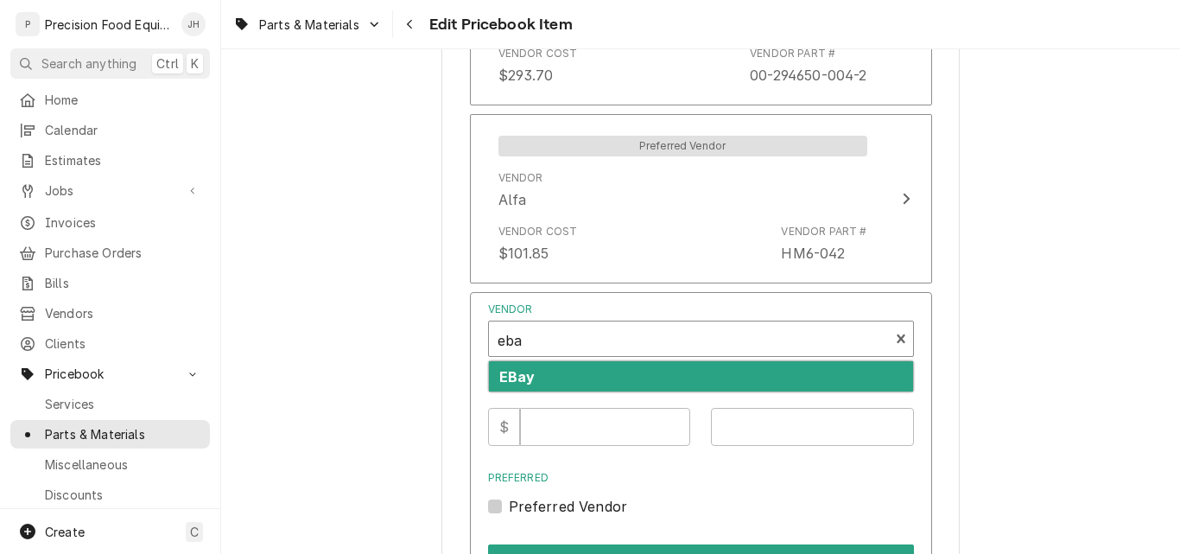
click at [599, 379] on div "EBay" at bounding box center [701, 376] width 424 height 30
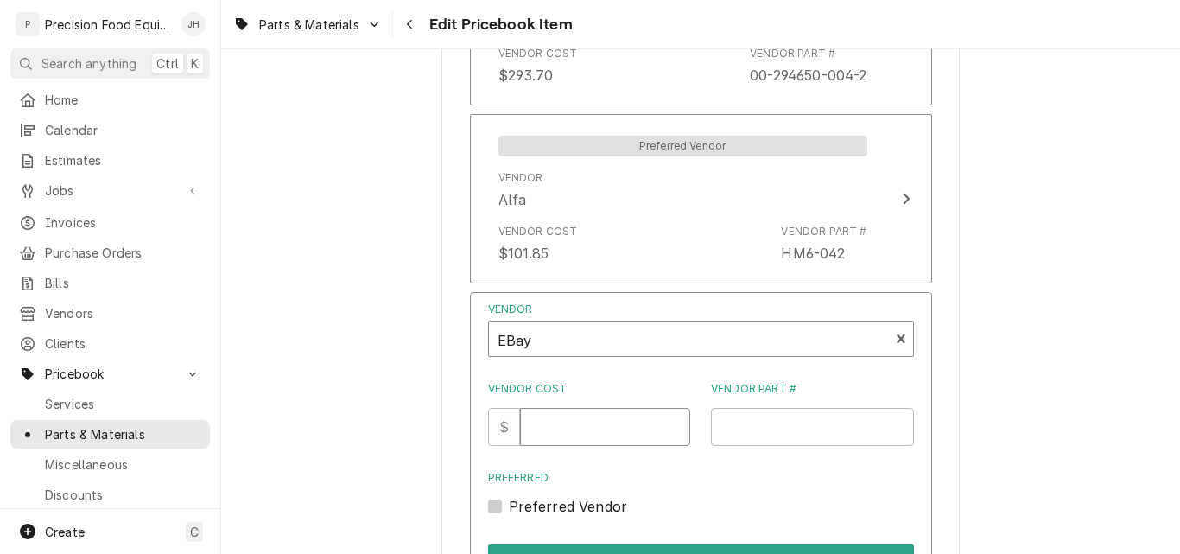
click at [570, 421] on input "Vendor Cost" at bounding box center [605, 427] width 170 height 38
type input "52"
paste input "Hobart 294650-004-2"
drag, startPoint x: 766, startPoint y: 434, endPoint x: 593, endPoint y: 434, distance: 173.6
click at [593, 434] on div "Vendor Cost $ 52 Vendor Part # Hobart 294650-004-2" at bounding box center [701, 413] width 426 height 64
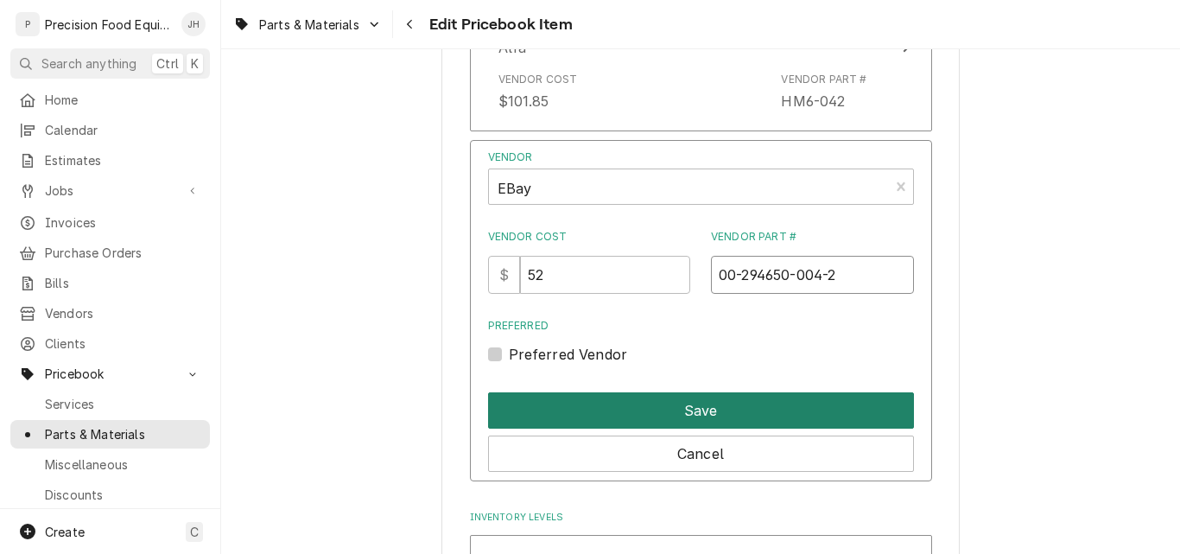
scroll to position [1727, 0]
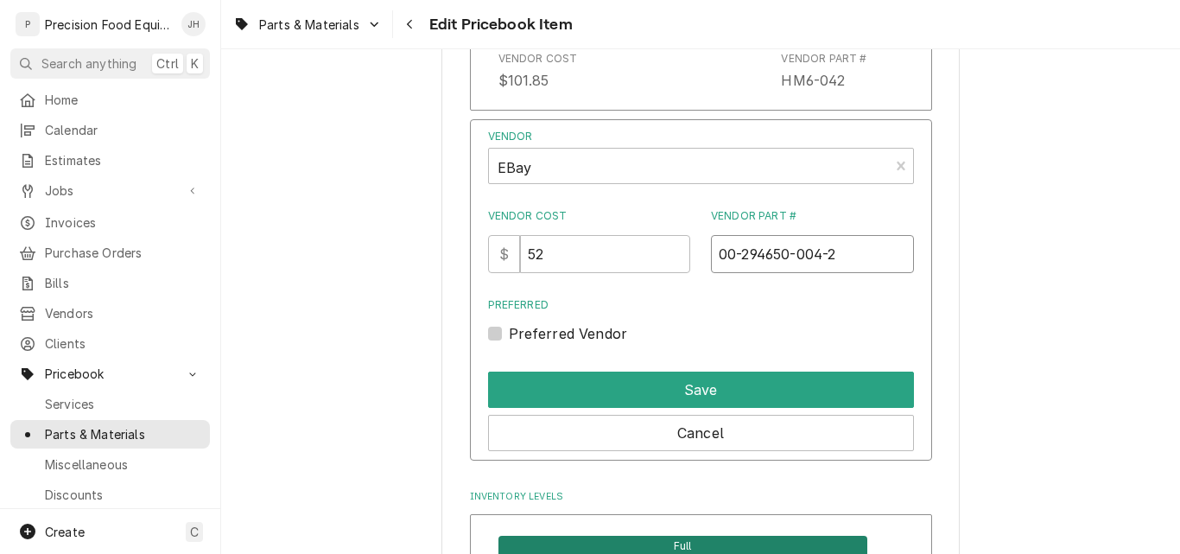
type input "00-294650-004-2"
click at [536, 334] on label "Preferred Vendor" at bounding box center [568, 333] width 119 height 21
click at [536, 334] on input "Preferred" at bounding box center [722, 342] width 426 height 38
checkbox input "true"
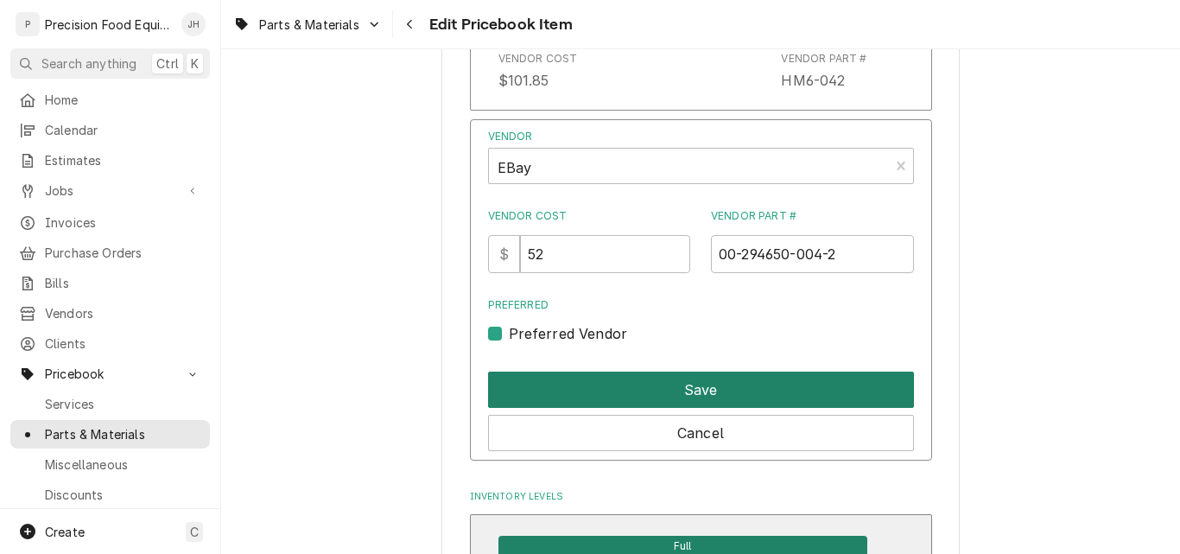
click at [611, 377] on button "Save" at bounding box center [701, 389] width 426 height 36
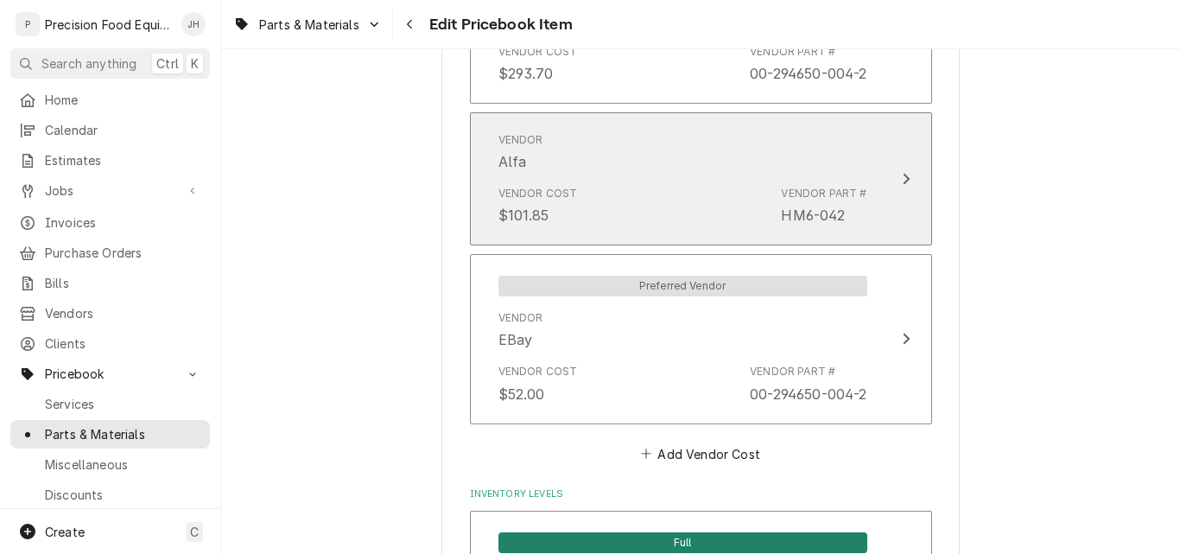
scroll to position [1555, 0]
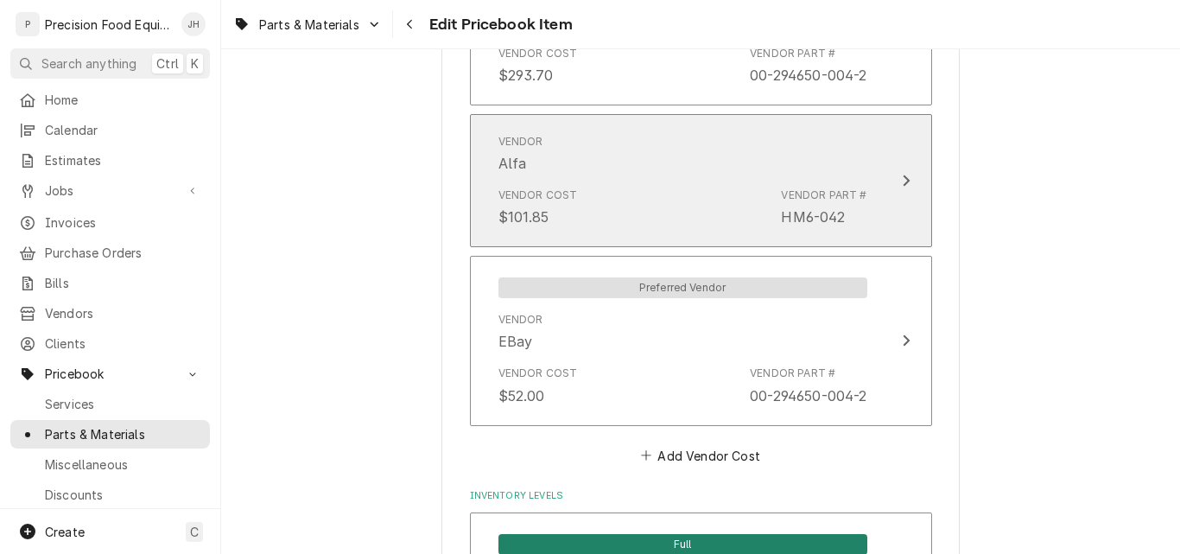
click at [664, 210] on div "Vendor Cost $101.85 Vendor Part # HM6-042" at bounding box center [682, 208] width 369 height 54
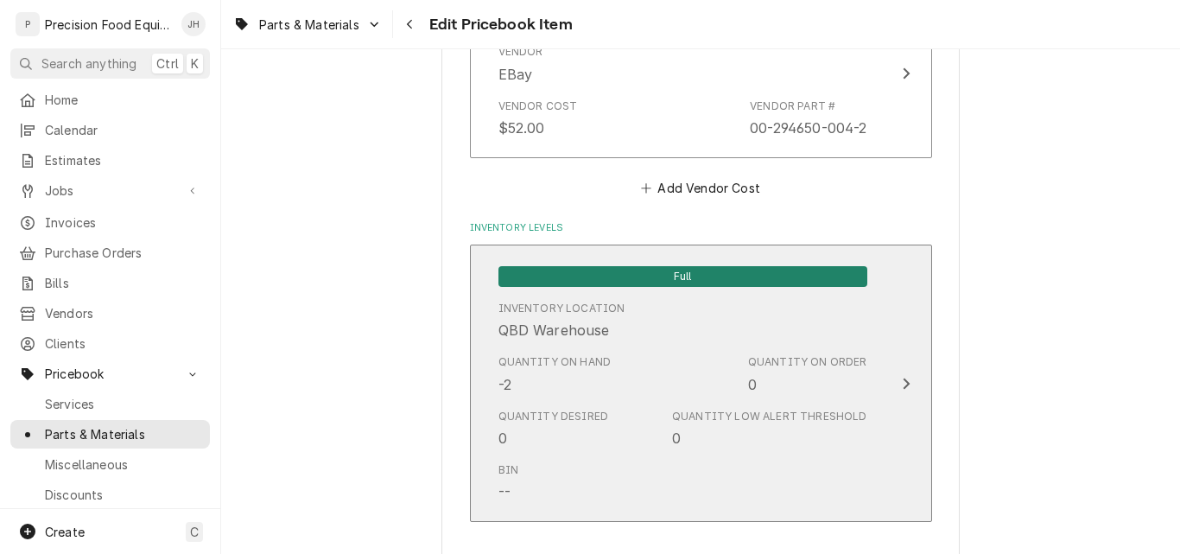
scroll to position [2418, 0]
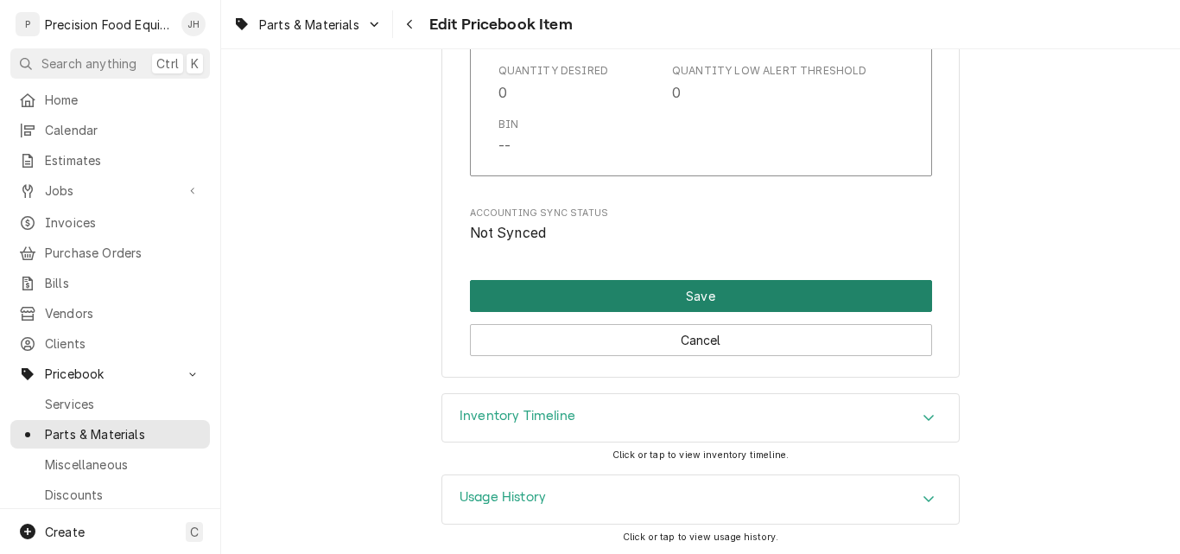
click at [722, 297] on button "Save" at bounding box center [701, 296] width 462 height 32
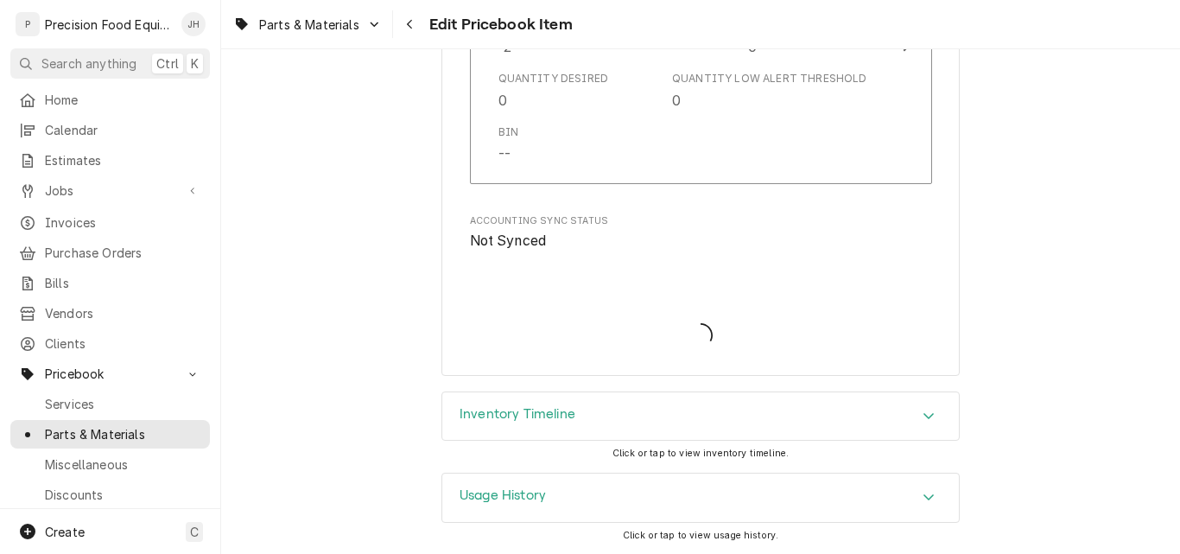
scroll to position [2411, 0]
type textarea "x"
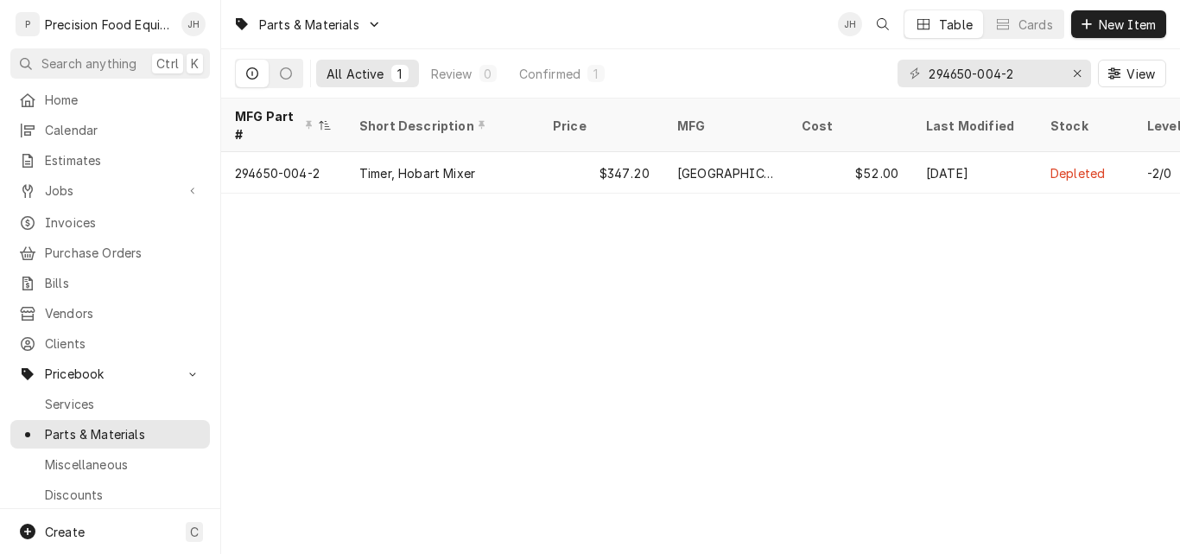
click at [801, 320] on div "Parts & Materials JH Table Cards New Item All Active 1 Review 0 Confirmed 1 294…" at bounding box center [700, 277] width 959 height 554
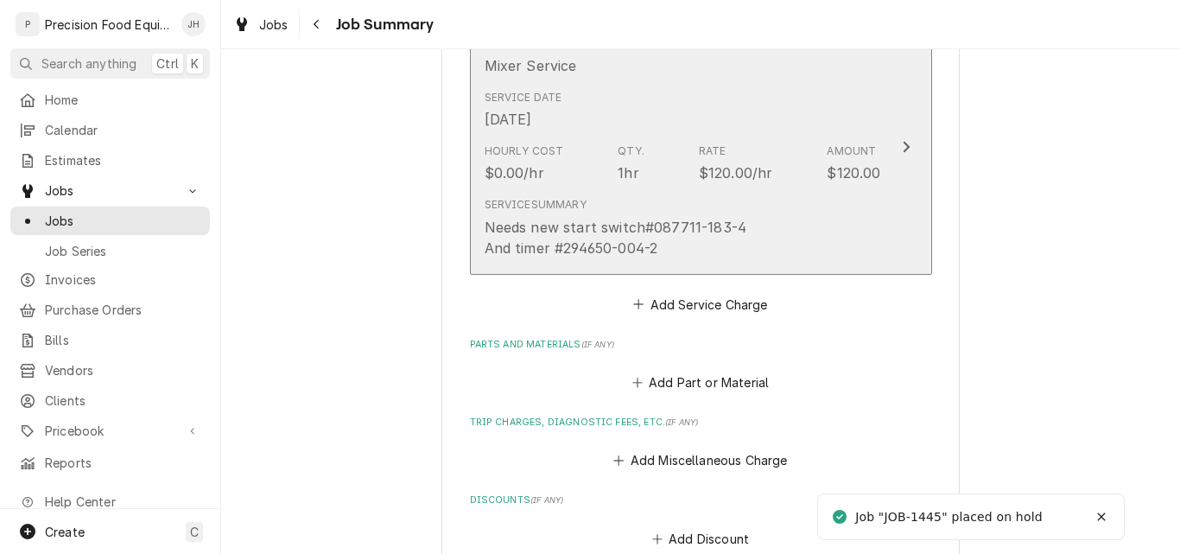
scroll to position [605, 0]
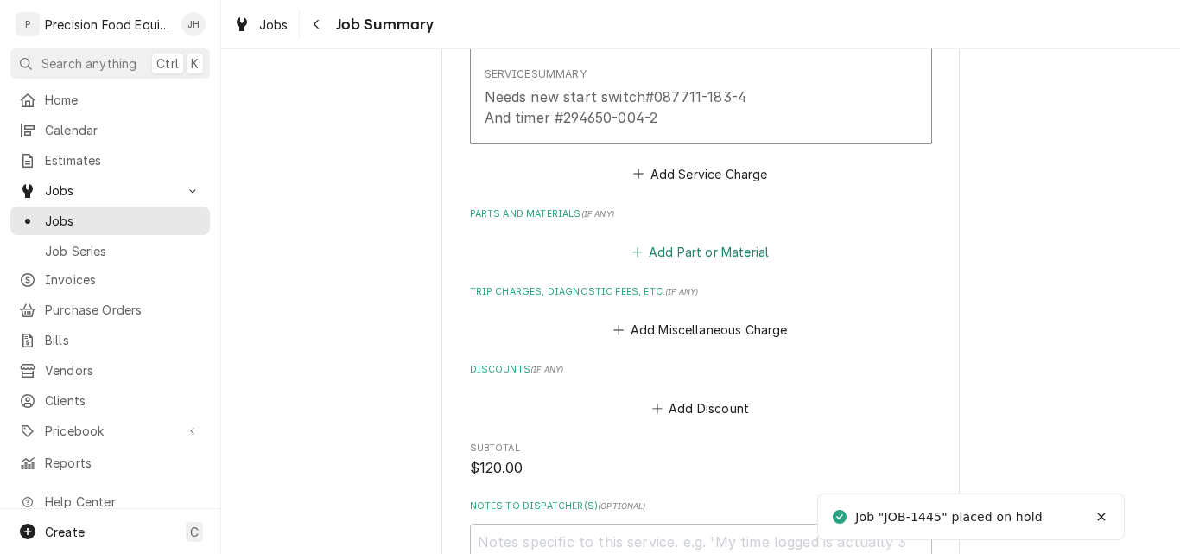
click at [687, 249] on button "Add Part or Material" at bounding box center [700, 252] width 143 height 24
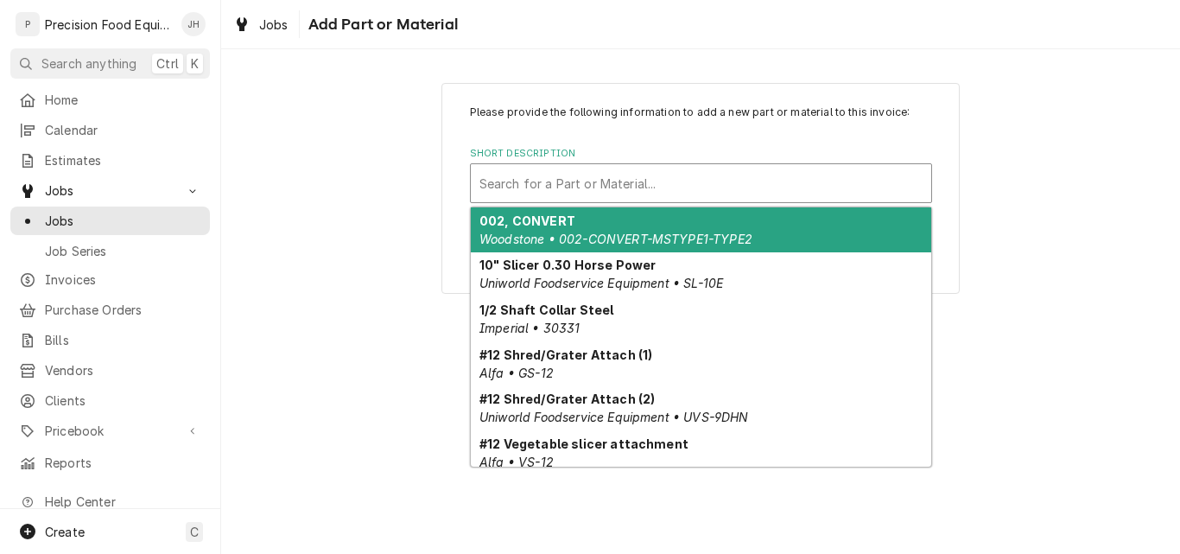
drag, startPoint x: 560, startPoint y: 200, endPoint x: 510, endPoint y: 181, distance: 52.5
click at [510, 181] on div "Short Description" at bounding box center [700, 183] width 443 height 31
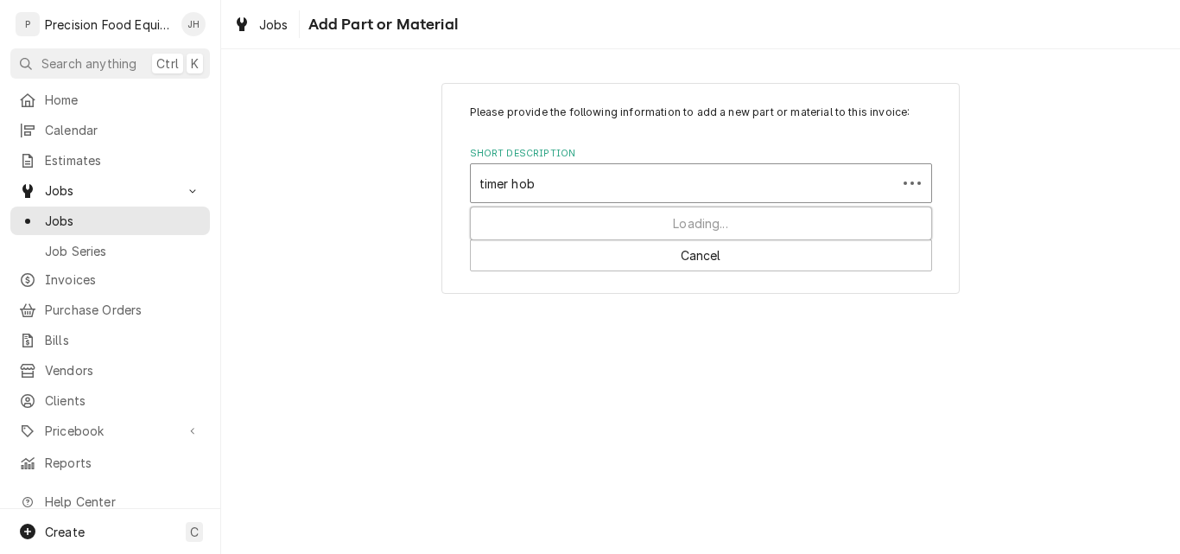
type input "timer hoba"
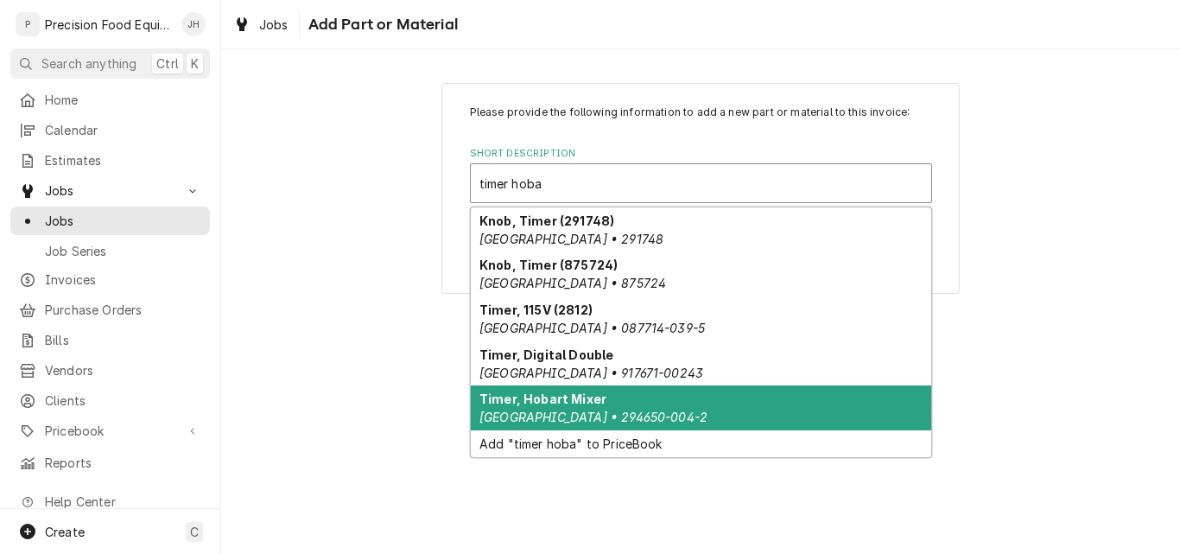
click at [566, 407] on div "Timer, Hobart Mixer Hobart • 294650-004-2" at bounding box center [701, 407] width 460 height 45
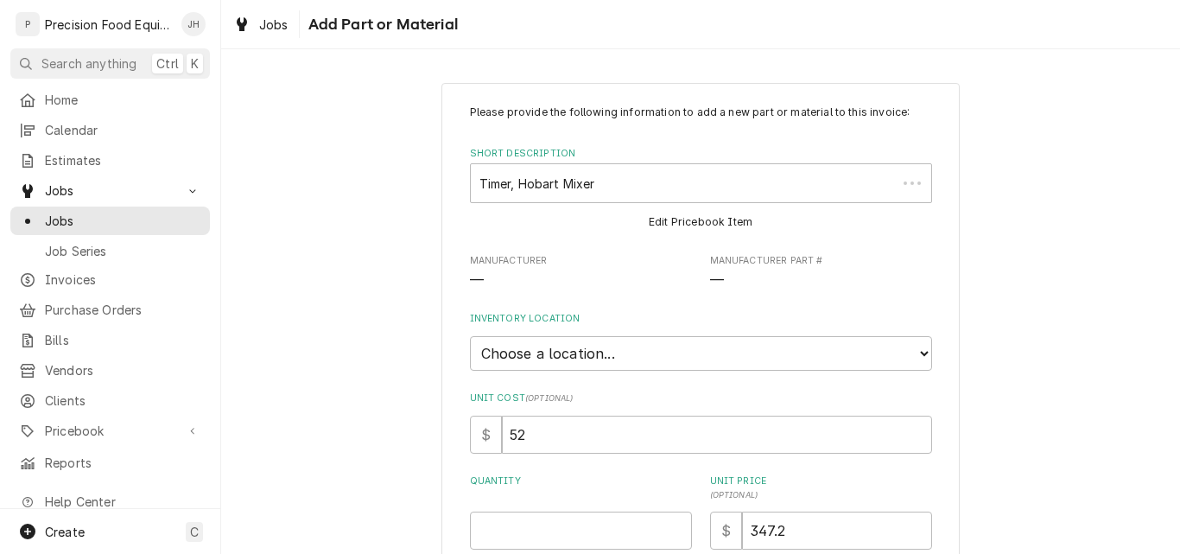
type textarea "x"
click at [547, 354] on select "Choose a location... QBD Warehouse" at bounding box center [701, 353] width 462 height 35
select select "417"
click at [470, 336] on select "Choose a location... QBD Warehouse" at bounding box center [701, 353] width 462 height 35
click at [526, 524] on input "Quantity" at bounding box center [581, 530] width 222 height 38
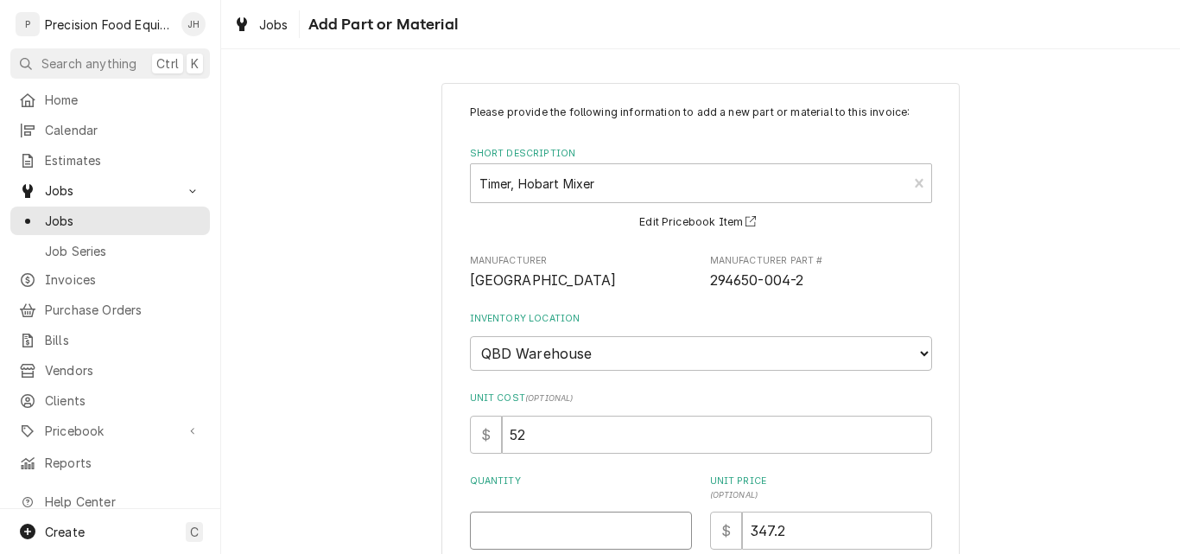
type textarea "x"
type input "1"
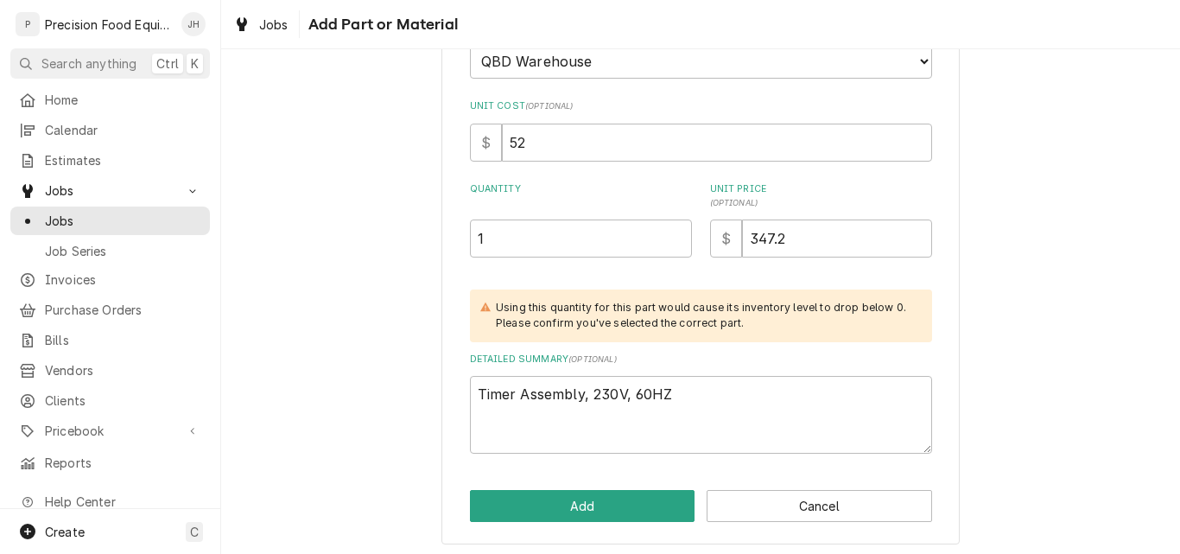
scroll to position [297, 0]
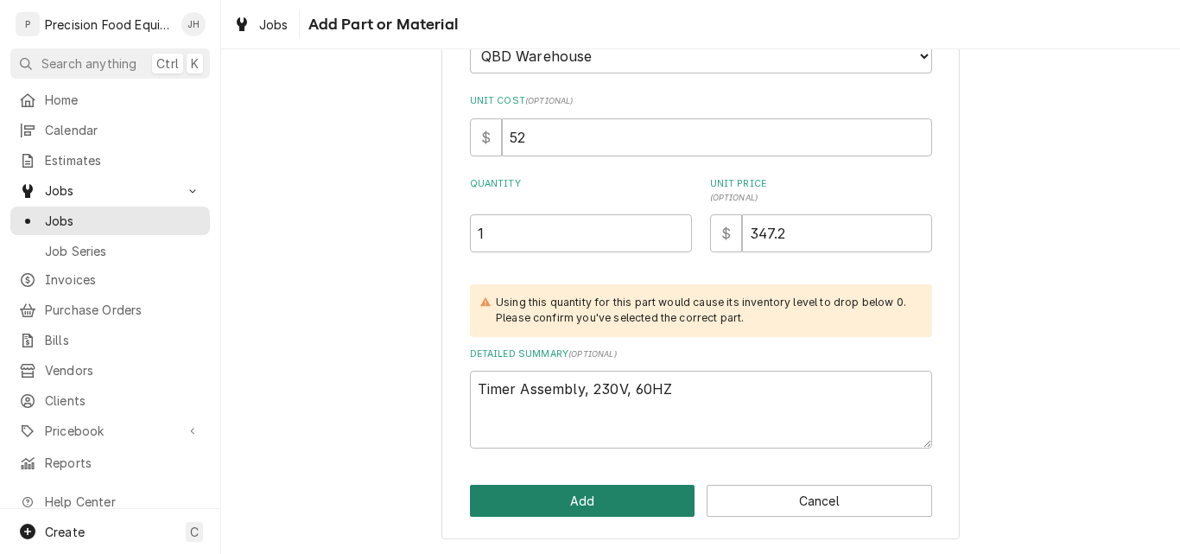
click at [571, 504] on button "Add" at bounding box center [582, 501] width 225 height 32
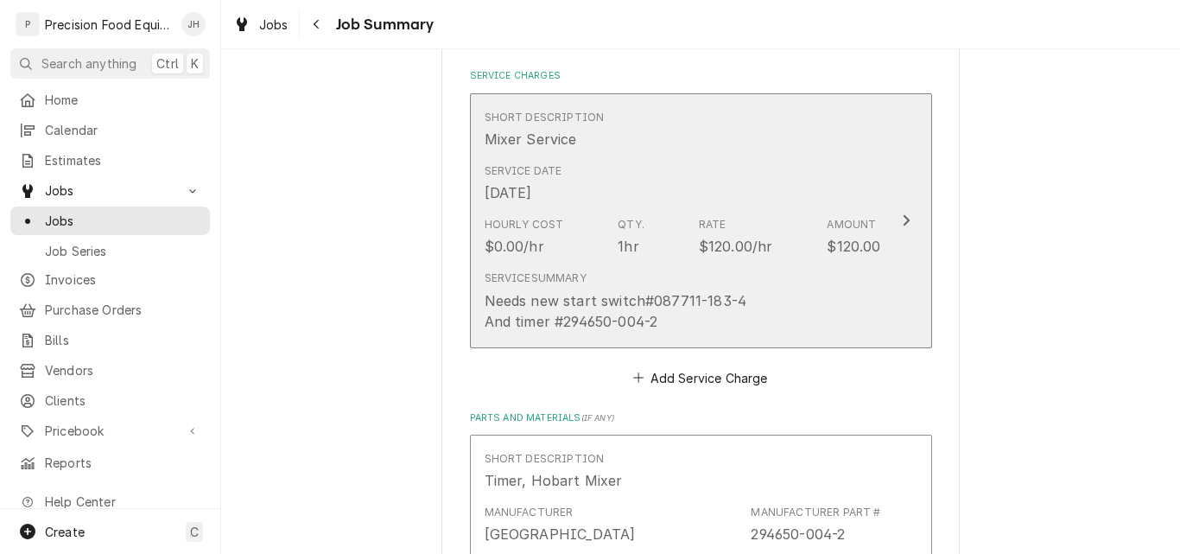
scroll to position [432, 0]
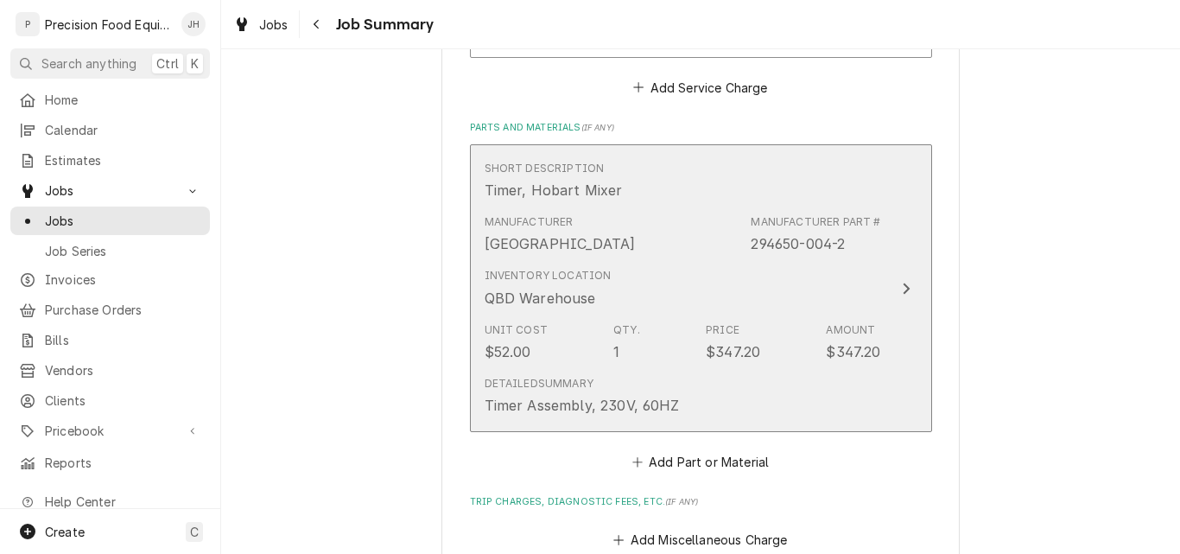
click at [686, 274] on div "Inventory Location QBD Warehouse" at bounding box center [683, 288] width 396 height 54
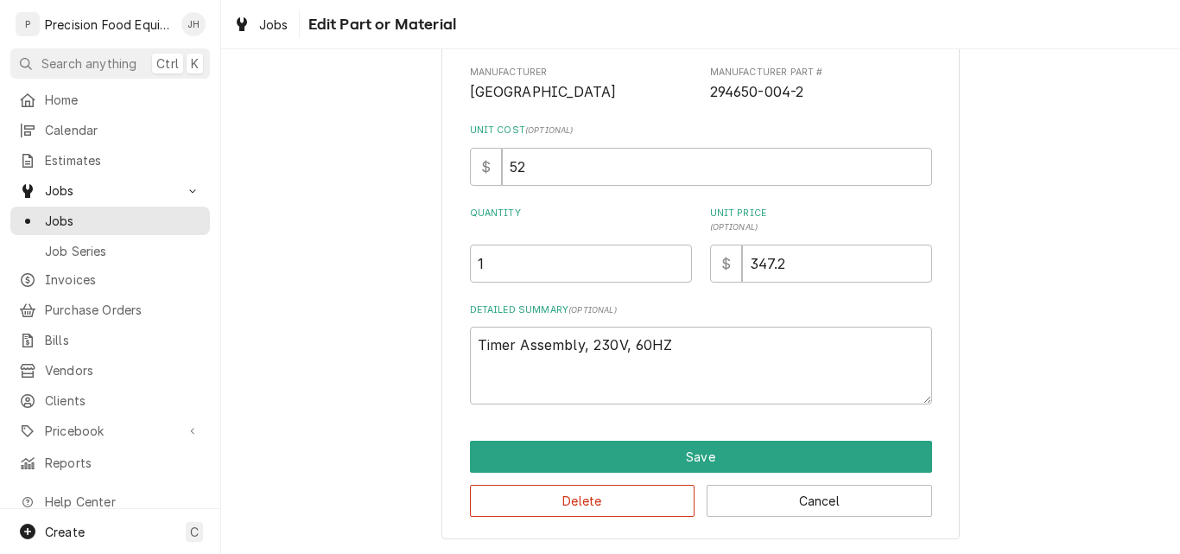
scroll to position [135, 0]
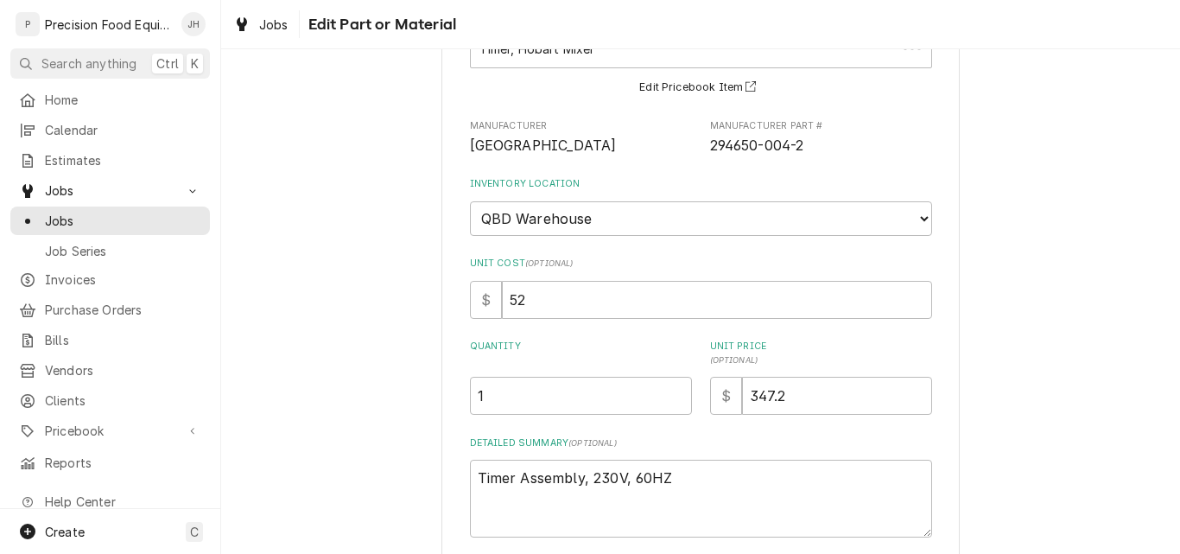
type textarea "x"
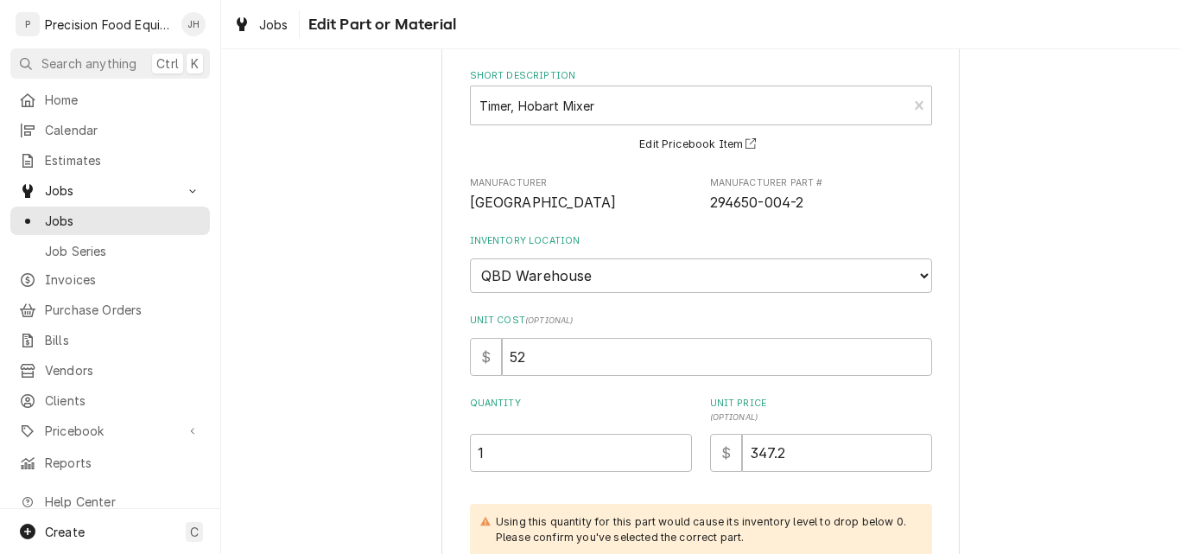
scroll to position [259, 0]
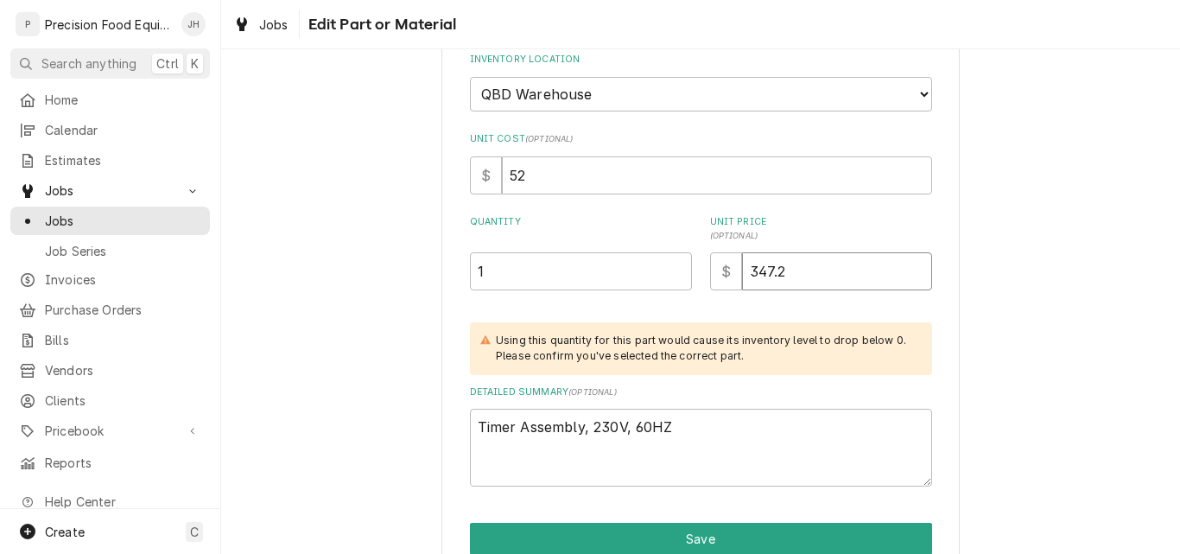
drag, startPoint x: 789, startPoint y: 275, endPoint x: 604, endPoint y: 293, distance: 185.7
click at [625, 282] on div "Quantity 1 Unit Price ( optional ) $ 347.2" at bounding box center [701, 252] width 462 height 75
type input "2"
type textarea "x"
type input "29"
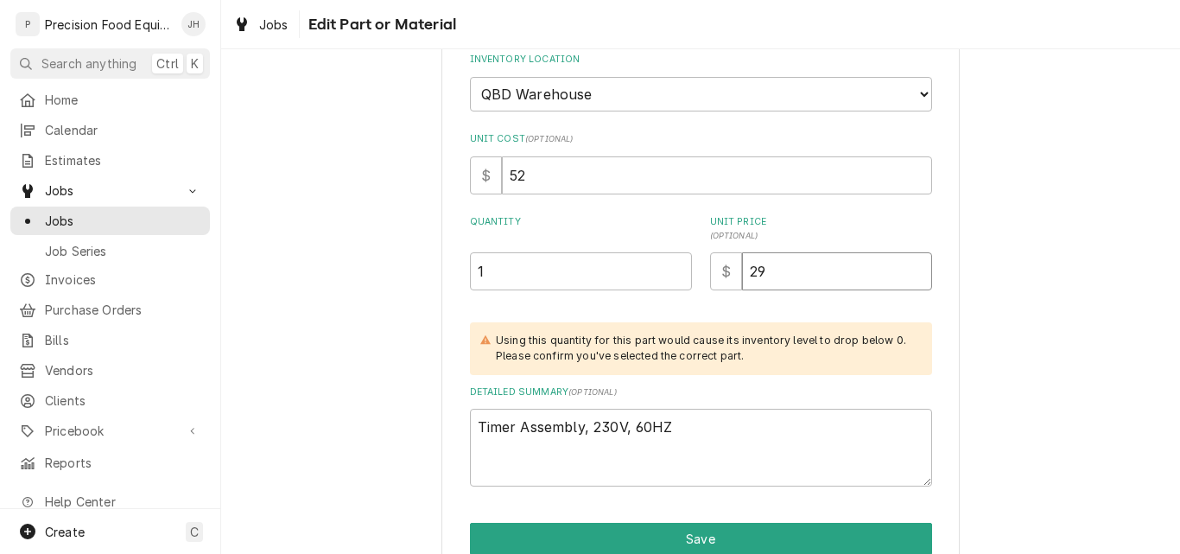
type textarea "x"
type input "293"
type textarea "x"
type input "293.4"
type textarea "x"
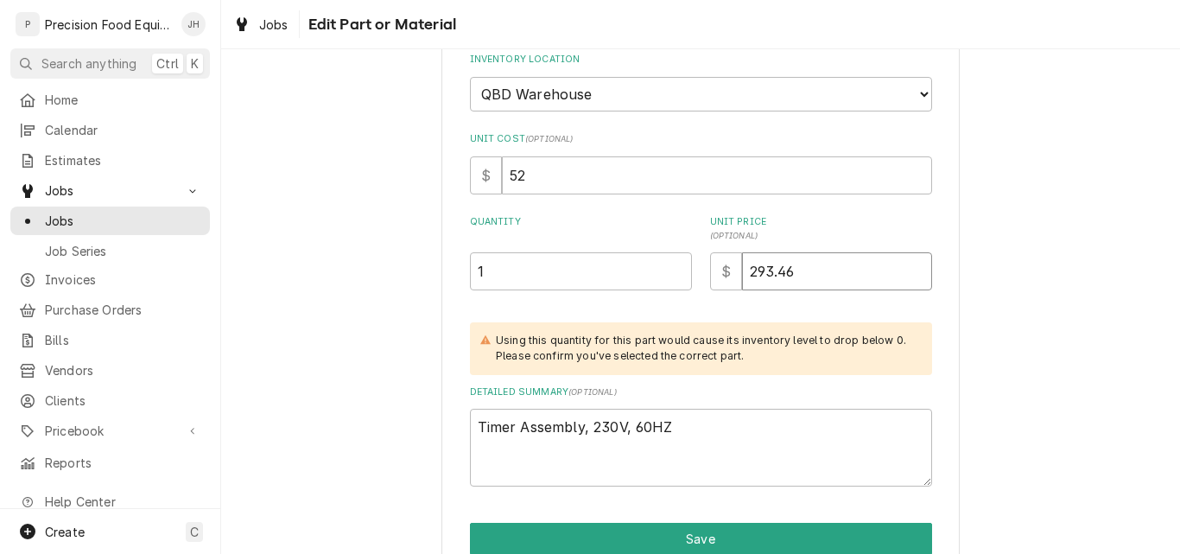
type input "293.46"
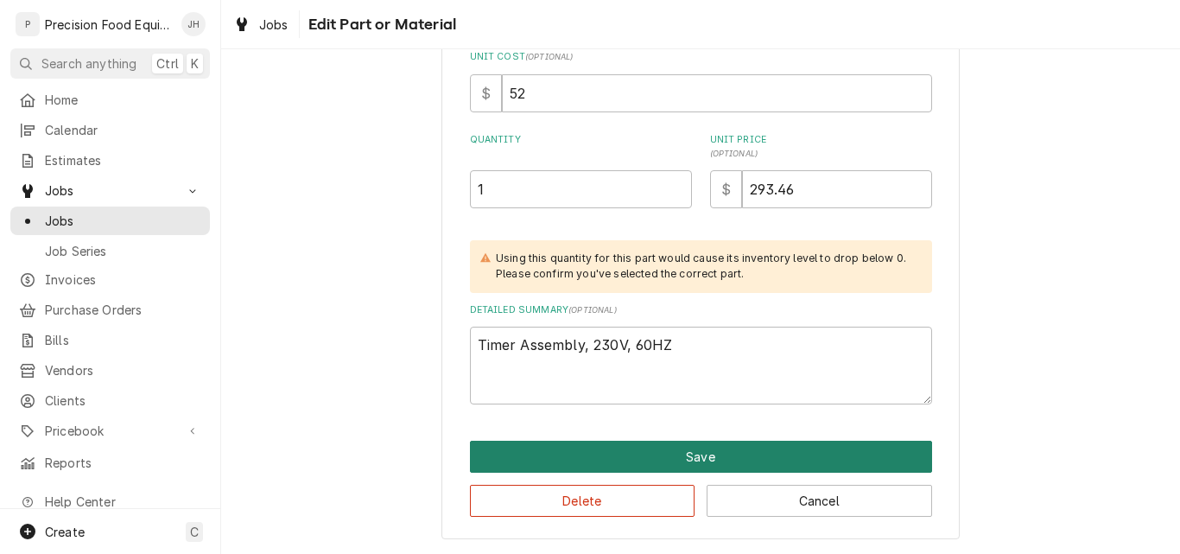
click at [705, 464] on button "Save" at bounding box center [701, 457] width 462 height 32
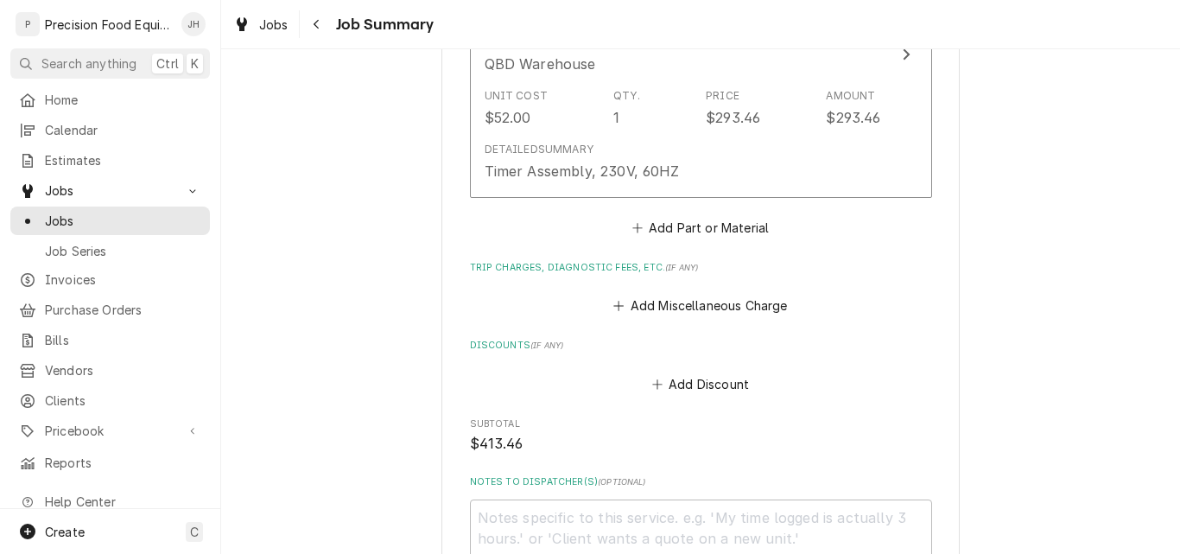
scroll to position [950, 0]
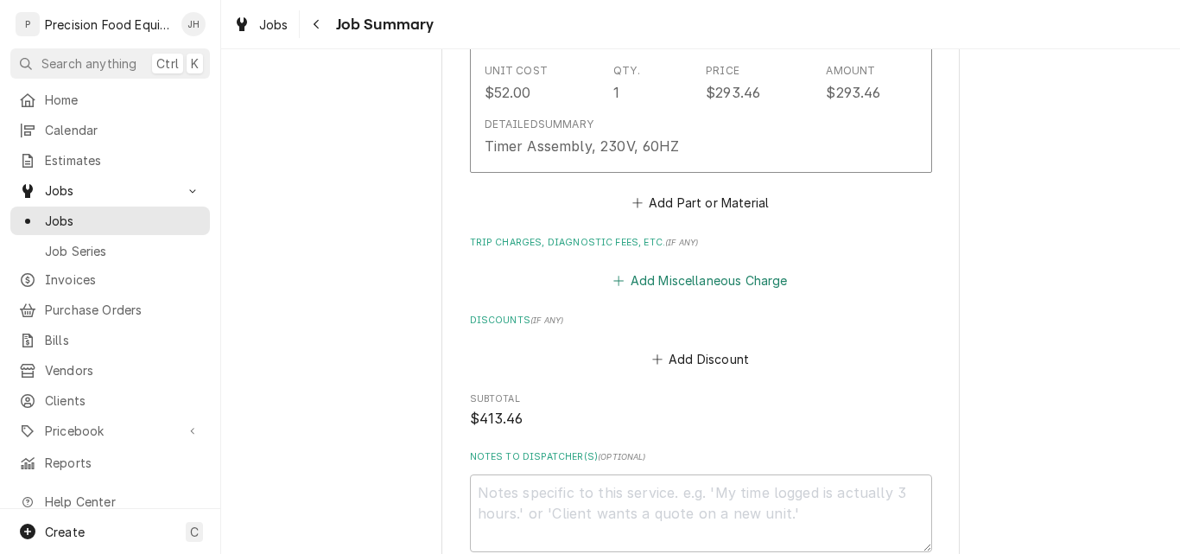
click at [707, 278] on button "Add Miscellaneous Charge" at bounding box center [701, 281] width 180 height 24
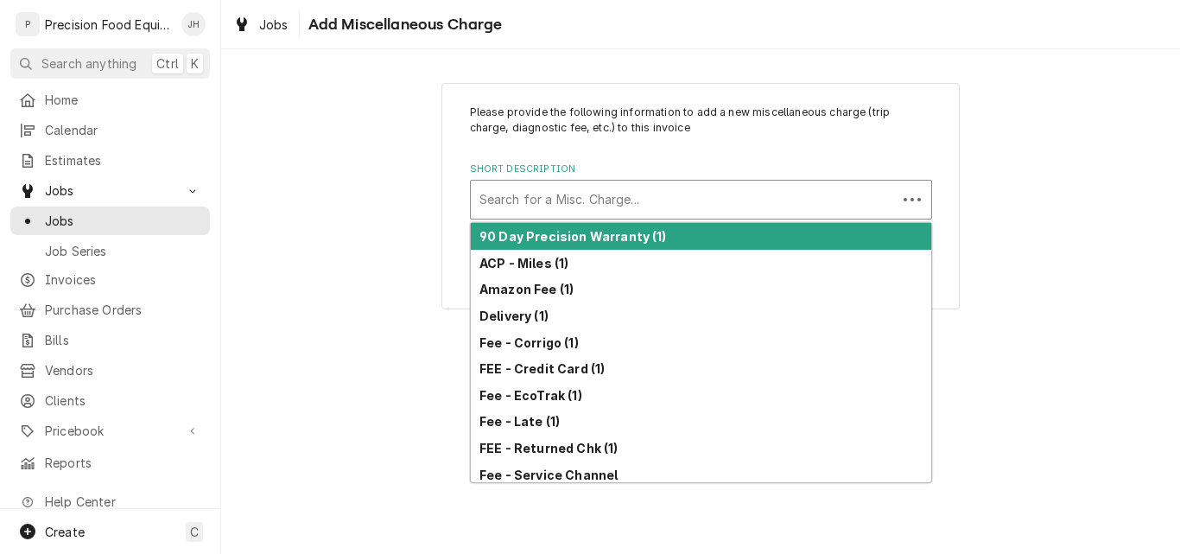
click at [561, 203] on div "Short Description" at bounding box center [683, 199] width 409 height 31
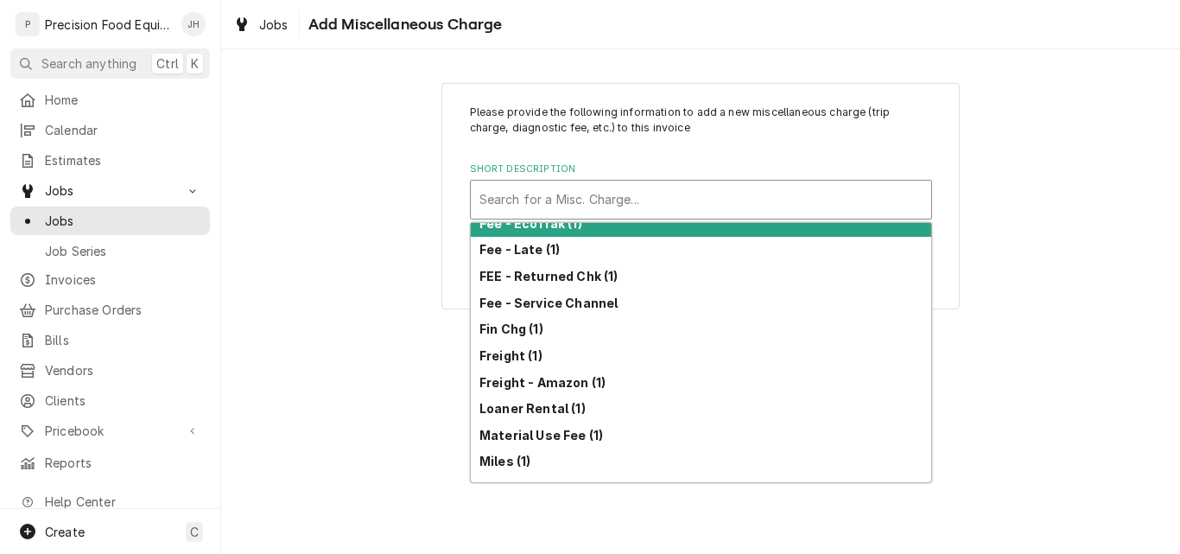
scroll to position [173, 0]
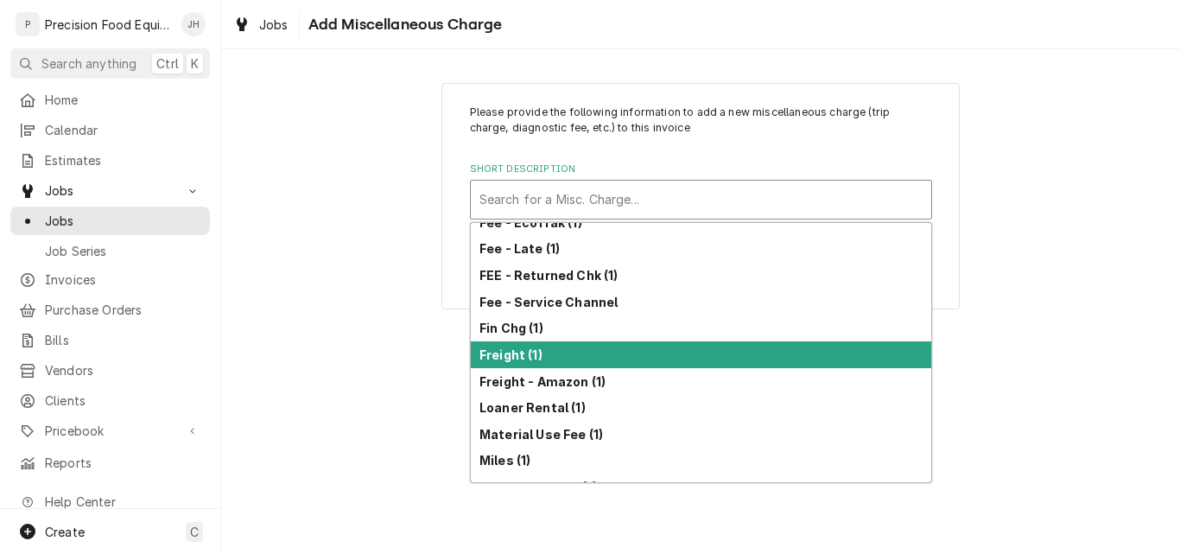
click at [527, 350] on strong "Freight (1)" at bounding box center [510, 354] width 63 height 15
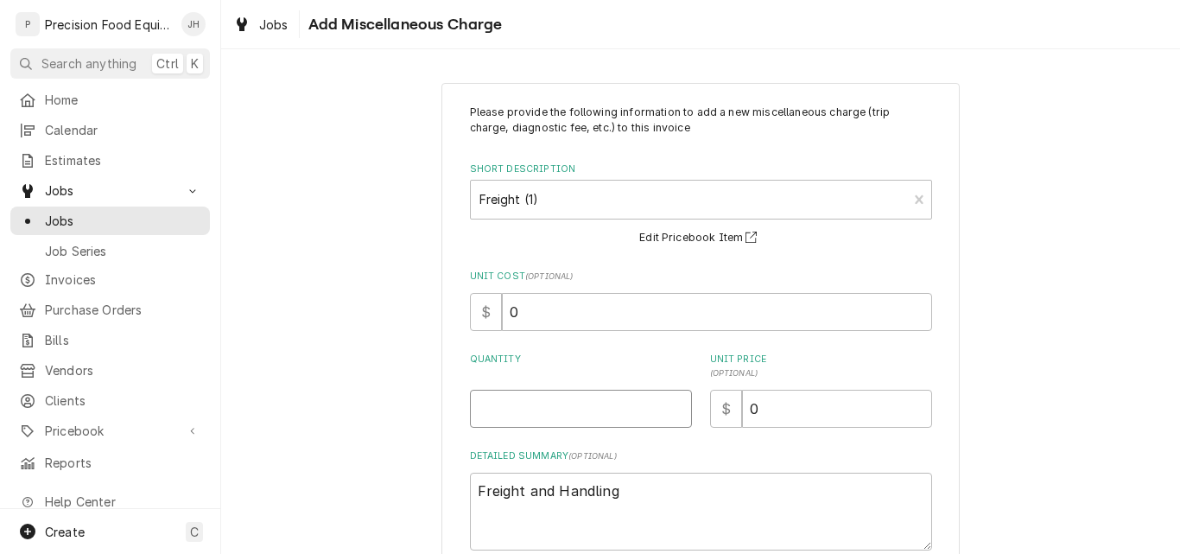
click at [499, 415] on input "Quantity" at bounding box center [581, 409] width 222 height 38
type textarea "x"
type input "1"
type textarea "x"
type input "2"
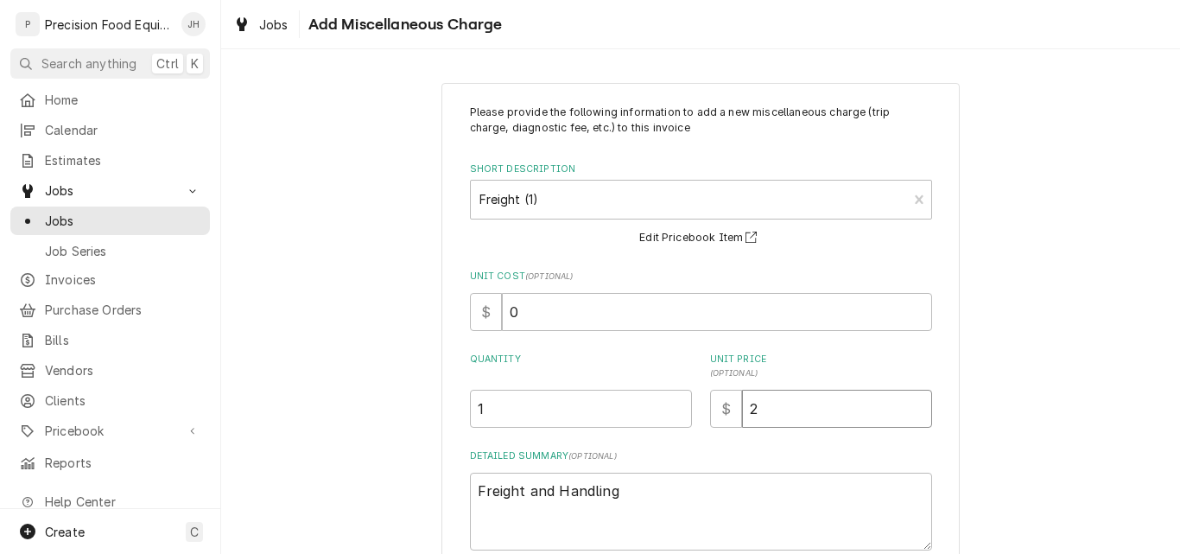
type textarea "x"
type input "26"
type textarea "x"
type input "26.3"
type textarea "x"
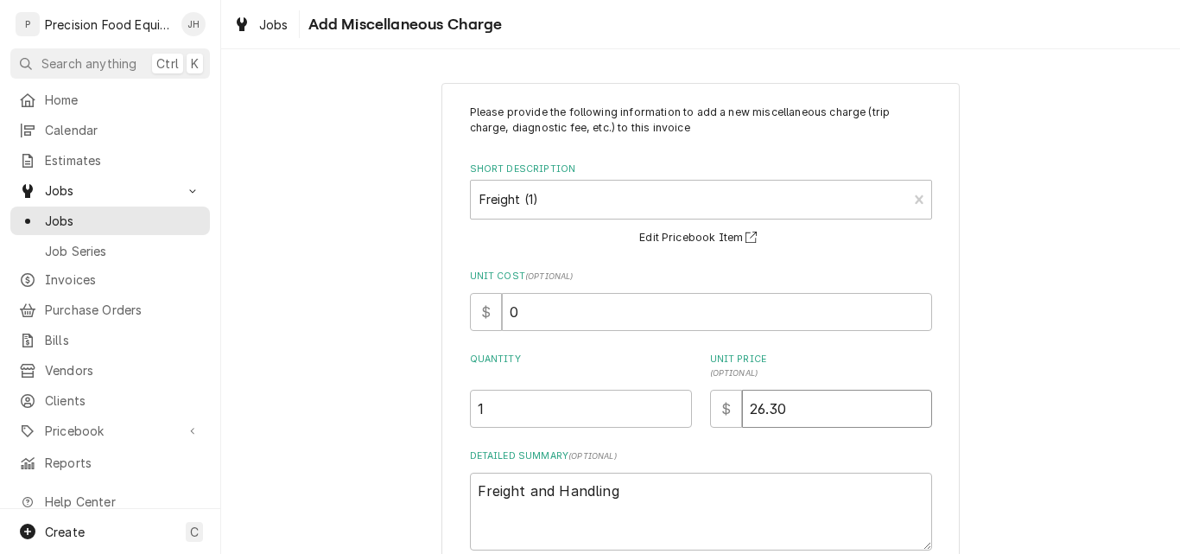
type input "26.30"
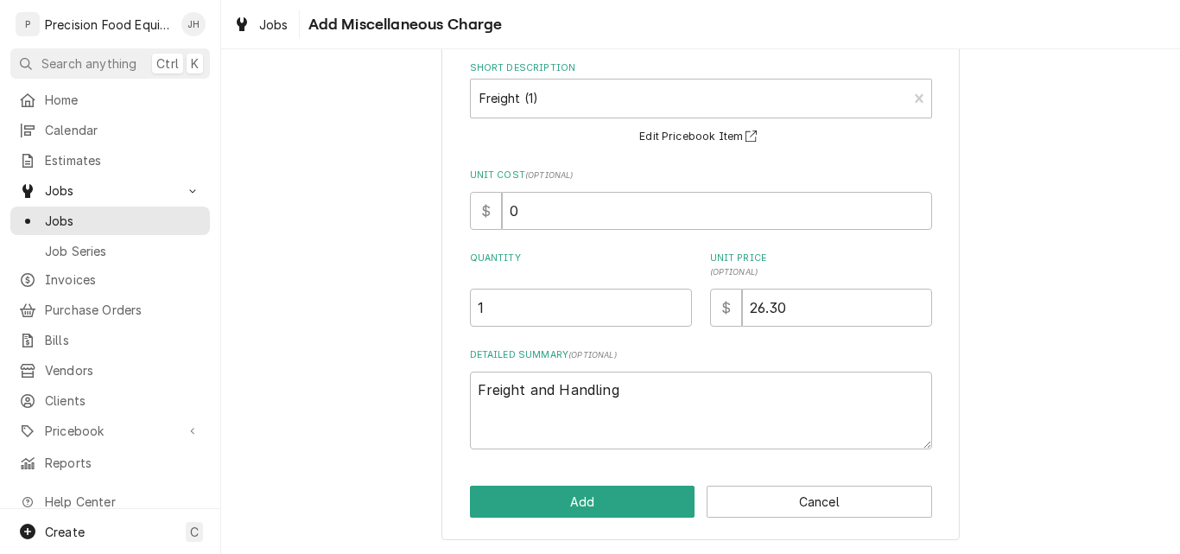
scroll to position [102, 0]
drag, startPoint x: 525, startPoint y: 207, endPoint x: 423, endPoint y: 220, distance: 102.7
click at [444, 222] on div "Please provide the following information to add a new miscellaneous charge (tri…" at bounding box center [700, 260] width 518 height 558
type textarea "x"
type input "2"
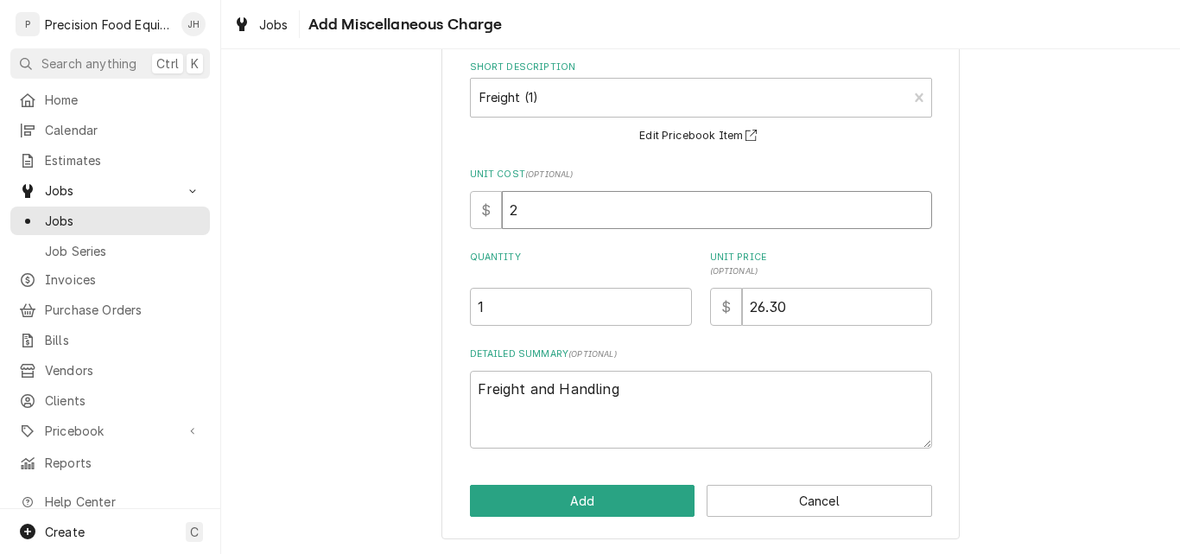
type textarea "x"
type input "26"
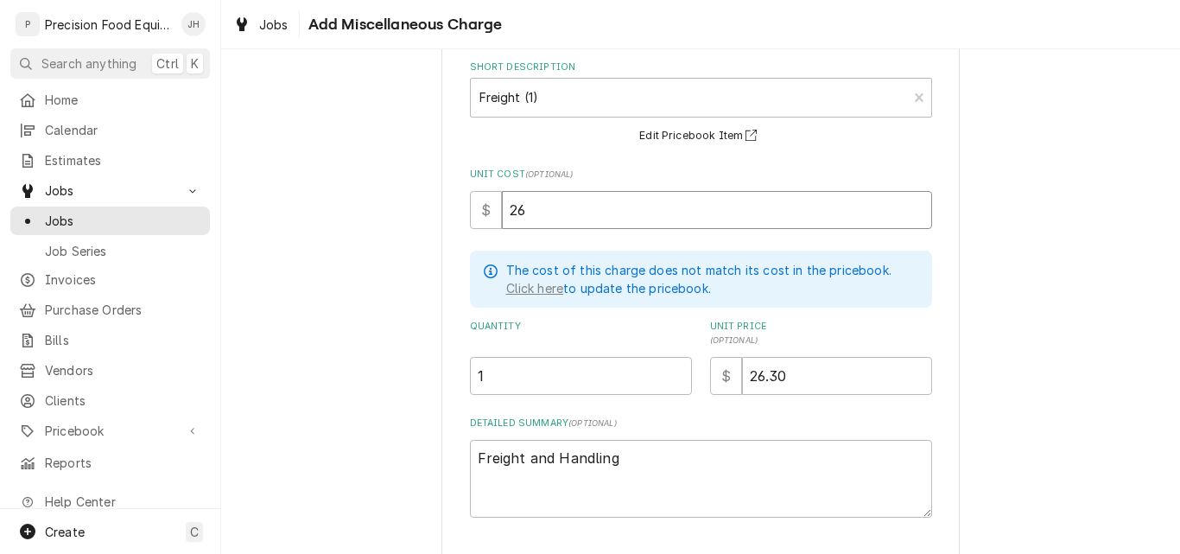
type textarea "x"
type input "26.3"
type textarea "x"
type input "26.30"
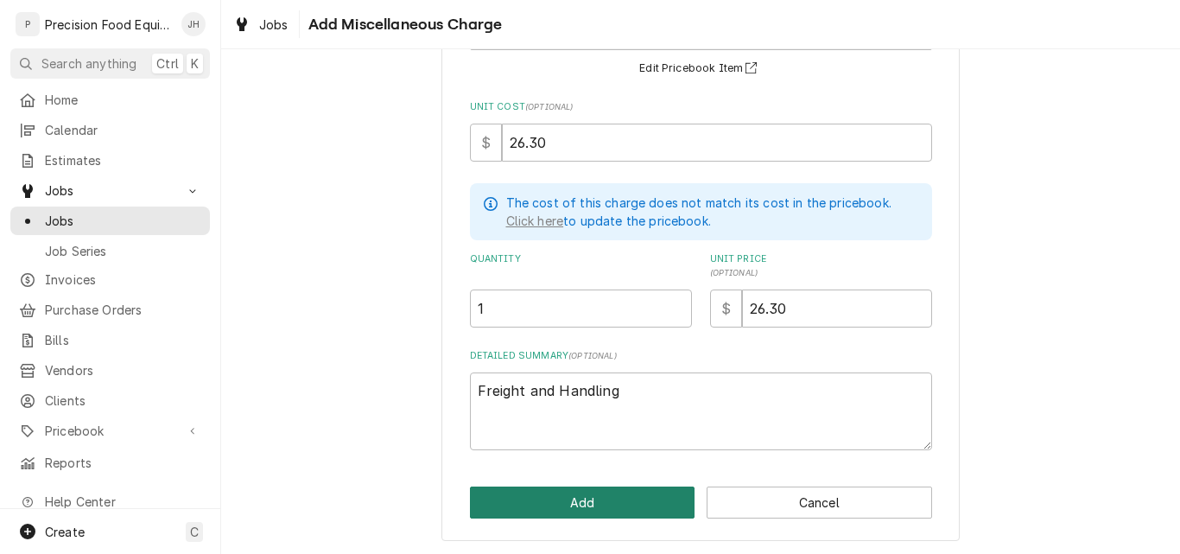
click at [547, 495] on button "Add" at bounding box center [582, 502] width 225 height 32
type textarea "x"
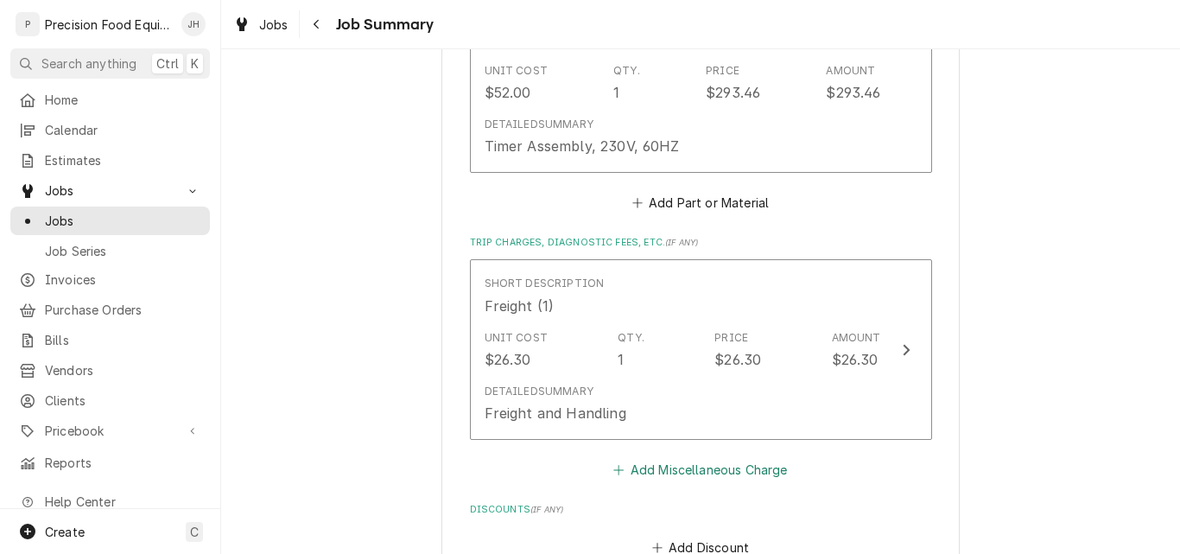
click at [711, 475] on button "Add Miscellaneous Charge" at bounding box center [701, 469] width 180 height 24
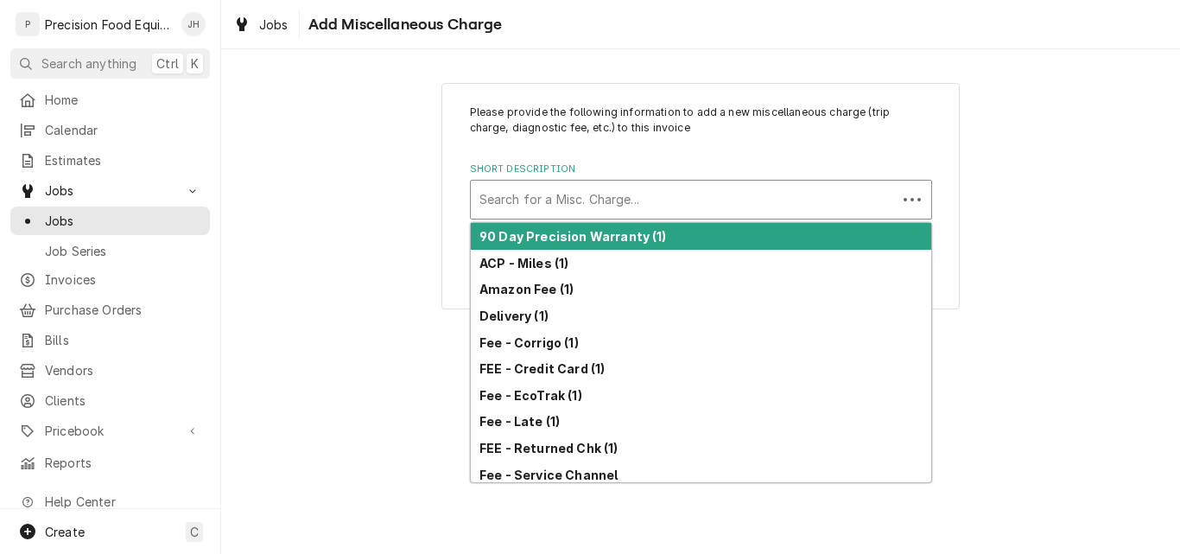
click at [555, 210] on div "Short Description" at bounding box center [683, 199] width 409 height 31
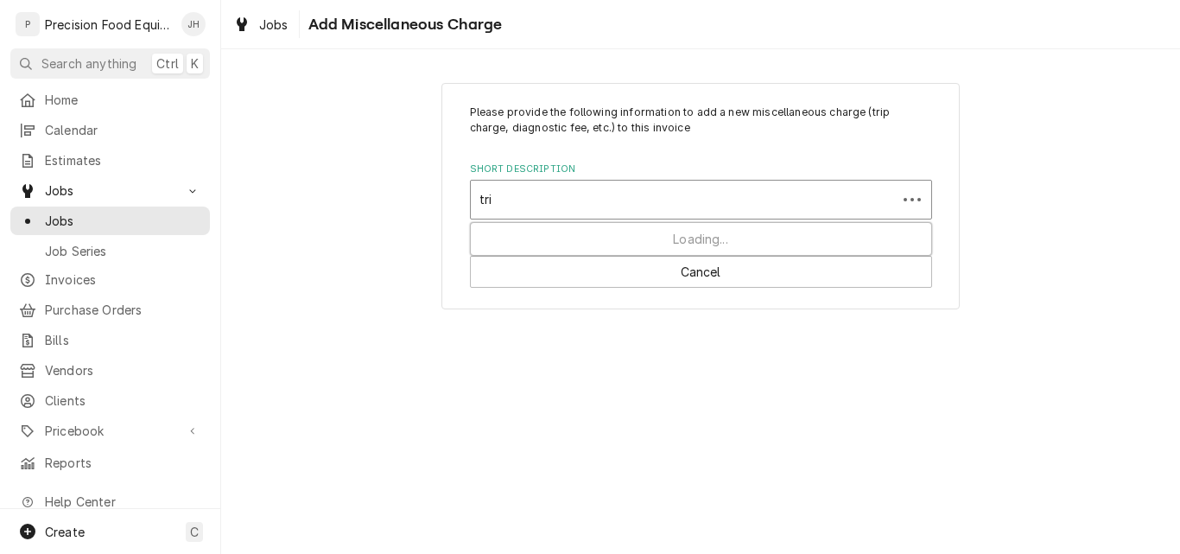
type input "trip"
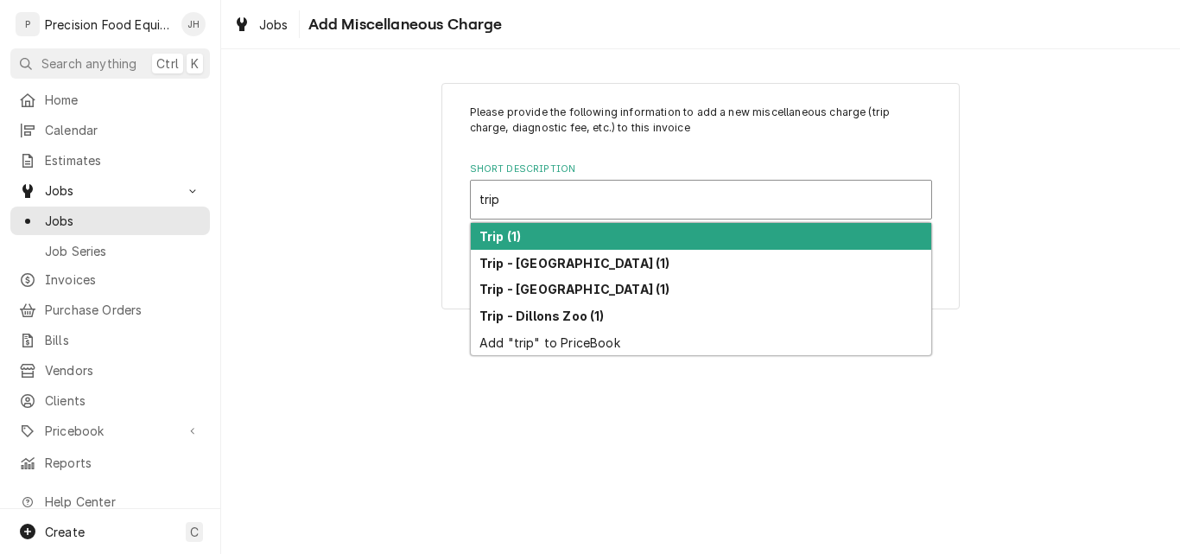
click at [517, 238] on strong "Trip (1)" at bounding box center [499, 236] width 41 height 15
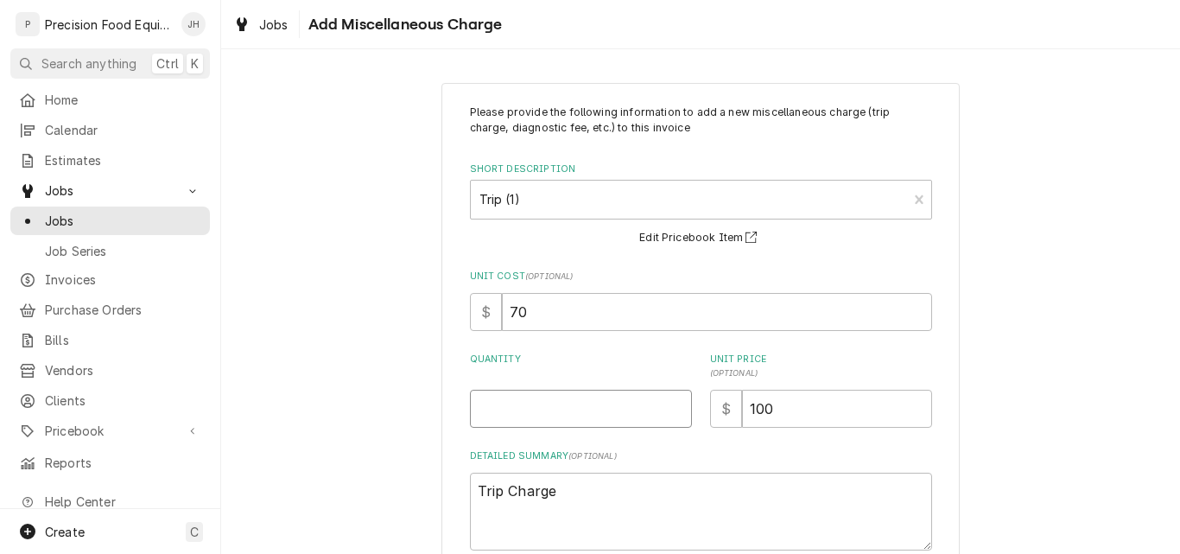
click at [526, 395] on input "Quantity" at bounding box center [581, 409] width 222 height 38
type textarea "x"
type input "1"
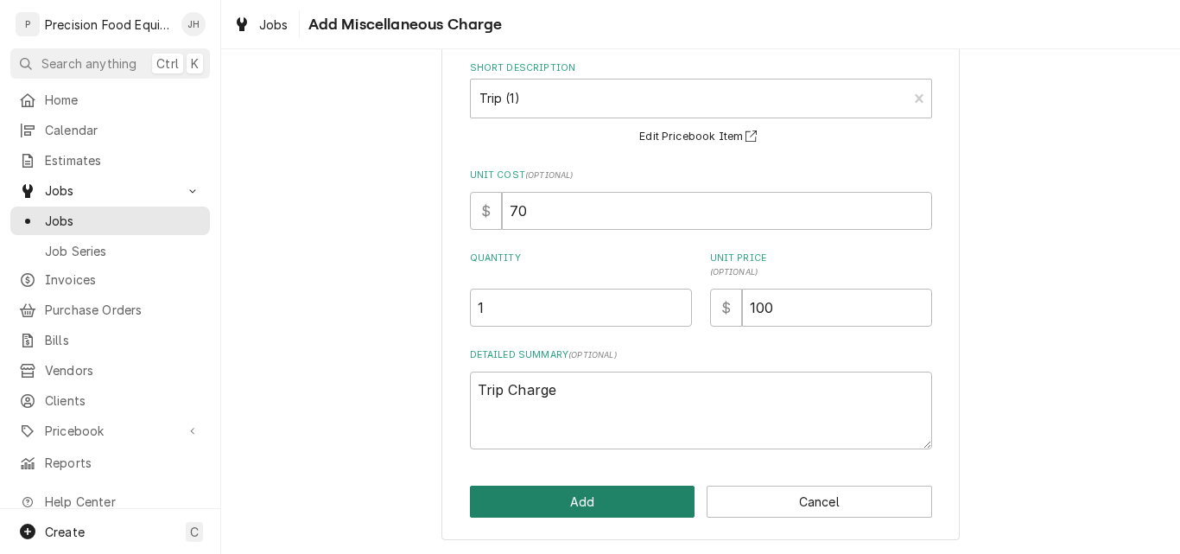
scroll to position [102, 0]
click at [541, 498] on button "Add" at bounding box center [582, 501] width 225 height 32
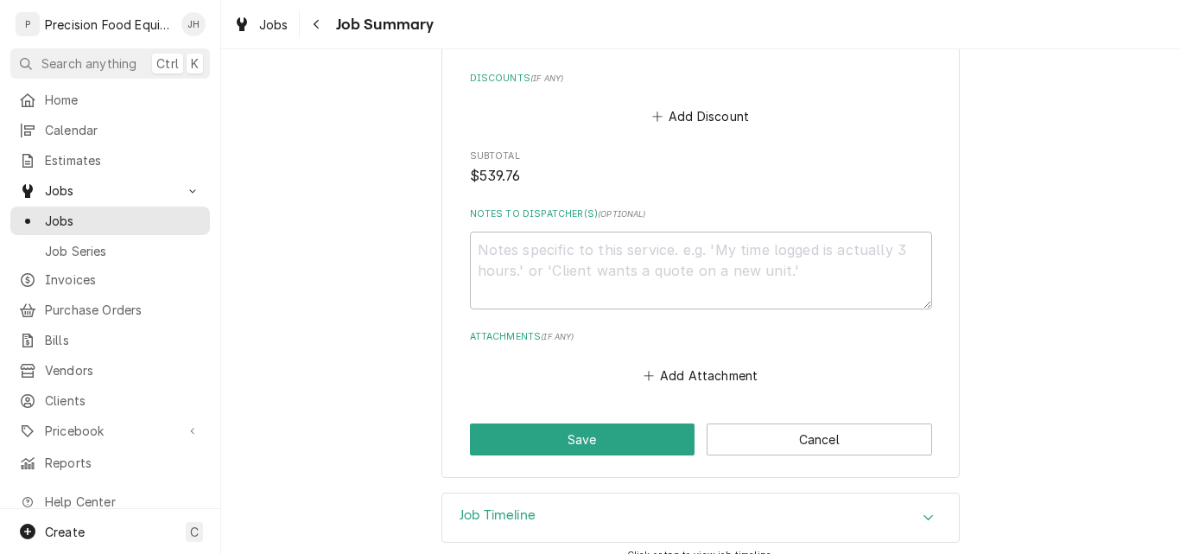
scroll to position [1591, 0]
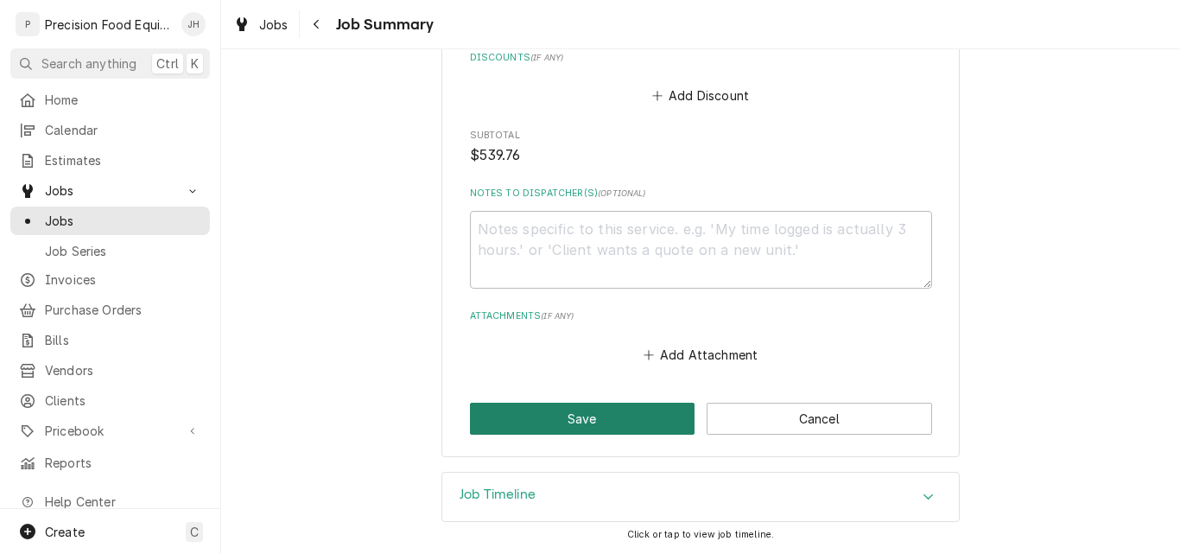
click at [610, 420] on button "Save" at bounding box center [582, 418] width 225 height 32
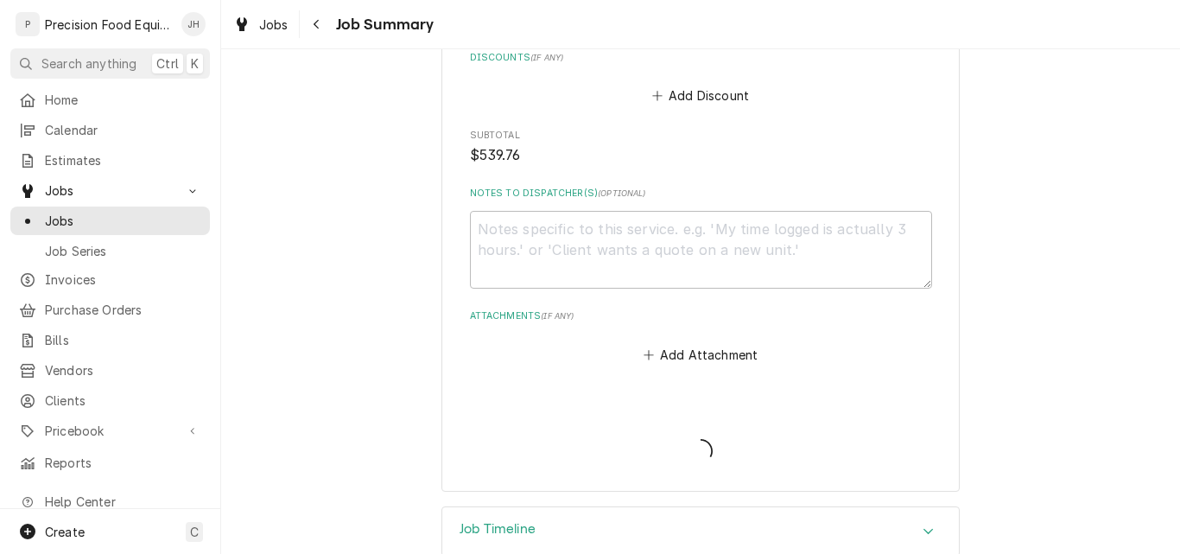
type textarea "x"
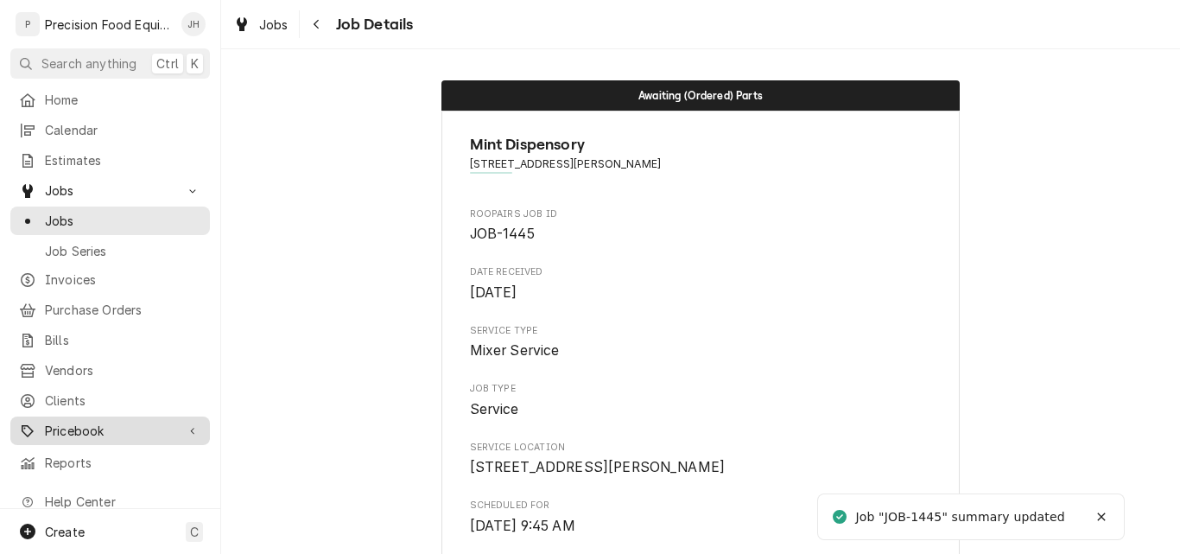
click at [88, 421] on span "Pricebook" at bounding box center [110, 430] width 130 height 18
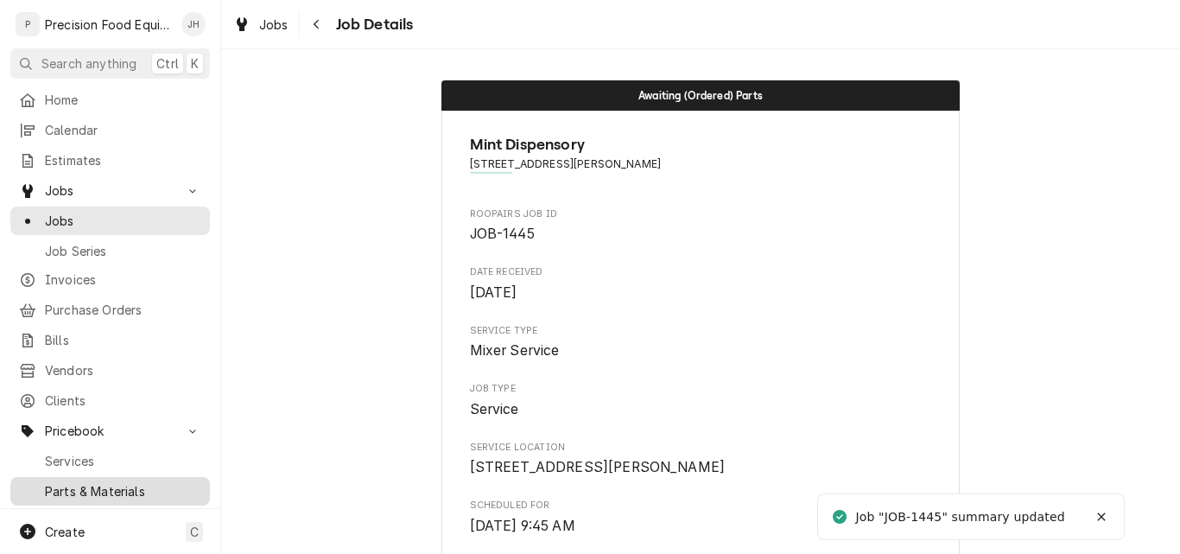
click at [76, 482] on span "Parts & Materials" at bounding box center [123, 491] width 156 height 18
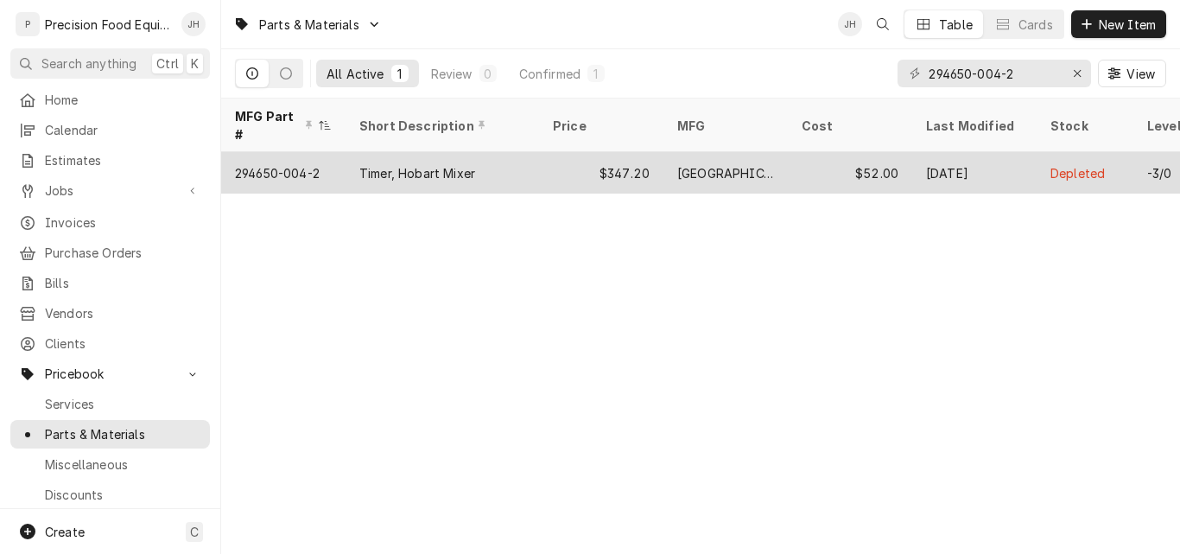
click at [651, 152] on div "$347.20" at bounding box center [601, 172] width 124 height 41
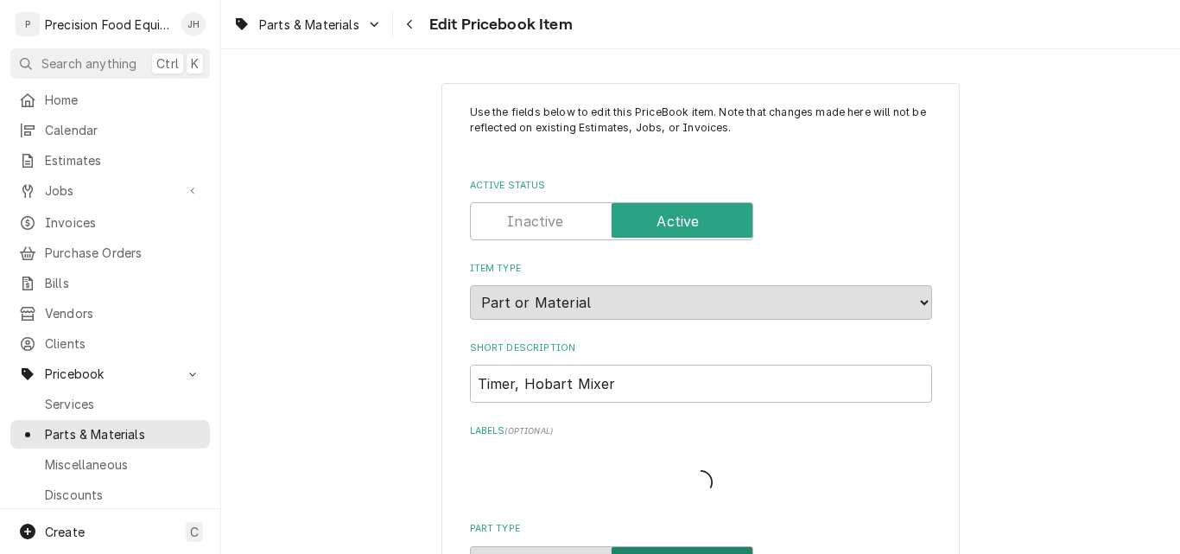
type textarea "x"
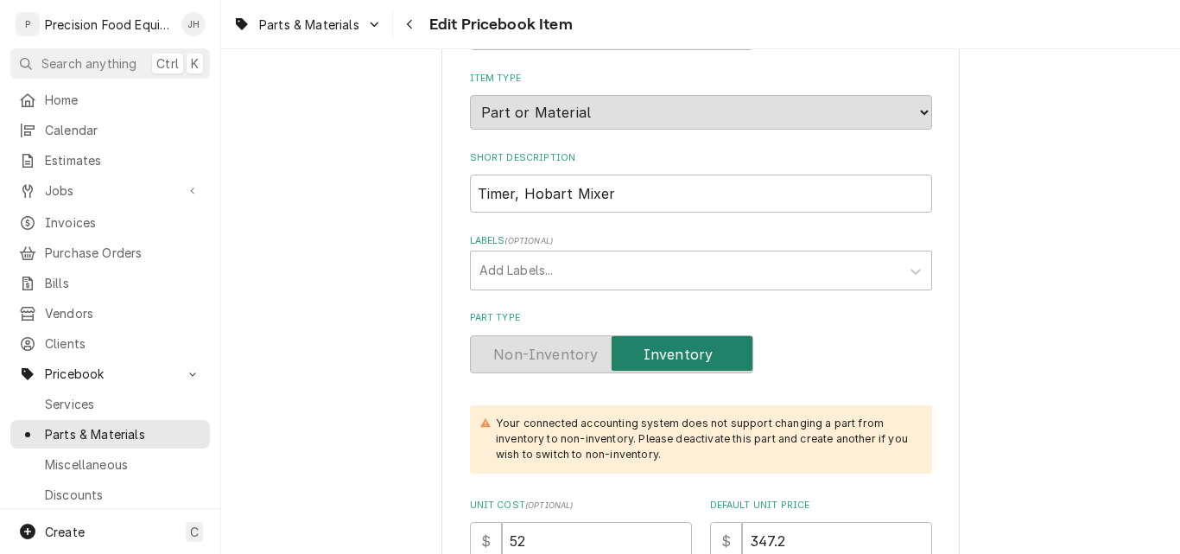
scroll to position [345, 0]
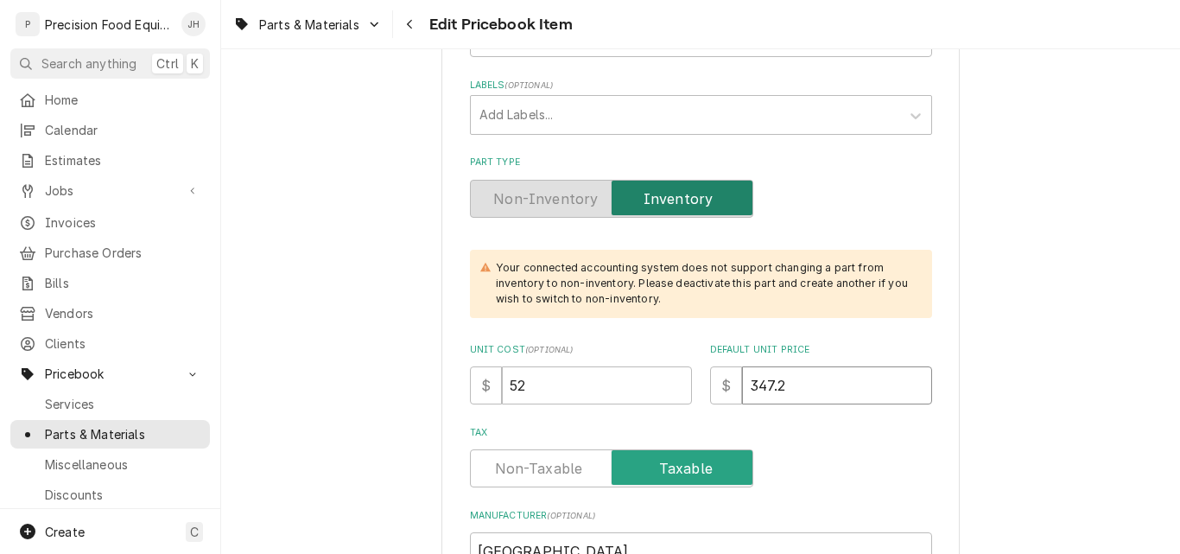
drag, startPoint x: 794, startPoint y: 391, endPoint x: 659, endPoint y: 384, distance: 134.9
click at [659, 384] on div "Unit Cost ( optional ) $ 52 Default Unit Price $ 347.2" at bounding box center [701, 373] width 462 height 61
type input "2"
type textarea "x"
type input "29"
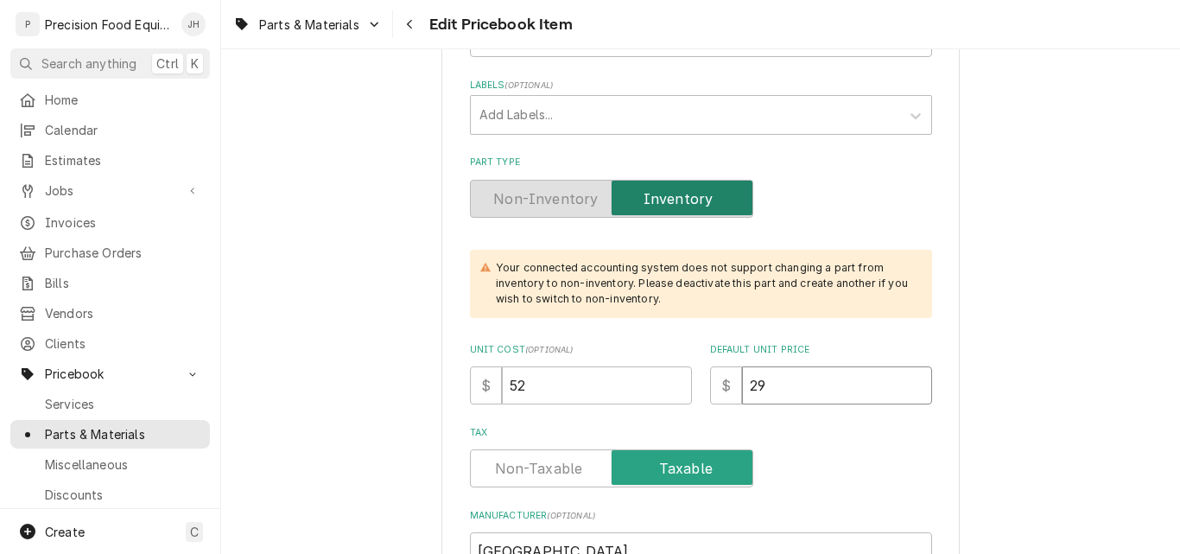
type textarea "x"
type input "293"
type textarea "x"
type input "293.4"
type textarea "x"
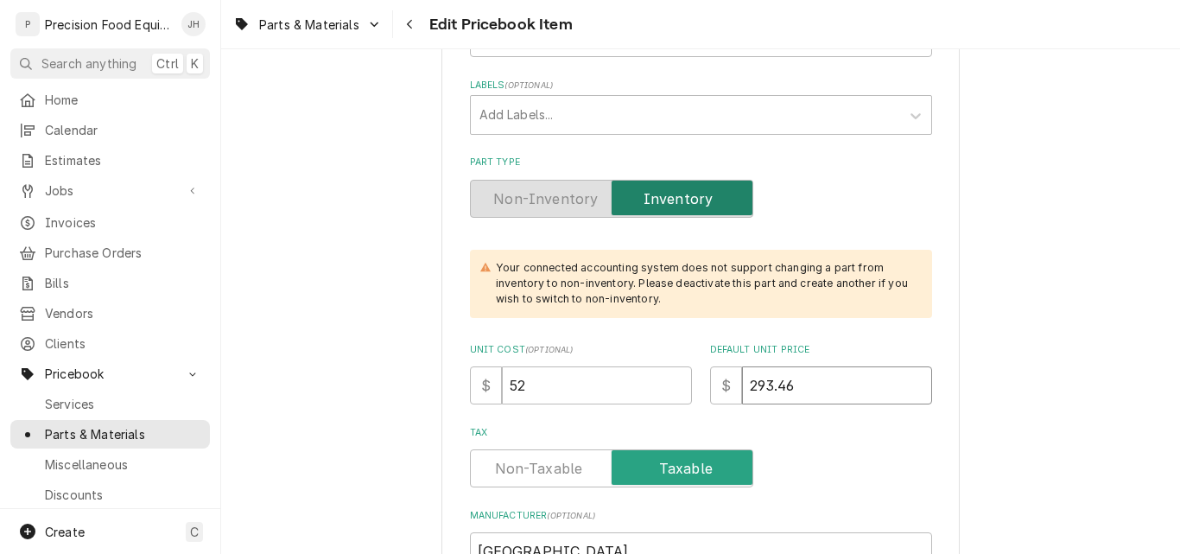
type input "293.46"
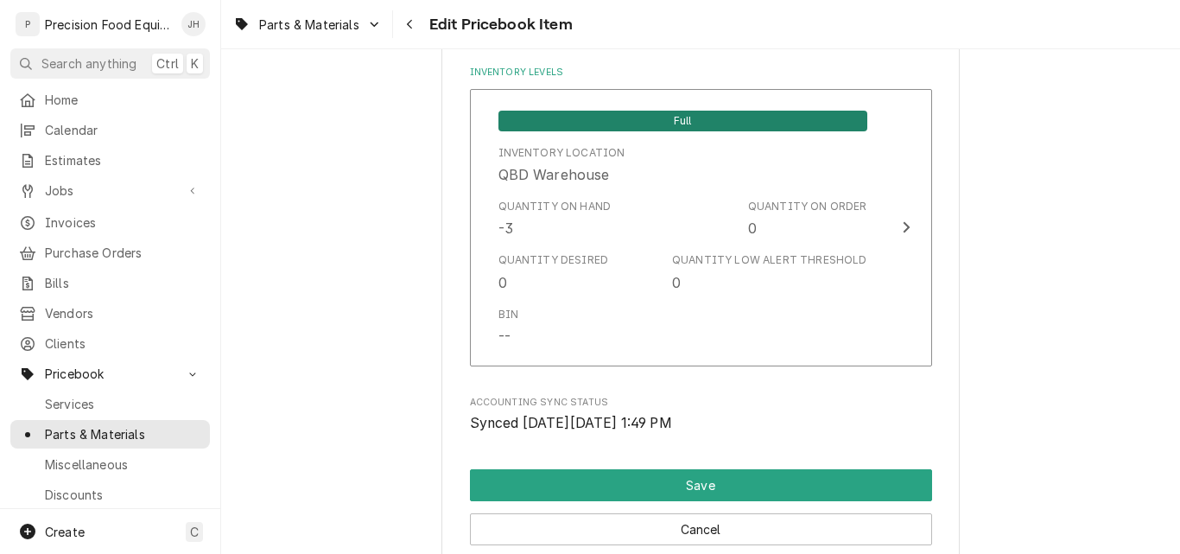
scroll to position [1987, 0]
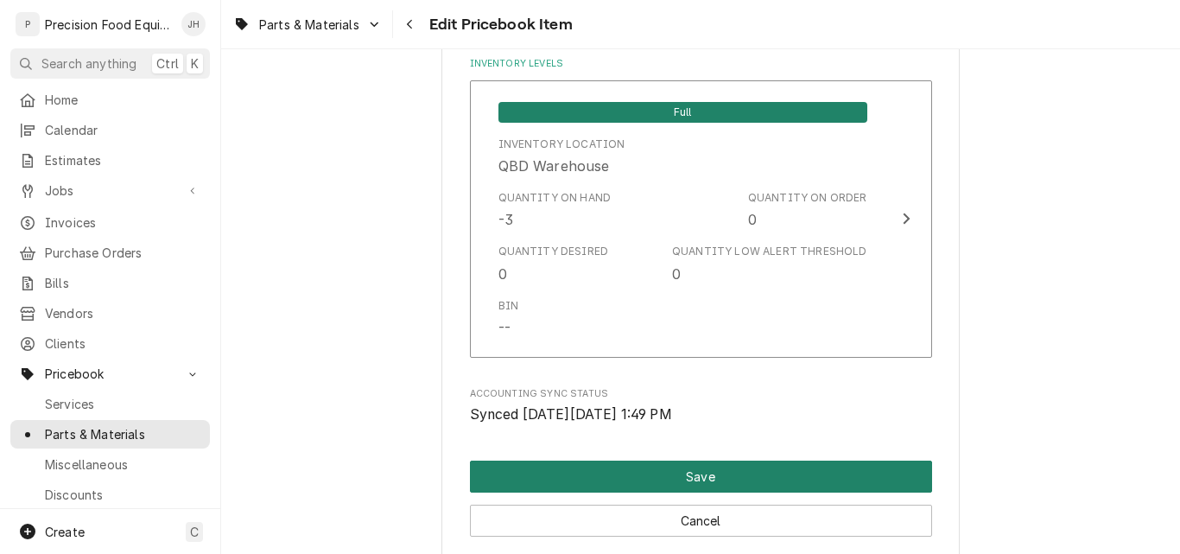
click at [679, 476] on button "Save" at bounding box center [701, 476] width 462 height 32
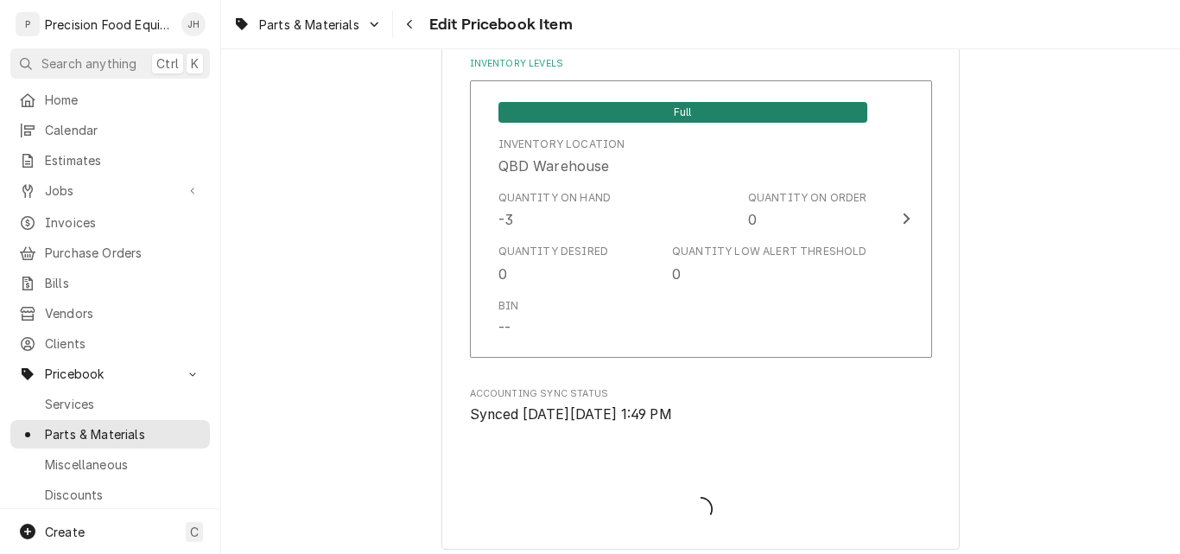
type textarea "x"
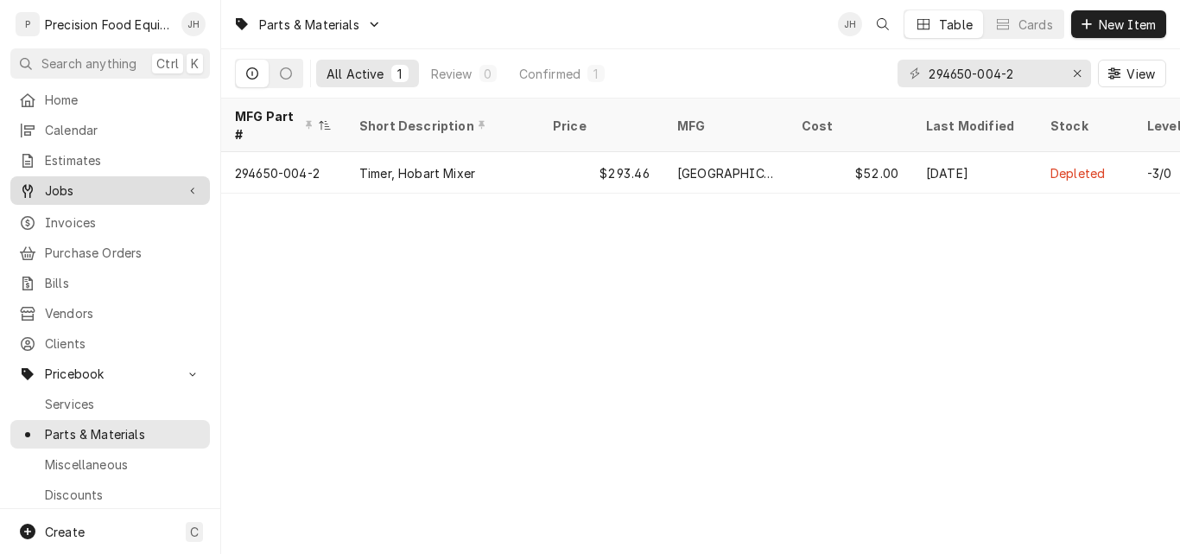
click at [69, 184] on span "Jobs" at bounding box center [110, 190] width 130 height 18
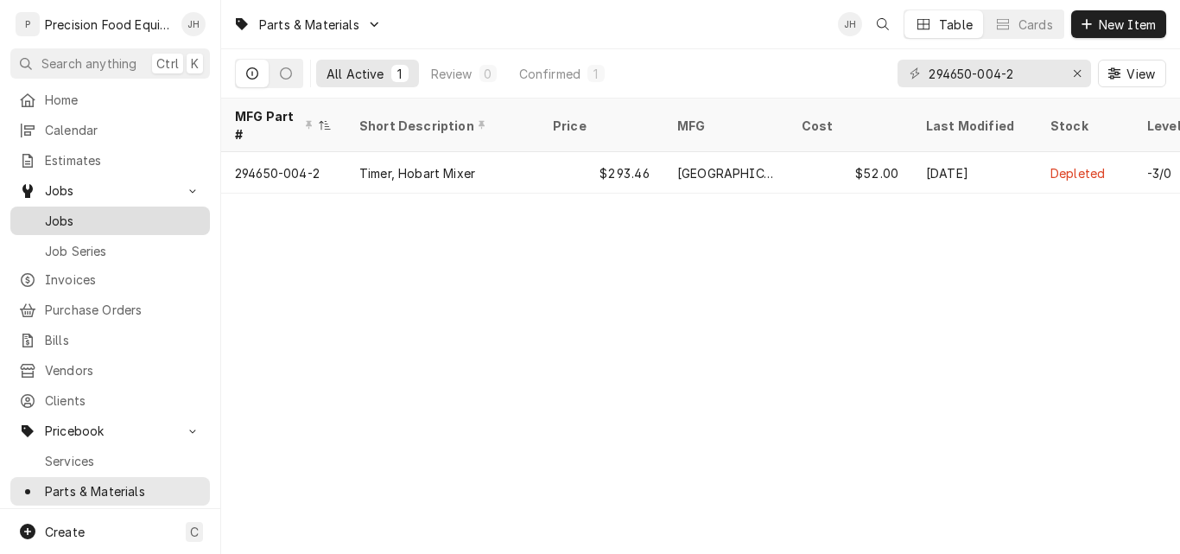
click at [69, 212] on span "Jobs" at bounding box center [123, 221] width 156 height 18
